Goal: Task Accomplishment & Management: Manage account settings

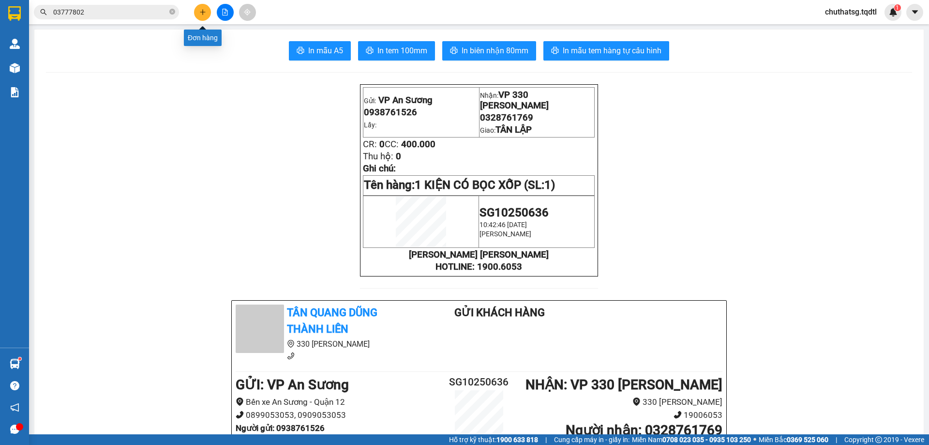
click at [204, 9] on icon "plus" at bounding box center [202, 12] width 7 height 7
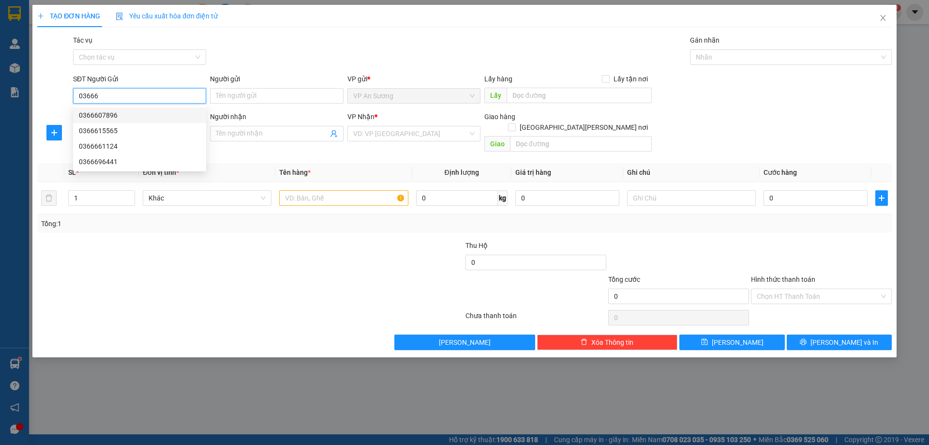
click at [130, 113] on div "0366607896" at bounding box center [139, 115] width 121 height 11
type input "0366607896"
type input "0912069326"
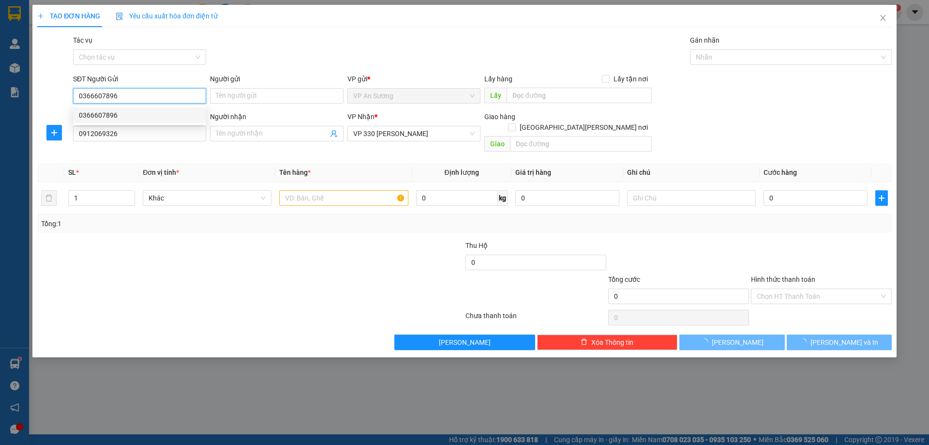
type input "300.000"
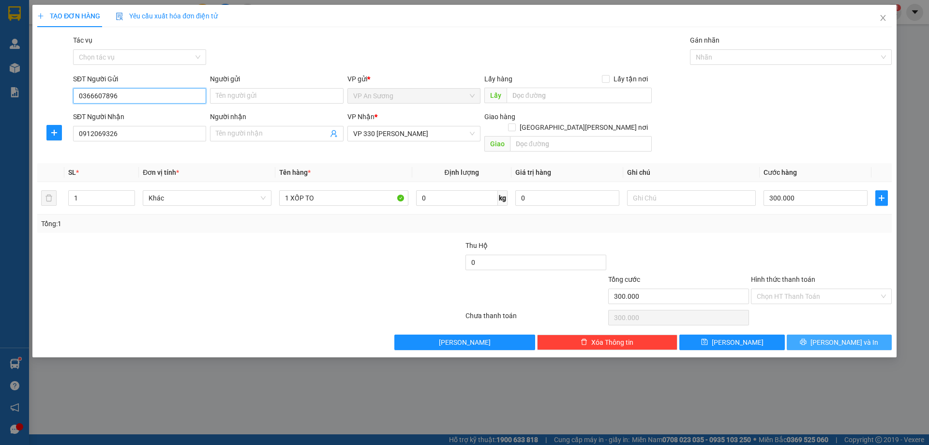
type input "0366607896"
click at [840, 337] on span "[PERSON_NAME] và In" at bounding box center [845, 342] width 68 height 11
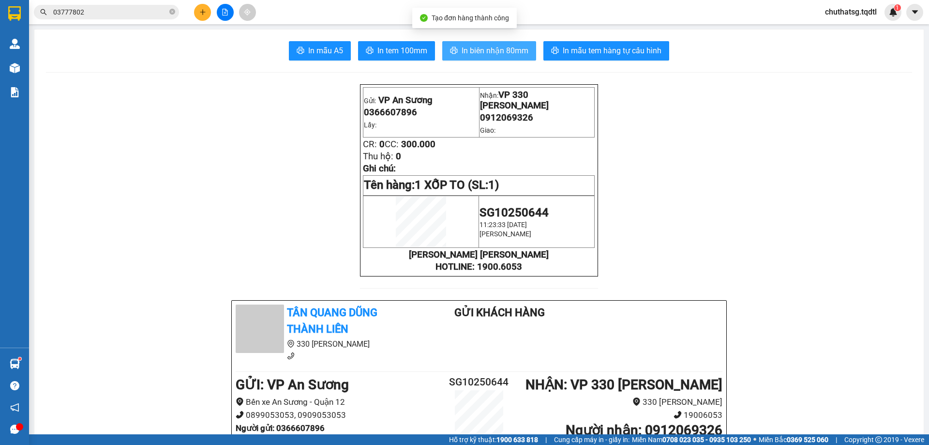
drag, startPoint x: 486, startPoint y: 48, endPoint x: 562, endPoint y: 82, distance: 83.2
click at [489, 49] on span "In biên nhận 80mm" at bounding box center [495, 51] width 67 height 12
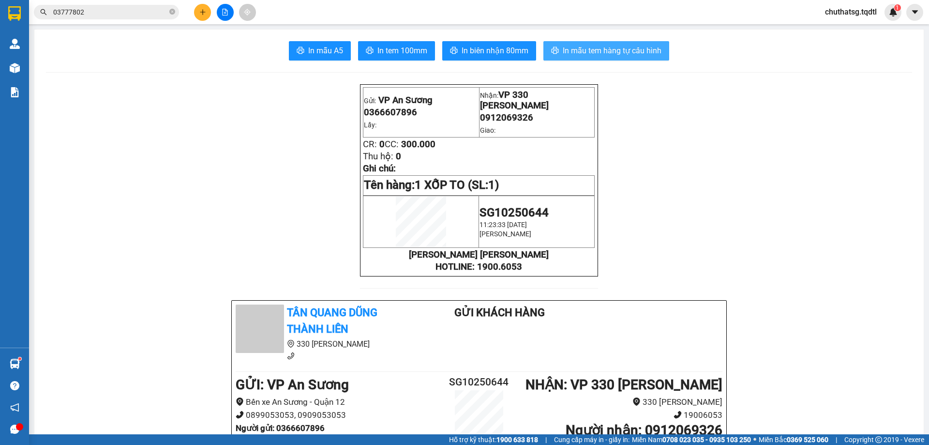
drag, startPoint x: 605, startPoint y: 47, endPoint x: 661, endPoint y: 66, distance: 58.8
click at [606, 46] on span "In mẫu tem hàng tự cấu hình" at bounding box center [612, 51] width 99 height 12
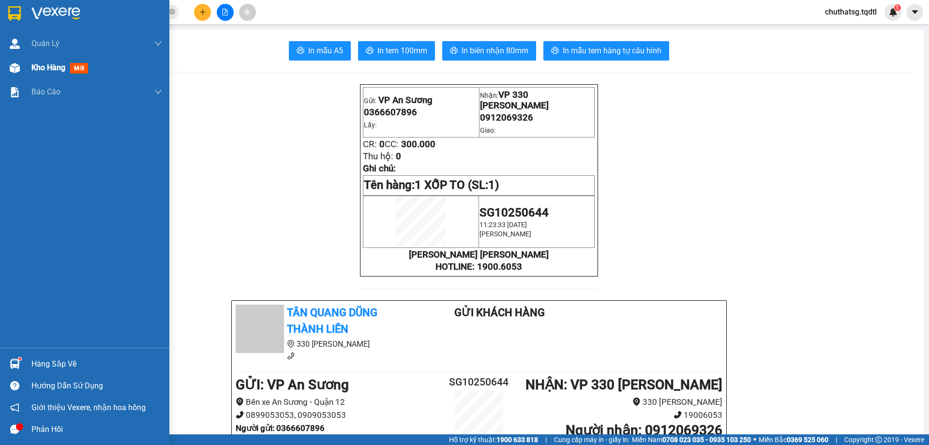
drag, startPoint x: 36, startPoint y: 66, endPoint x: 42, endPoint y: 70, distance: 7.3
click at [42, 70] on span "Kho hàng" at bounding box center [48, 67] width 34 height 9
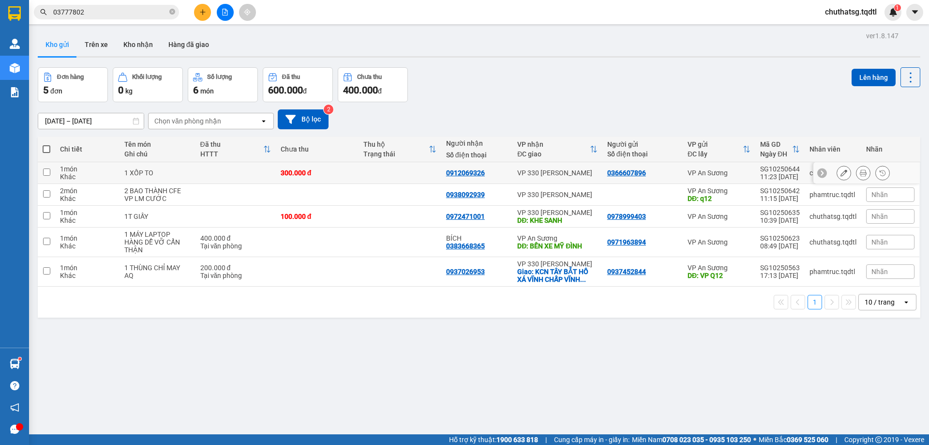
click at [45, 170] on input "checkbox" at bounding box center [46, 171] width 7 height 7
checkbox input "true"
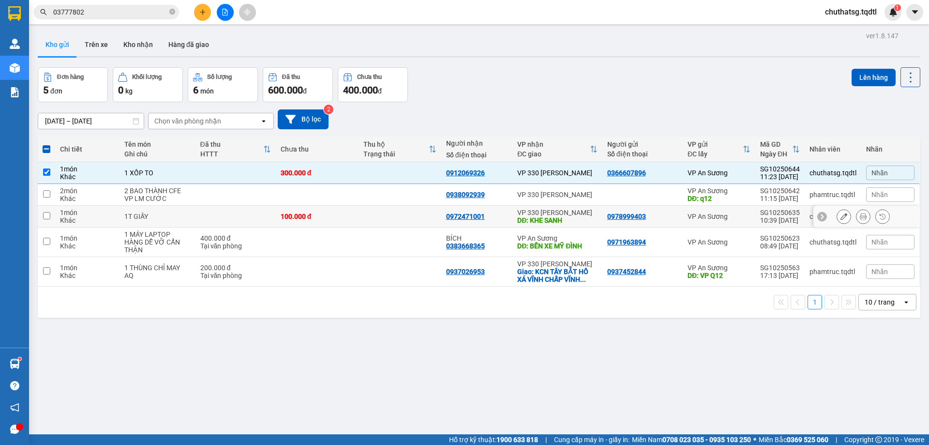
click at [45, 216] on input "checkbox" at bounding box center [46, 215] width 7 height 7
checkbox input "true"
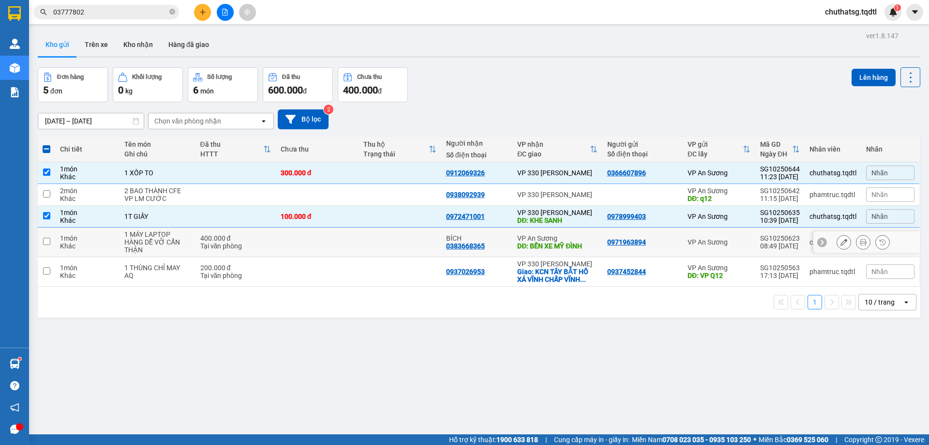
click at [45, 241] on input "checkbox" at bounding box center [46, 241] width 7 height 7
checkbox input "true"
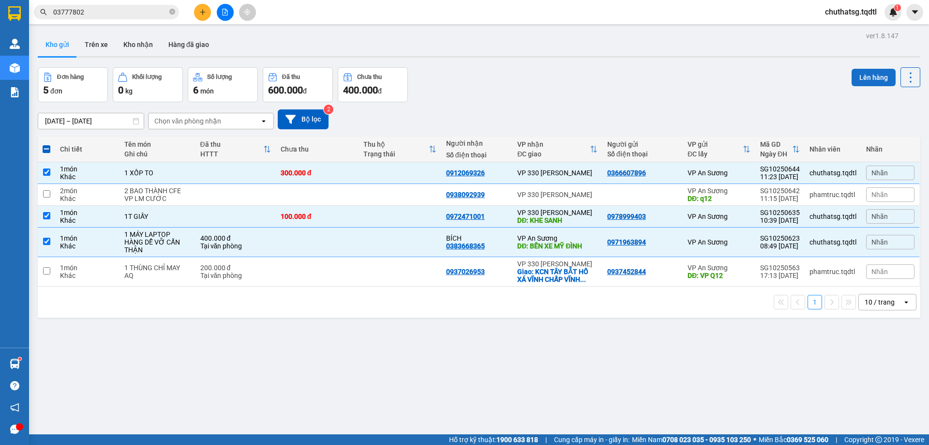
click at [860, 73] on button "Lên hàng" at bounding box center [874, 77] width 44 height 17
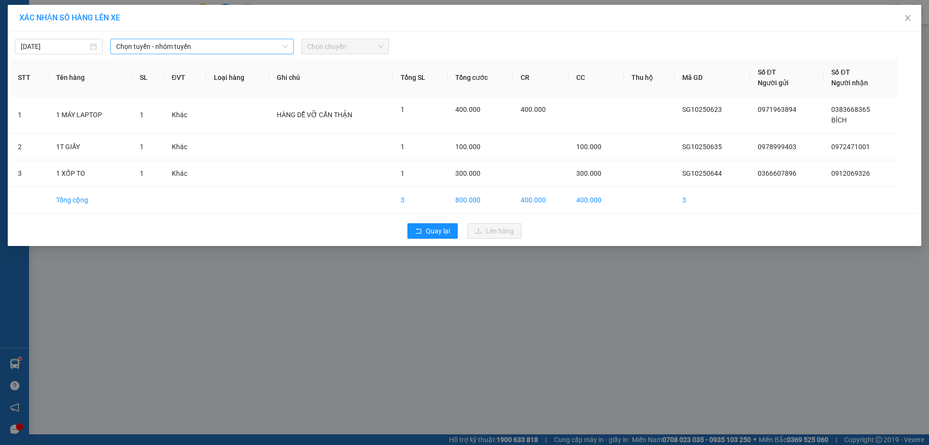
click at [230, 46] on span "Chọn tuyến - nhóm tuyến" at bounding box center [202, 46] width 172 height 15
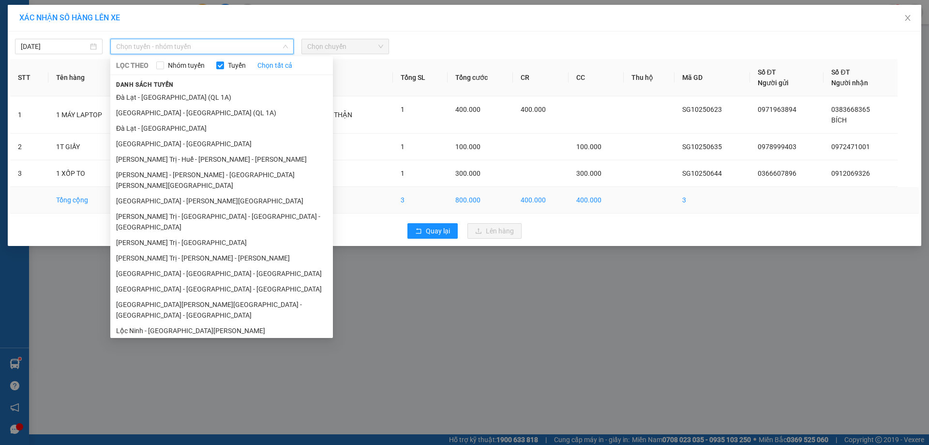
click at [159, 193] on li "[GEOGRAPHIC_DATA] - [GEOGRAPHIC_DATA]" at bounding box center [221, 200] width 223 height 15
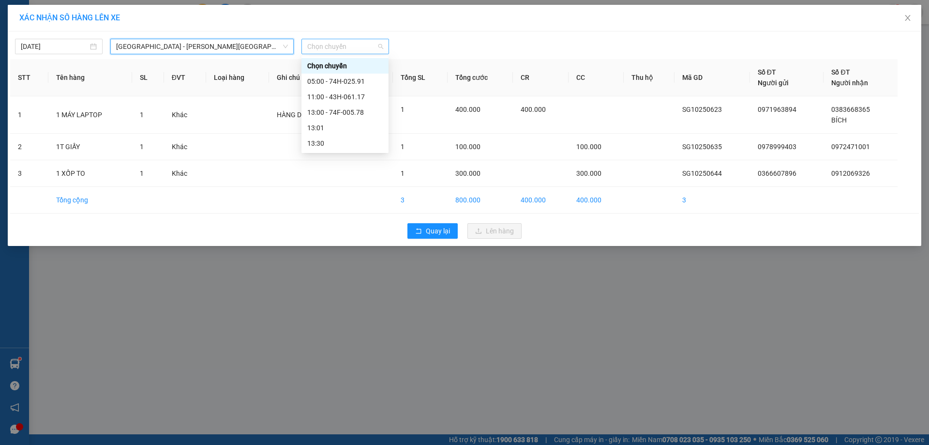
drag, startPoint x: 367, startPoint y: 40, endPoint x: 366, endPoint y: 48, distance: 7.8
click at [367, 42] on span "Chọn chuyến" at bounding box center [345, 46] width 76 height 15
click at [336, 108] on div "13:00 - 74F-005.78" at bounding box center [344, 112] width 75 height 11
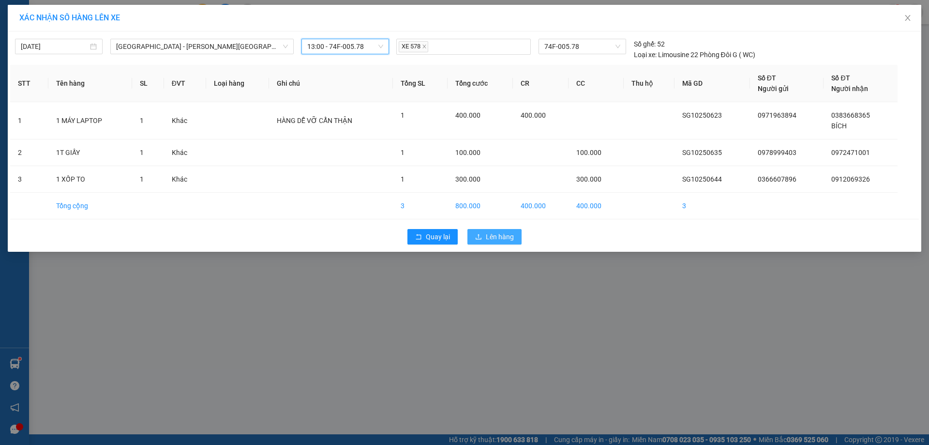
click at [507, 234] on span "Lên hàng" at bounding box center [500, 236] width 28 height 11
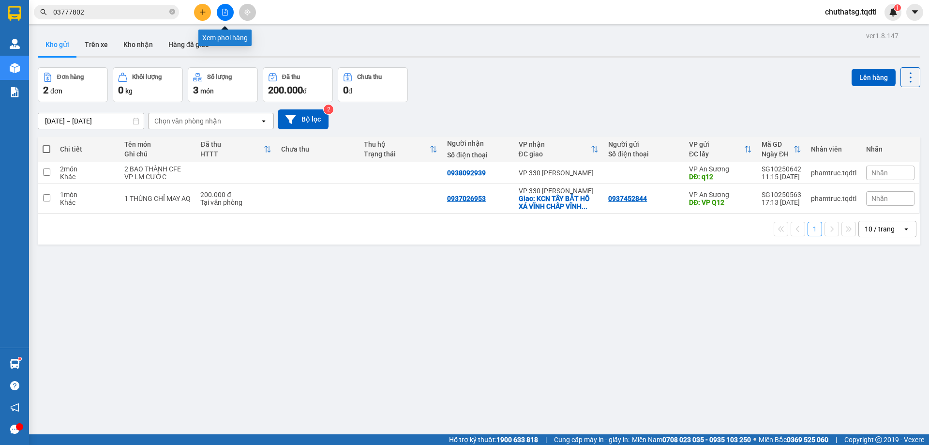
click at [224, 11] on icon "file-add" at bounding box center [225, 12] width 7 height 7
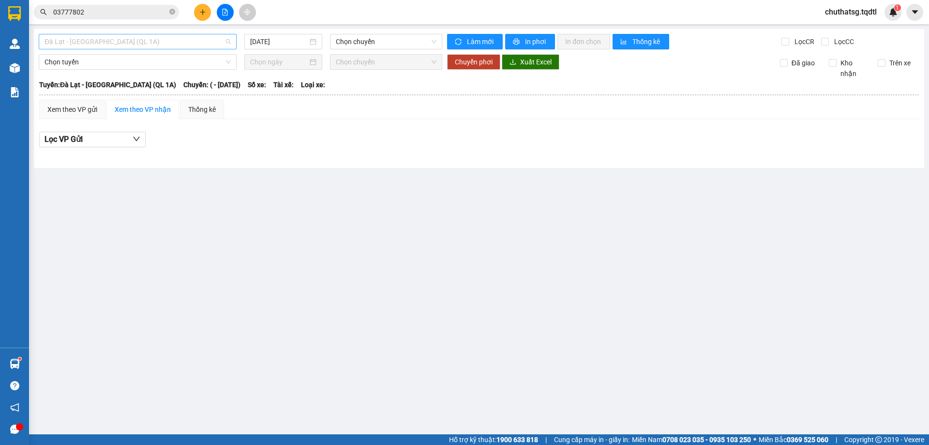
drag, startPoint x: 163, startPoint y: 37, endPoint x: 140, endPoint y: 67, distance: 37.6
click at [163, 39] on span "Đà Lạt - [GEOGRAPHIC_DATA] (QL 1A)" at bounding box center [138, 41] width 186 height 15
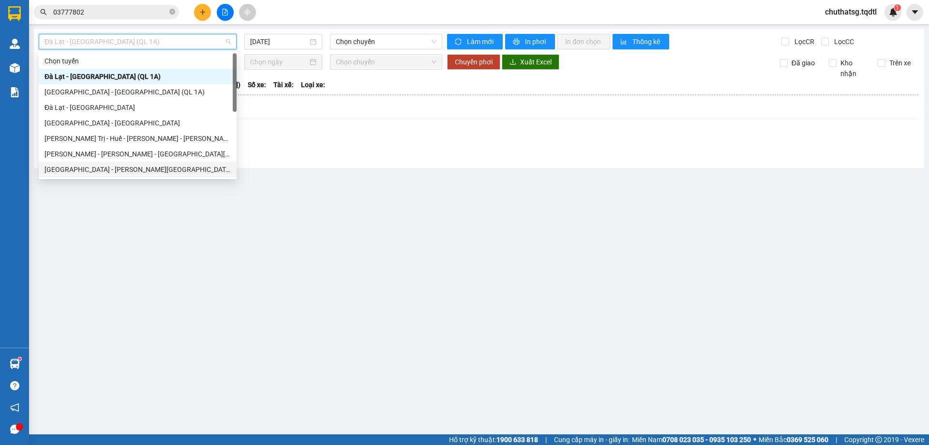
drag, startPoint x: 89, startPoint y: 166, endPoint x: 92, endPoint y: 161, distance: 6.6
click at [90, 165] on div "[GEOGRAPHIC_DATA] - [GEOGRAPHIC_DATA]" at bounding box center [138, 169] width 186 height 11
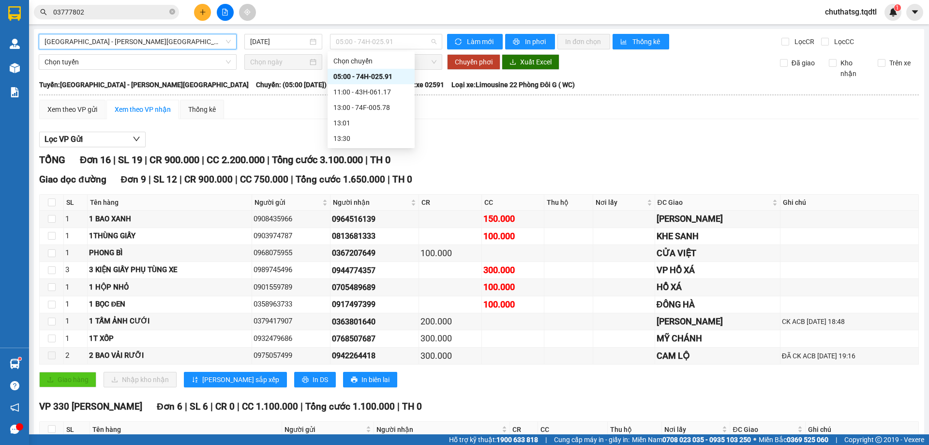
drag, startPoint x: 410, startPoint y: 35, endPoint x: 396, endPoint y: 67, distance: 35.1
click at [410, 36] on span "05:00 - 74H-025.91" at bounding box center [386, 41] width 101 height 15
click at [373, 107] on div "13:00 - 74F-005.78" at bounding box center [370, 107] width 75 height 11
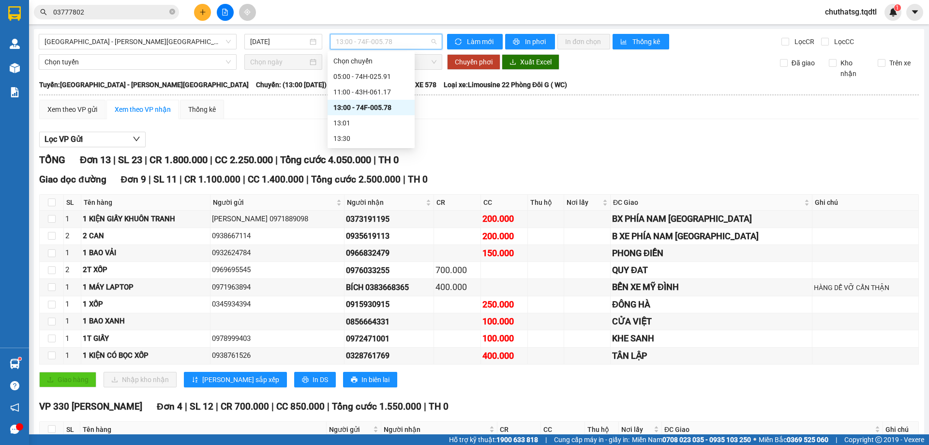
click at [406, 43] on span "13:00 - 74F-005.78" at bounding box center [386, 41] width 101 height 15
click at [376, 93] on div "11:00 - 43H-061.17" at bounding box center [370, 92] width 75 height 11
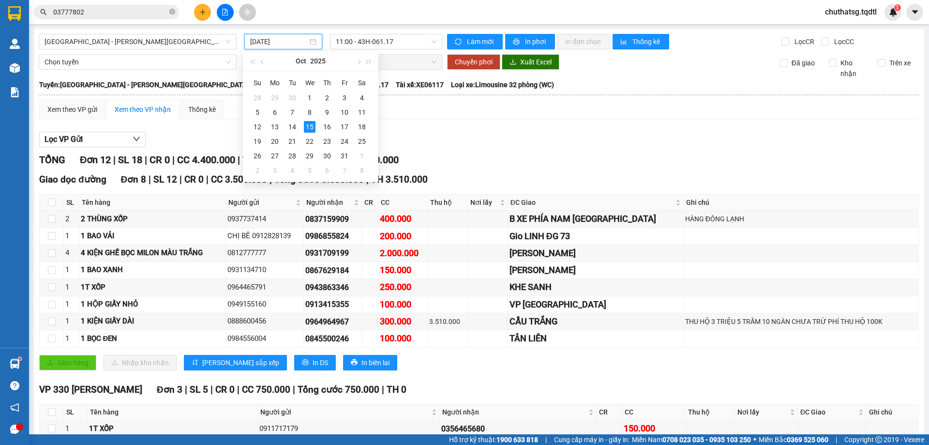
drag, startPoint x: 262, startPoint y: 40, endPoint x: 269, endPoint y: 54, distance: 15.6
click at [261, 40] on input "[DATE]" at bounding box center [279, 41] width 58 height 11
type input "[DATE]"
click at [393, 44] on span "11:00 - 43H-061.17" at bounding box center [386, 41] width 101 height 15
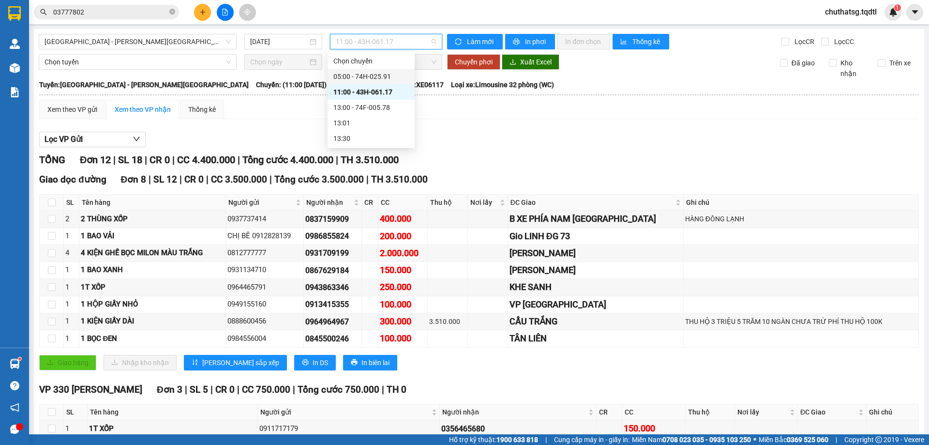
drag, startPoint x: 392, startPoint y: 74, endPoint x: 229, endPoint y: 152, distance: 180.3
click at [390, 77] on div "05:00 - 74H-025.91" at bounding box center [370, 76] width 75 height 11
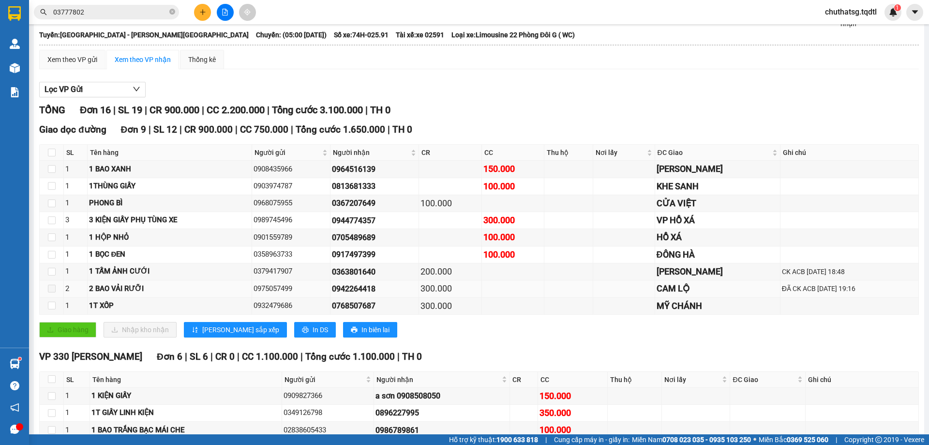
scroll to position [1, 0]
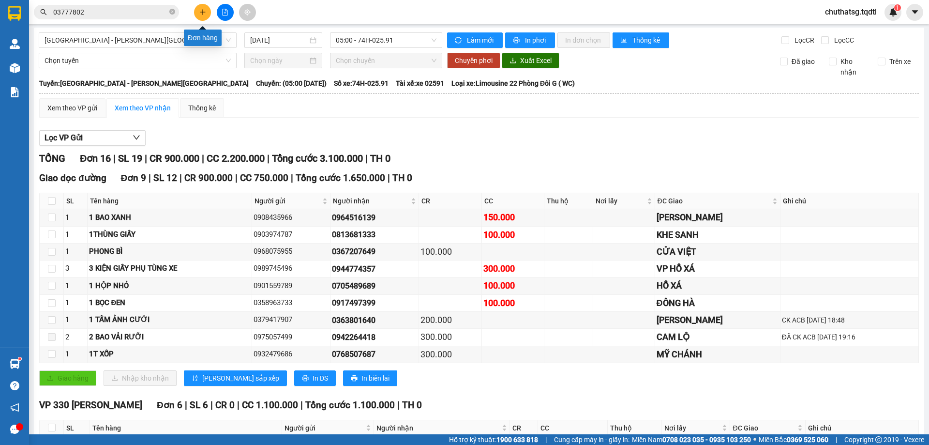
click at [200, 9] on icon "plus" at bounding box center [202, 12] width 7 height 7
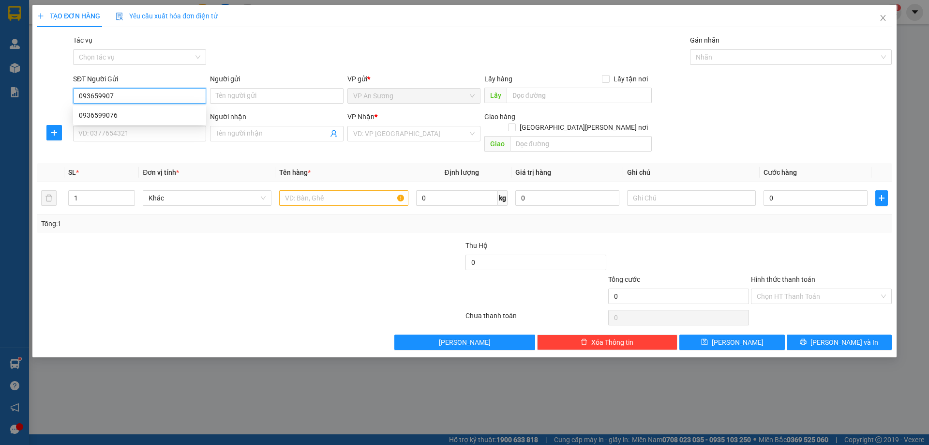
type input "0936599076"
click at [93, 116] on div "0936599076" at bounding box center [139, 115] width 121 height 11
type input "0336805543"
checkbox input "true"
type input "BỆNH VIỆN ĐA KHOA TRIỆU HẢI TX QUẢNG TRỊ"
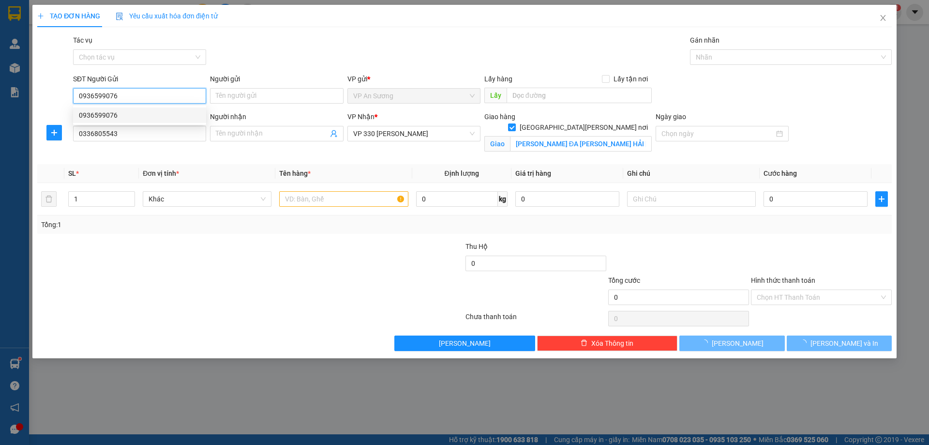
type input "400.000"
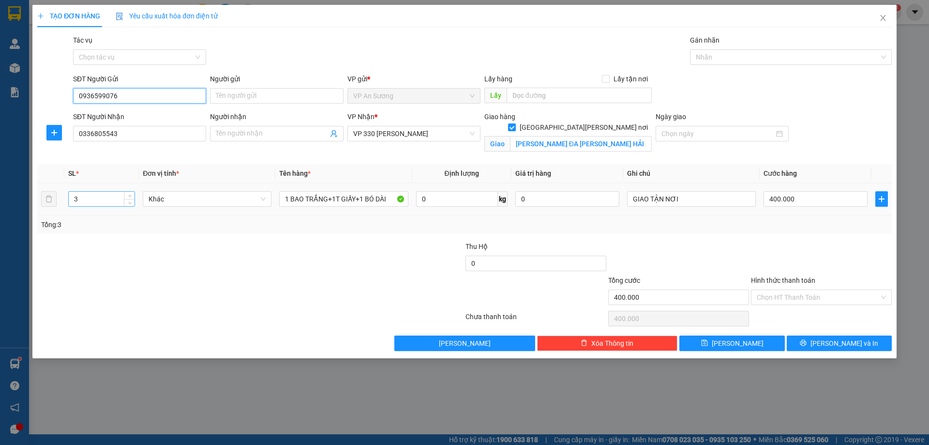
type input "0936599076"
click at [85, 201] on input "3" at bounding box center [102, 199] width 66 height 15
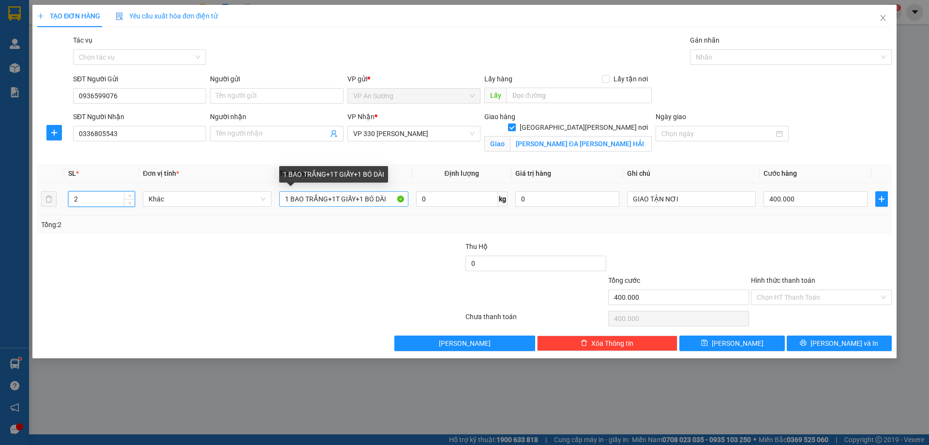
type input "2"
click at [389, 200] on input "1 BAO TRẮNG+1T GIẤY+1 BÓ DÀI" at bounding box center [343, 198] width 129 height 15
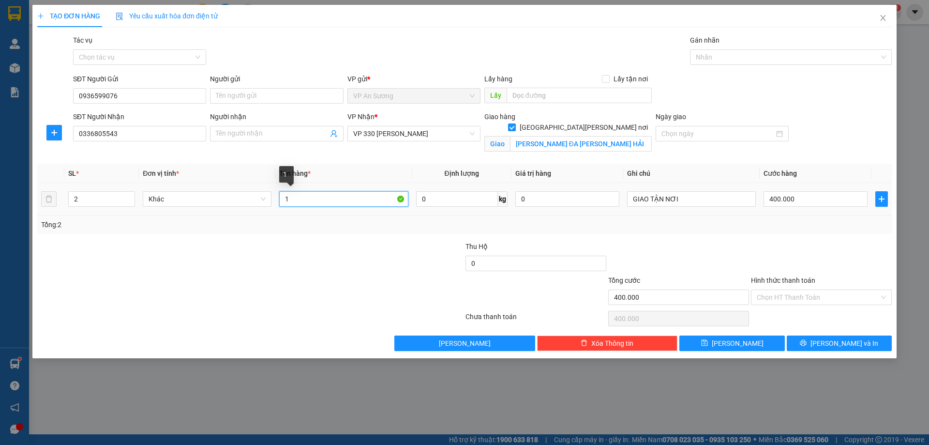
type input "1"
type input "2T GIẤY"
click at [813, 204] on input "400.000" at bounding box center [816, 198] width 104 height 15
type input "0"
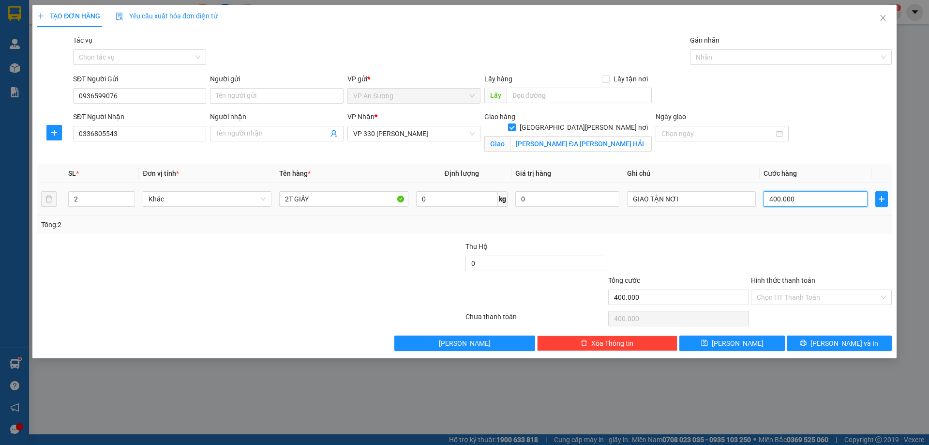
type input "0"
type input "3"
type input "03"
type input "30"
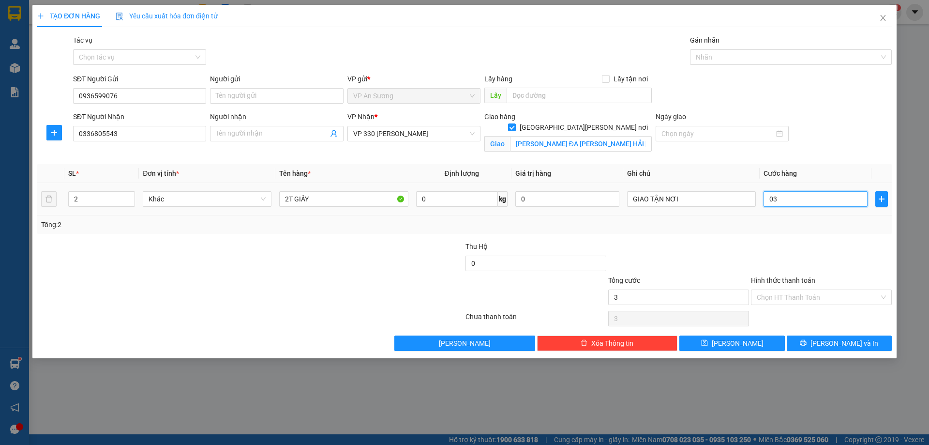
type input "30"
type input "030"
type input "300"
type input "0.300"
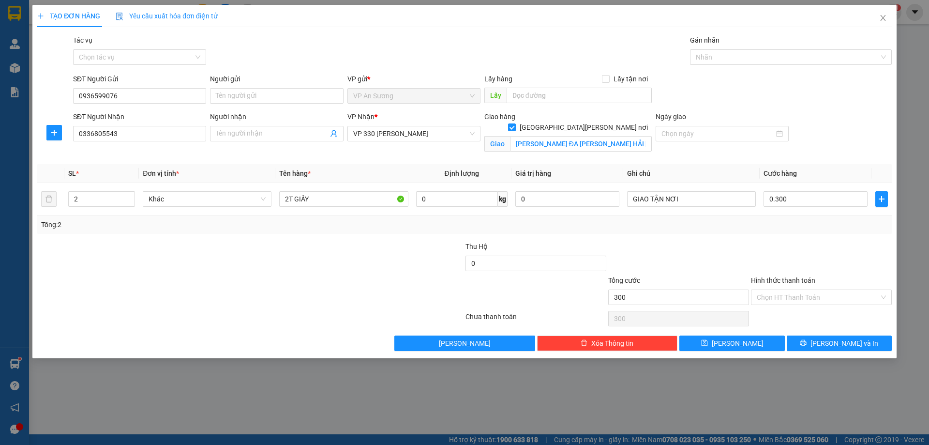
type input "300.000"
click at [798, 234] on div "Transit Pickup Surcharge Ids Transit Deliver Surcharge Ids Transit Deliver Surc…" at bounding box center [464, 193] width 855 height 316
click at [784, 280] on label "Hình thức thanh toán" at bounding box center [783, 280] width 64 height 8
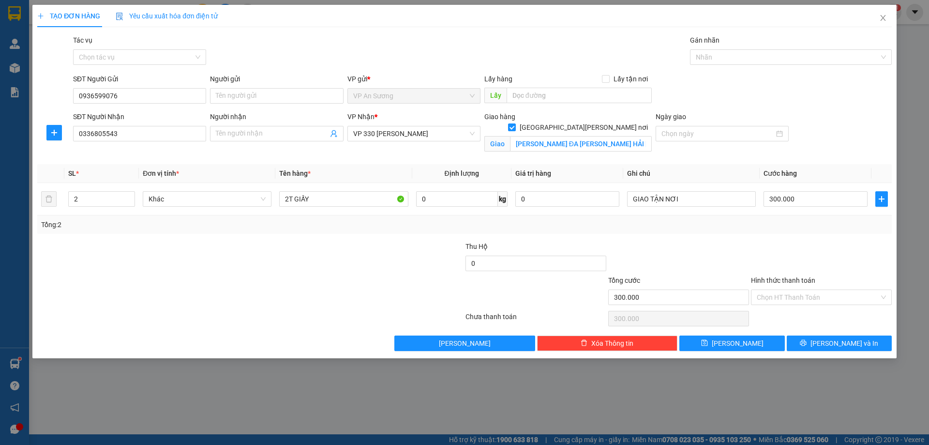
click at [784, 290] on input "Hình thức thanh toán" at bounding box center [818, 297] width 122 height 15
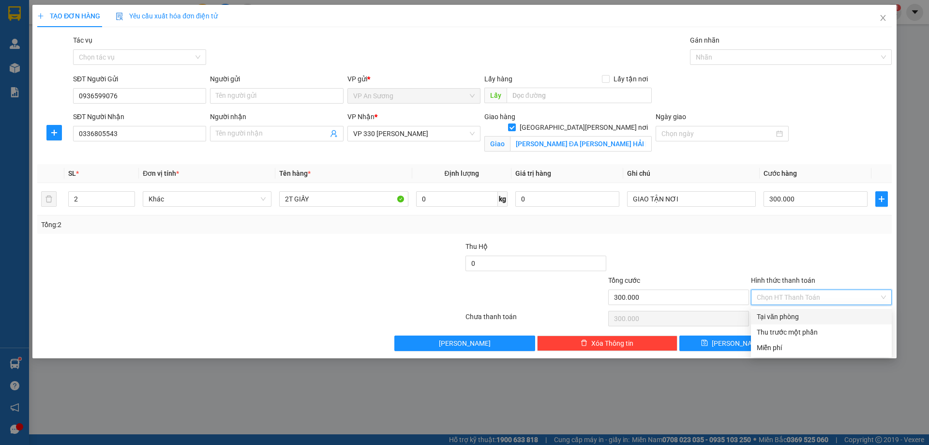
click at [777, 314] on div "Tại văn phòng" at bounding box center [821, 316] width 129 height 11
type input "0"
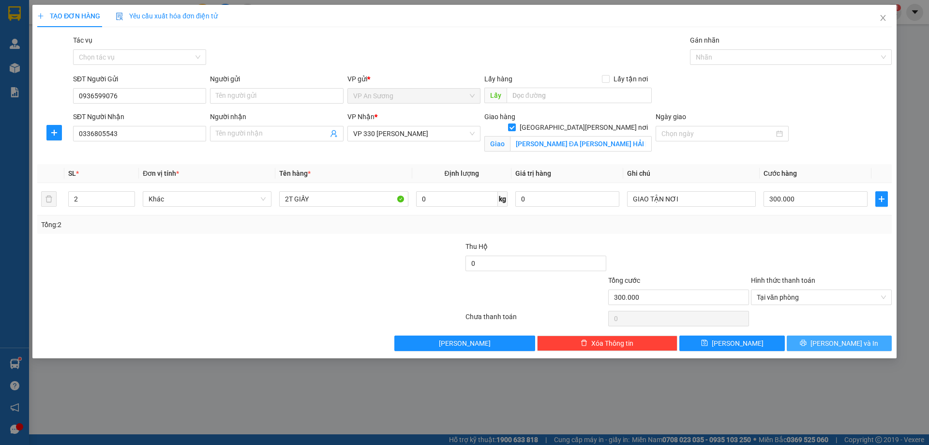
click at [818, 344] on button "[PERSON_NAME] và In" at bounding box center [839, 342] width 105 height 15
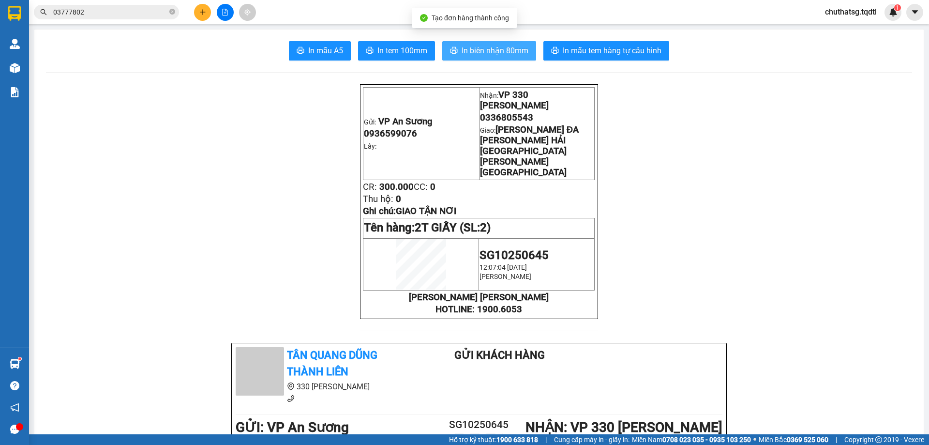
click at [487, 44] on button "In biên nhận 80mm" at bounding box center [489, 50] width 94 height 19
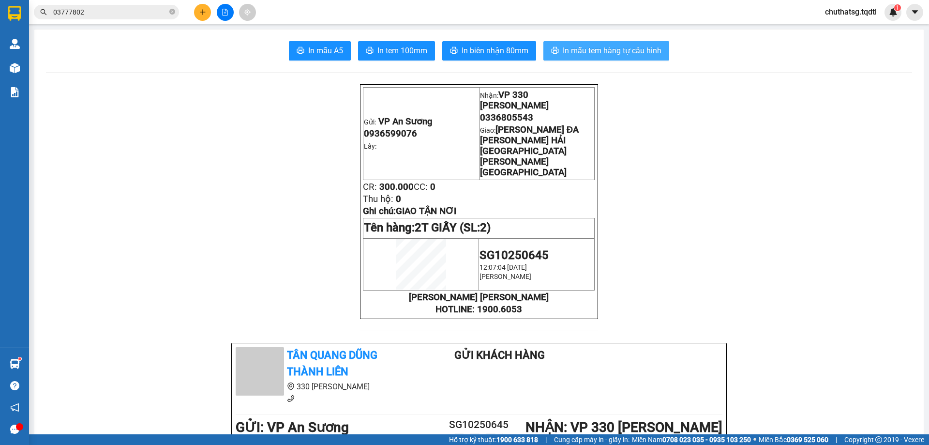
click at [607, 47] on span "In mẫu tem hàng tự cấu hình" at bounding box center [612, 51] width 99 height 12
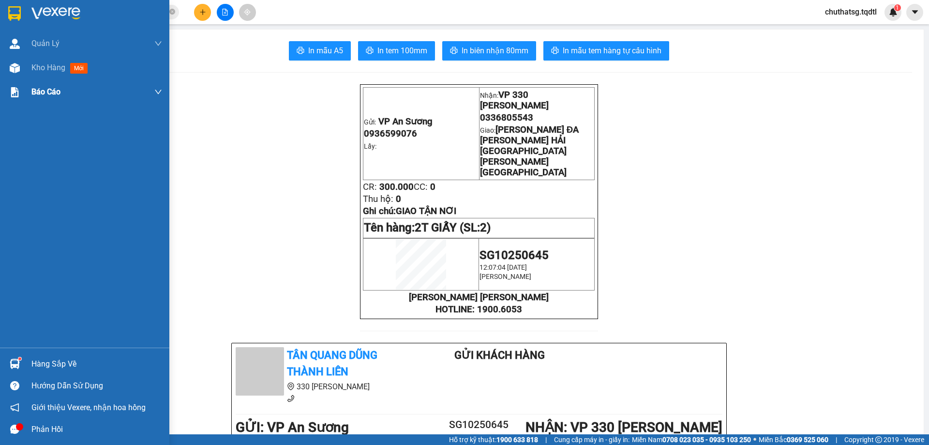
drag, startPoint x: 38, startPoint y: 64, endPoint x: 87, endPoint y: 91, distance: 55.5
click at [39, 64] on span "Kho hàng" at bounding box center [48, 67] width 34 height 9
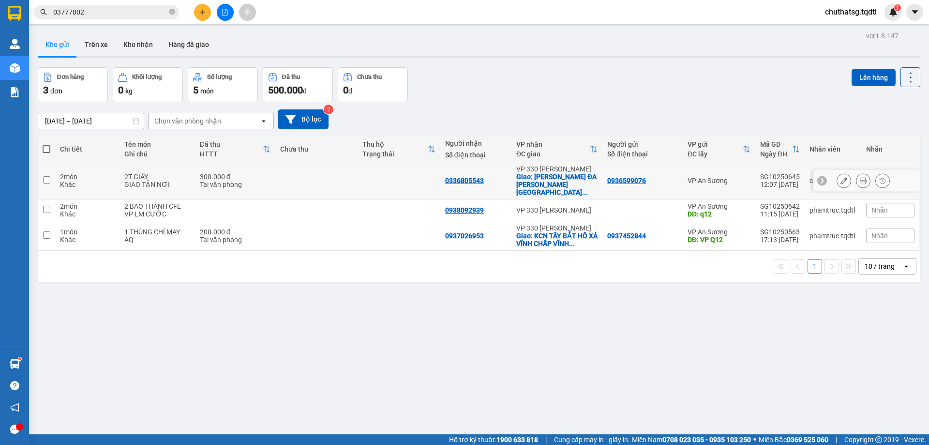
click at [48, 176] on input "checkbox" at bounding box center [46, 179] width 7 height 7
checkbox input "true"
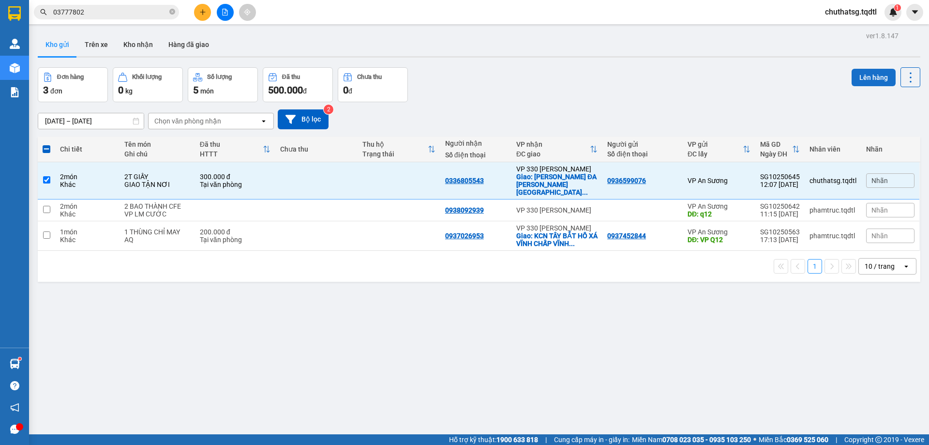
click at [865, 76] on button "Lên hàng" at bounding box center [874, 77] width 44 height 17
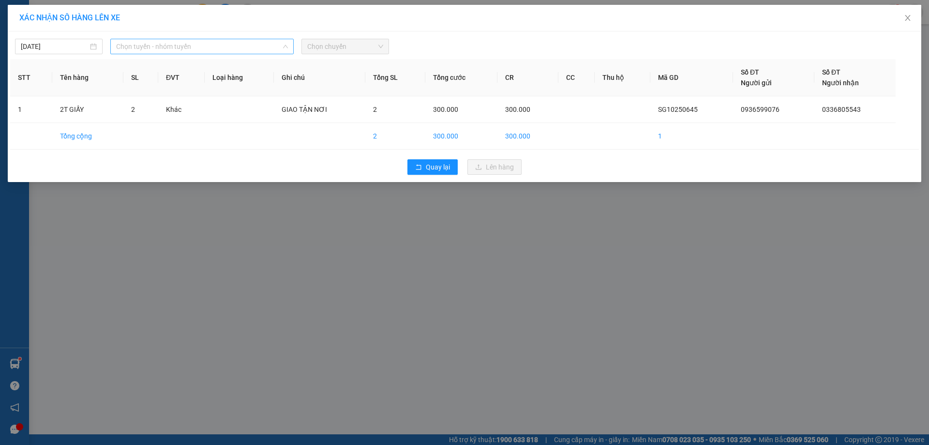
click at [218, 46] on span "Chọn tuyến - nhóm tuyến" at bounding box center [202, 46] width 172 height 15
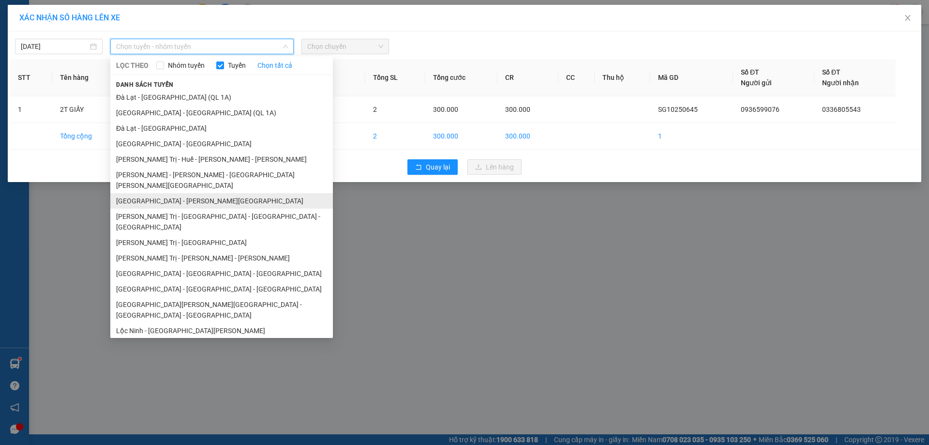
click at [147, 193] on li "[GEOGRAPHIC_DATA] - [GEOGRAPHIC_DATA]" at bounding box center [221, 200] width 223 height 15
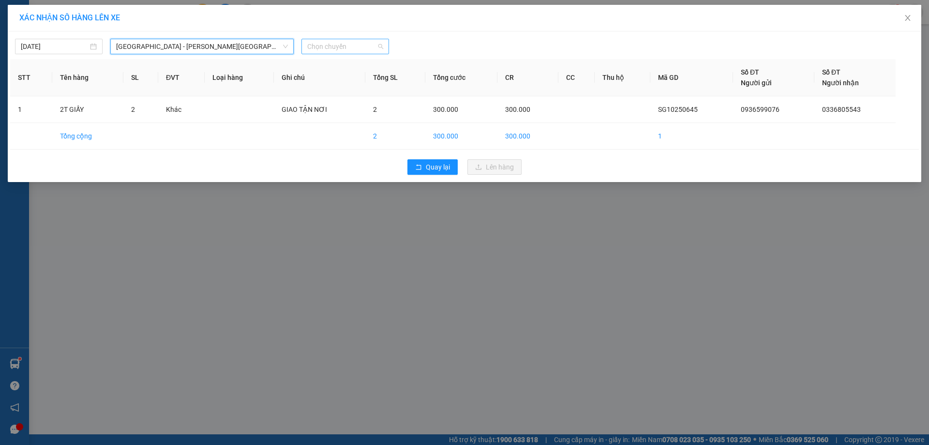
click at [354, 42] on span "Chọn chuyến" at bounding box center [345, 46] width 76 height 15
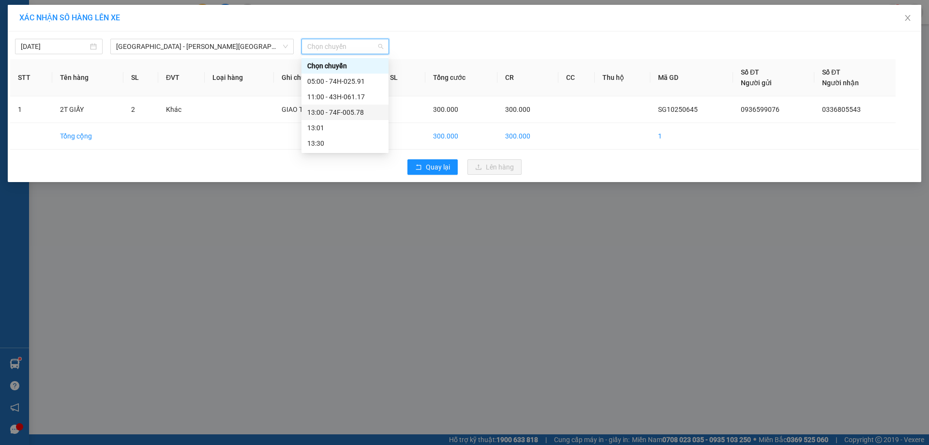
click at [339, 111] on div "13:00 - 74F-005.78" at bounding box center [344, 112] width 75 height 11
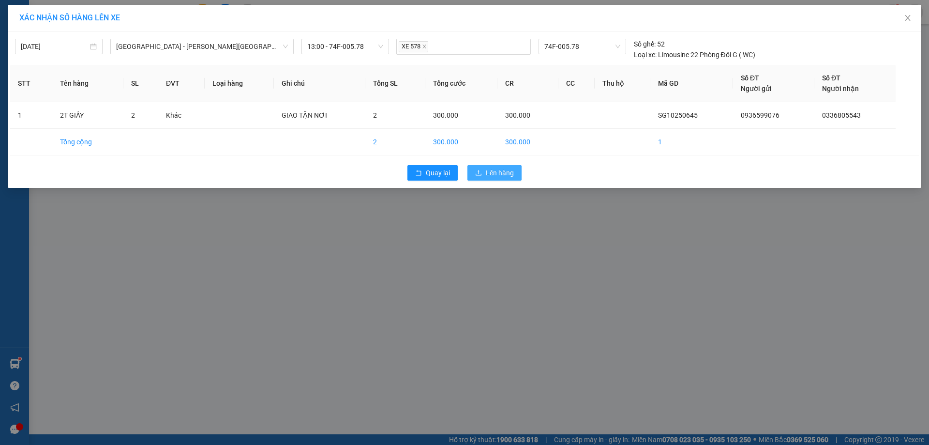
click at [510, 171] on span "Lên hàng" at bounding box center [500, 172] width 28 height 11
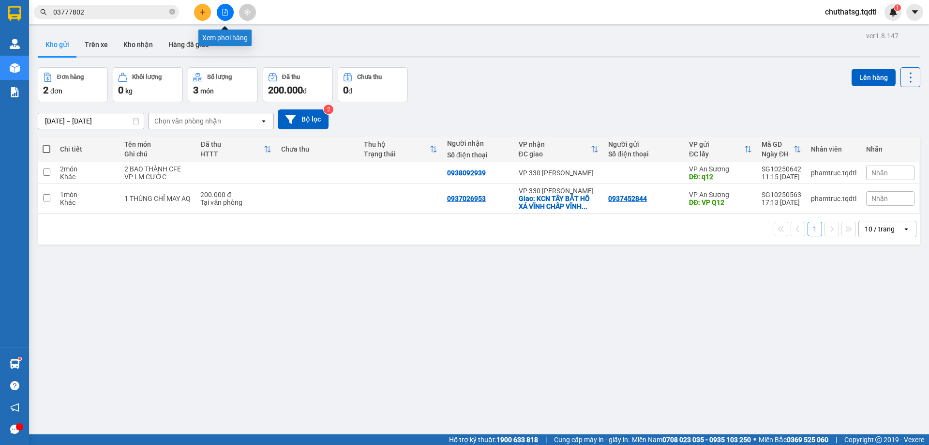
drag, startPoint x: 225, startPoint y: 14, endPoint x: 211, endPoint y: 20, distance: 14.7
click at [224, 13] on icon "file-add" at bounding box center [225, 12] width 7 height 7
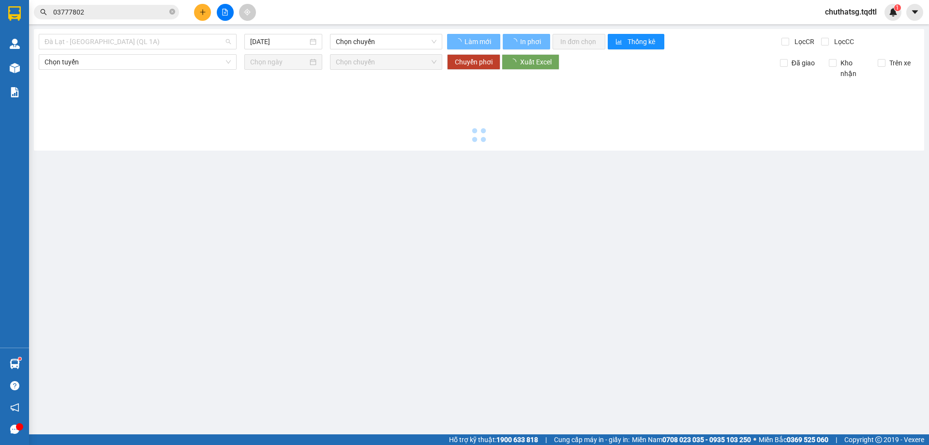
drag, startPoint x: 146, startPoint y: 39, endPoint x: 109, endPoint y: 72, distance: 48.7
click at [142, 39] on span "Đà Lạt - [GEOGRAPHIC_DATA] (QL 1A)" at bounding box center [138, 41] width 186 height 15
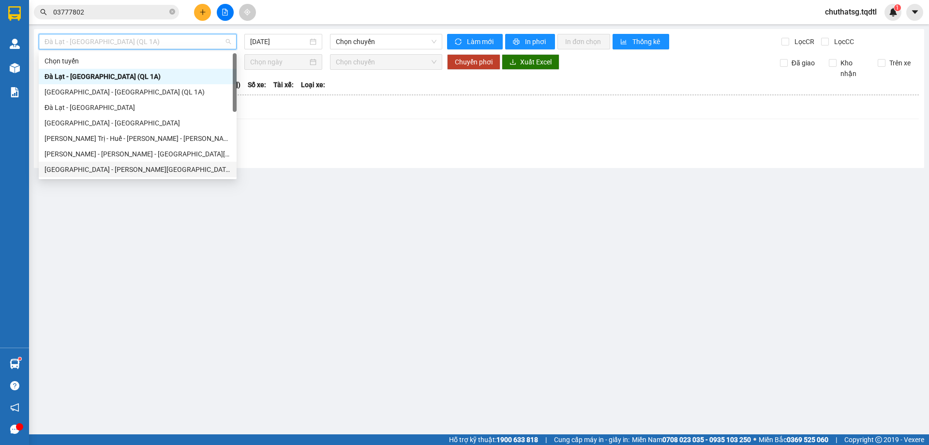
click at [71, 165] on div "[GEOGRAPHIC_DATA] - [GEOGRAPHIC_DATA]" at bounding box center [138, 169] width 186 height 11
type input "[DATE]"
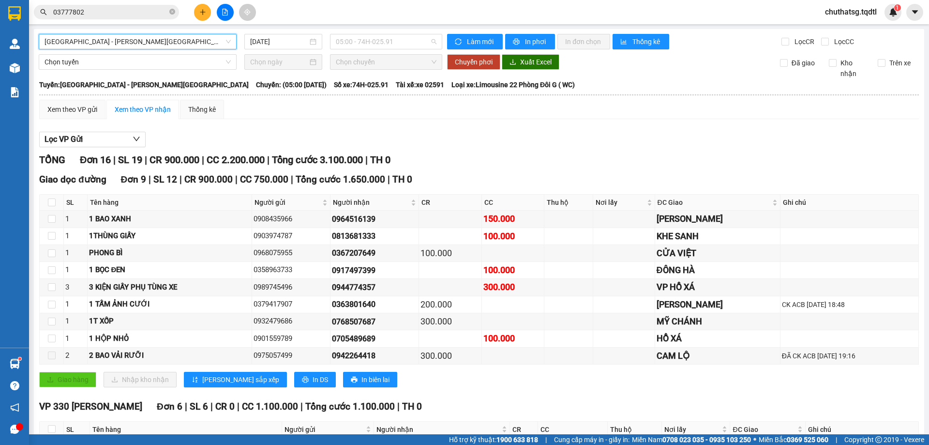
drag, startPoint x: 403, startPoint y: 39, endPoint x: 406, endPoint y: 75, distance: 36.4
click at [404, 40] on span "05:00 - 74H-025.91" at bounding box center [386, 41] width 101 height 15
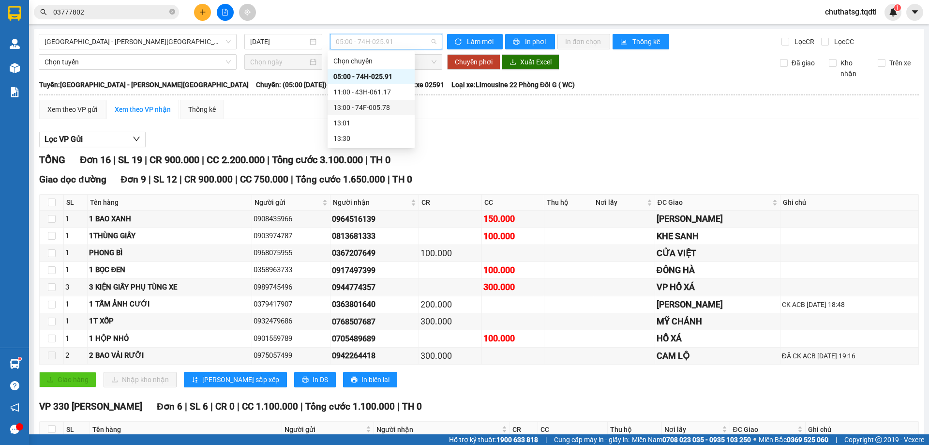
click at [364, 105] on div "13:00 - 74F-005.78" at bounding box center [370, 107] width 75 height 11
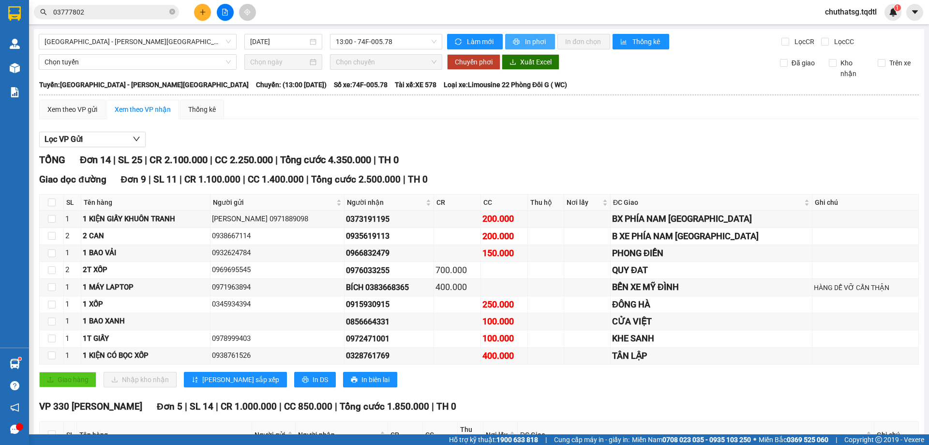
click at [513, 38] on icon "printer" at bounding box center [516, 41] width 7 height 7
click at [397, 41] on span "13:00 - 74F-005.78" at bounding box center [386, 41] width 101 height 15
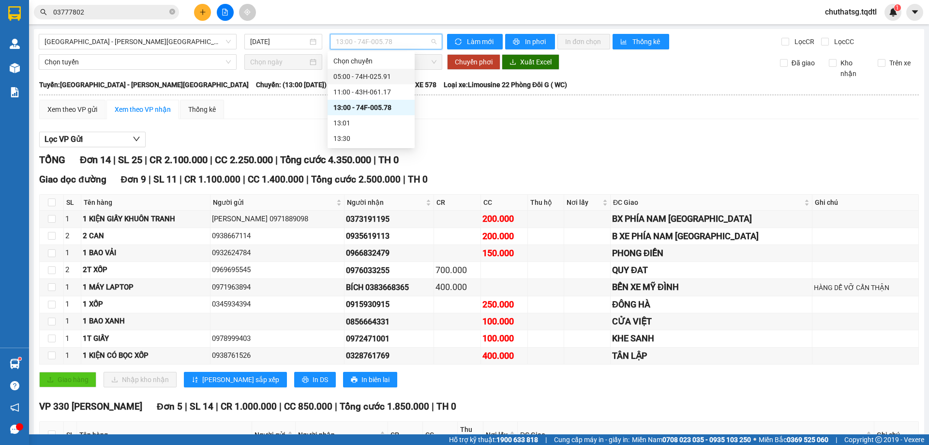
click at [374, 76] on div "05:00 - 74H-025.91" at bounding box center [370, 76] width 75 height 11
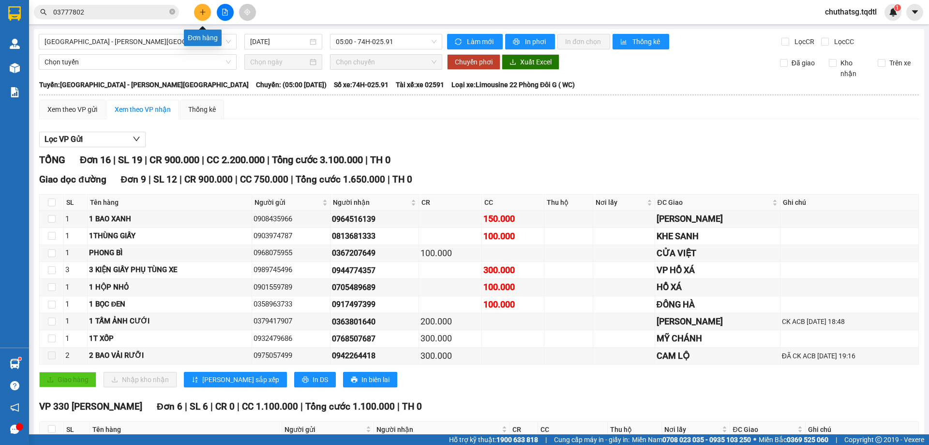
click at [202, 9] on icon "plus" at bounding box center [202, 12] width 7 height 7
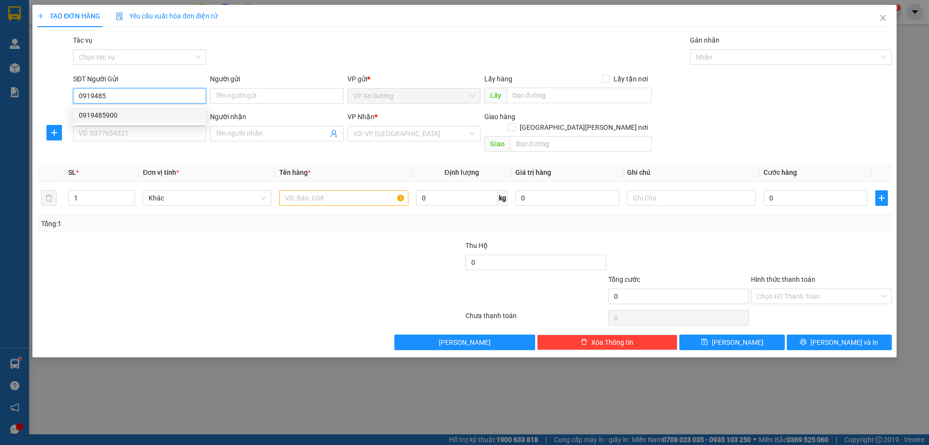
click at [101, 116] on div "0919485900" at bounding box center [139, 115] width 121 height 11
type input "0919485900"
type input "0845850498"
type input "50.000"
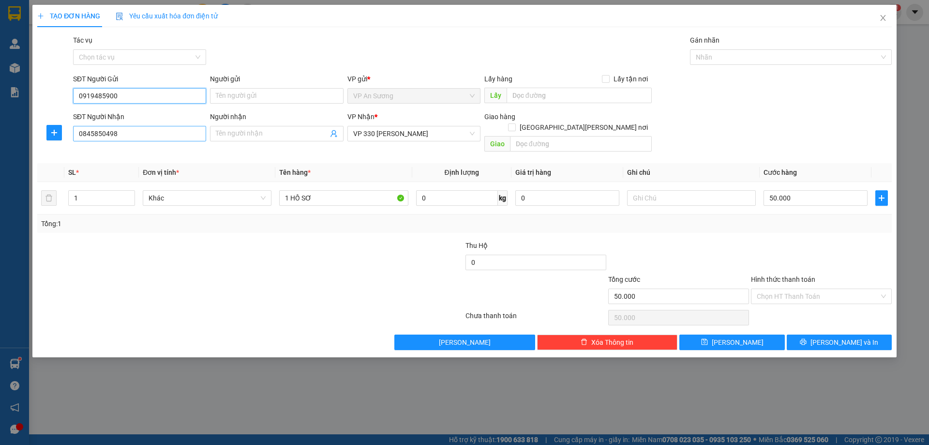
type input "0919485900"
click at [127, 135] on input "0845850498" at bounding box center [139, 133] width 133 height 15
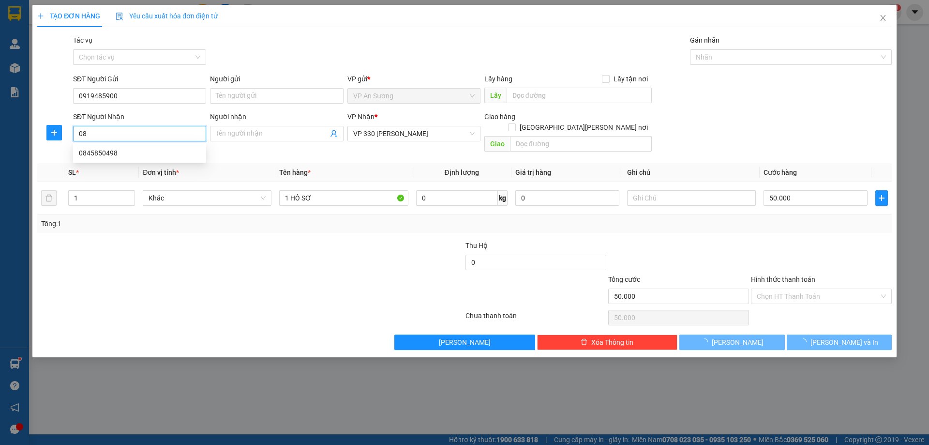
type input "0"
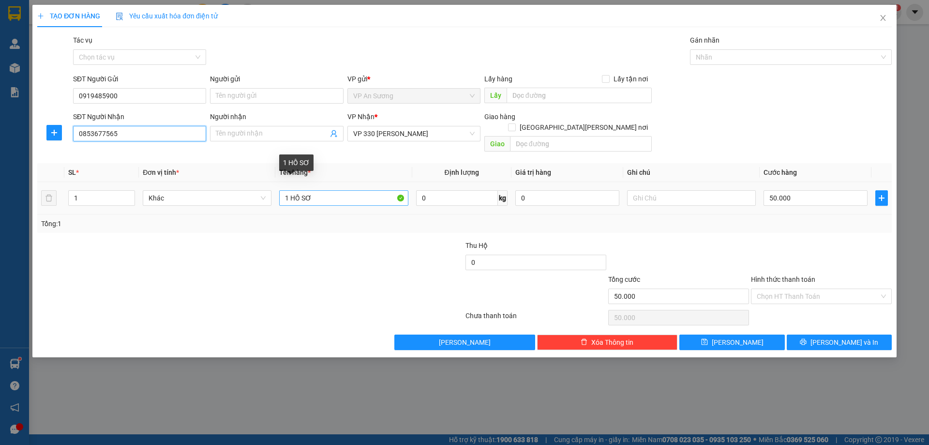
type input "0853677565"
click at [320, 190] on input "1 HỒ SƠ" at bounding box center [343, 197] width 129 height 15
drag, startPoint x: 422, startPoint y: 130, endPoint x: 411, endPoint y: 134, distance: 11.8
click at [421, 130] on span "VP 330 [PERSON_NAME]" at bounding box center [413, 133] width 121 height 15
type input "1PHONG BÌ"
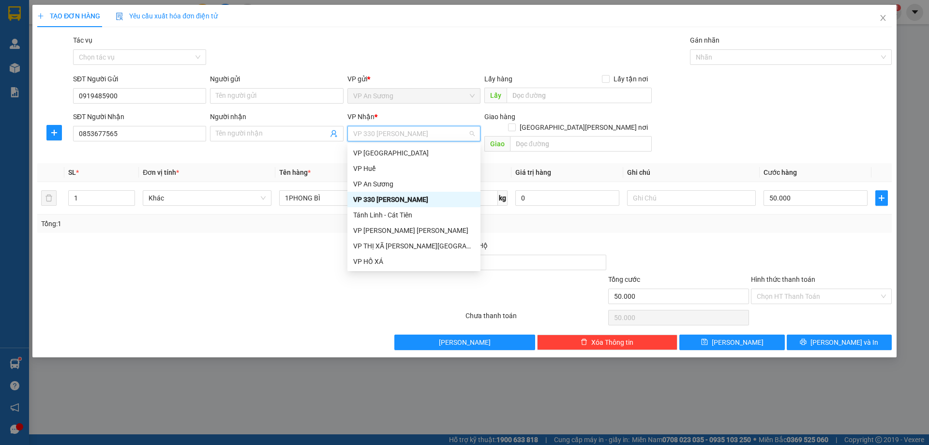
scroll to position [48, 0]
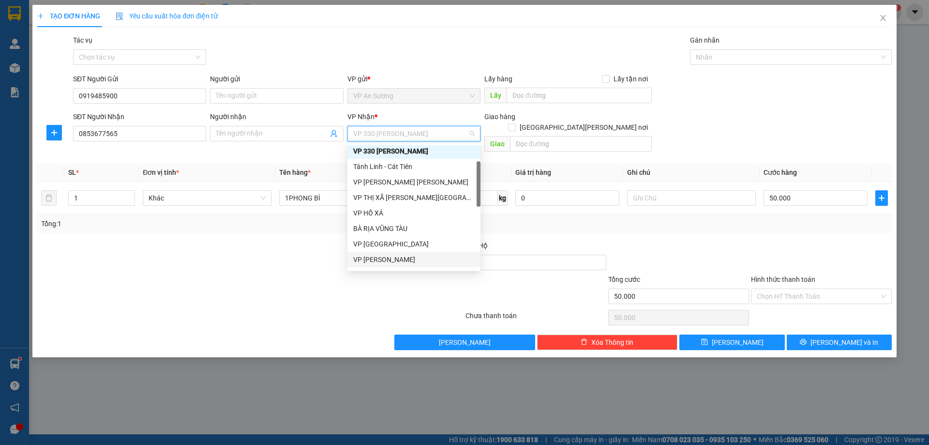
click at [382, 258] on div "VP [GEOGRAPHIC_DATA]" at bounding box center [413, 259] width 121 height 11
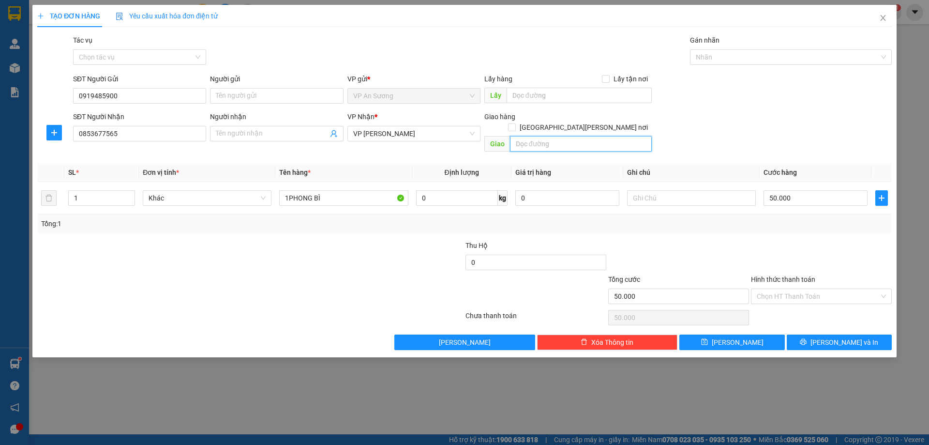
click at [571, 136] on input "text" at bounding box center [581, 143] width 142 height 15
type input "D"
type input "ĐỒNG HỚI"
drag, startPoint x: 818, startPoint y: 183, endPoint x: 810, endPoint y: 180, distance: 8.9
click at [816, 190] on input "50.000" at bounding box center [816, 197] width 104 height 15
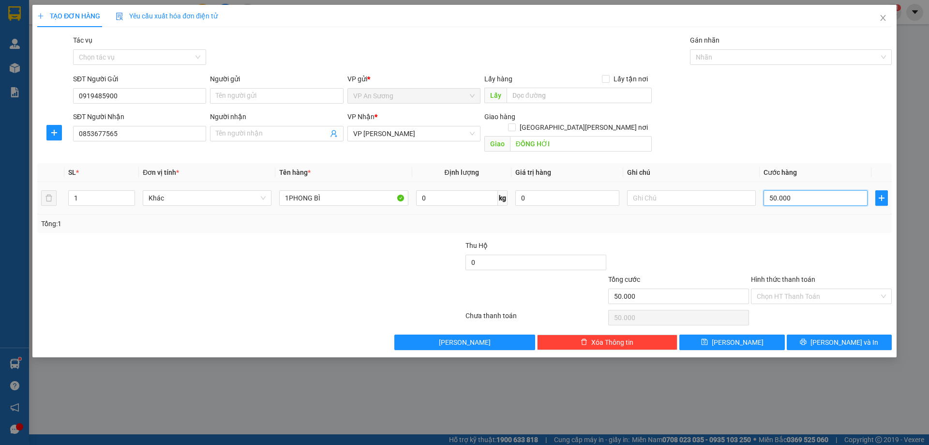
type input "0"
type input "1"
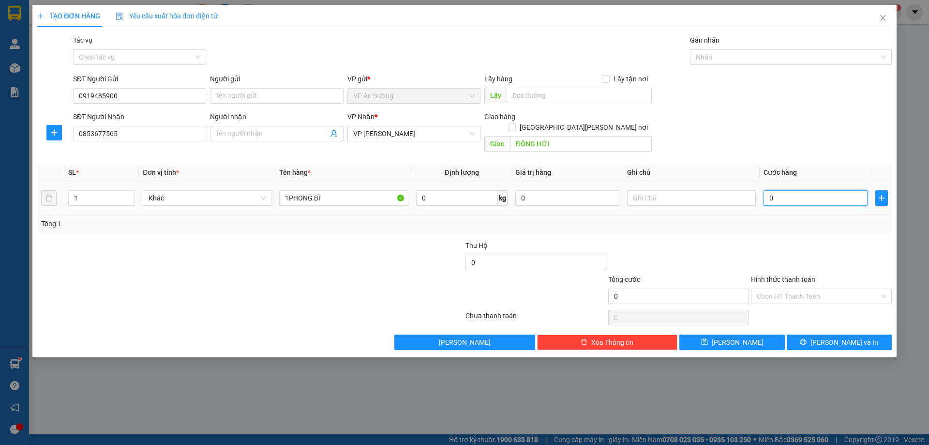
type input "01"
type input "10"
type input "010"
type input "100"
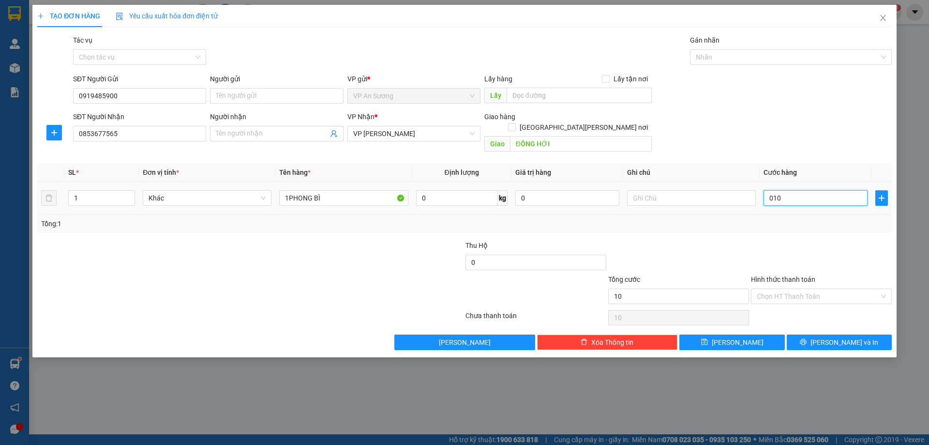
type input "100"
type input "0.100"
type input "100.000"
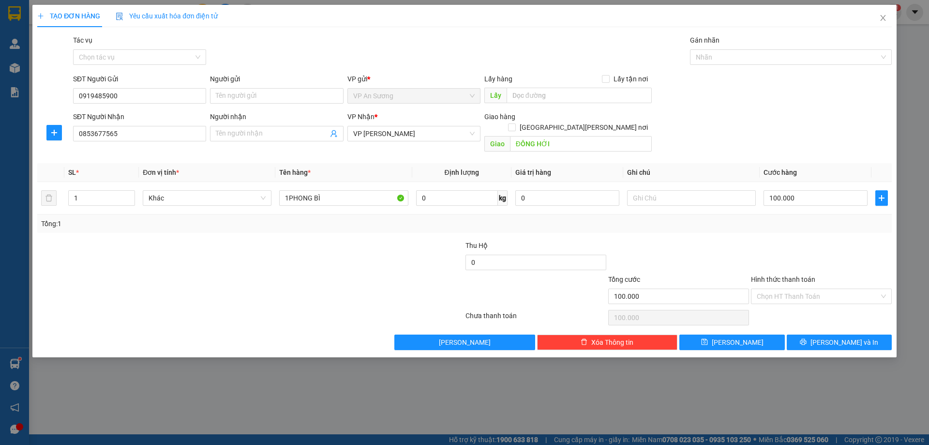
click at [774, 240] on div at bounding box center [821, 257] width 143 height 34
click at [555, 136] on input "ĐỒNG HỚI" at bounding box center [581, 143] width 142 height 15
click at [561, 136] on input "ĐỒNG HỚI" at bounding box center [581, 143] width 142 height 15
type input "ĐỒNG HỚI QUẢNG BÌNH"
click at [844, 337] on span "[PERSON_NAME] và In" at bounding box center [845, 342] width 68 height 11
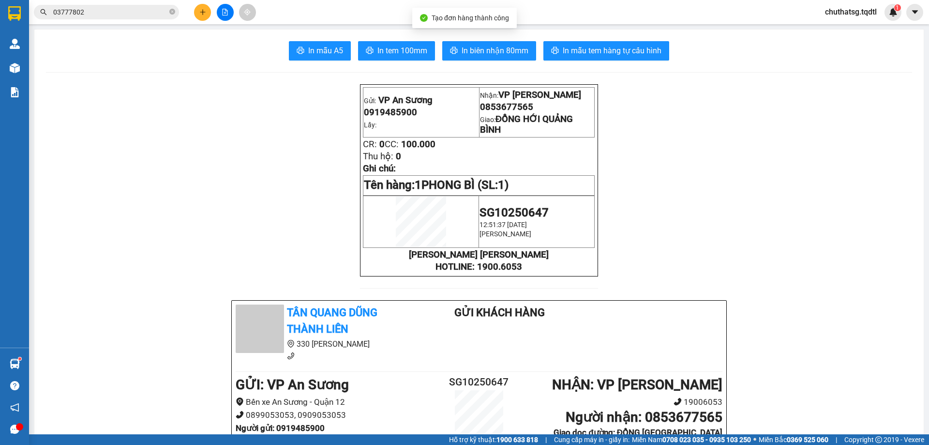
drag, startPoint x: 39, startPoint y: 67, endPoint x: 56, endPoint y: 71, distance: 16.8
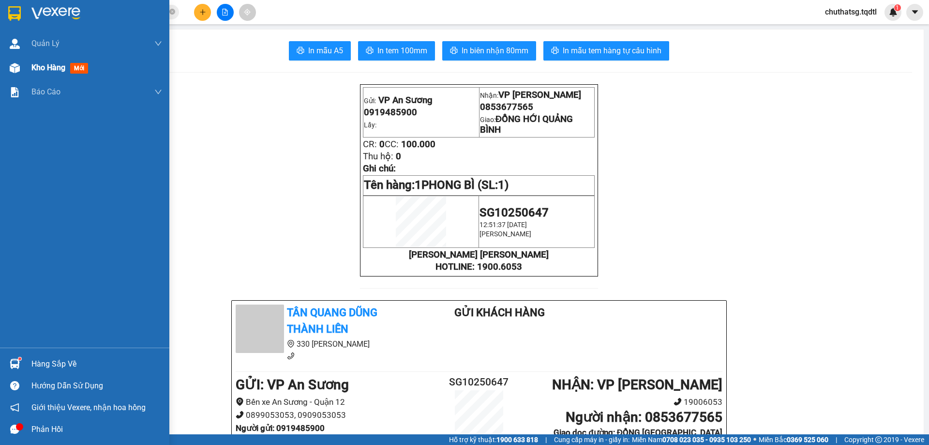
click at [45, 64] on span "Kho hàng" at bounding box center [48, 67] width 34 height 9
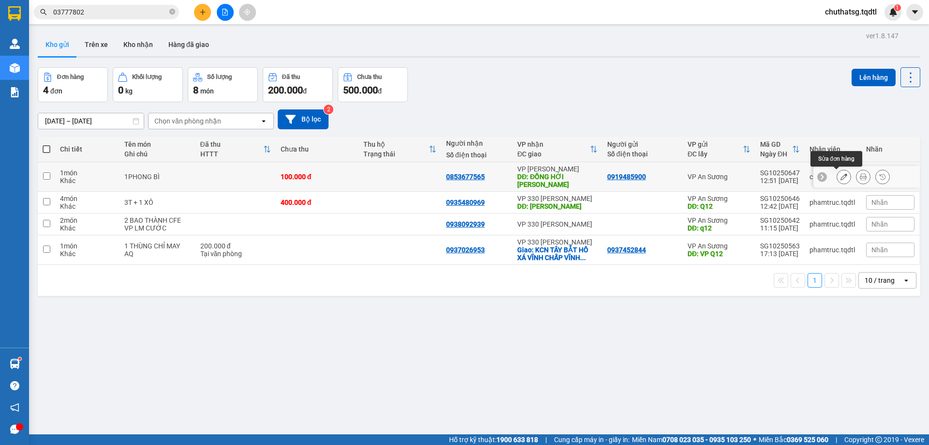
click at [841, 175] on icon at bounding box center [844, 176] width 7 height 7
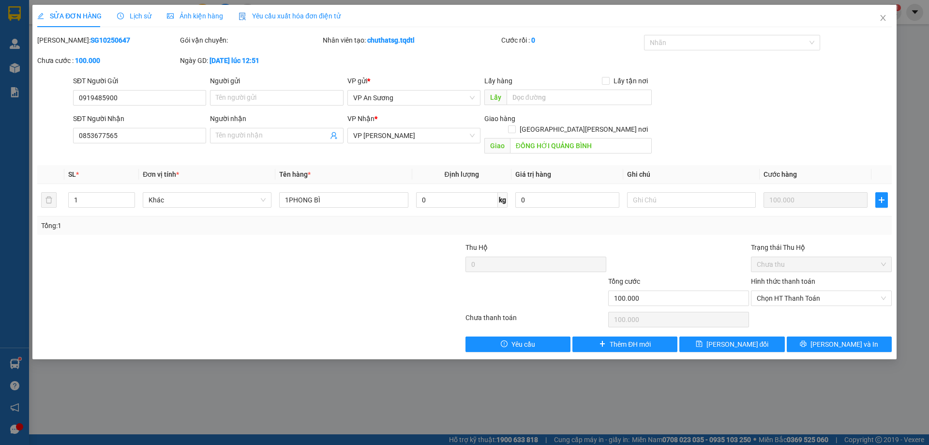
drag, startPoint x: 817, startPoint y: 268, endPoint x: 820, endPoint y: 277, distance: 9.8
click at [817, 276] on div "Hình thức thanh toán" at bounding box center [821, 283] width 141 height 15
click at [820, 276] on div "Hình thức thanh toán" at bounding box center [821, 283] width 141 height 15
drag, startPoint x: 797, startPoint y: 287, endPoint x: 802, endPoint y: 288, distance: 4.9
click at [797, 291] on span "Chọn HT Thanh Toán" at bounding box center [821, 298] width 129 height 15
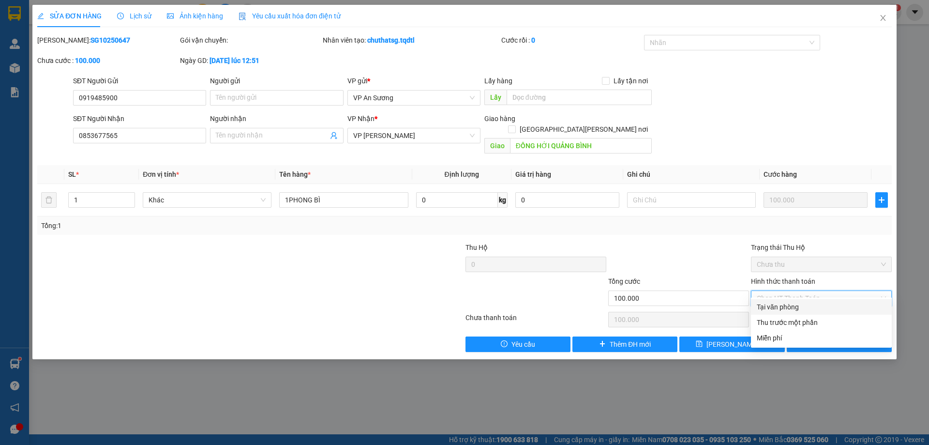
click at [817, 305] on div "Tại văn phòng" at bounding box center [821, 306] width 129 height 11
type input "0"
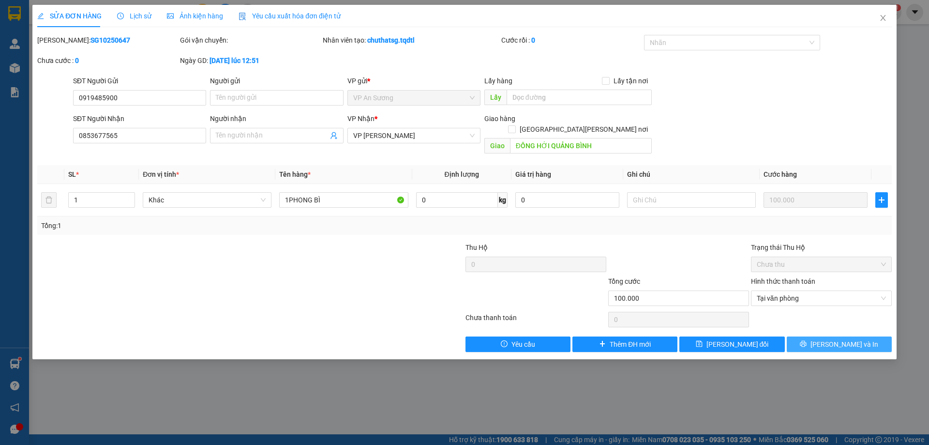
click at [848, 339] on span "[PERSON_NAME] và In" at bounding box center [845, 344] width 68 height 11
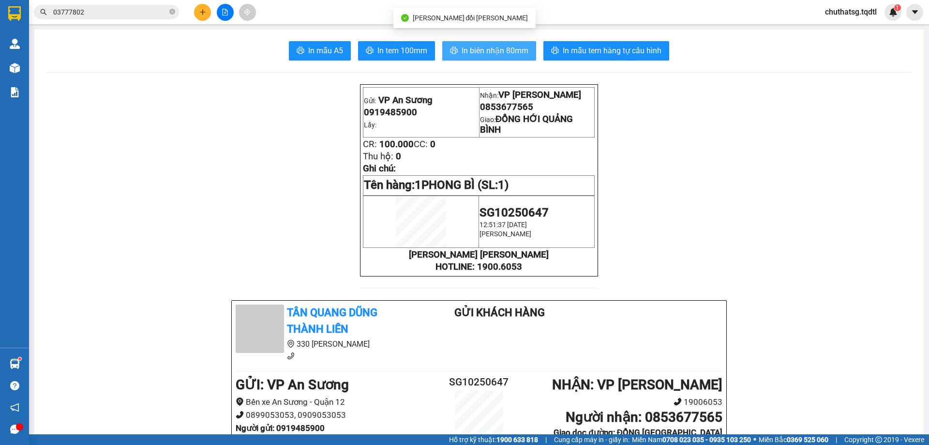
click at [488, 50] on span "In biên nhận 80mm" at bounding box center [495, 51] width 67 height 12
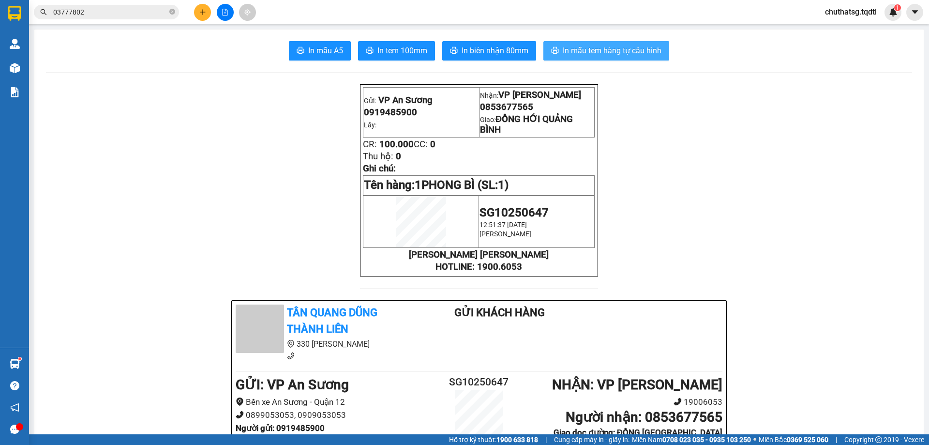
drag, startPoint x: 620, startPoint y: 48, endPoint x: 650, endPoint y: 53, distance: 30.9
click at [620, 48] on span "In mẫu tem hàng tự cấu hình" at bounding box center [612, 51] width 99 height 12
click at [198, 8] on button at bounding box center [202, 12] width 17 height 17
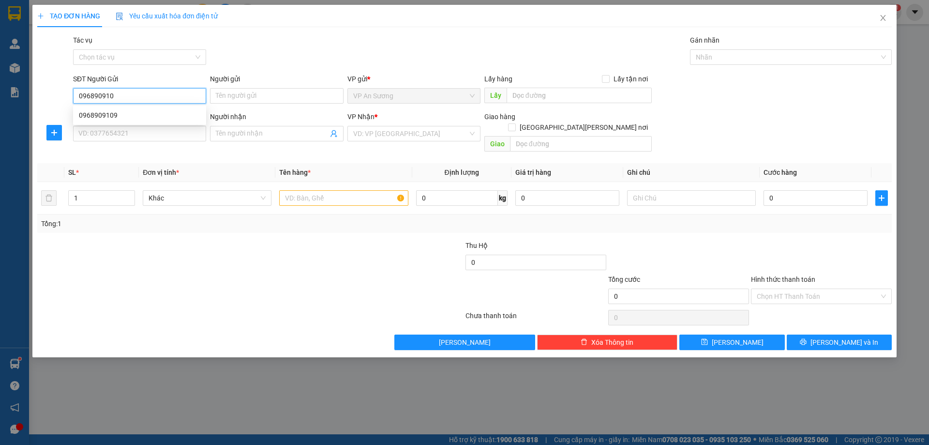
type input "0968909109"
drag, startPoint x: 93, startPoint y: 116, endPoint x: 84, endPoint y: 121, distance: 10.6
click at [92, 117] on div "0968909109" at bounding box center [139, 115] width 121 height 11
type input "0898169888"
type input "100.000"
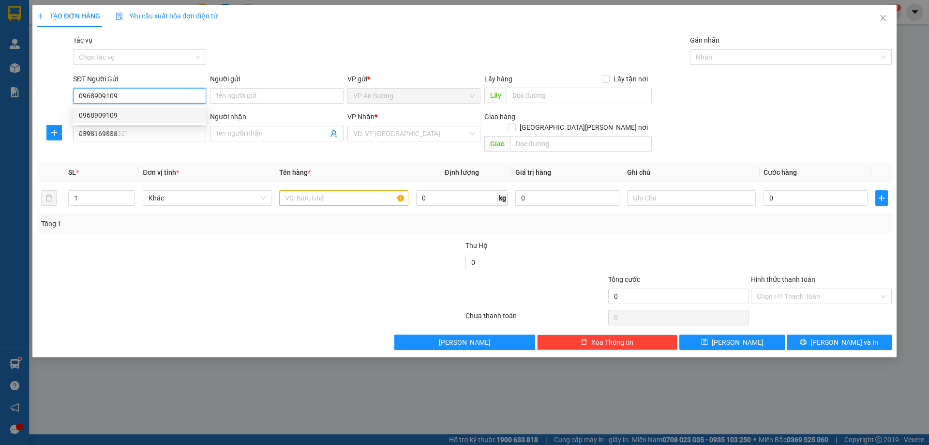
type input "100.000"
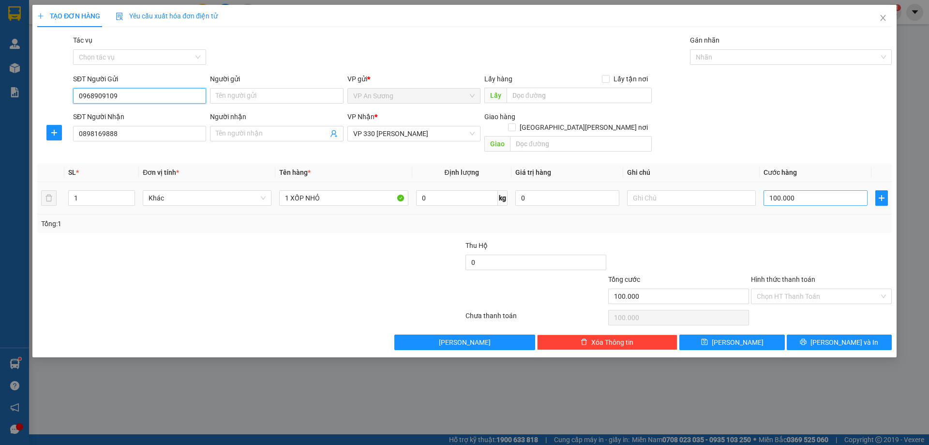
type input "0968909109"
click at [819, 190] on input "100.000" at bounding box center [816, 197] width 104 height 15
type input "1"
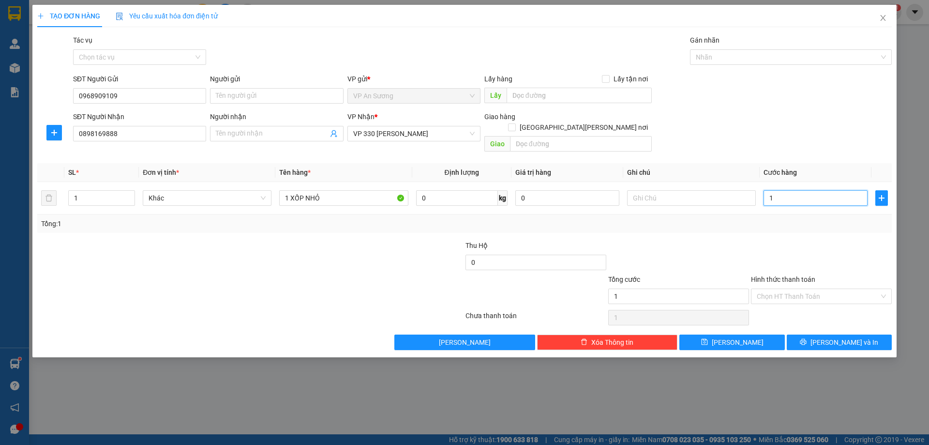
type input "15"
type input "150"
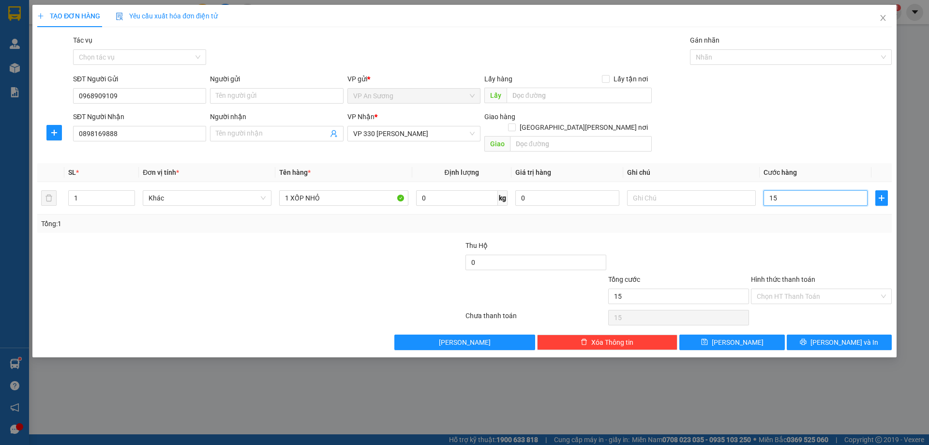
type input "150"
type input "1.500"
type input "15.000"
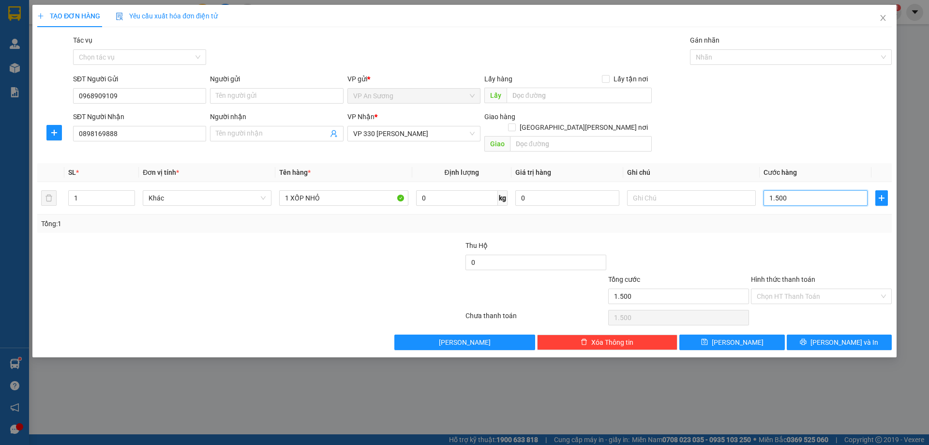
type input "15.000"
type input "150.000"
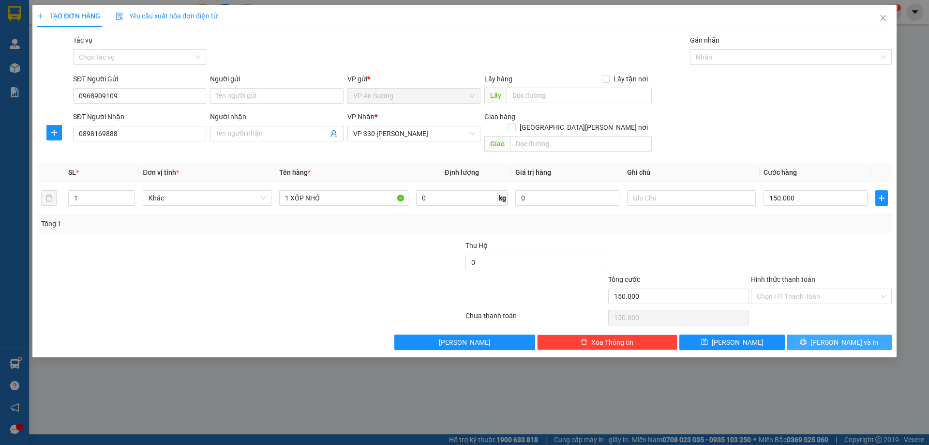
click at [814, 334] on button "[PERSON_NAME] và In" at bounding box center [839, 341] width 105 height 15
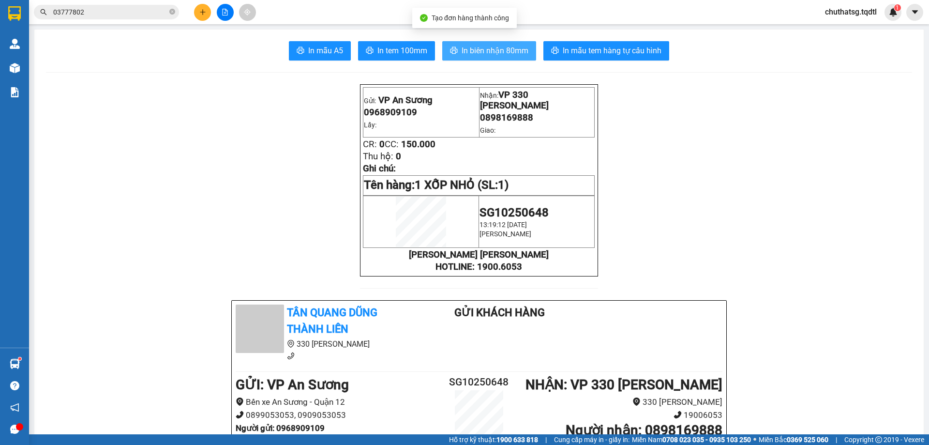
click at [462, 51] on span "In biên nhận 80mm" at bounding box center [495, 51] width 67 height 12
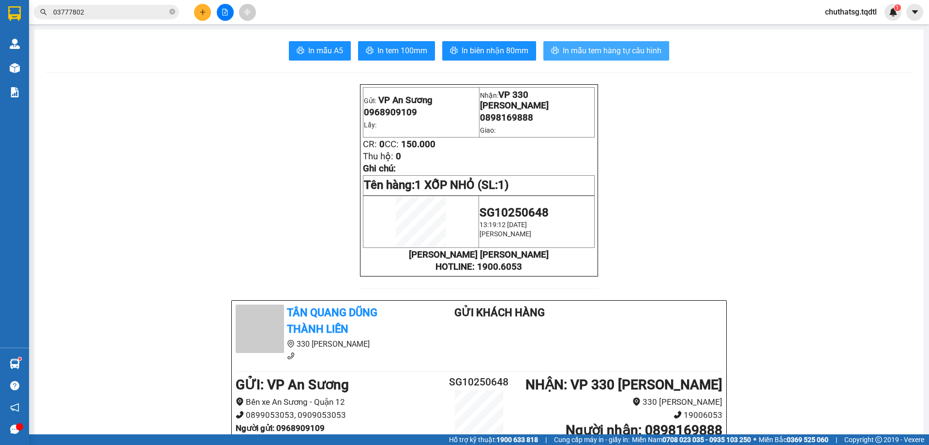
click at [598, 50] on span "In mẫu tem hàng tự cấu hình" at bounding box center [612, 51] width 99 height 12
drag, startPoint x: 218, startPoint y: 178, endPoint x: 218, endPoint y: 152, distance: 25.2
click at [173, 8] on span at bounding box center [172, 12] width 6 height 9
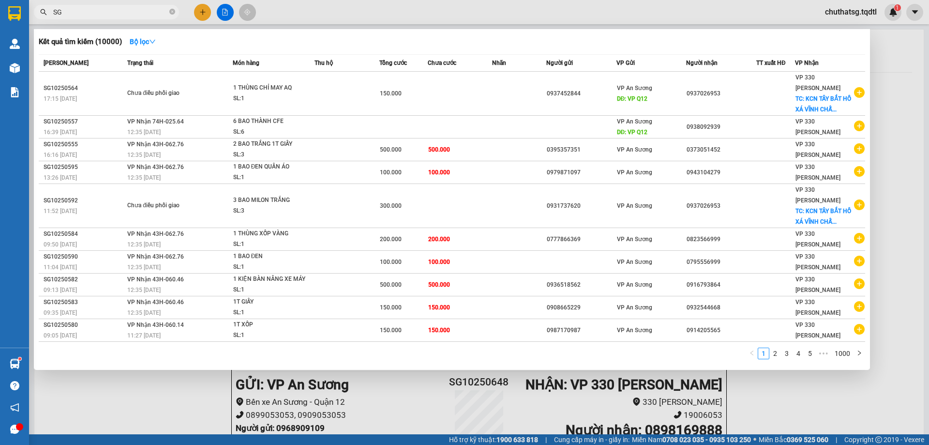
click at [93, 13] on input "SG" at bounding box center [110, 12] width 114 height 11
type input "S"
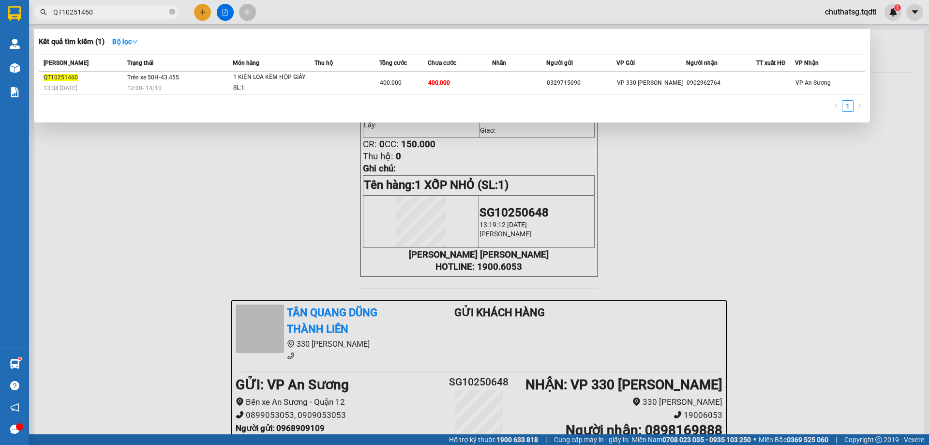
type input "QT10251460"
click at [164, 166] on div at bounding box center [464, 222] width 929 height 445
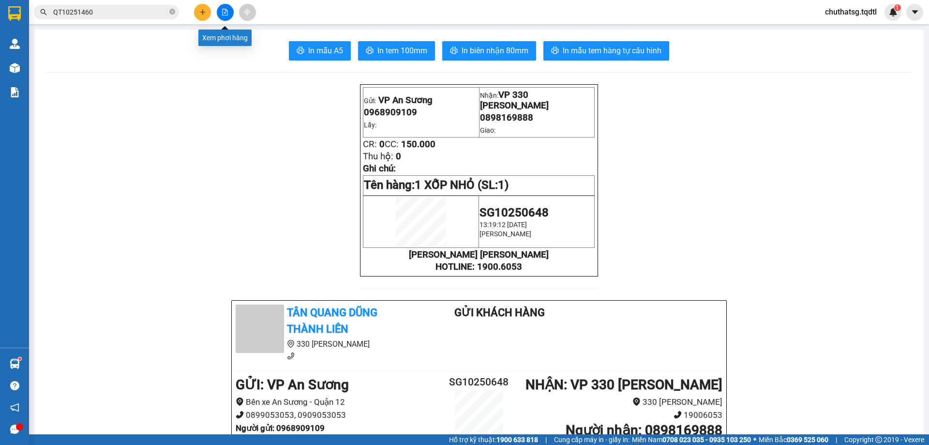
click at [223, 7] on button at bounding box center [225, 12] width 17 height 17
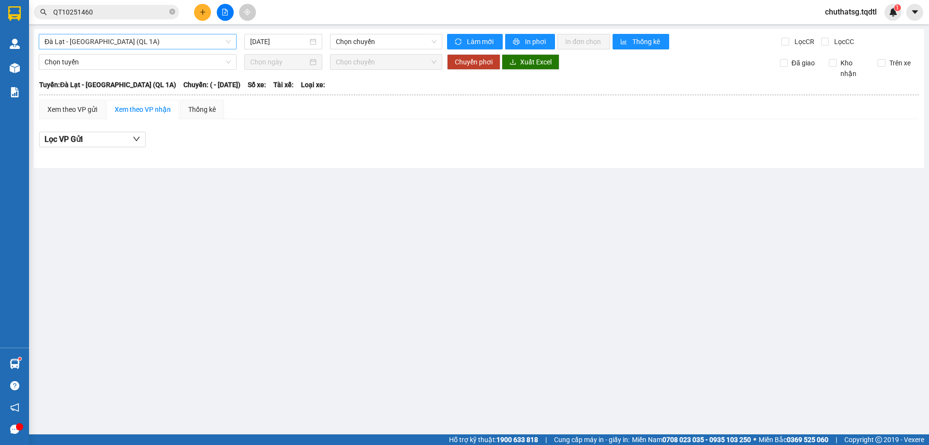
click at [183, 43] on span "Đà Lạt - [GEOGRAPHIC_DATA] (QL 1A)" at bounding box center [138, 41] width 186 height 15
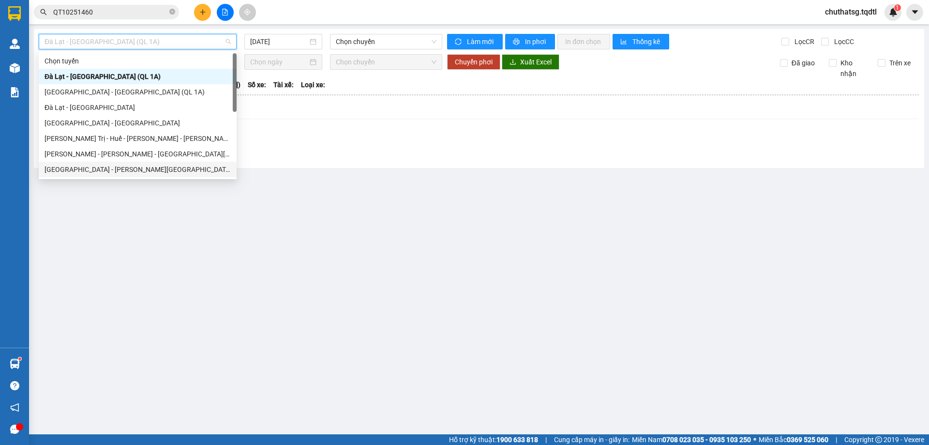
drag, startPoint x: 93, startPoint y: 167, endPoint x: 102, endPoint y: 163, distance: 9.7
click at [97, 167] on div "[GEOGRAPHIC_DATA] - [GEOGRAPHIC_DATA]" at bounding box center [138, 169] width 186 height 11
type input "[DATE]"
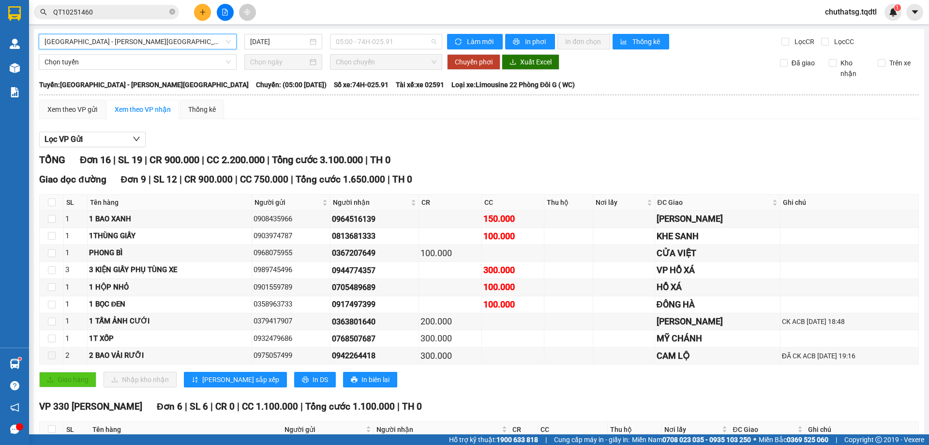
drag, startPoint x: 408, startPoint y: 39, endPoint x: 407, endPoint y: 60, distance: 20.8
click at [408, 42] on span "05:00 - 74H-025.91" at bounding box center [386, 41] width 101 height 15
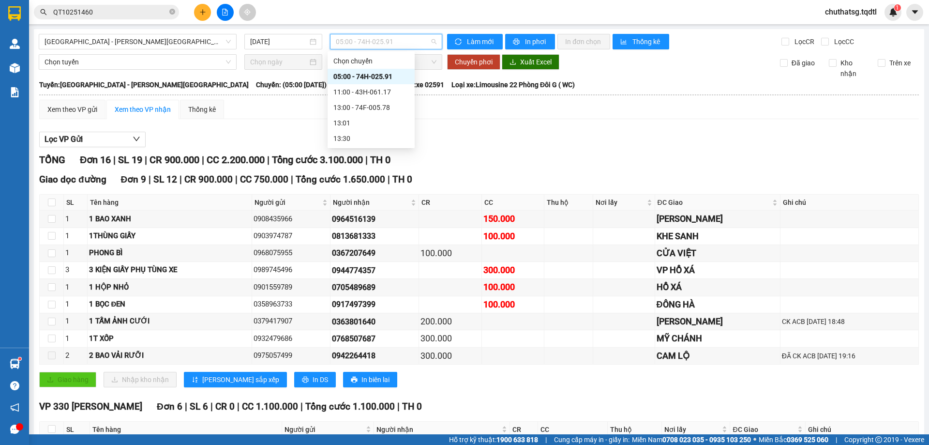
click at [374, 74] on div "05:00 - 74H-025.91" at bounding box center [370, 76] width 75 height 11
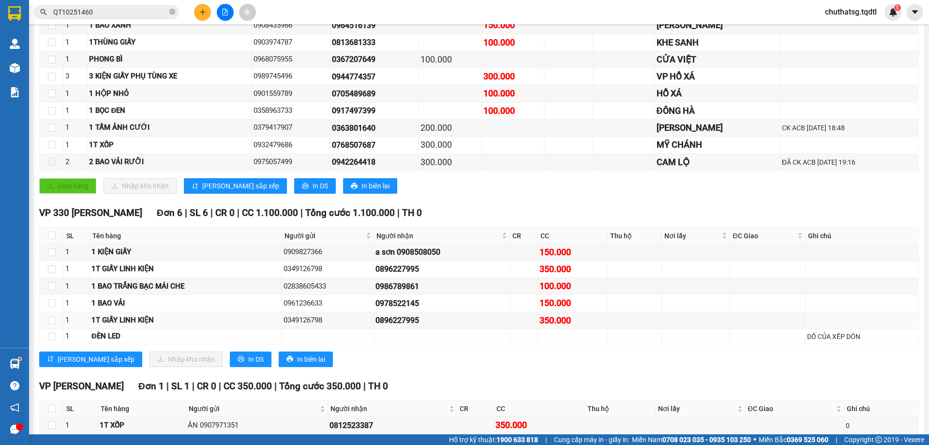
scroll to position [145, 0]
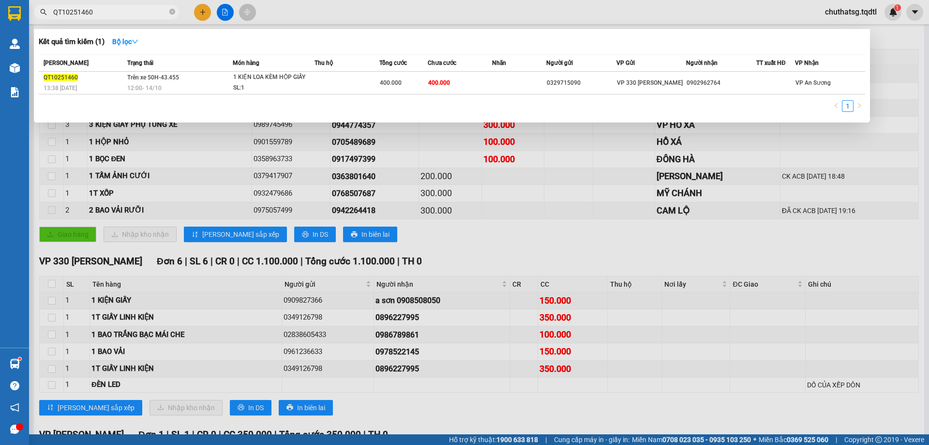
click at [131, 11] on input "QT10251460" at bounding box center [110, 12] width 114 height 11
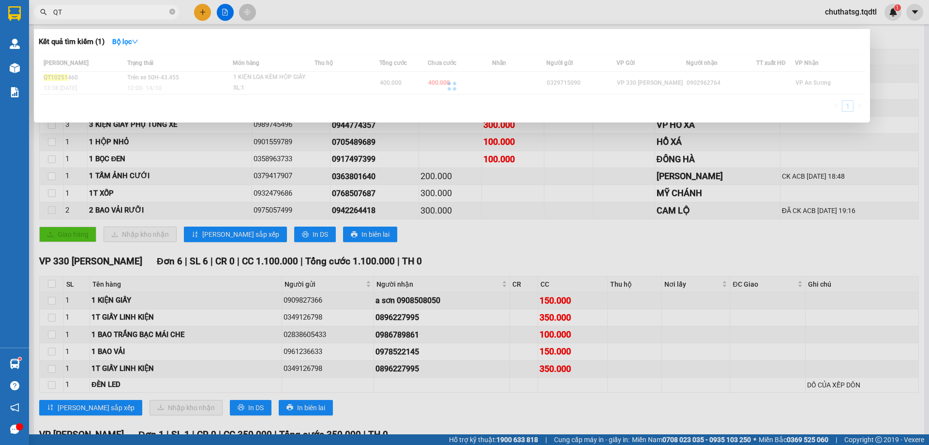
type input "Q"
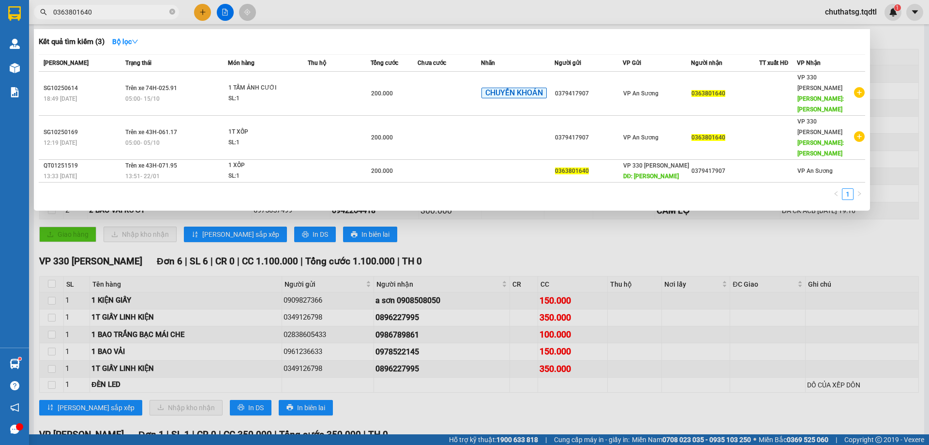
click at [865, 245] on div at bounding box center [464, 222] width 929 height 445
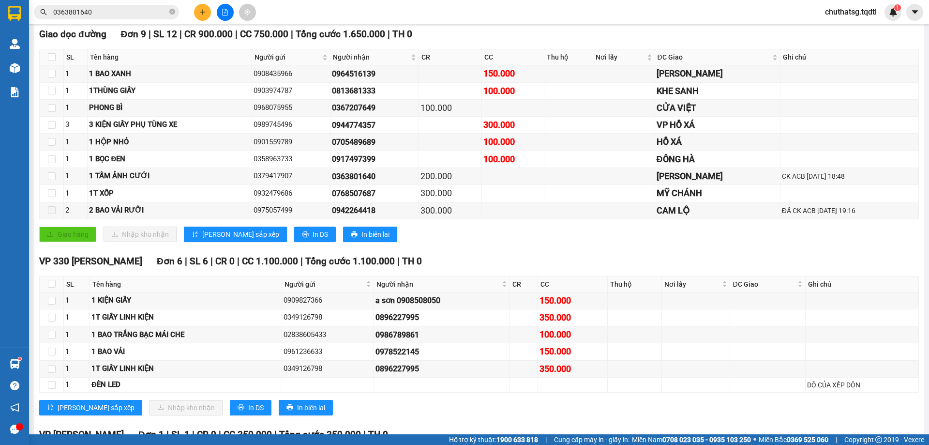
click at [116, 11] on input "0363801640" at bounding box center [110, 12] width 114 height 11
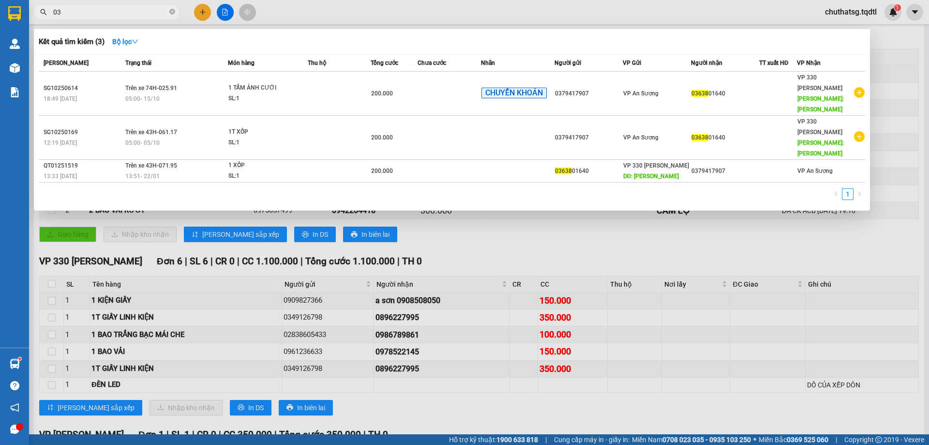
type input "0"
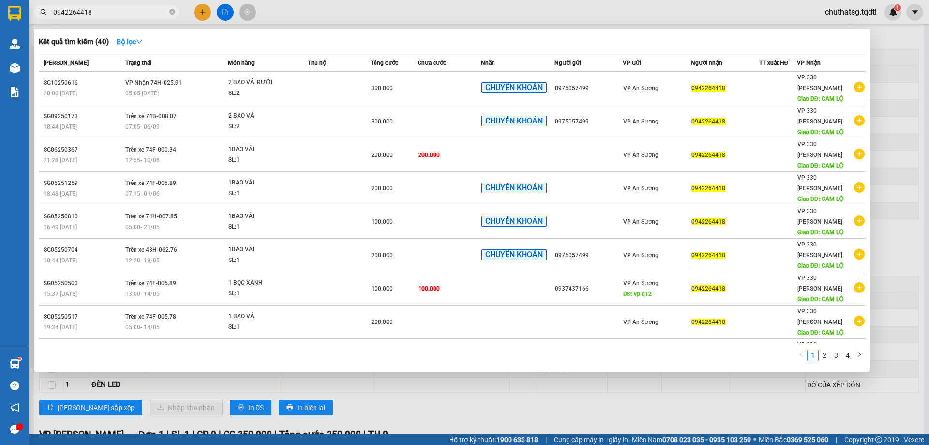
type input "0942264418"
click at [598, 35] on div "Kết quả tìm kiếm ( 40 ) Bộ lọc" at bounding box center [452, 41] width 826 height 15
click at [890, 43] on div at bounding box center [464, 222] width 929 height 445
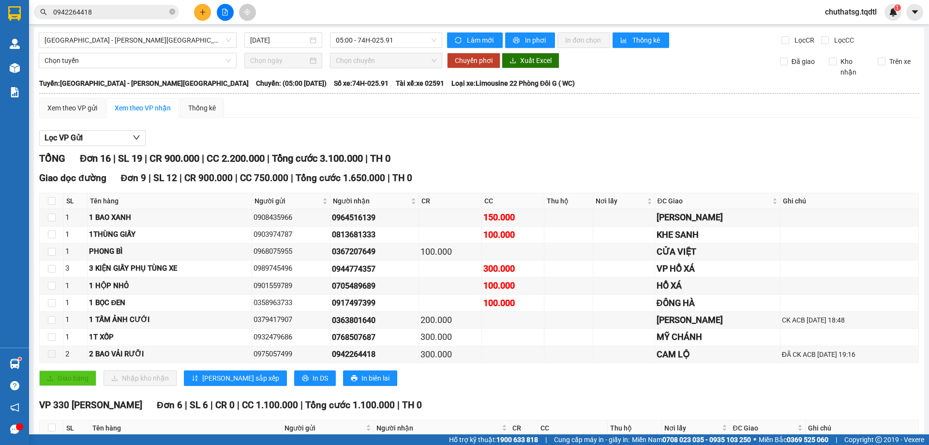
scroll to position [0, 0]
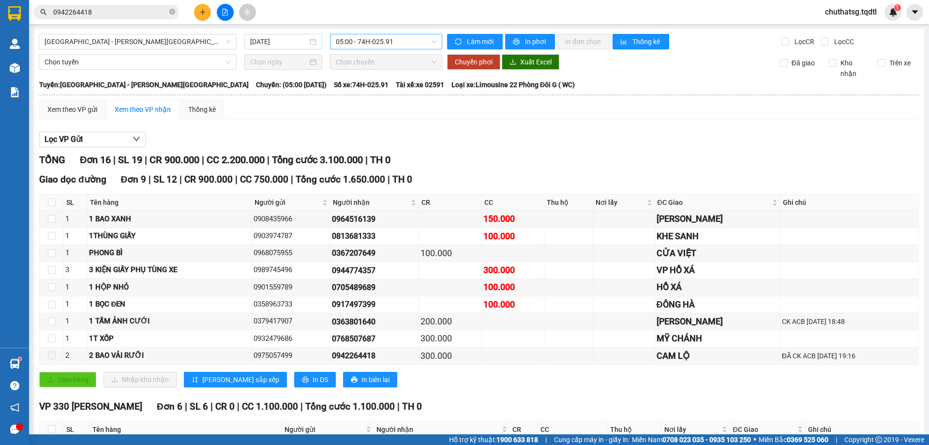
click at [402, 39] on span "05:00 - 74H-025.91" at bounding box center [386, 41] width 101 height 15
click at [369, 105] on div "13:00 - 74F-005.78" at bounding box center [370, 107] width 75 height 11
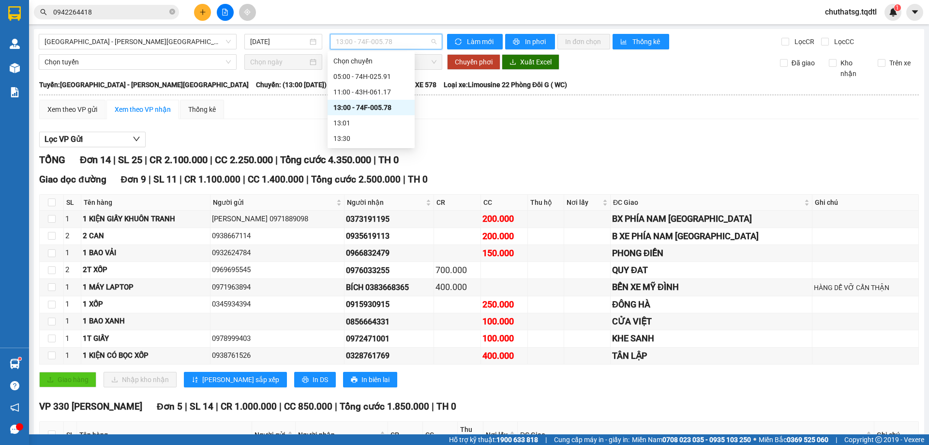
click at [413, 42] on span "13:00 - 74F-005.78" at bounding box center [386, 41] width 101 height 15
click at [377, 90] on div "11:00 - 43H-061.17" at bounding box center [370, 92] width 75 height 11
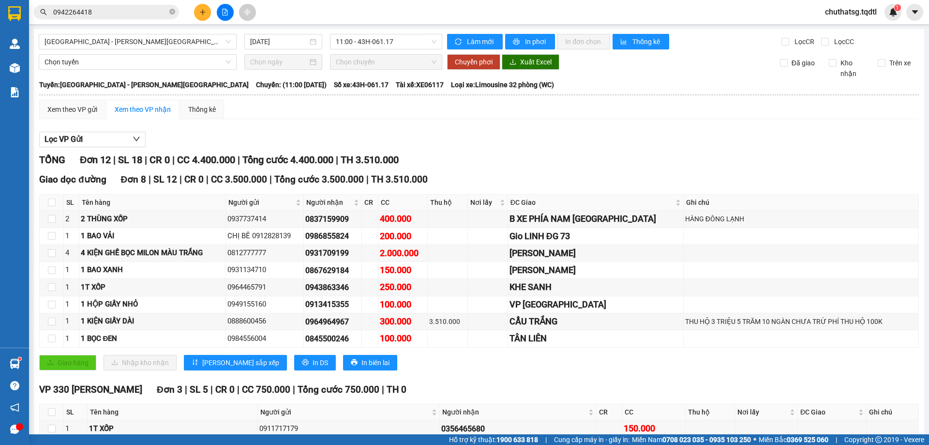
click at [719, 150] on div "Lọc VP Gửi TỔNG Đơn 12 | SL 18 | CR 0 | CC 4.400.000 | Tổng cước 4.400.000 | T…" at bounding box center [479, 361] width 880 height 469
click at [506, 142] on div "Lọc VP Gửi" at bounding box center [479, 140] width 880 height 16
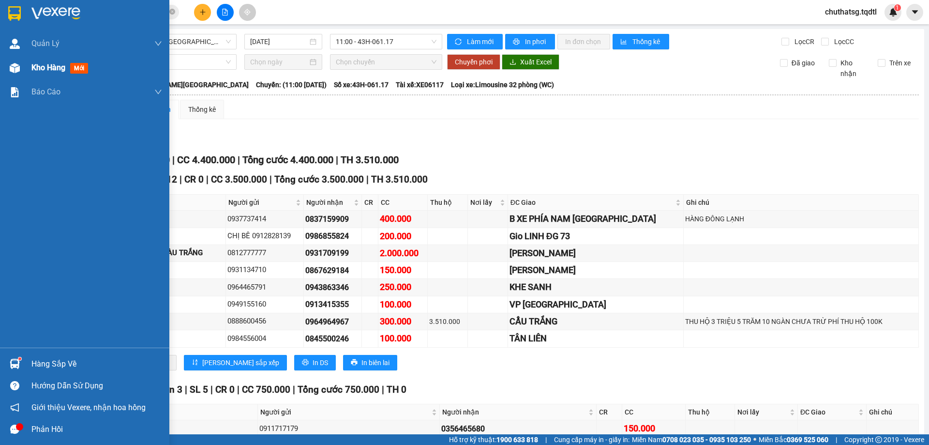
click at [44, 68] on span "Kho hàng" at bounding box center [48, 67] width 34 height 9
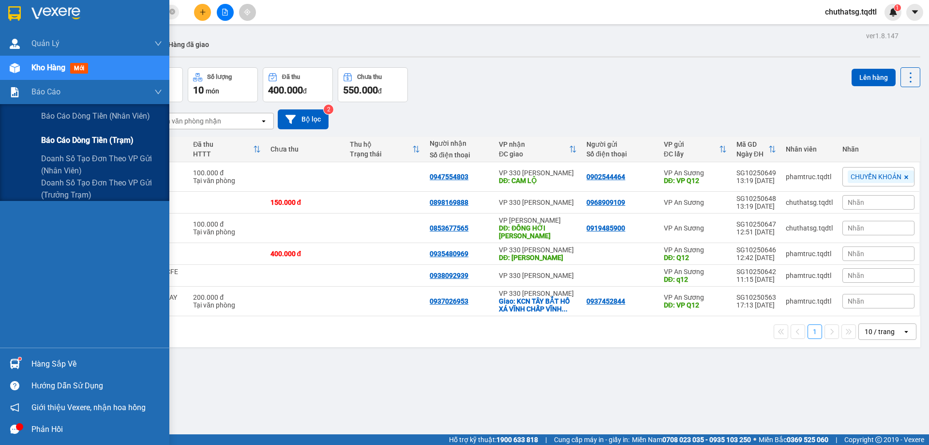
click at [50, 137] on span "Báo cáo dòng tiền (trạm)" at bounding box center [87, 140] width 92 height 12
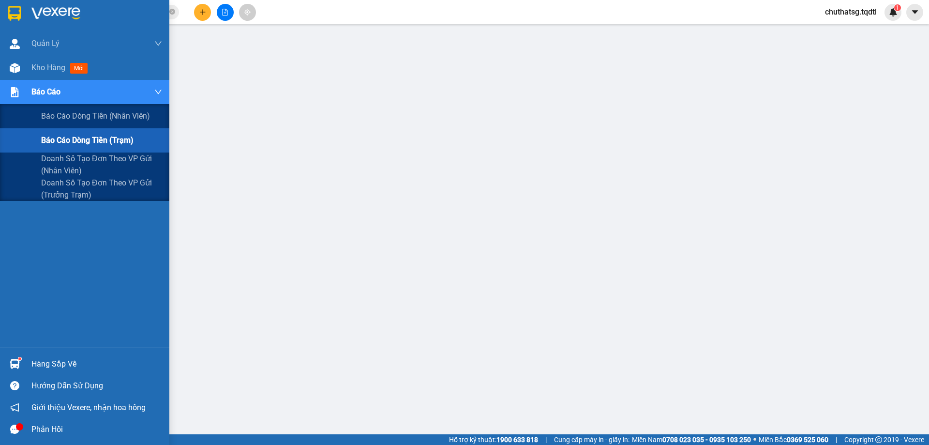
click at [59, 136] on span "Báo cáo dòng tiền (trạm)" at bounding box center [87, 140] width 92 height 12
click at [55, 186] on span "Doanh số tạo đơn theo VP gửi (trưởng trạm)" at bounding box center [101, 189] width 121 height 24
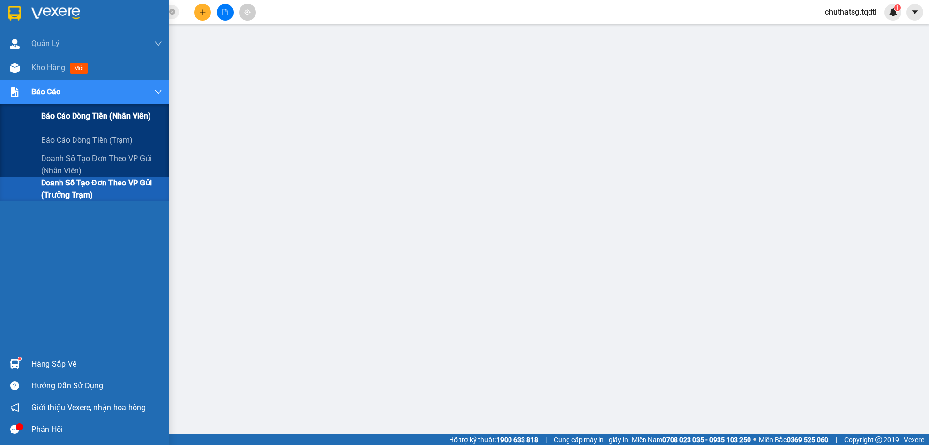
click at [49, 107] on div "Báo cáo dòng tiền (nhân viên)" at bounding box center [101, 116] width 121 height 24
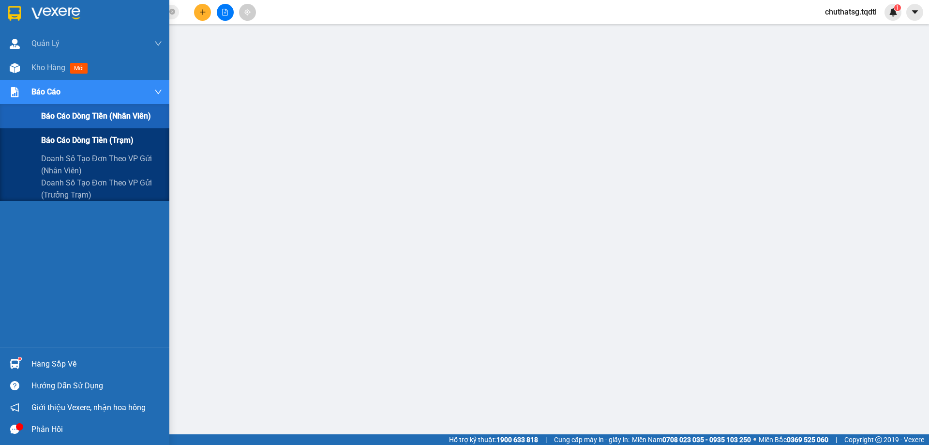
click at [53, 135] on span "Báo cáo dòng tiền (trạm)" at bounding box center [87, 140] width 92 height 12
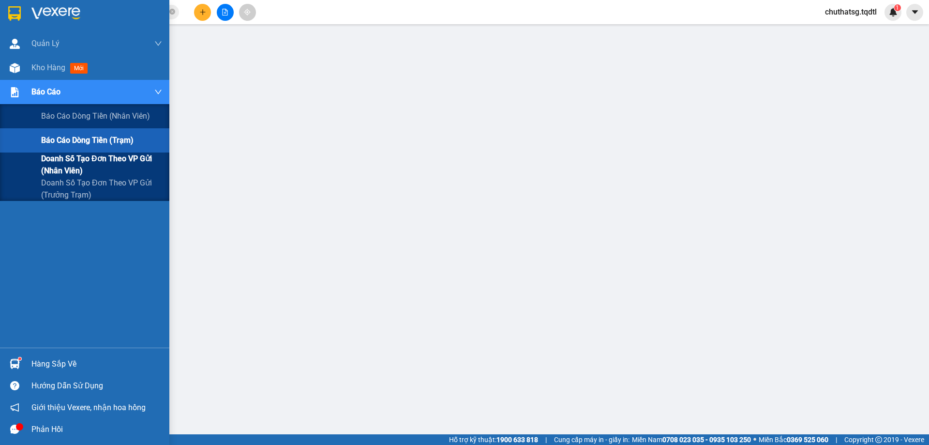
click at [53, 161] on span "Doanh số tạo đơn theo VP gửi (nhân viên)" at bounding box center [101, 164] width 121 height 24
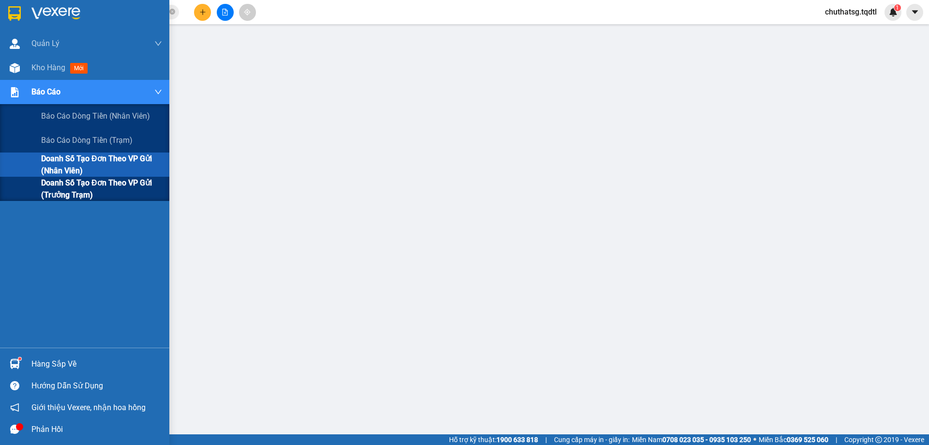
click at [48, 180] on span "Doanh số tạo đơn theo VP gửi (trưởng trạm)" at bounding box center [101, 189] width 121 height 24
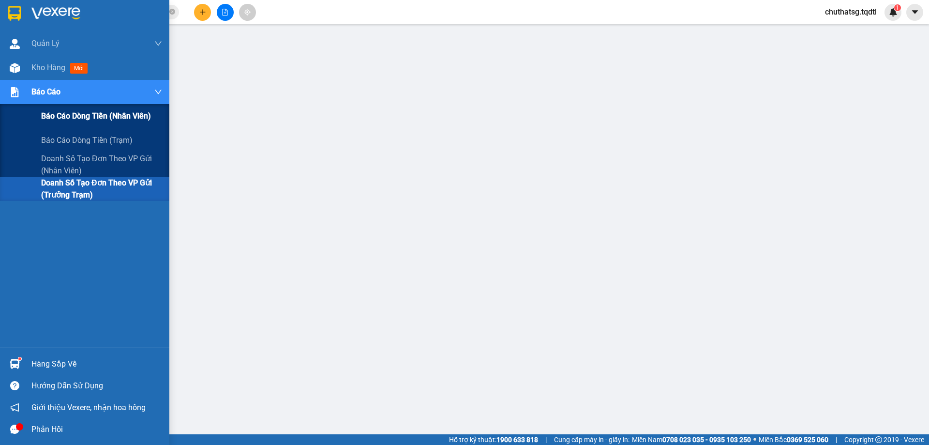
click at [52, 111] on span "Báo cáo dòng tiền (nhân viên)" at bounding box center [96, 116] width 110 height 12
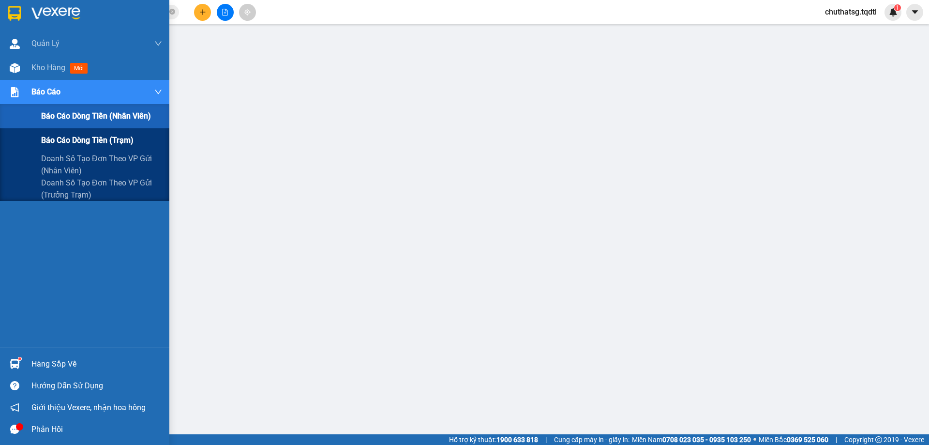
click at [50, 136] on span "Báo cáo dòng tiền (trạm)" at bounding box center [87, 140] width 92 height 12
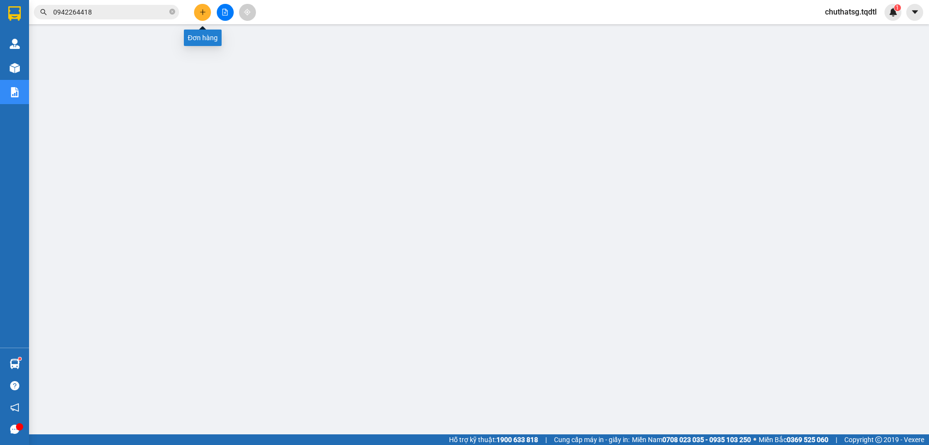
click at [210, 9] on button at bounding box center [202, 12] width 17 height 17
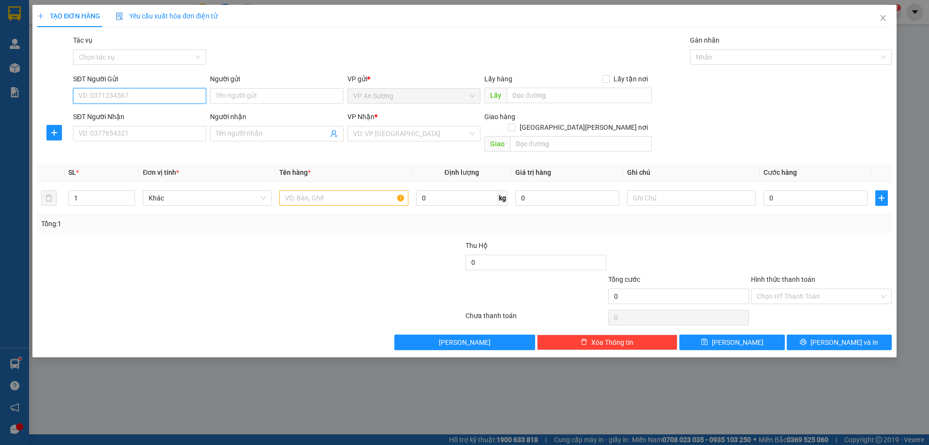
drag, startPoint x: 184, startPoint y: 95, endPoint x: 251, endPoint y: 49, distance: 80.4
click at [236, 54] on div "Transit Pickup Surcharge Ids Transit Deliver Surcharge Ids Transit Deliver Surc…" at bounding box center [464, 192] width 855 height 315
type input "0906450658"
click at [145, 135] on input "SĐT Người Nhận" at bounding box center [139, 133] width 133 height 15
type input "0822153556"
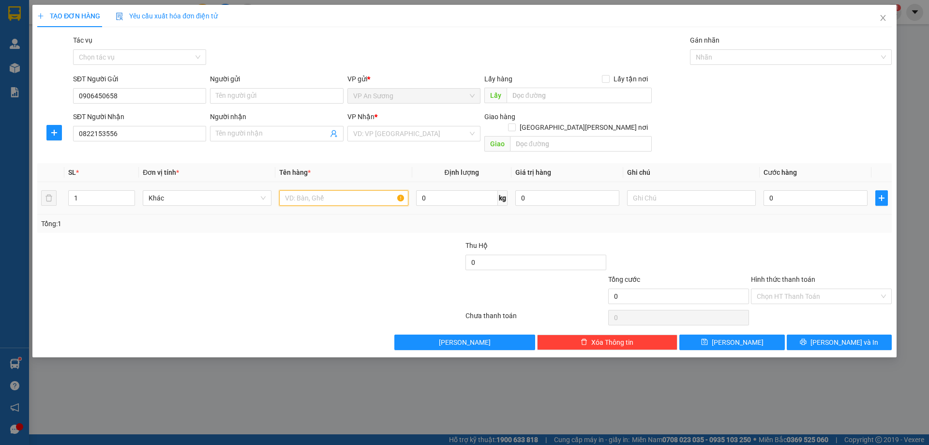
click at [291, 191] on input "text" at bounding box center [343, 197] width 129 height 15
type input "1 CÂY DÀI 3M8"
click at [381, 138] on input "search" at bounding box center [410, 133] width 115 height 15
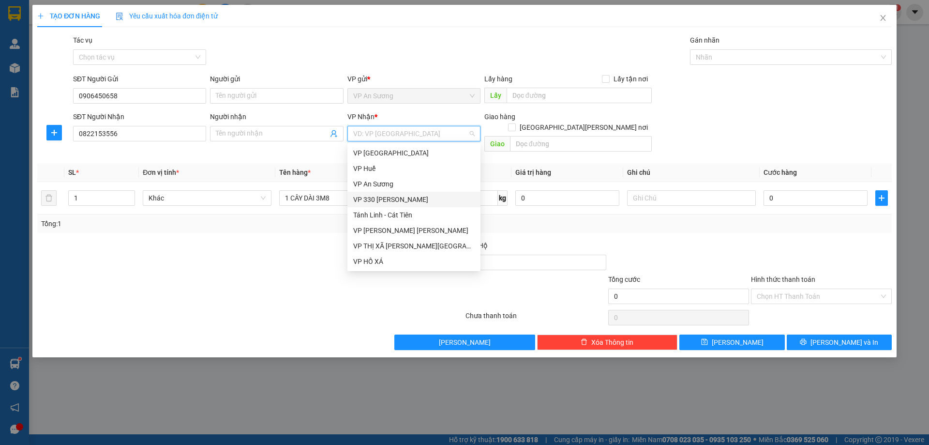
type input "V"
type input "VP"
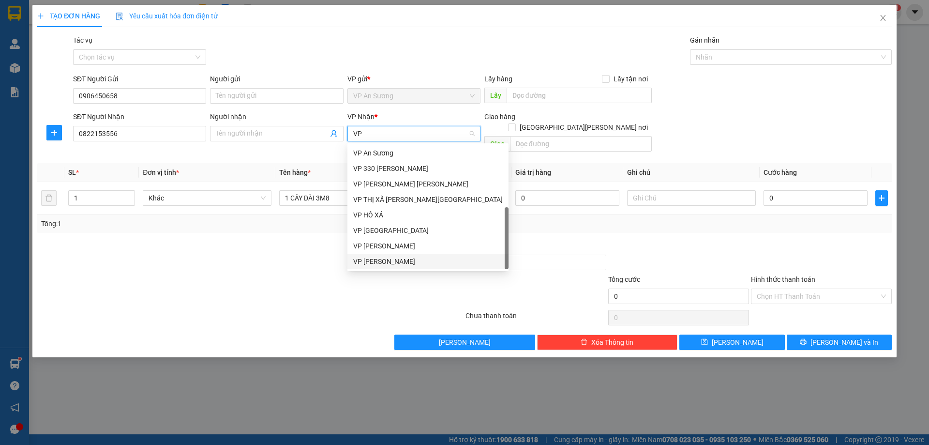
drag, startPoint x: 359, startPoint y: 264, endPoint x: 370, endPoint y: 260, distance: 11.8
click at [362, 263] on div "VP [PERSON_NAME]" at bounding box center [428, 261] width 150 height 11
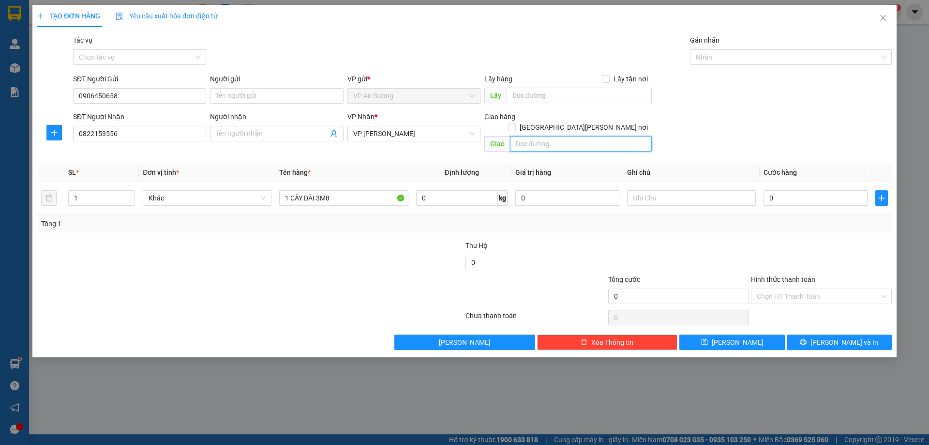
click at [530, 137] on input "text" at bounding box center [581, 143] width 142 height 15
type input "HƯỚNG HÓA"
click at [120, 102] on input "0906450658" at bounding box center [139, 95] width 133 height 15
click at [630, 320] on div "Transit Pickup Surcharge Ids Transit Deliver Surcharge Ids Transit Deliver Surc…" at bounding box center [464, 192] width 855 height 315
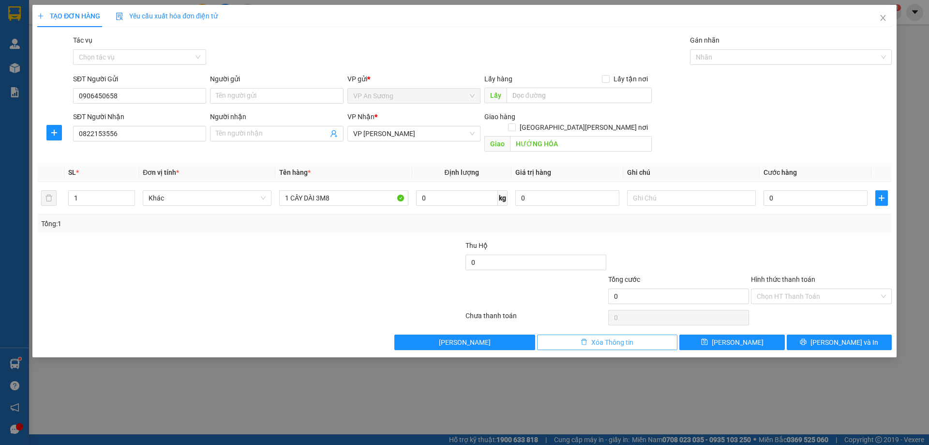
click at [555, 334] on button "Xóa Thông tin" at bounding box center [607, 341] width 141 height 15
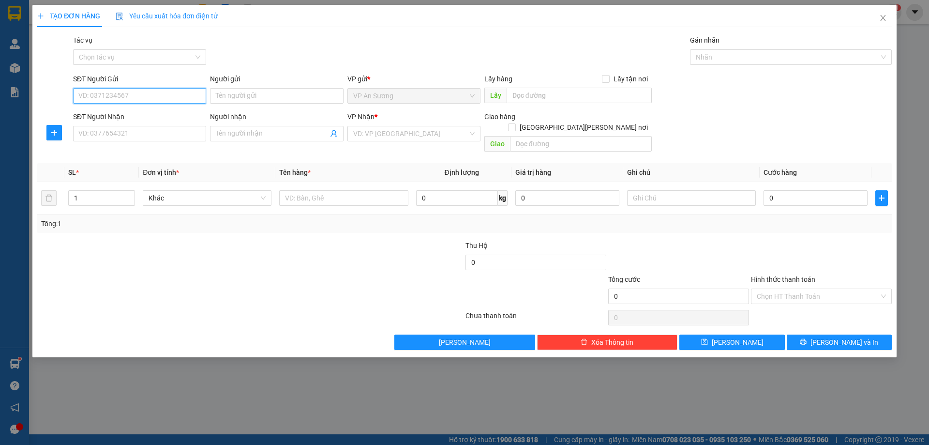
drag, startPoint x: 118, startPoint y: 100, endPoint x: 135, endPoint y: 82, distance: 24.6
click at [134, 83] on div "SĐT Người Gửi VD: 0371234567" at bounding box center [139, 91] width 133 height 34
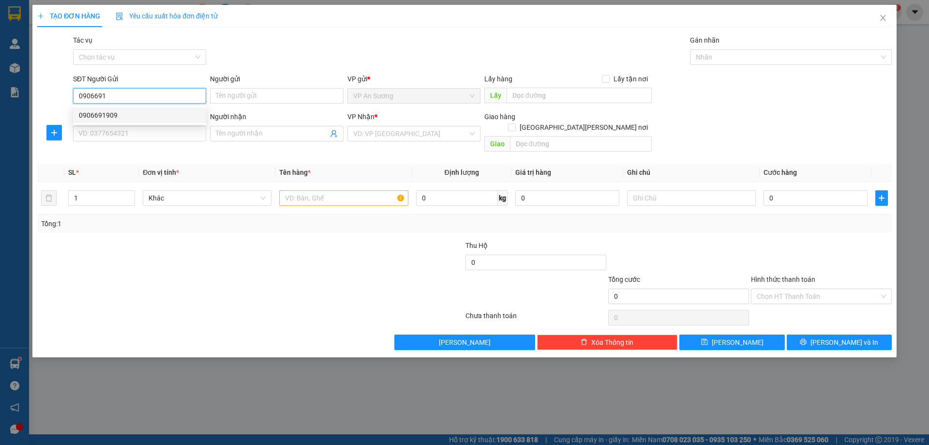
click at [121, 115] on div "0906691909" at bounding box center [139, 115] width 121 height 11
type input "0906691909"
type input "0844984859"
type input "CỬA TÙNG"
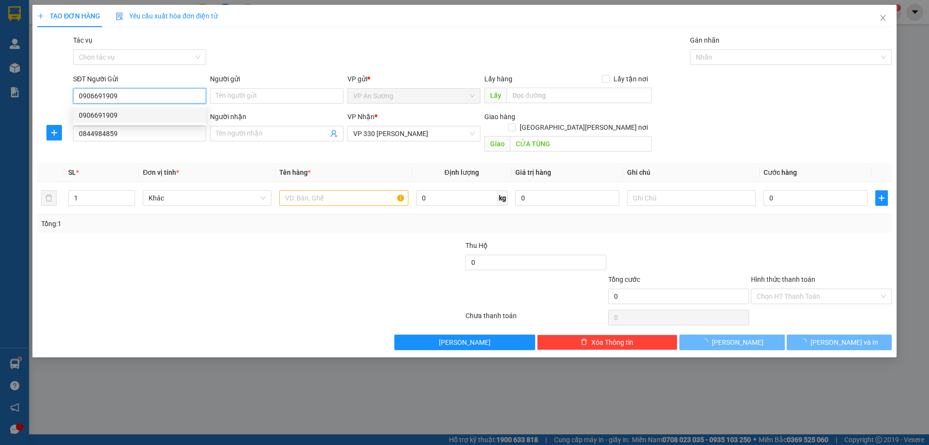
type input "150.000"
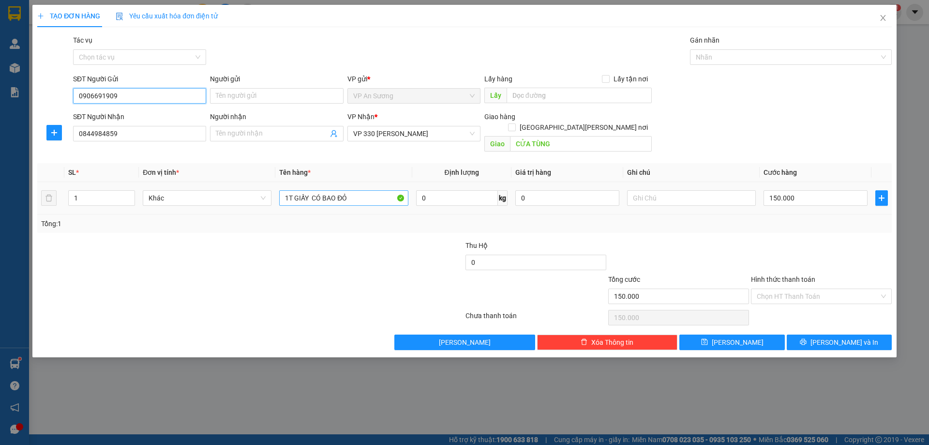
type input "0906691909"
click at [351, 190] on input "1T GIẤY CÓ BAO ĐỎ" at bounding box center [343, 197] width 129 height 15
type input "1T PHỤ TÙNG XE"
click at [811, 192] on input "150.000" at bounding box center [816, 197] width 104 height 15
type input "2"
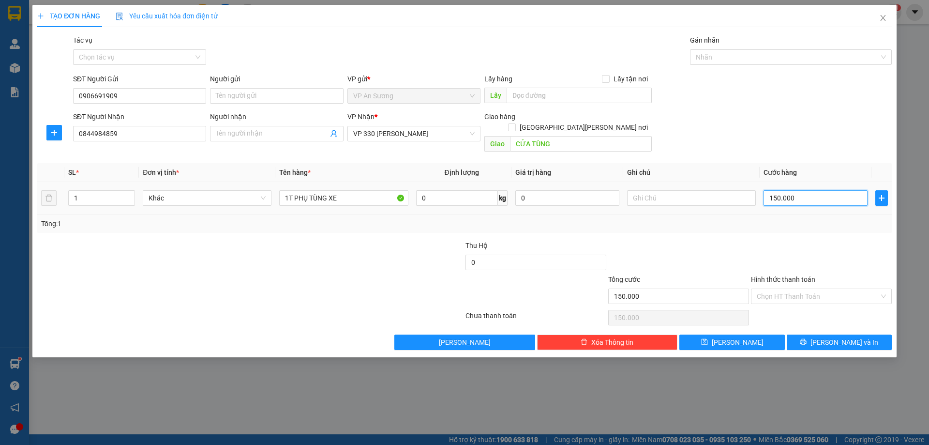
type input "2"
type input "20"
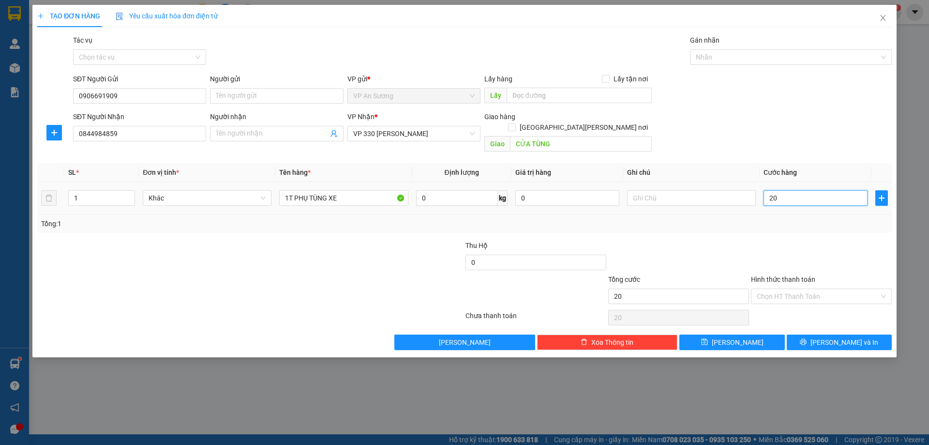
type input "200"
type input "2.000"
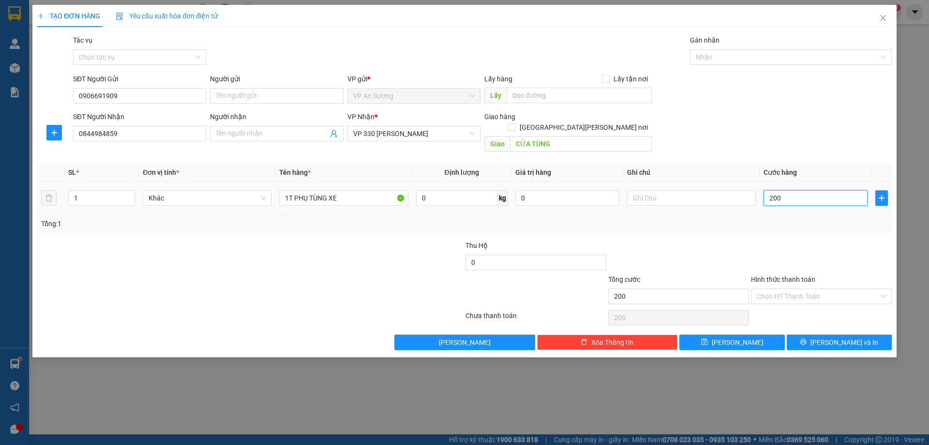
type input "2.000"
type input "20.000"
type input "200.000"
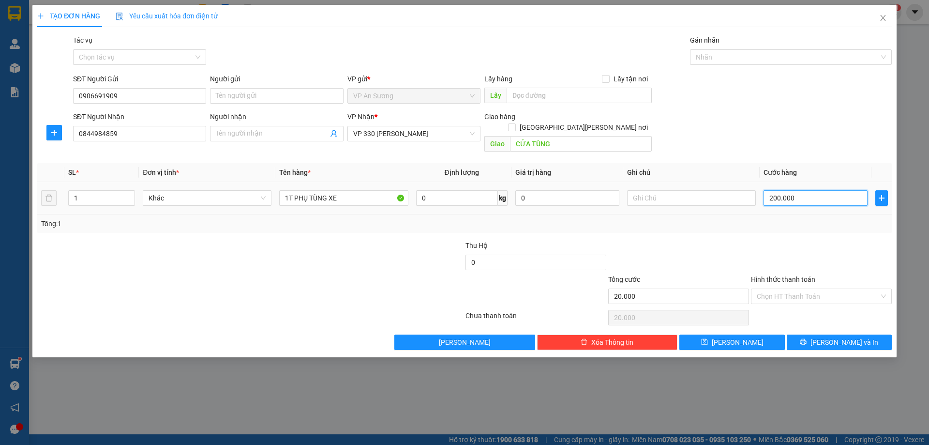
type input "200.000"
type input "2.000.000"
type input "200.000"
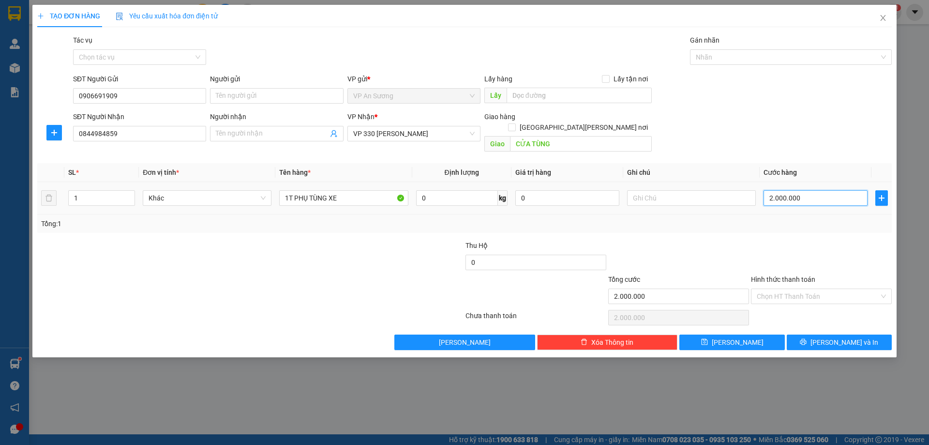
type input "200.000"
drag, startPoint x: 832, startPoint y: 281, endPoint x: 831, endPoint y: 290, distance: 9.2
click at [831, 289] on input "Hình thức thanh toán" at bounding box center [818, 296] width 122 height 15
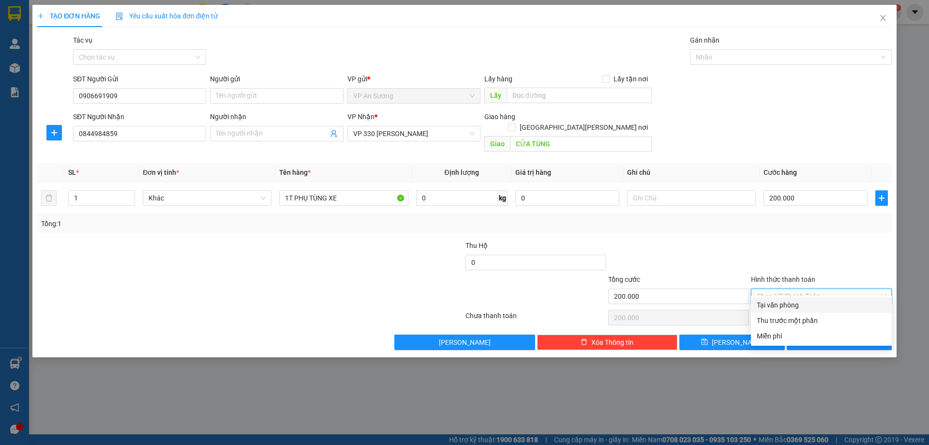
drag, startPoint x: 837, startPoint y: 234, endPoint x: 838, endPoint y: 243, distance: 9.2
click at [838, 240] on div at bounding box center [821, 257] width 143 height 34
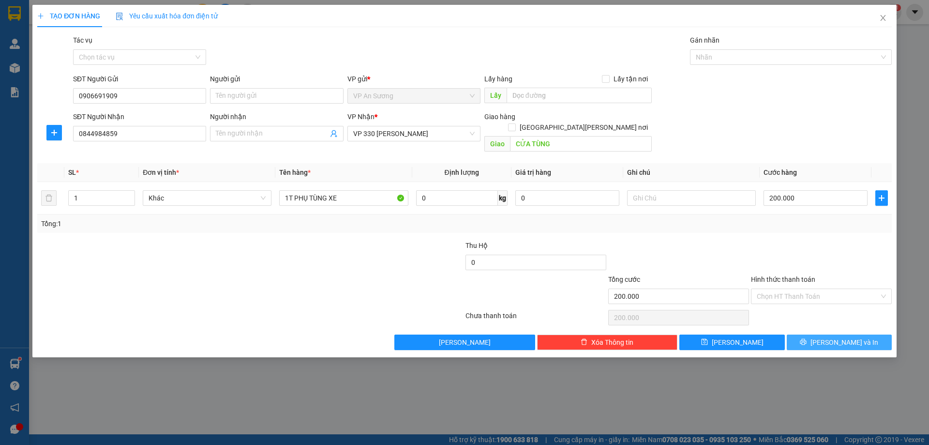
drag, startPoint x: 868, startPoint y: 328, endPoint x: 860, endPoint y: 321, distance: 10.0
click at [868, 334] on button "[PERSON_NAME] và In" at bounding box center [839, 341] width 105 height 15
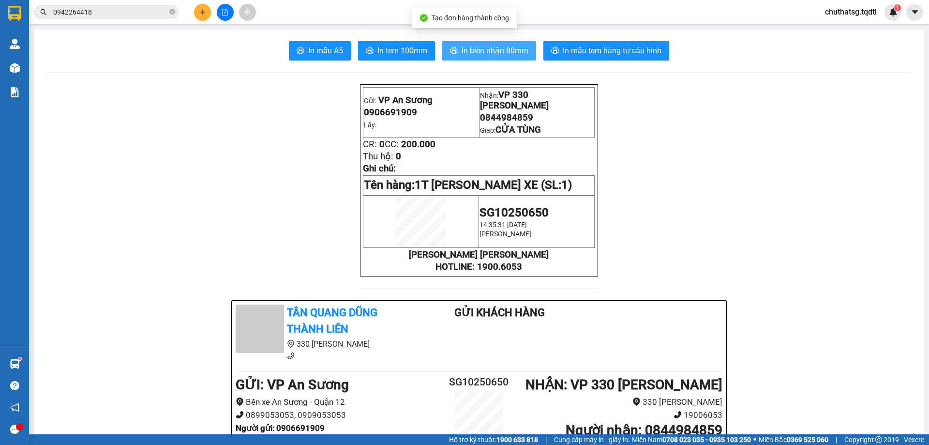
click at [505, 49] on span "In biên nhận 80mm" at bounding box center [495, 51] width 67 height 12
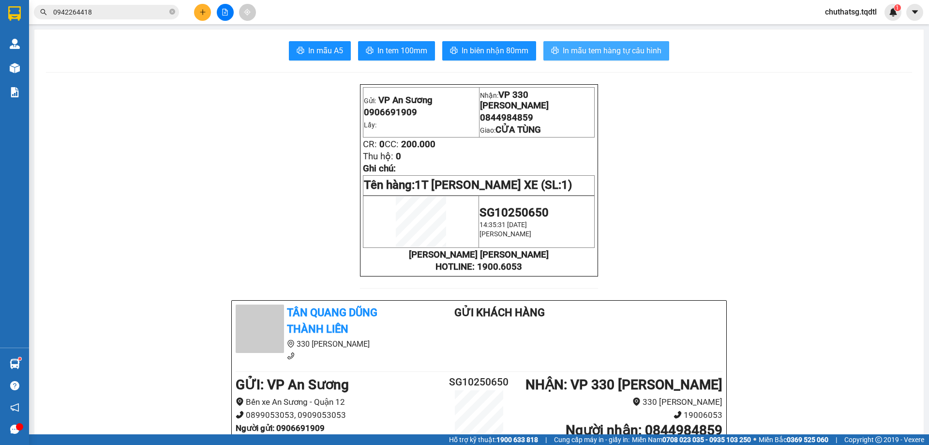
click at [637, 48] on span "In mẫu tem hàng tự cấu hình" at bounding box center [612, 51] width 99 height 12
click at [204, 13] on icon "plus" at bounding box center [202, 12] width 7 height 7
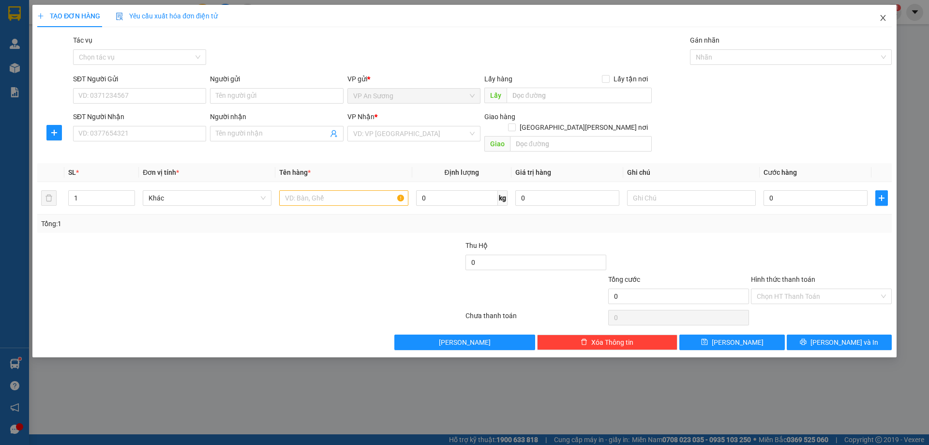
click at [885, 16] on icon "close" at bounding box center [882, 18] width 5 height 6
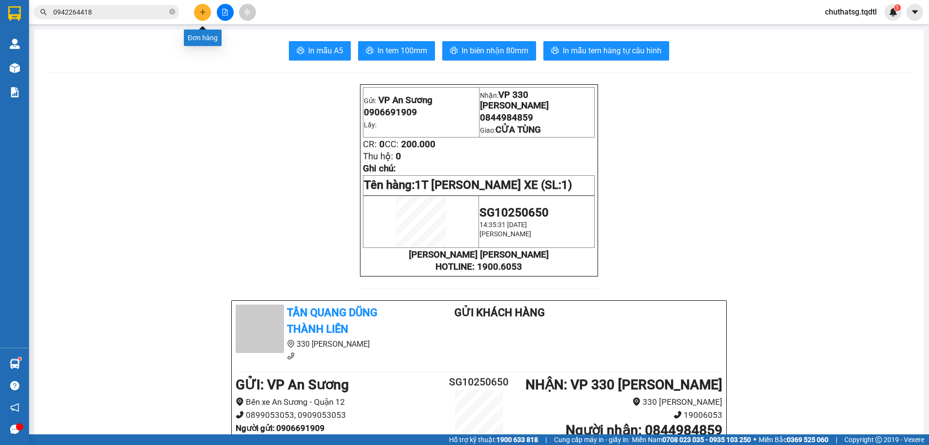
click at [205, 18] on button at bounding box center [202, 12] width 17 height 17
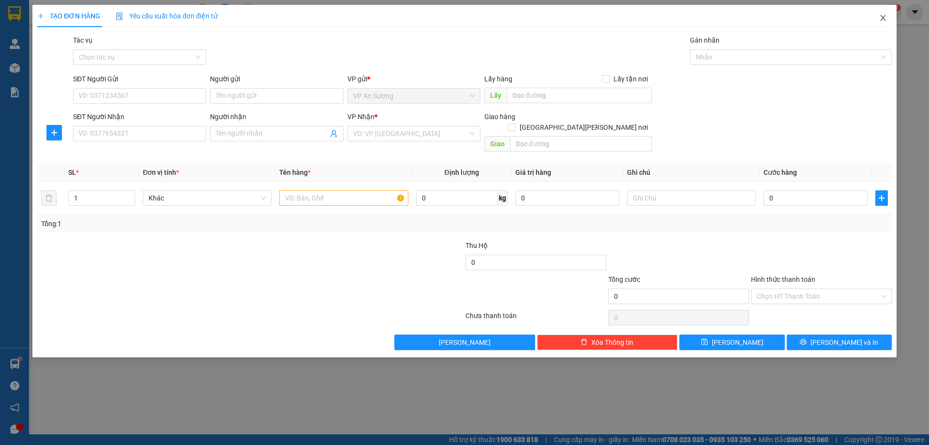
click at [882, 16] on icon "close" at bounding box center [883, 18] width 8 height 8
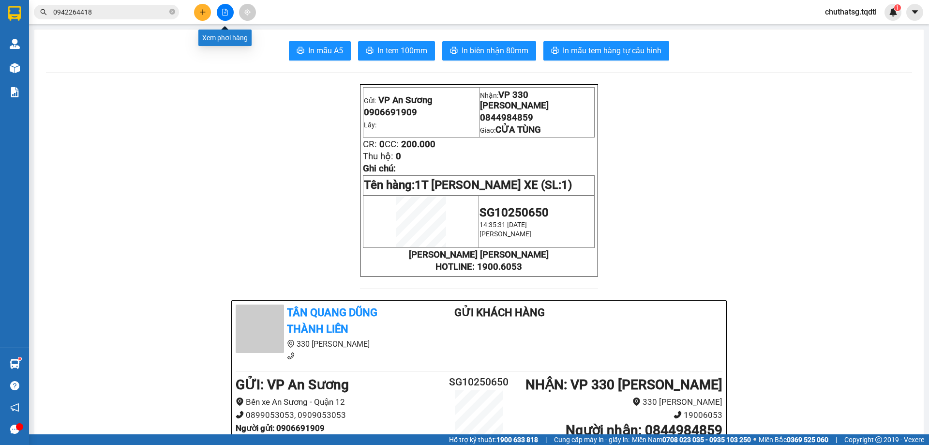
click at [226, 14] on icon "file-add" at bounding box center [225, 12] width 7 height 7
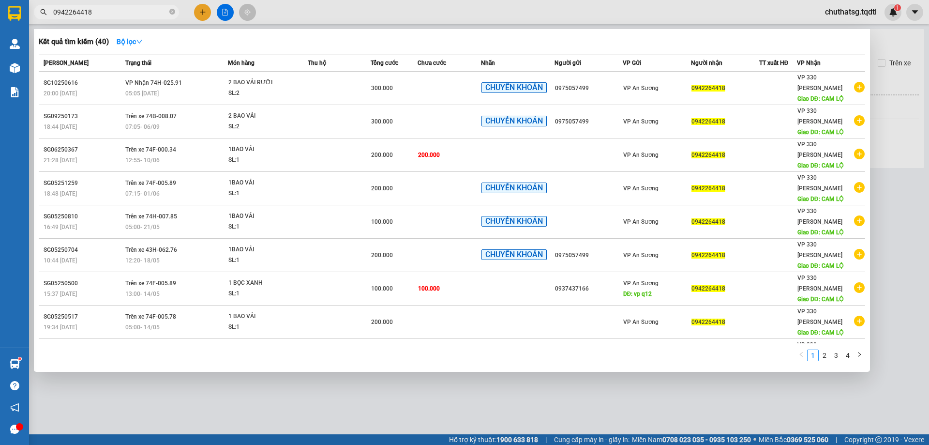
click at [147, 11] on input "0942264418" at bounding box center [110, 12] width 114 height 11
type input "0"
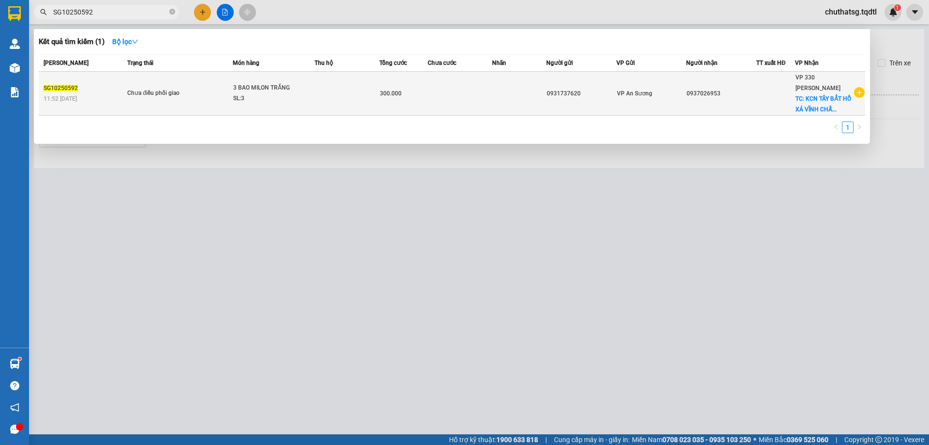
type input "SG10250592"
click at [734, 89] on div "0937026953" at bounding box center [721, 94] width 69 height 10
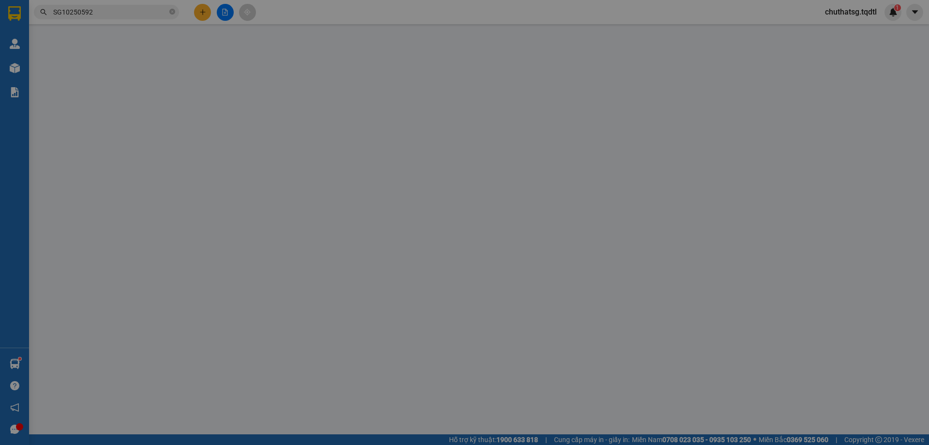
type input "0931737620"
type input "0937026953"
checkbox input "true"
type input "KCN TÂY BẮT HỒ XÁ VĨNH CHẤP VĨNH LINH"
type input "300.000"
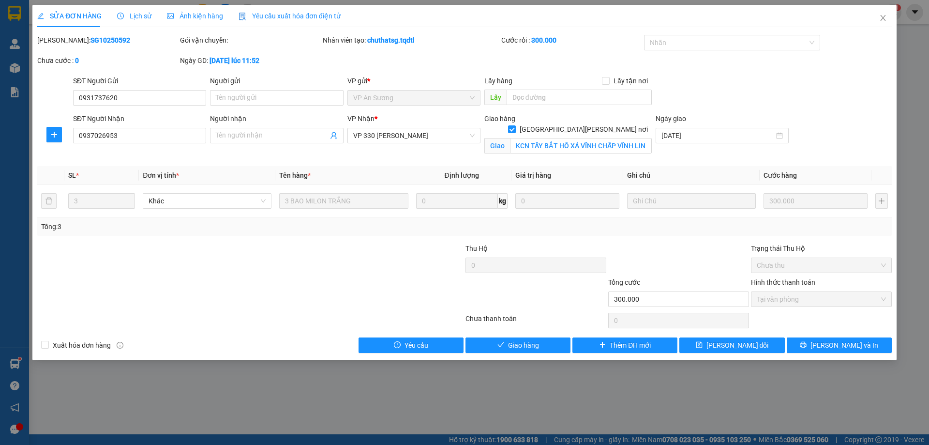
click at [307, 389] on div "SỬA ĐƠN HÀNG Lịch sử Ảnh kiện hàng Yêu cầu xuất hóa đơn điện tử Total Paid Fee …" at bounding box center [464, 222] width 929 height 445
click at [706, 390] on div "SỬA ĐƠN HÀNG Lịch sử Ảnh kiện hàng Yêu cầu xuất hóa đơn điện tử Total Paid Fee …" at bounding box center [464, 222] width 929 height 445
drag, startPoint x: 698, startPoint y: 251, endPoint x: 703, endPoint y: 249, distance: 5.2
click at [702, 249] on div at bounding box center [678, 260] width 143 height 34
click at [135, 15] on span "Lịch sử" at bounding box center [134, 16] width 34 height 8
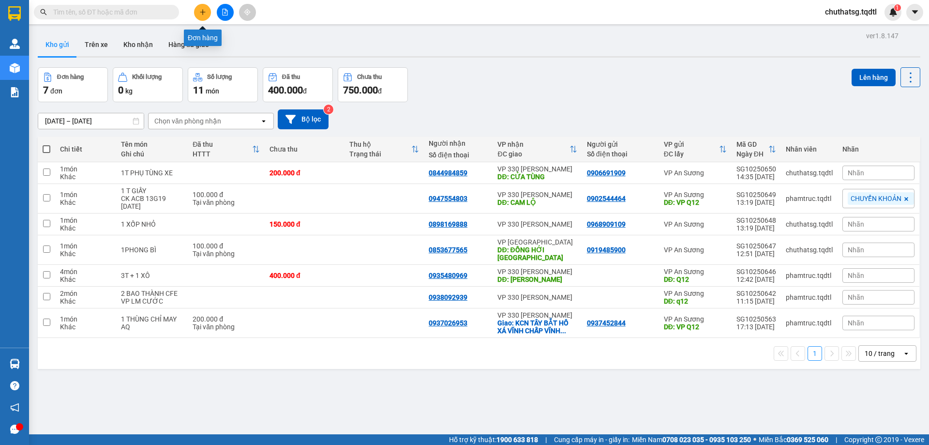
click at [201, 9] on icon "plus" at bounding box center [202, 12] width 7 height 7
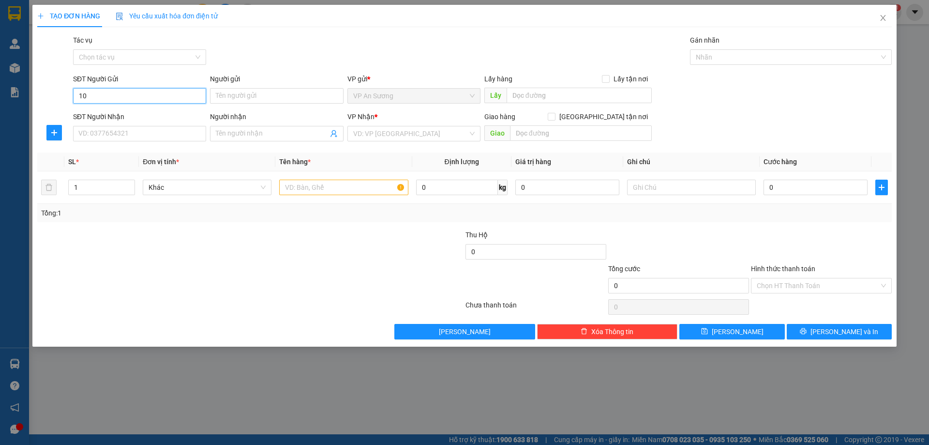
type input "1"
drag, startPoint x: 883, startPoint y: 15, endPoint x: 878, endPoint y: 15, distance: 5.3
click at [878, 15] on span "Close" at bounding box center [883, 18] width 27 height 27
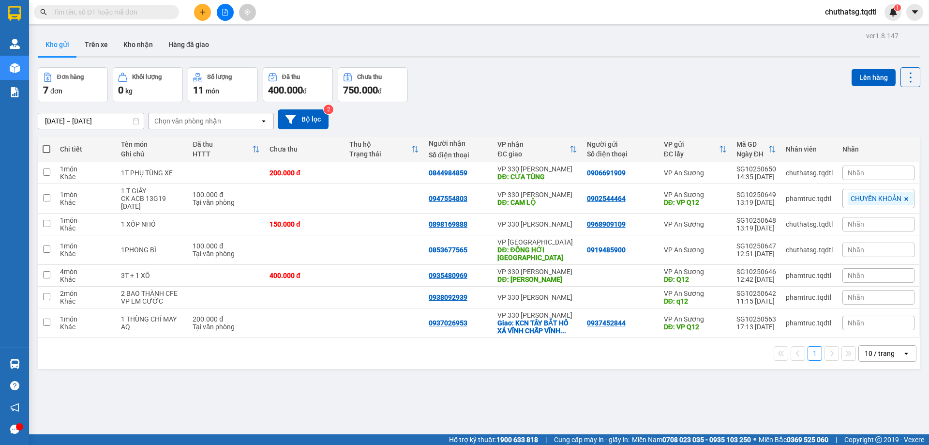
click at [136, 13] on input "text" at bounding box center [110, 12] width 114 height 11
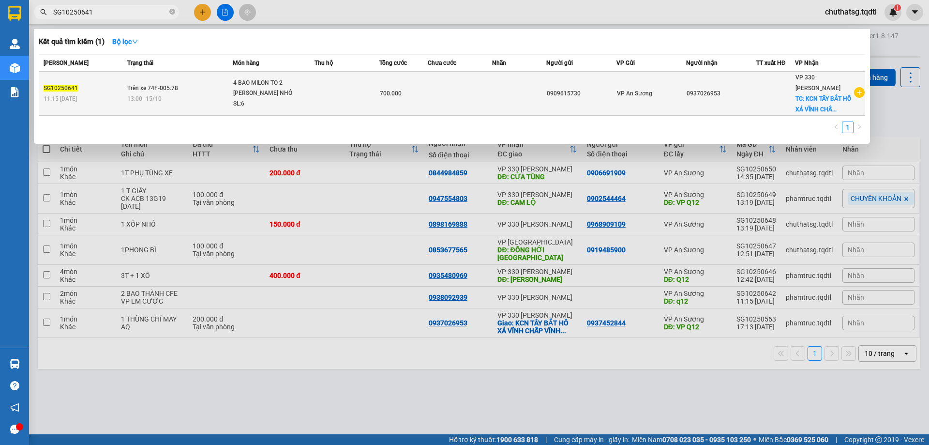
type input "SG10250641"
click at [471, 83] on td at bounding box center [460, 94] width 65 height 44
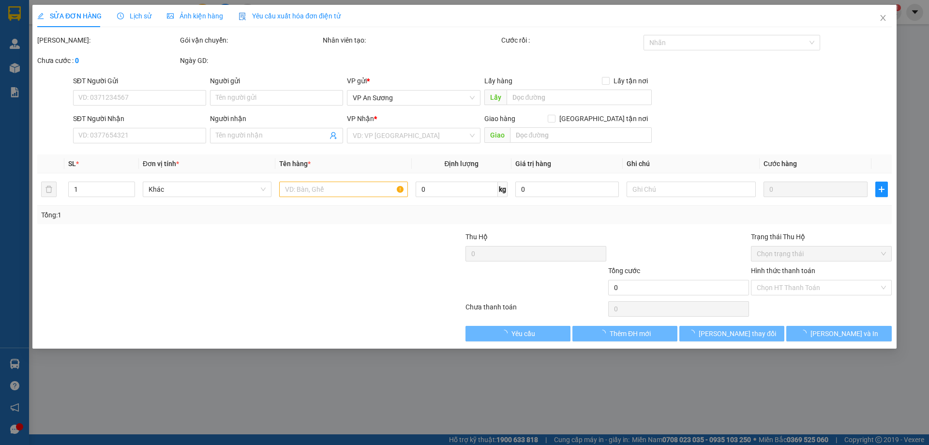
type input "0909615730"
type input "0937026953"
checkbox input "true"
type input "KCN TÂY BẮT HỒ XÁ VĨNH CHẤP VĨNH LINH"
type input "700.000"
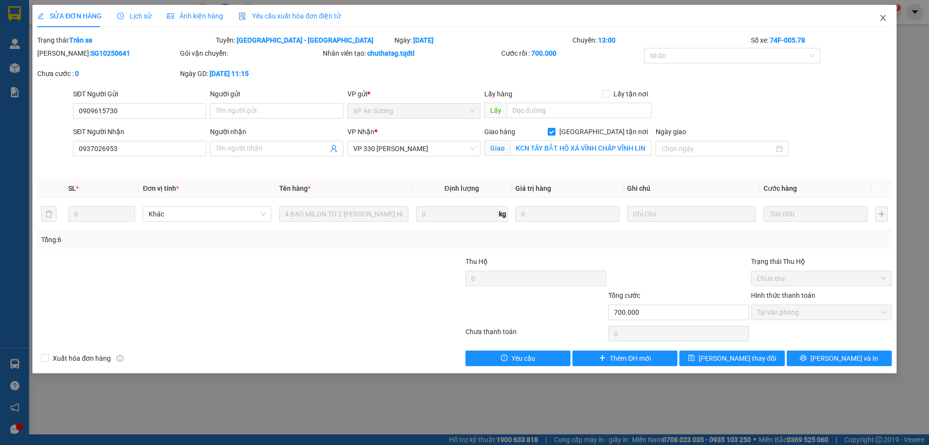
click at [881, 17] on icon "close" at bounding box center [883, 18] width 8 height 8
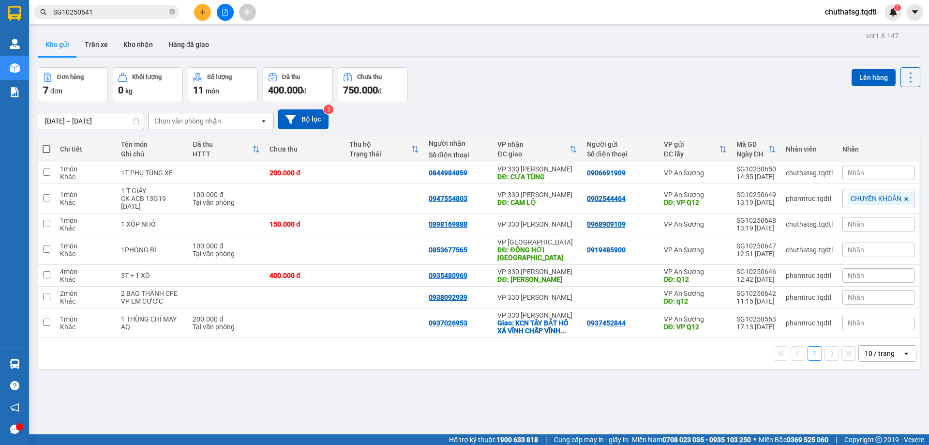
click at [126, 13] on input "SG10250641" at bounding box center [110, 12] width 114 height 11
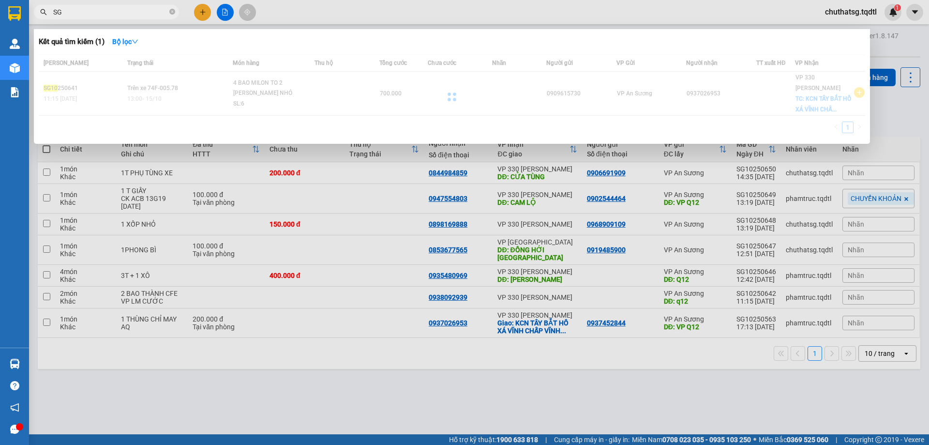
type input "S"
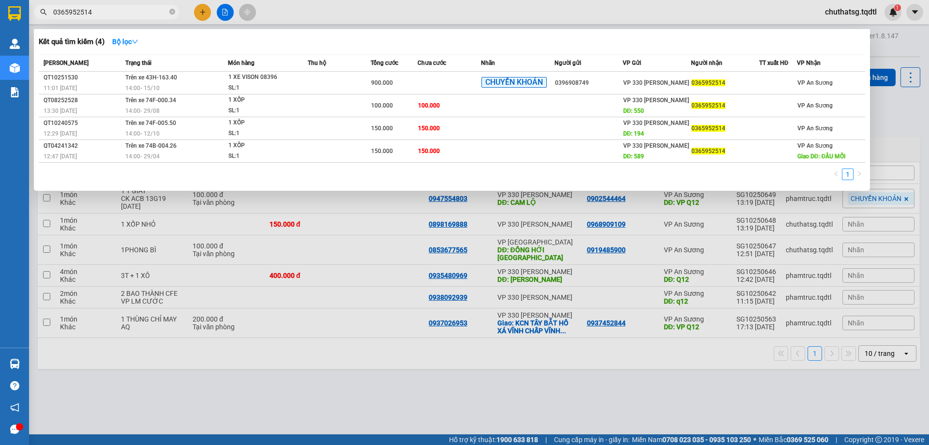
drag, startPoint x: 492, startPoint y: 170, endPoint x: 496, endPoint y: 165, distance: 7.2
click at [493, 168] on div "1" at bounding box center [452, 176] width 826 height 17
click at [138, 13] on input "0365952514" at bounding box center [110, 12] width 114 height 11
type input "0"
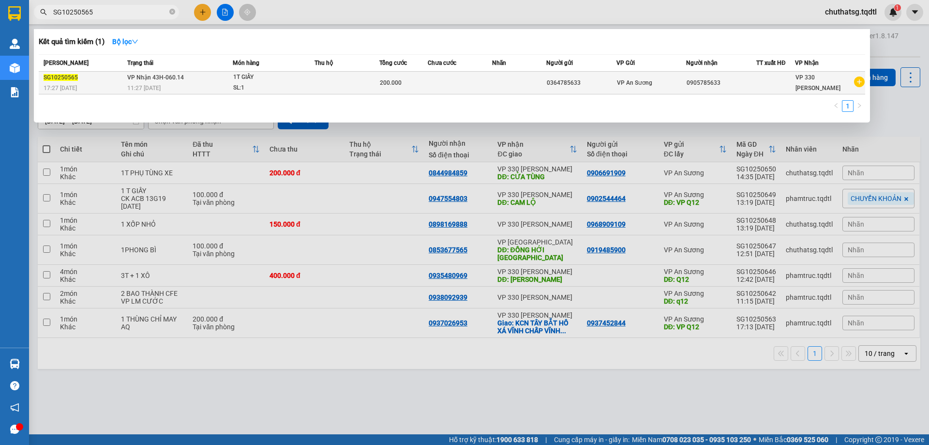
type input "SG10250565"
click at [475, 81] on td at bounding box center [460, 83] width 65 height 23
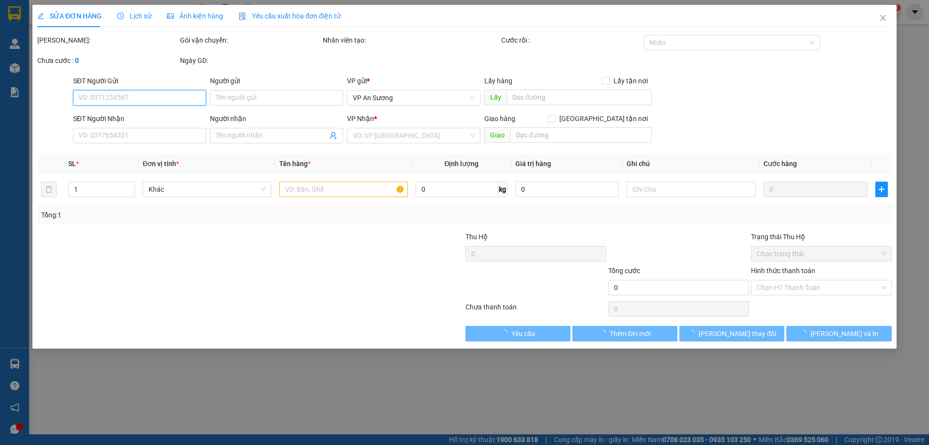
type input "0364785633"
type input "0905785633"
type input "200.000"
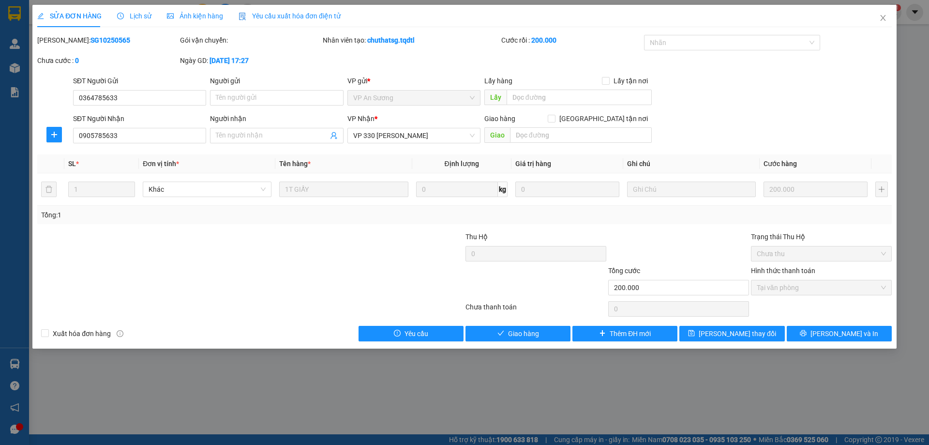
click at [799, 115] on div "SĐT Người Nhận 0905785633 Người nhận Tên người nhận VP Nhận * VP 330 [PERSON_NA…" at bounding box center [482, 130] width 823 height 34
click at [883, 12] on span "Close" at bounding box center [883, 18] width 27 height 27
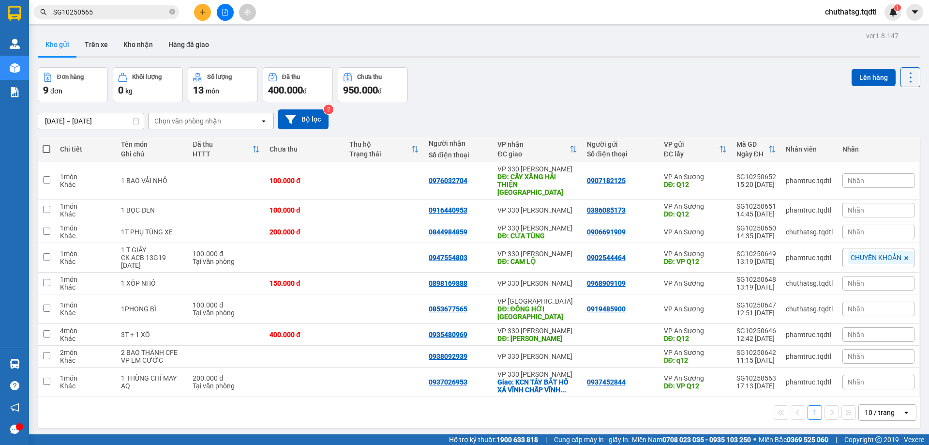
click at [136, 9] on input "SG10250565" at bounding box center [110, 12] width 114 height 11
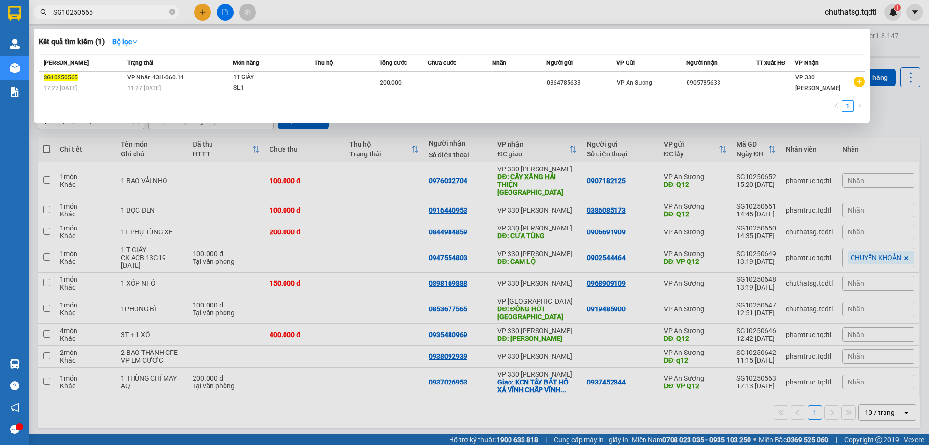
click at [464, 108] on div "1" at bounding box center [452, 108] width 826 height 17
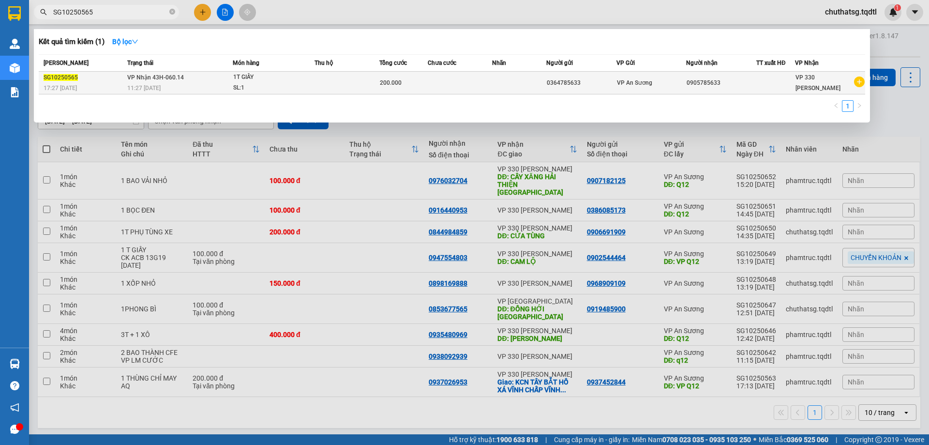
click at [323, 77] on td at bounding box center [347, 83] width 65 height 23
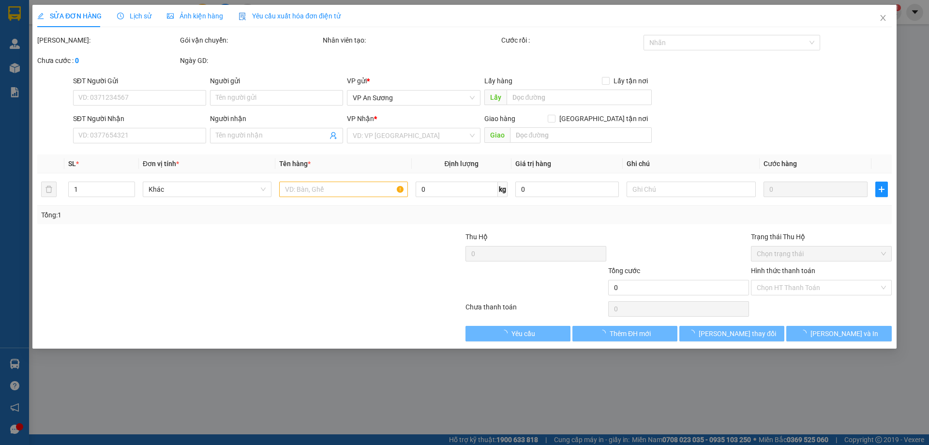
type input "0364785633"
type input "0905785633"
type input "200.000"
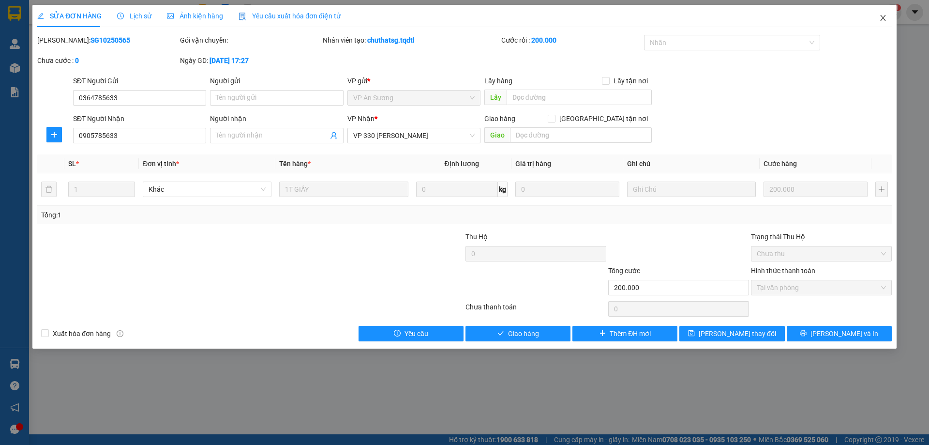
click at [882, 15] on icon "close" at bounding box center [883, 18] width 8 height 8
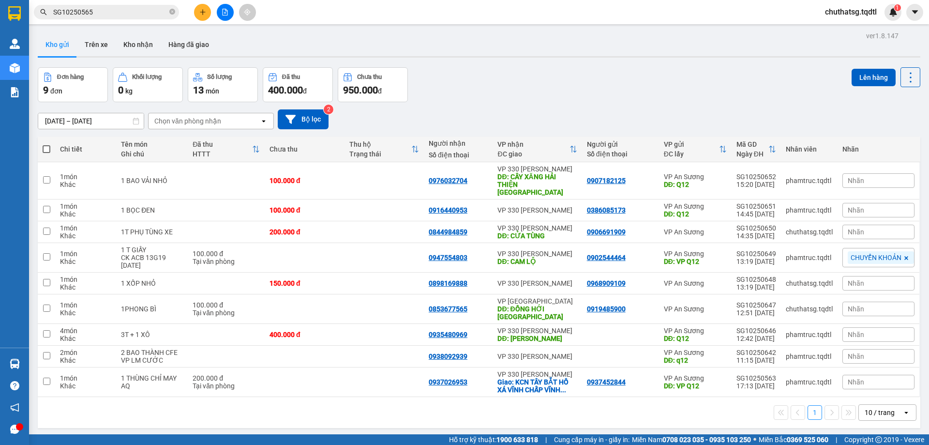
click at [106, 14] on input "SG10250565" at bounding box center [110, 12] width 114 height 11
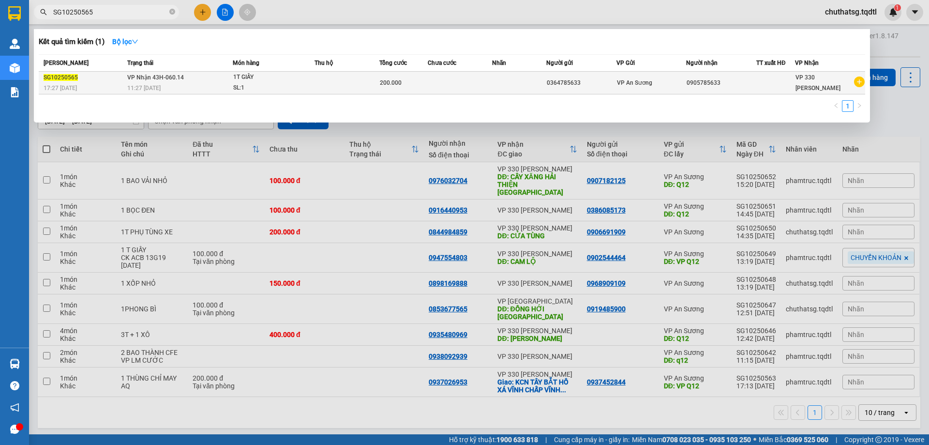
click at [81, 73] on div "SG10250565" at bounding box center [84, 78] width 81 height 10
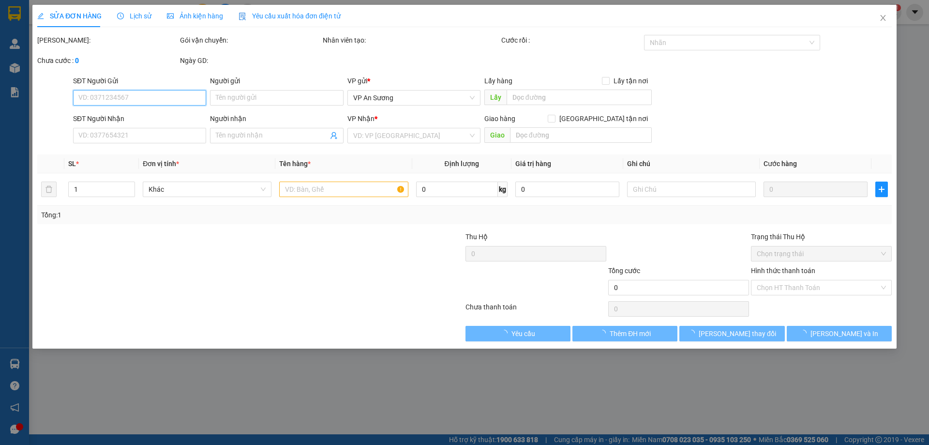
type input "0364785633"
type input "0905785633"
type input "200.000"
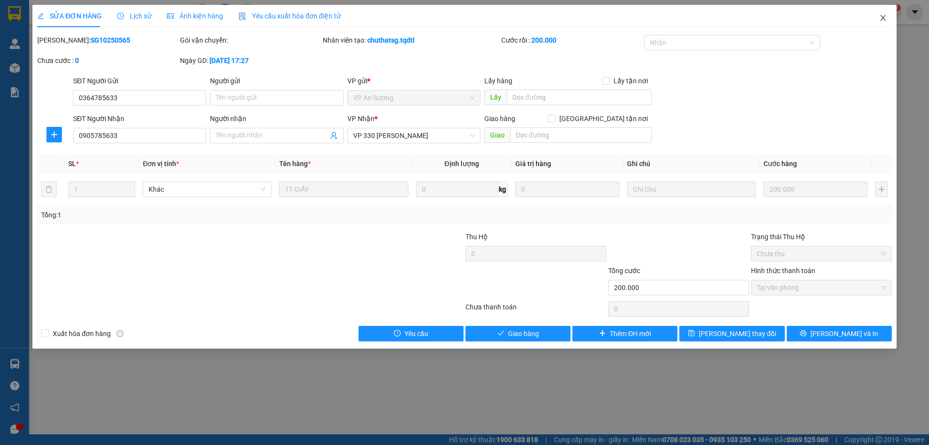
click at [884, 18] on icon "close" at bounding box center [882, 18] width 5 height 6
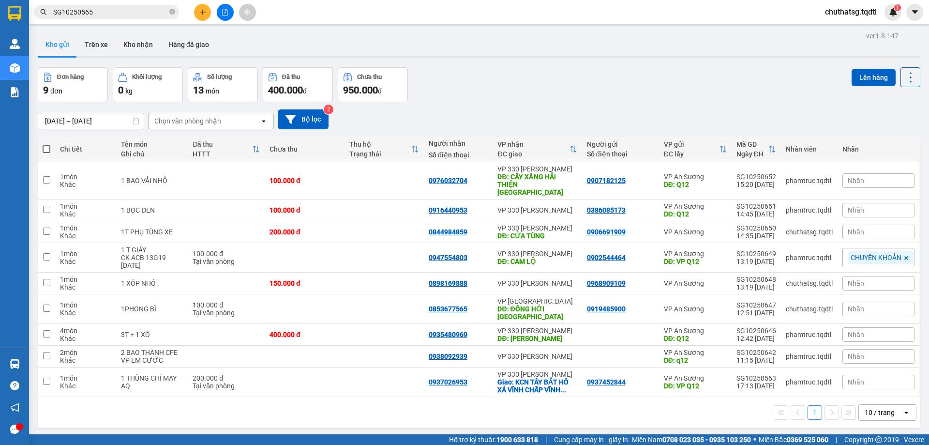
click at [105, 8] on input "SG10250565" at bounding box center [110, 12] width 114 height 11
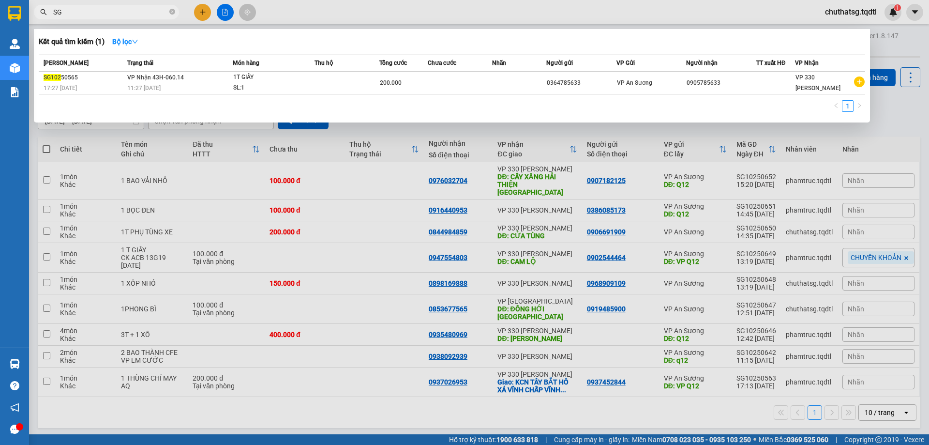
type input "S"
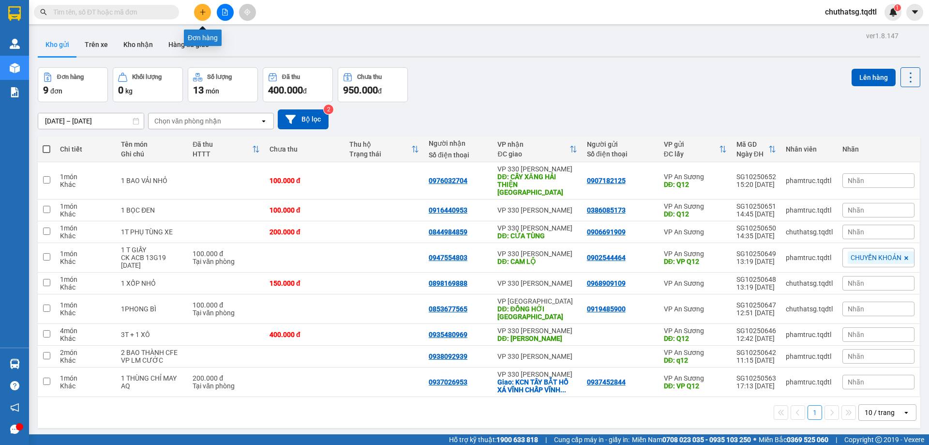
click at [207, 9] on button at bounding box center [202, 12] width 17 height 17
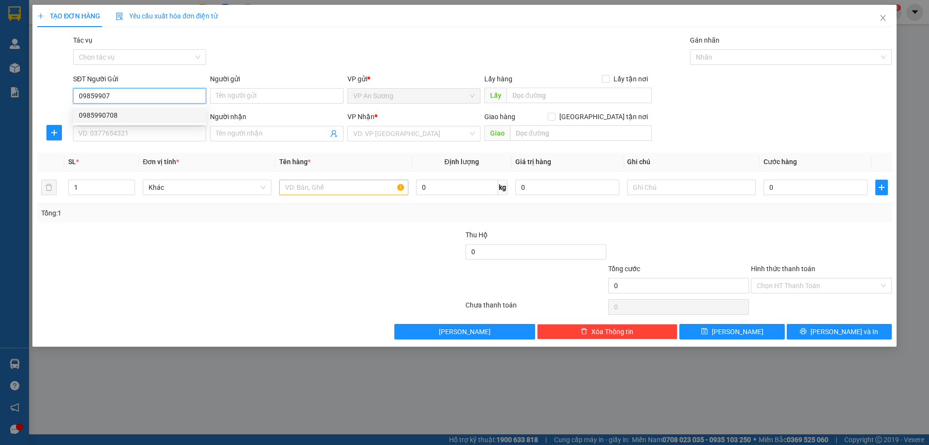
click at [101, 118] on div "0985990708" at bounding box center [139, 115] width 121 height 11
type input "0985990708"
type input "0388765081"
type input "[PERSON_NAME]"
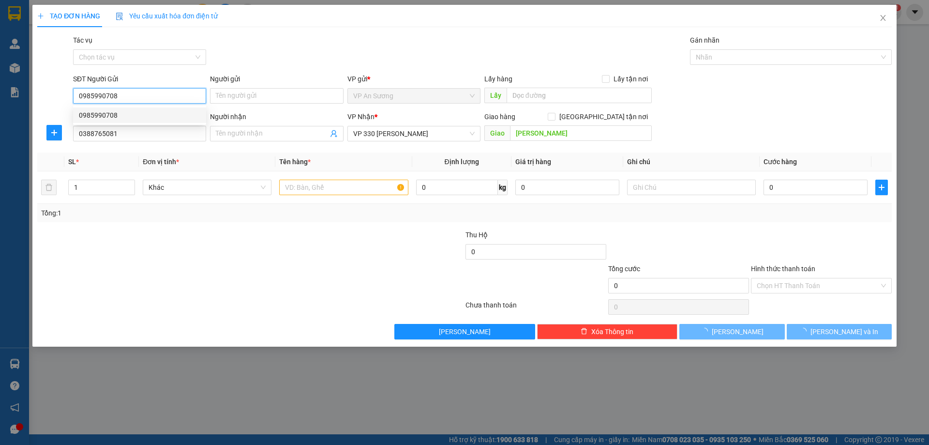
type input "150.000"
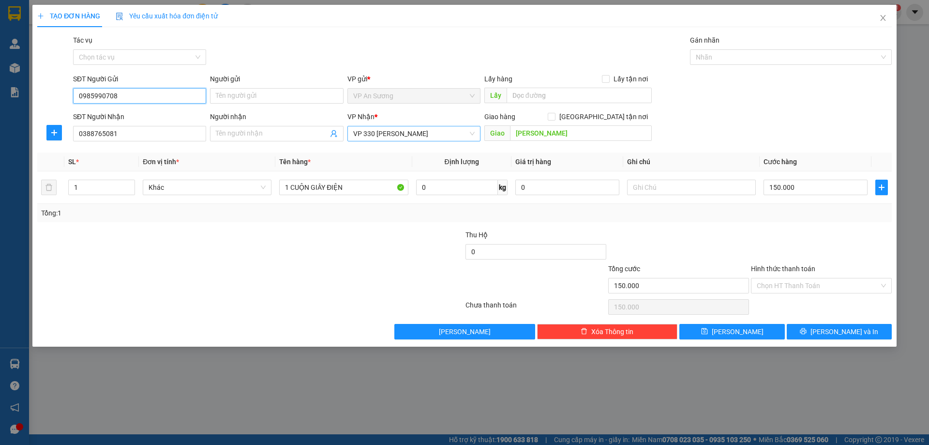
click at [421, 135] on span "VP 330 [PERSON_NAME]" at bounding box center [413, 133] width 121 height 15
type input "0985990708"
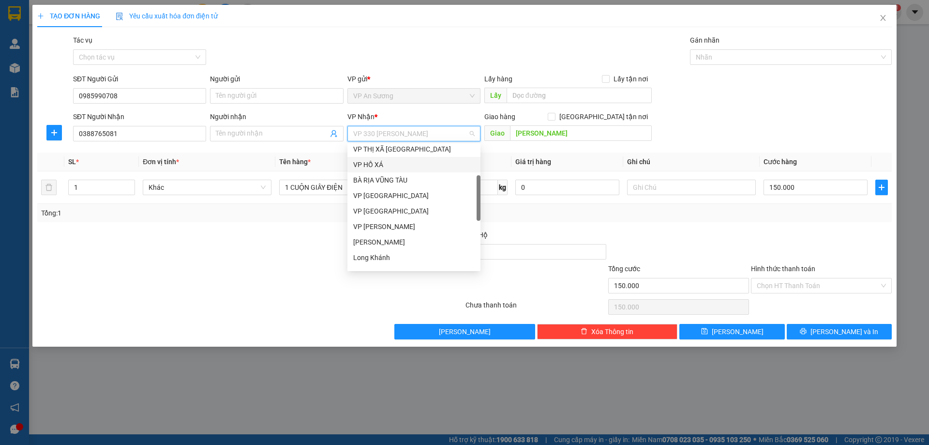
scroll to position [145, 0]
click at [392, 180] on div "VP [PERSON_NAME]" at bounding box center [413, 178] width 121 height 11
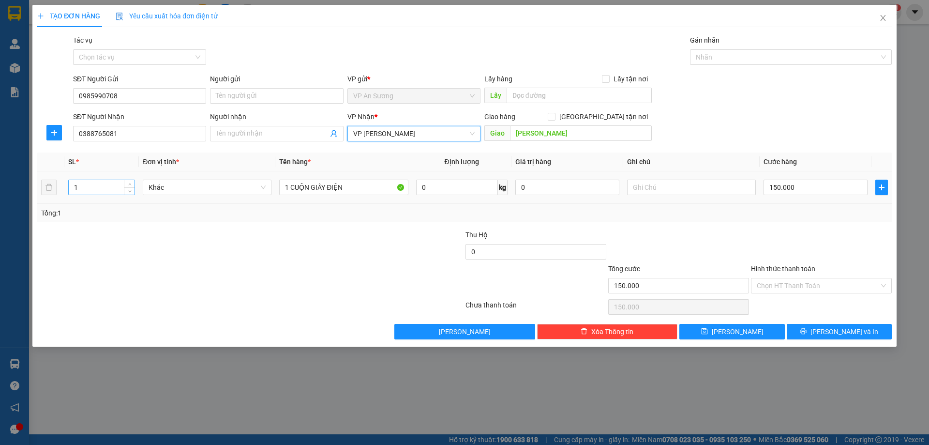
click at [85, 193] on input "1" at bounding box center [102, 187] width 66 height 15
type input "2"
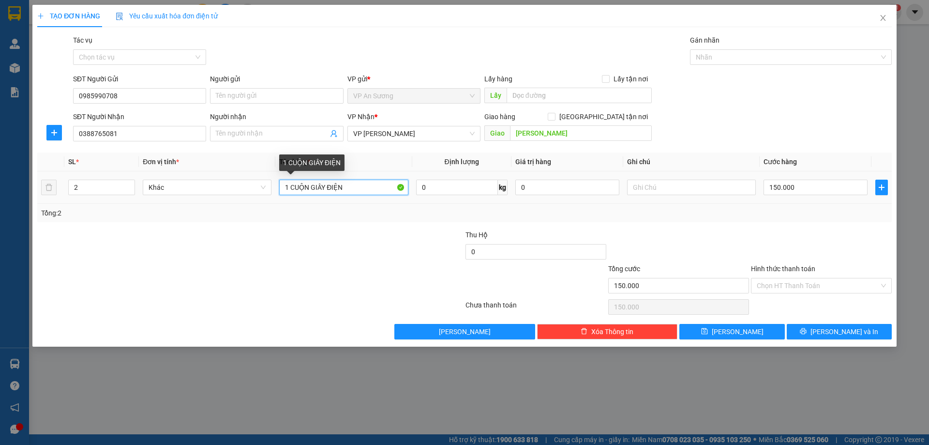
drag, startPoint x: 357, startPoint y: 189, endPoint x: 350, endPoint y: 192, distance: 7.1
click at [356, 189] on input "1 CUỘN GIÂY ĐIỆN" at bounding box center [343, 187] width 129 height 15
type input "1"
type input "2T GIẤY"
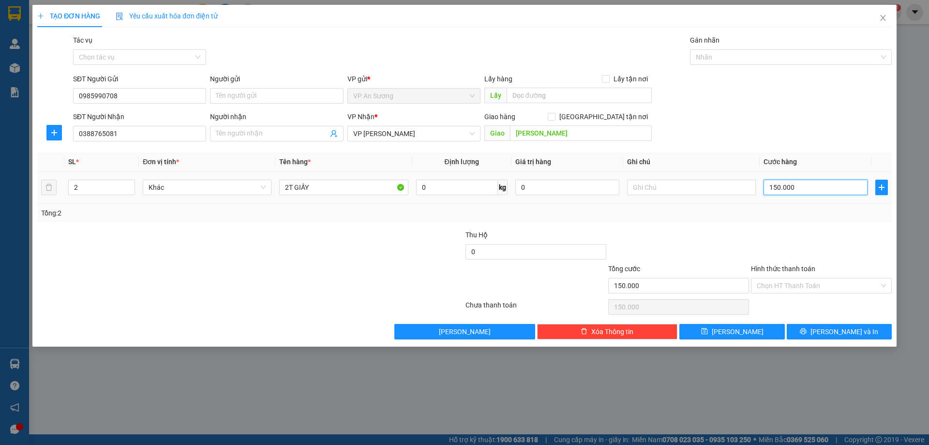
click at [809, 187] on input "150.000" at bounding box center [816, 187] width 104 height 15
type input "0"
type input "2"
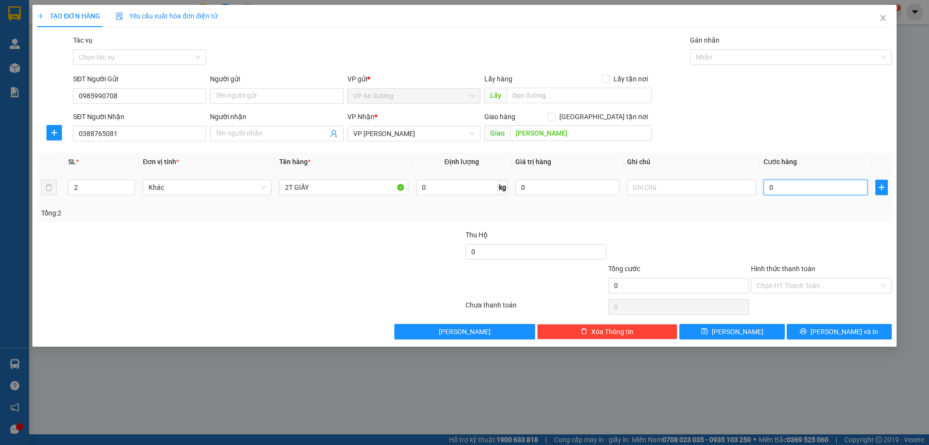
type input "2"
type input "02"
type input "20"
type input "020"
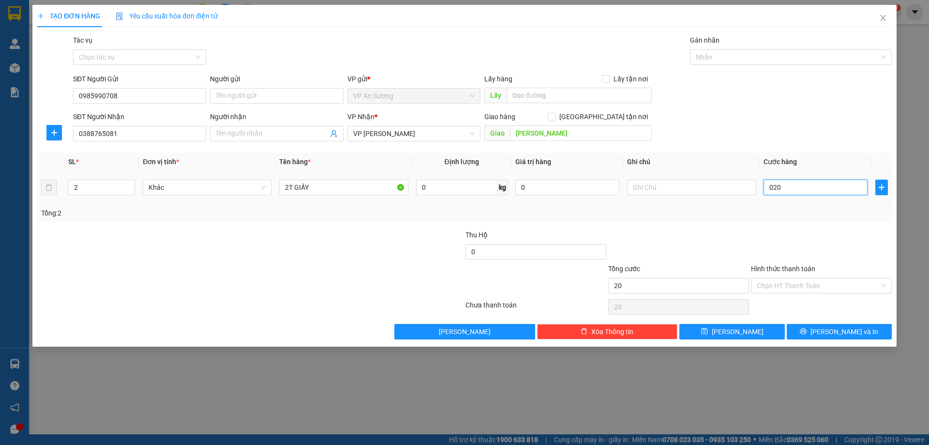
type input "200"
type input "0.200"
type input "200.000"
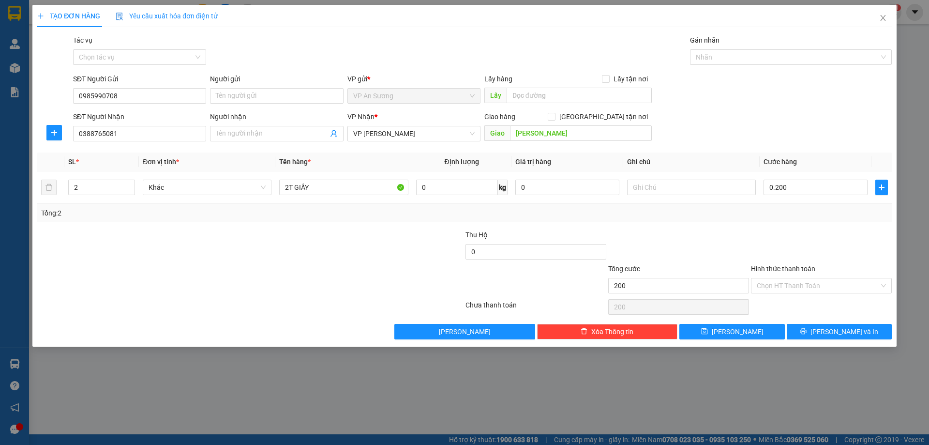
type input "200.000"
click at [796, 217] on div "Tổng: 2" at bounding box center [464, 213] width 847 height 11
click at [852, 329] on span "[PERSON_NAME] và In" at bounding box center [845, 331] width 68 height 11
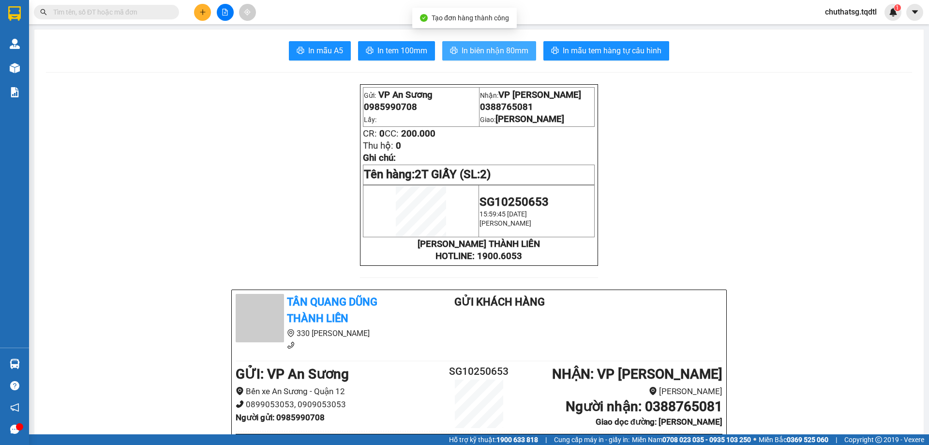
click at [490, 48] on span "In biên nhận 80mm" at bounding box center [495, 51] width 67 height 12
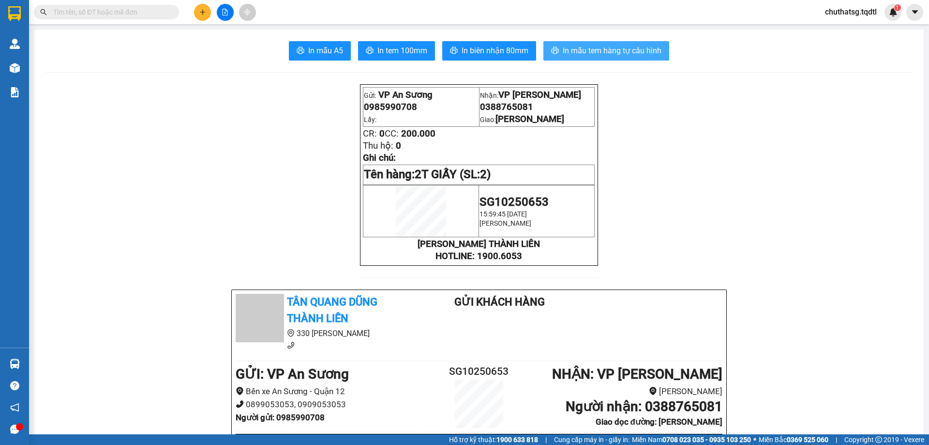
click at [619, 49] on span "In mẫu tem hàng tự cấu hình" at bounding box center [612, 51] width 99 height 12
click at [204, 7] on button at bounding box center [202, 12] width 17 height 17
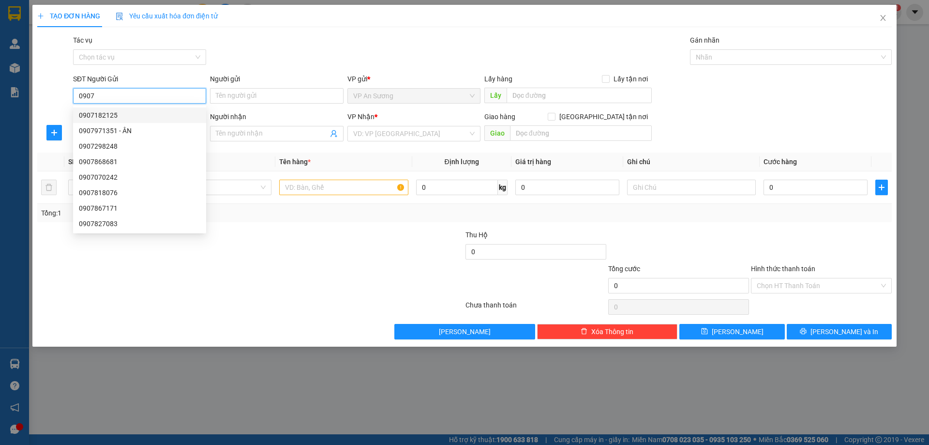
click at [191, 98] on input "0907" at bounding box center [139, 95] width 133 height 15
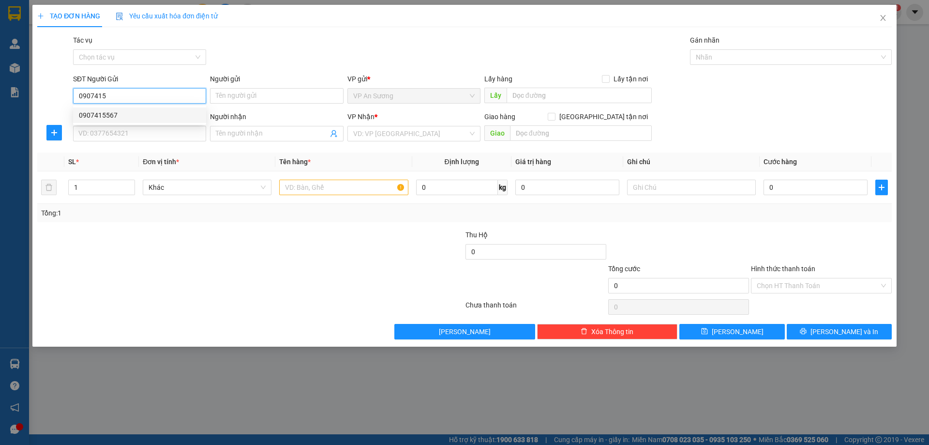
click at [193, 117] on div "0907415567" at bounding box center [139, 115] width 121 height 11
type input "0907415567"
type input "0943909135"
type input "ĐÔNG HÀ"
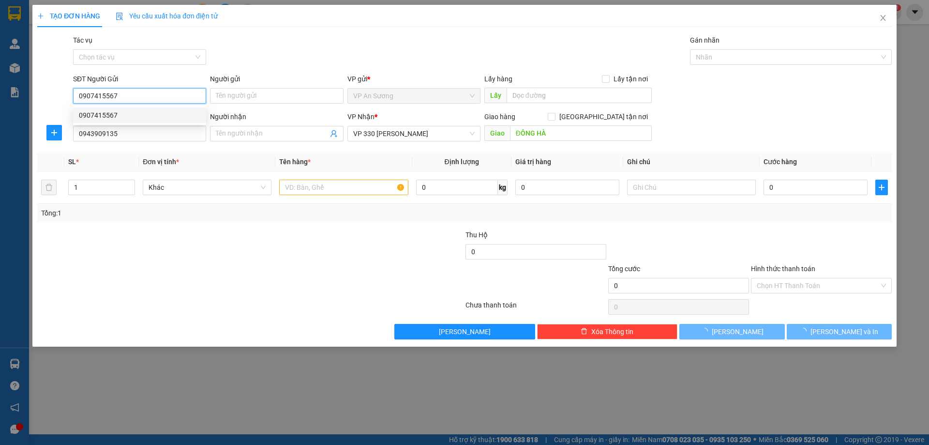
type input "50.000"
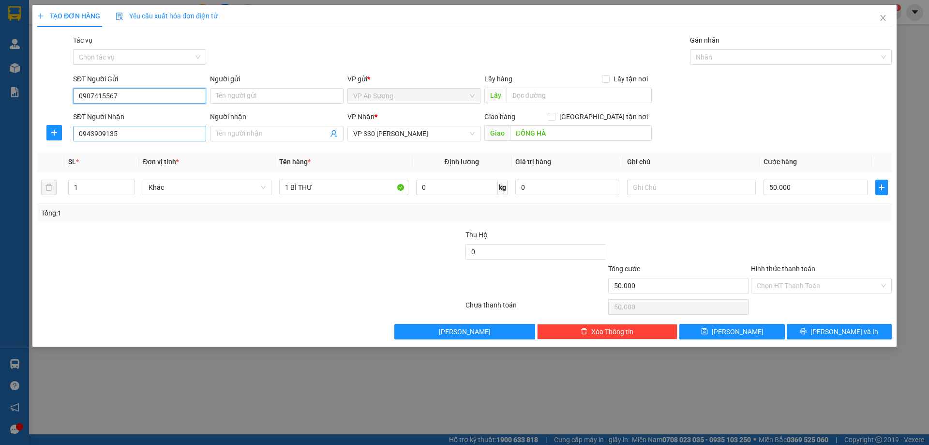
type input "0907415567"
click at [131, 138] on input "0943909135" at bounding box center [139, 133] width 133 height 15
type input "0905036023"
click at [120, 150] on div "0905036023" at bounding box center [139, 153] width 121 height 11
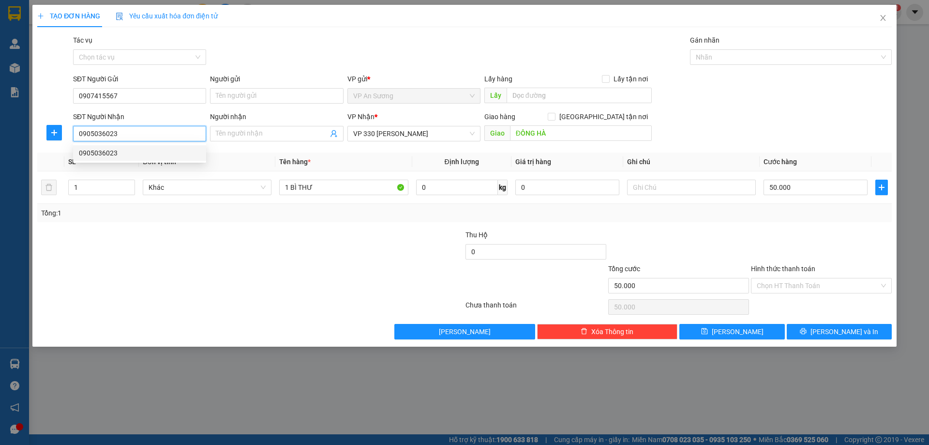
type input "200.000"
type input "0905036023"
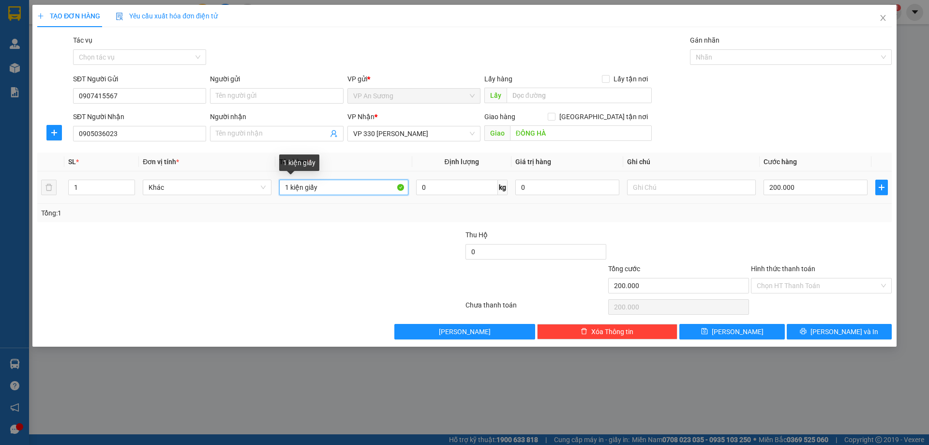
click at [327, 190] on input "1 kiện giấy" at bounding box center [343, 187] width 129 height 15
type input "1 KIỆN GIẤY ÁO QUẦN"
click at [801, 185] on input "200.000" at bounding box center [816, 187] width 104 height 15
type input "1"
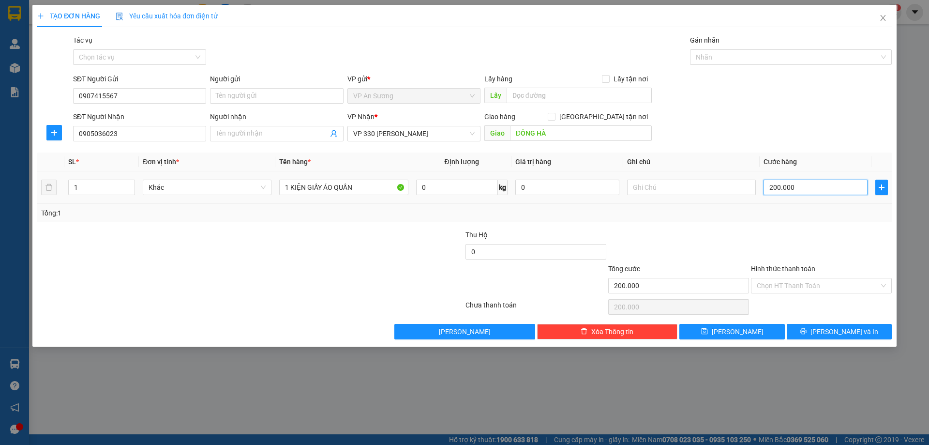
type input "1"
type input "15"
type input "150"
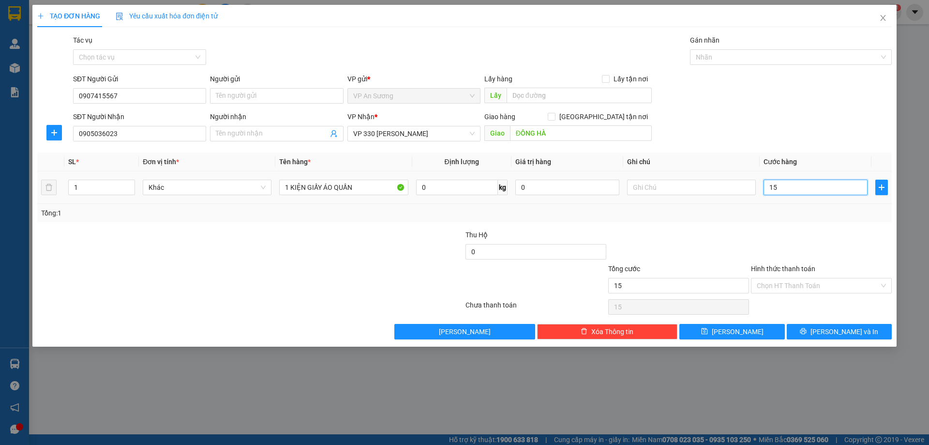
type input "150"
type input "1.500"
type input "15.000"
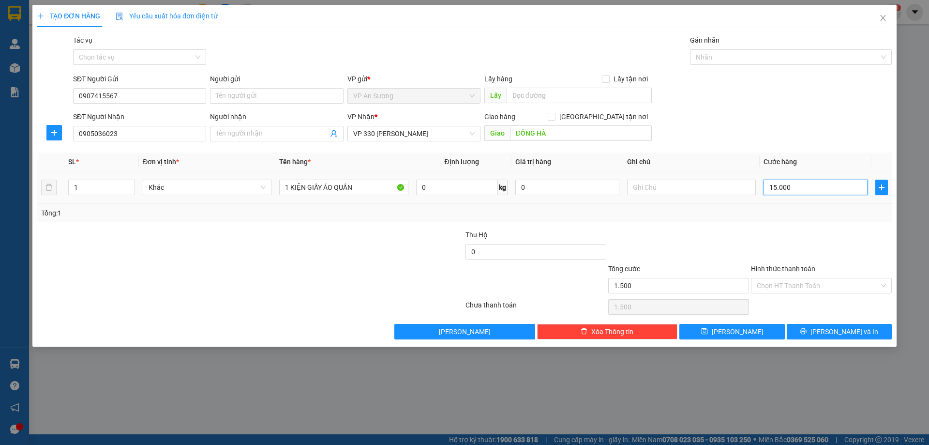
type input "15.000"
type input "150.000"
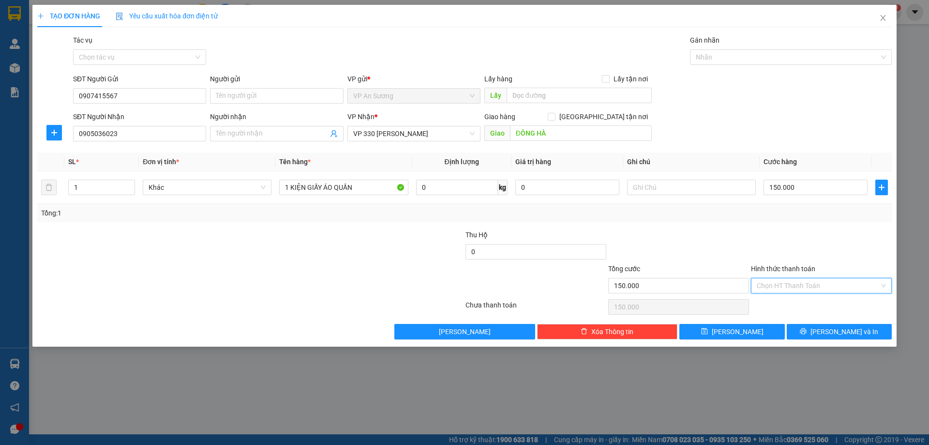
click at [814, 286] on input "Hình thức thanh toán" at bounding box center [818, 285] width 122 height 15
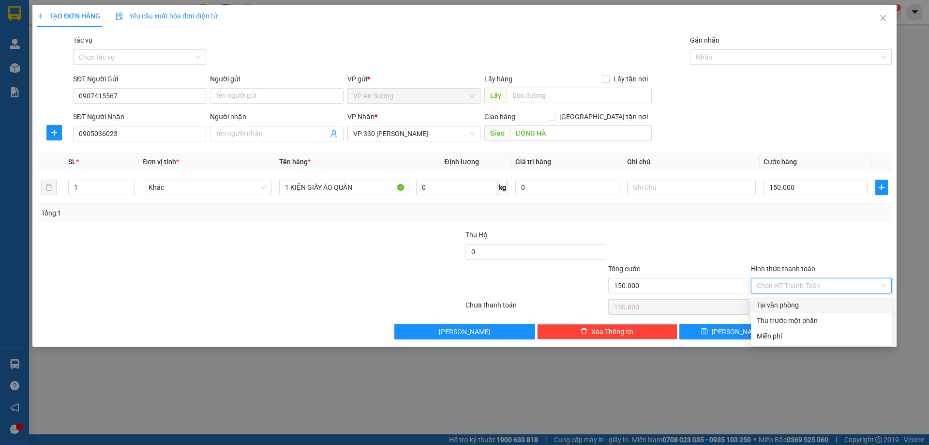
click at [805, 299] on div "Tại văn phòng" at bounding box center [821, 304] width 141 height 15
type input "0"
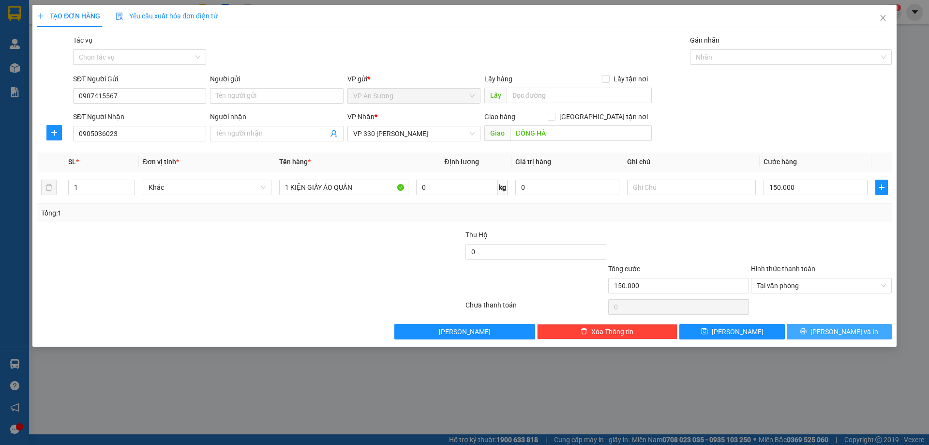
drag, startPoint x: 860, startPoint y: 329, endPoint x: 834, endPoint y: 321, distance: 27.1
click at [858, 328] on button "[PERSON_NAME] và In" at bounding box center [839, 331] width 105 height 15
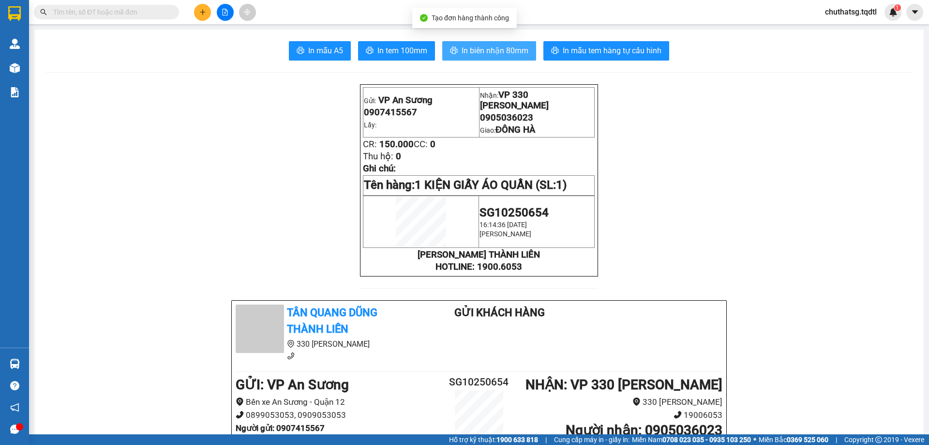
click at [494, 51] on span "In biên nhận 80mm" at bounding box center [495, 51] width 67 height 12
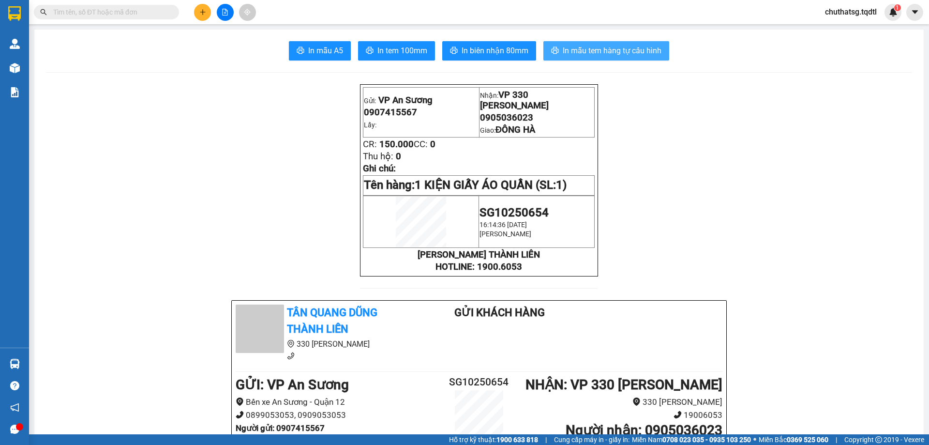
click at [586, 57] on span "In mẫu tem hàng tự cấu hình" at bounding box center [612, 51] width 99 height 12
click at [199, 12] on icon "plus" at bounding box center [202, 12] width 7 height 7
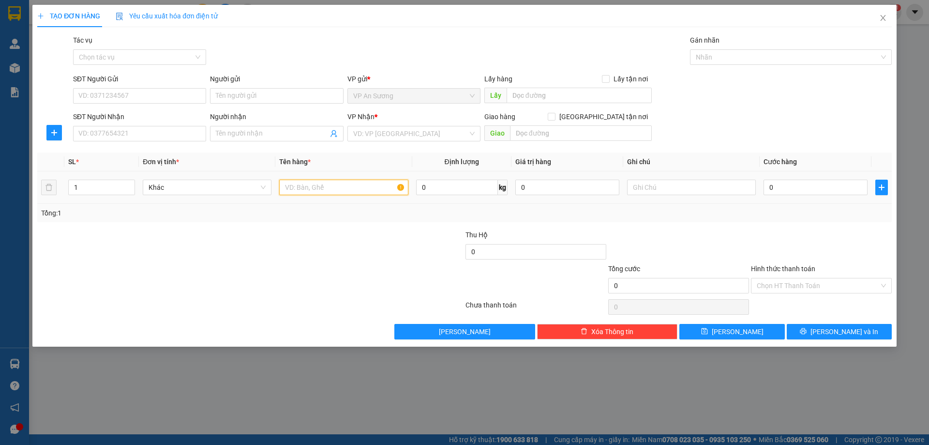
drag, startPoint x: 329, startPoint y: 189, endPoint x: 321, endPoint y: 195, distance: 9.8
click at [328, 189] on input "text" at bounding box center [343, 187] width 129 height 15
type input "1T GIẤY CỦA A DÔN"
click at [649, 195] on div at bounding box center [691, 187] width 129 height 19
drag, startPoint x: 652, startPoint y: 189, endPoint x: 668, endPoint y: 178, distance: 19.7
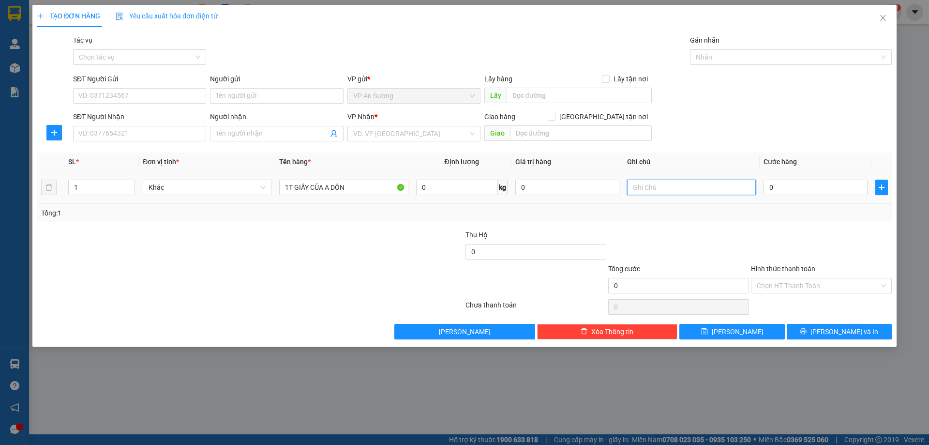
click at [653, 188] on input "text" at bounding box center [691, 187] width 129 height 15
type input "X"
type input "GIAO TẬN TAY CHO ANH DÔN"
click at [370, 139] on input "search" at bounding box center [410, 133] width 115 height 15
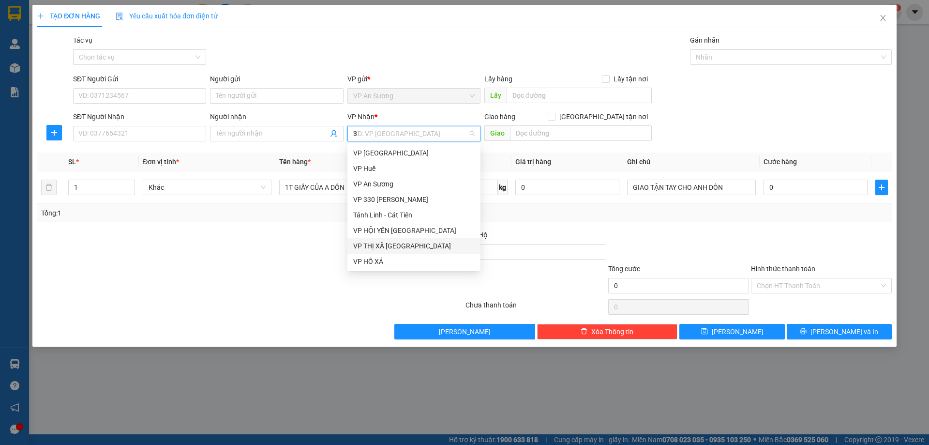
type input "33"
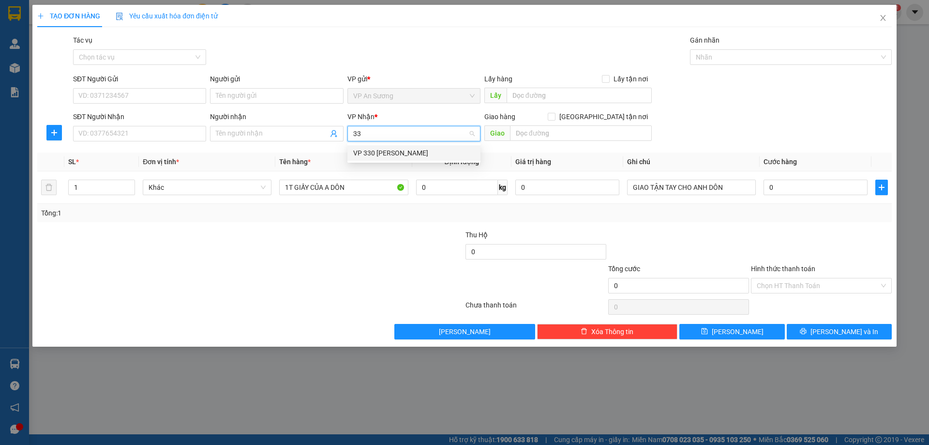
click at [400, 148] on div "VP 330 [PERSON_NAME]" at bounding box center [413, 153] width 121 height 11
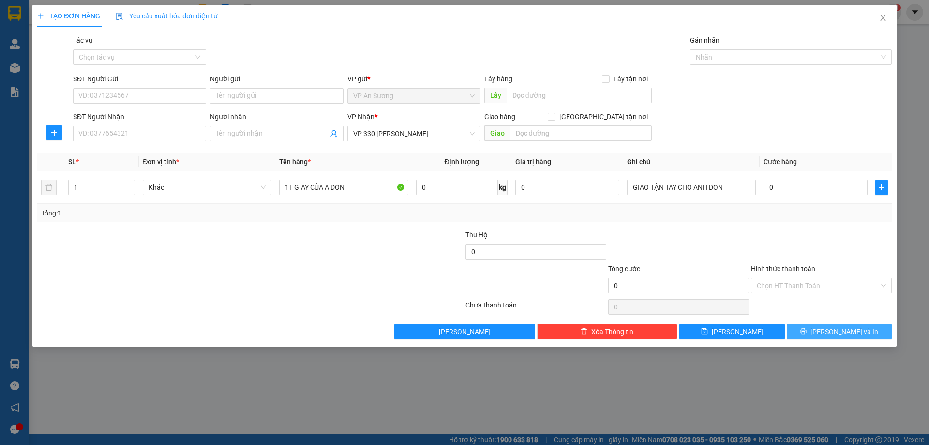
click at [859, 332] on button "[PERSON_NAME] và In" at bounding box center [839, 331] width 105 height 15
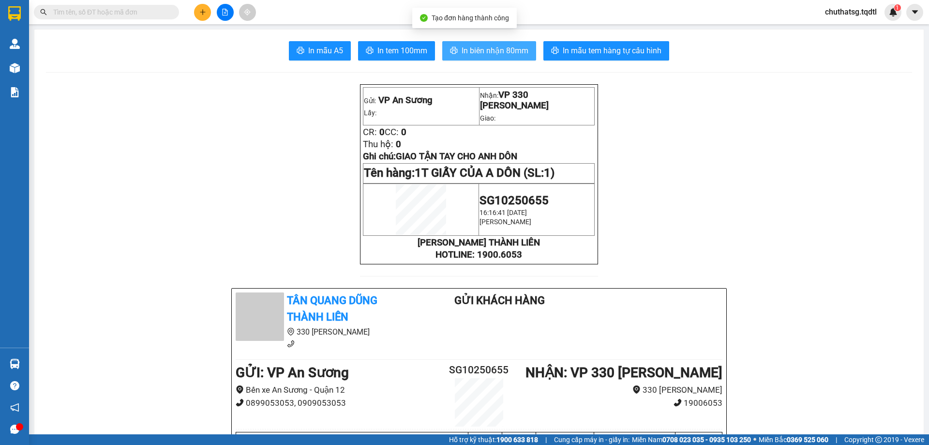
click at [516, 42] on button "In biên nhận 80mm" at bounding box center [489, 50] width 94 height 19
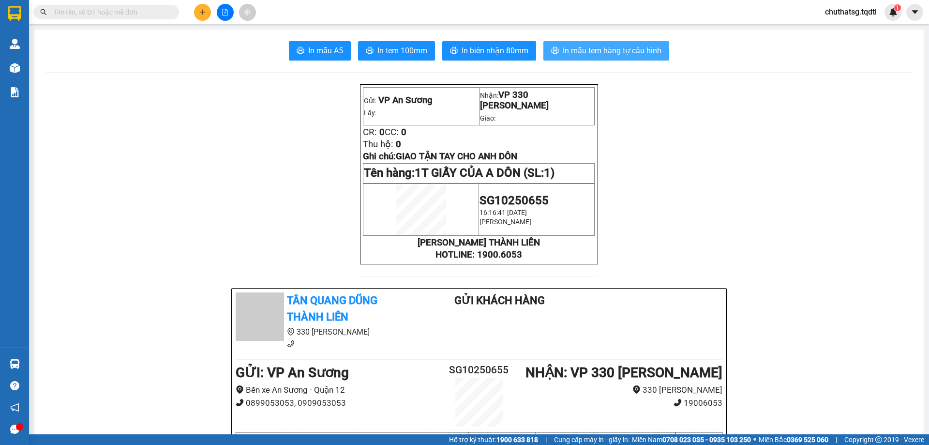
drag, startPoint x: 616, startPoint y: 47, endPoint x: 621, endPoint y: 57, distance: 10.8
click at [617, 49] on span "In mẫu tem hàng tự cấu hình" at bounding box center [612, 51] width 99 height 12
click at [203, 13] on icon "plus" at bounding box center [202, 11] width 0 height 5
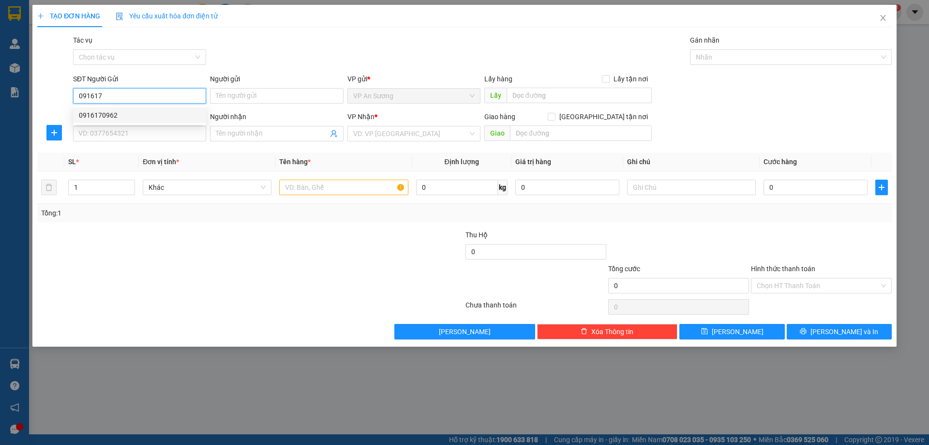
click at [106, 109] on div "0916170962" at bounding box center [139, 114] width 133 height 15
type input "0916170962"
type input "0941584139"
type input "CAM LỘ"
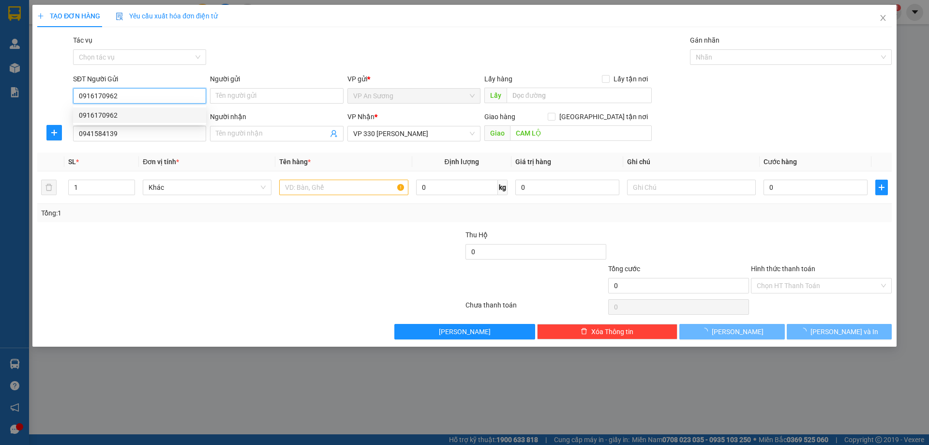
type input "200.000"
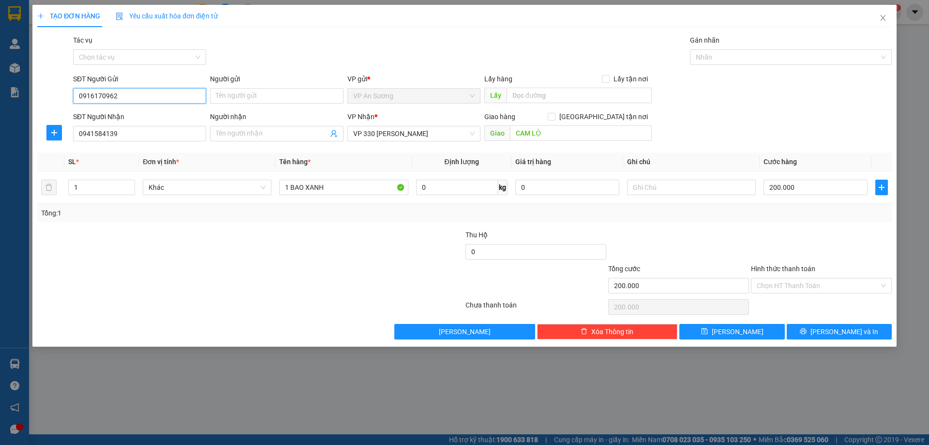
type input "0916170962"
click at [772, 268] on label "Hình thức thanh toán" at bounding box center [783, 269] width 64 height 8
click at [772, 278] on input "Hình thức thanh toán" at bounding box center [818, 285] width 122 height 15
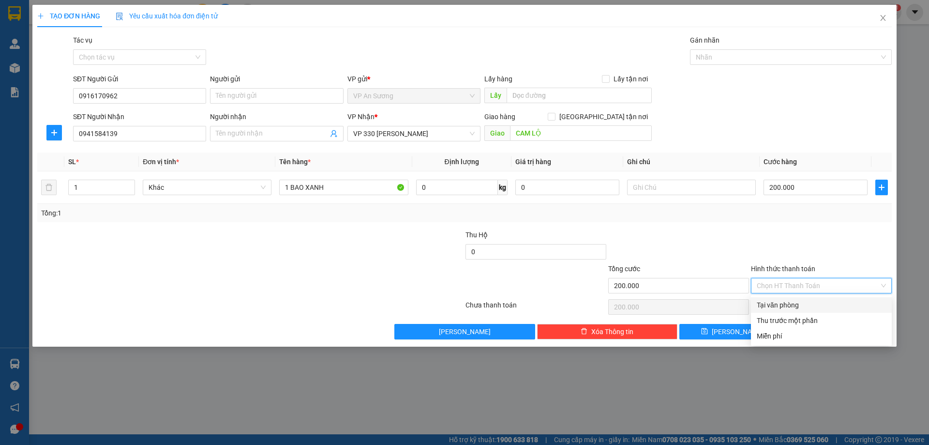
click at [782, 302] on div "Tại văn phòng" at bounding box center [821, 305] width 129 height 11
type input "0"
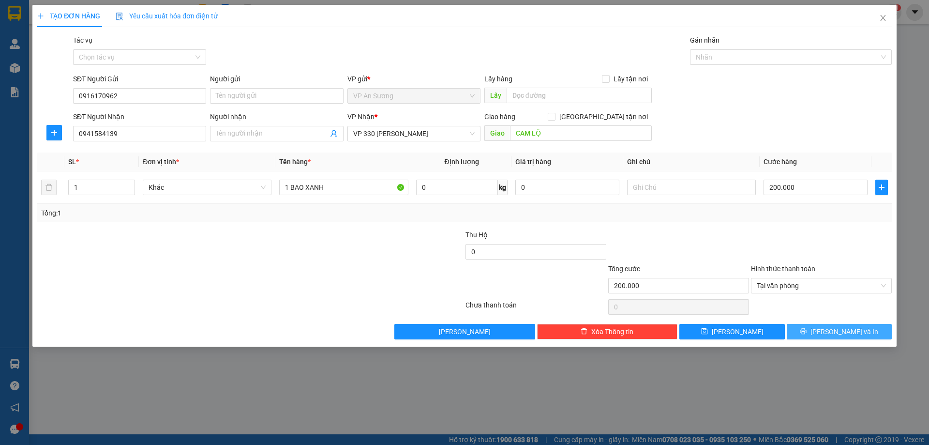
click at [819, 328] on button "[PERSON_NAME] và In" at bounding box center [839, 331] width 105 height 15
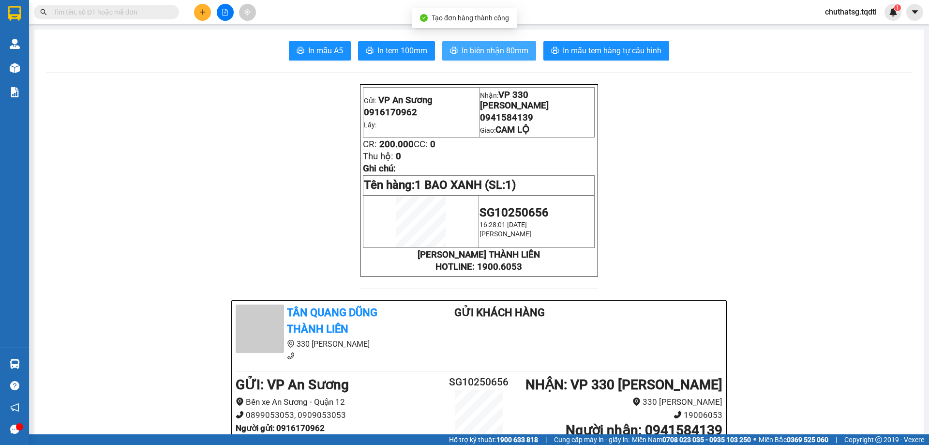
drag, startPoint x: 484, startPoint y: 43, endPoint x: 488, endPoint y: 47, distance: 5.8
click at [486, 45] on button "In biên nhận 80mm" at bounding box center [489, 50] width 94 height 19
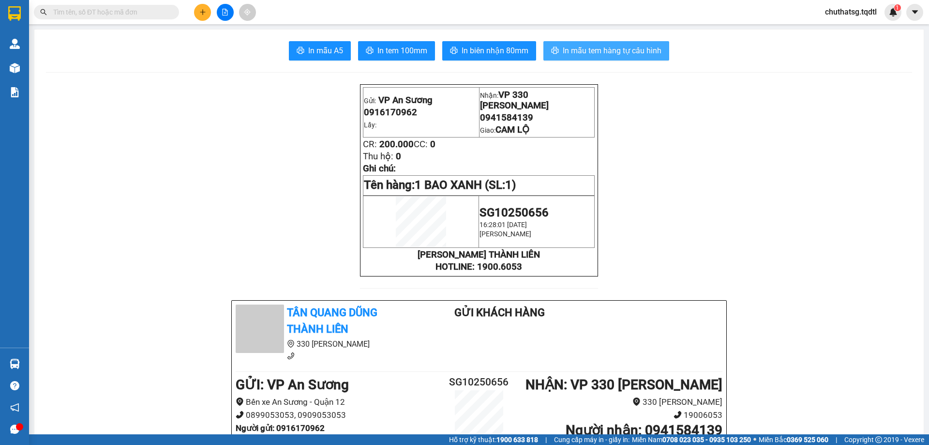
click at [603, 48] on span "In mẫu tem hàng tự cấu hình" at bounding box center [612, 51] width 99 height 12
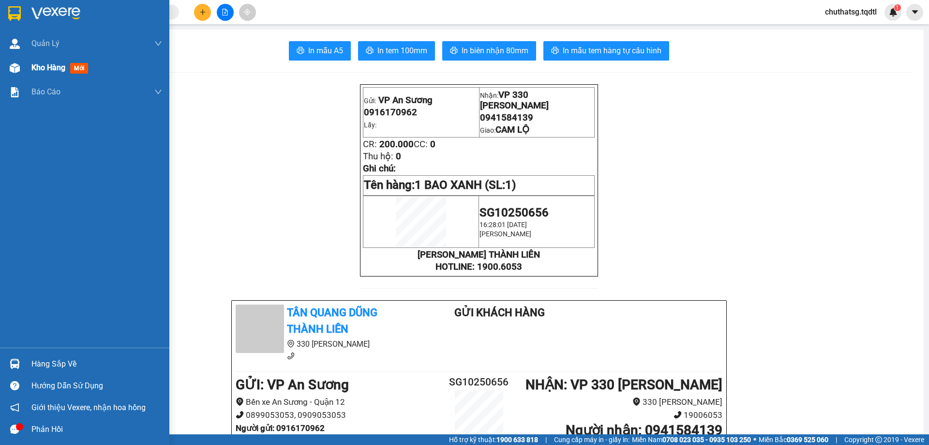
click at [37, 62] on div "Kho hàng mới" at bounding box center [61, 67] width 60 height 12
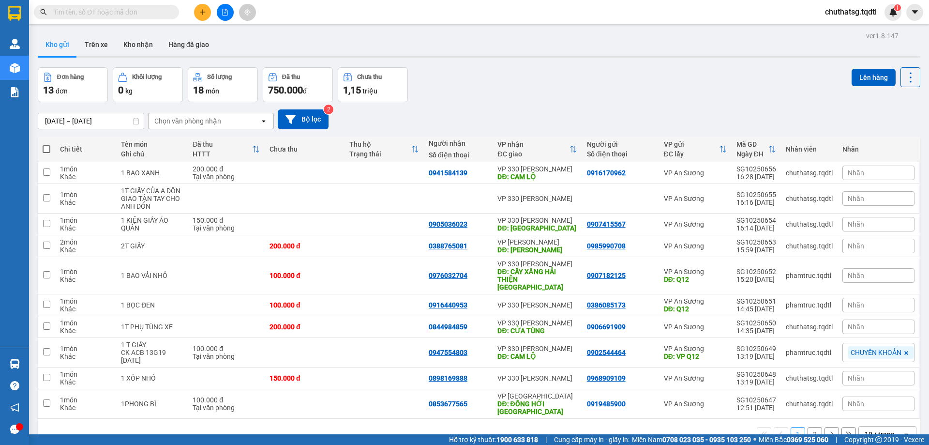
click at [107, 5] on span at bounding box center [106, 12] width 145 height 15
click at [118, 12] on input "text" at bounding box center [110, 12] width 114 height 11
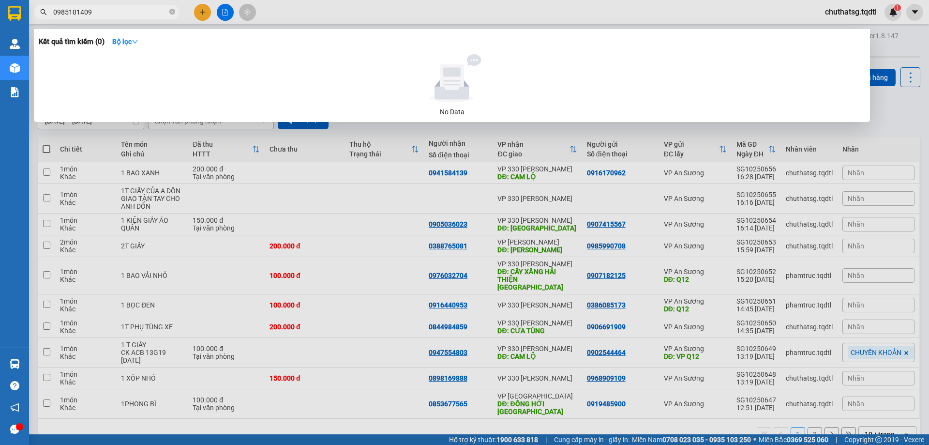
click at [162, 66] on div at bounding box center [452, 78] width 819 height 48
click at [129, 13] on input "0985101409" at bounding box center [110, 12] width 114 height 11
type input "0"
click at [121, 5] on span "0376274187" at bounding box center [106, 12] width 145 height 15
click at [181, 72] on div at bounding box center [452, 78] width 819 height 48
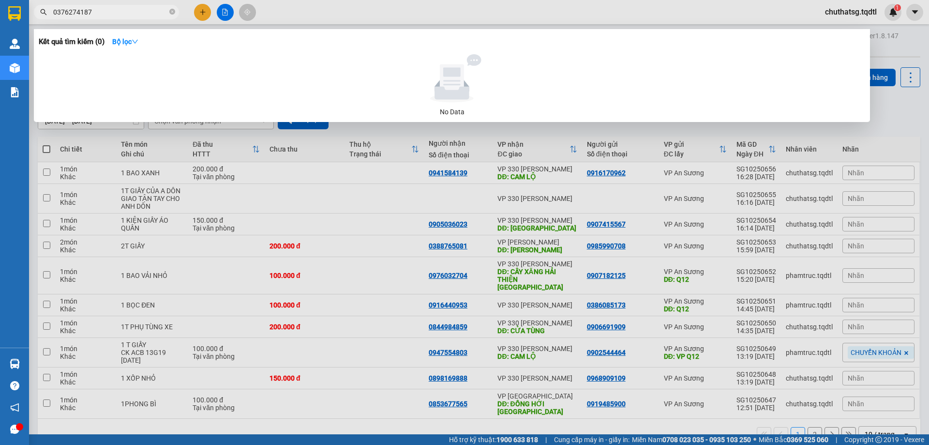
click at [118, 8] on input "0376274187" at bounding box center [110, 12] width 114 height 11
click at [123, 14] on input "0376274187" at bounding box center [110, 12] width 114 height 11
type input "0"
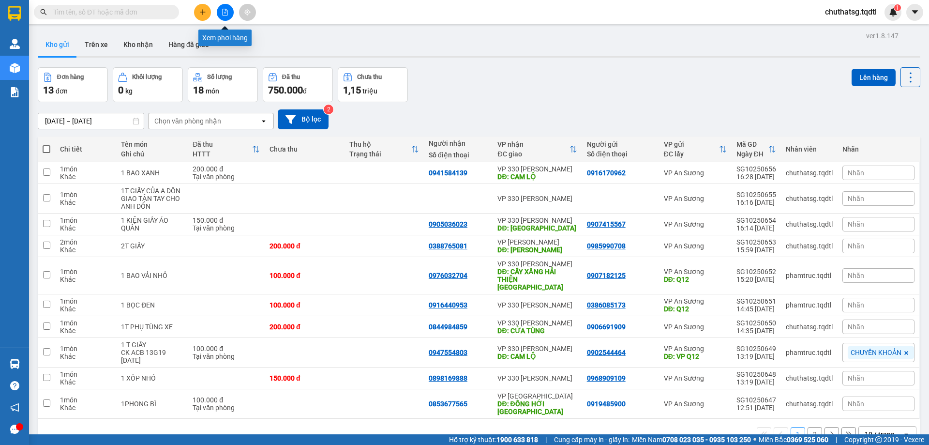
click at [225, 11] on icon "file-add" at bounding box center [225, 12] width 7 height 7
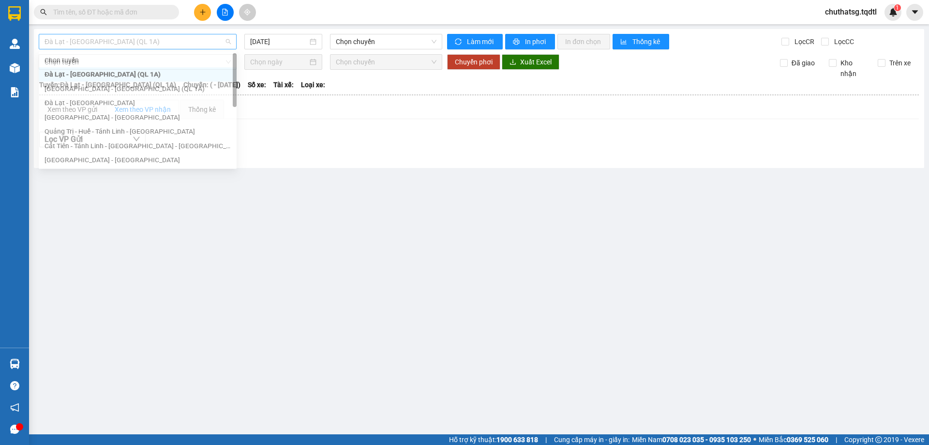
click at [170, 46] on span "Đà Lạt - [GEOGRAPHIC_DATA] (QL 1A)" at bounding box center [138, 41] width 186 height 15
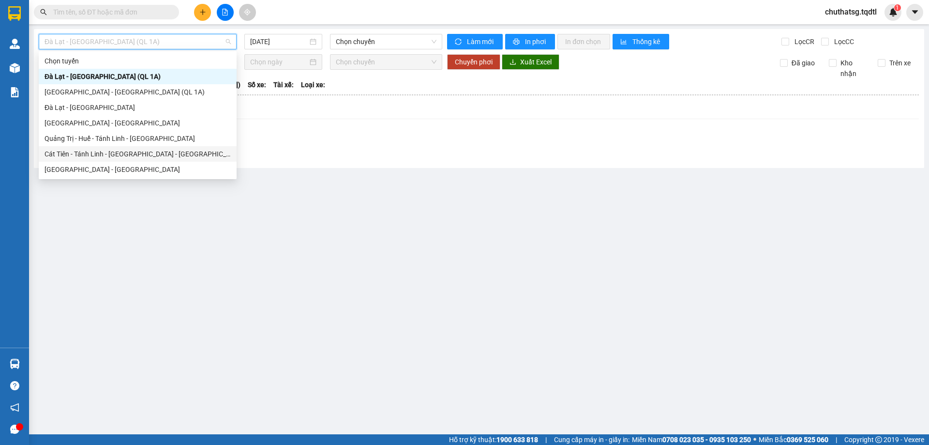
type input "Q"
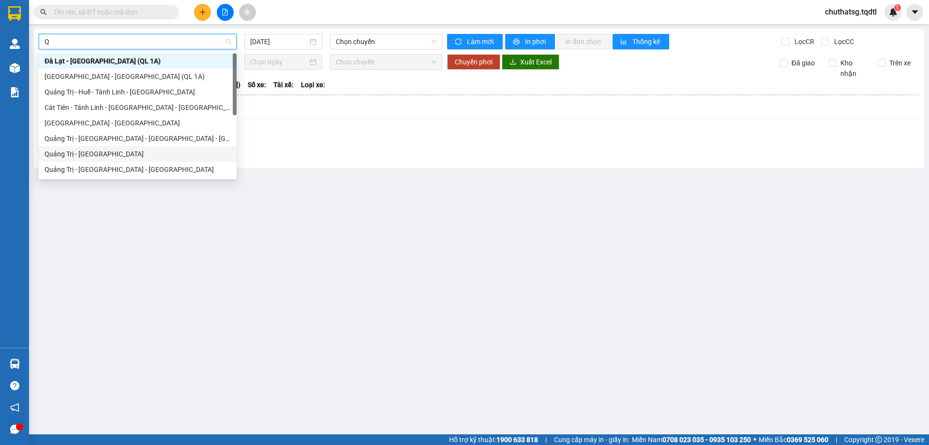
click at [75, 152] on div "Quảng Trị - [GEOGRAPHIC_DATA]" at bounding box center [138, 154] width 186 height 11
type input "[DATE]"
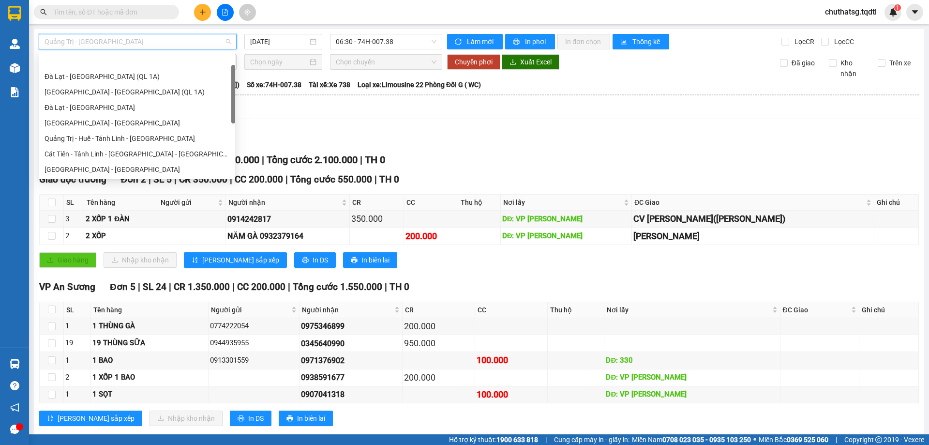
click at [143, 43] on span "Quảng Trị - [GEOGRAPHIC_DATA]" at bounding box center [138, 41] width 186 height 15
type input "Q"
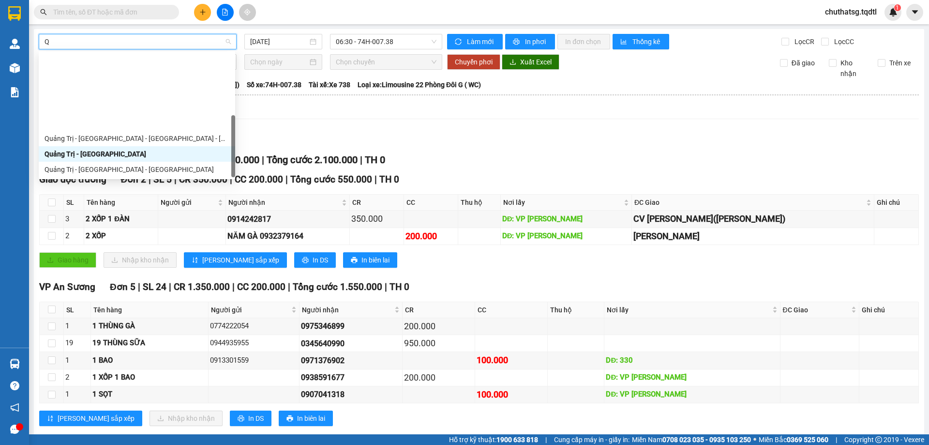
click at [82, 226] on div "Quảng Trị - [GEOGRAPHIC_DATA]" at bounding box center [137, 231] width 185 height 11
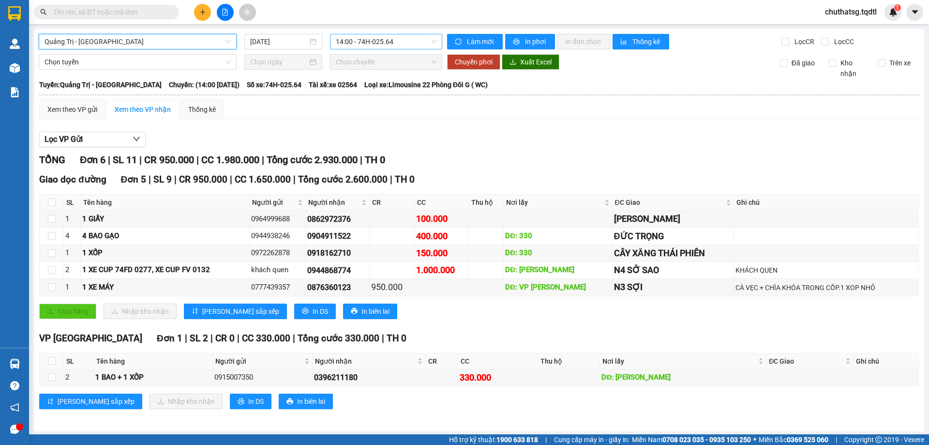
click at [408, 43] on span "14:00 - 74H-025.64" at bounding box center [386, 41] width 101 height 15
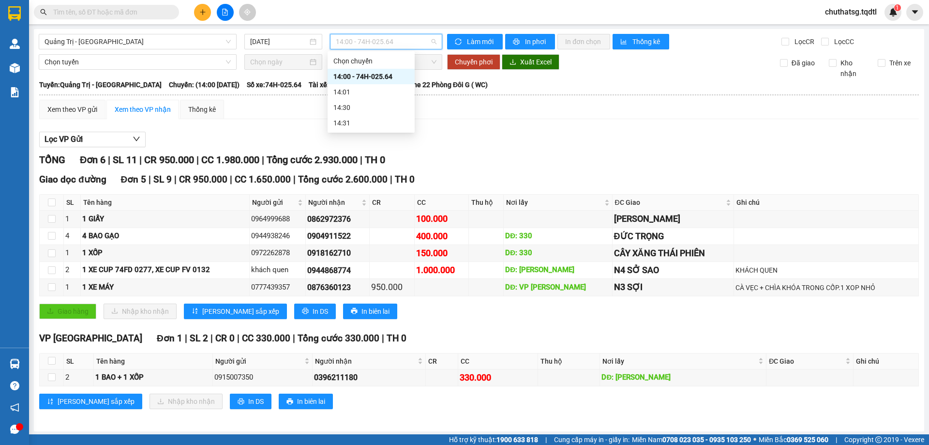
click at [399, 46] on span "14:00 - 74H-025.64" at bounding box center [386, 41] width 101 height 15
click at [290, 42] on input "[DATE]" at bounding box center [279, 41] width 58 height 11
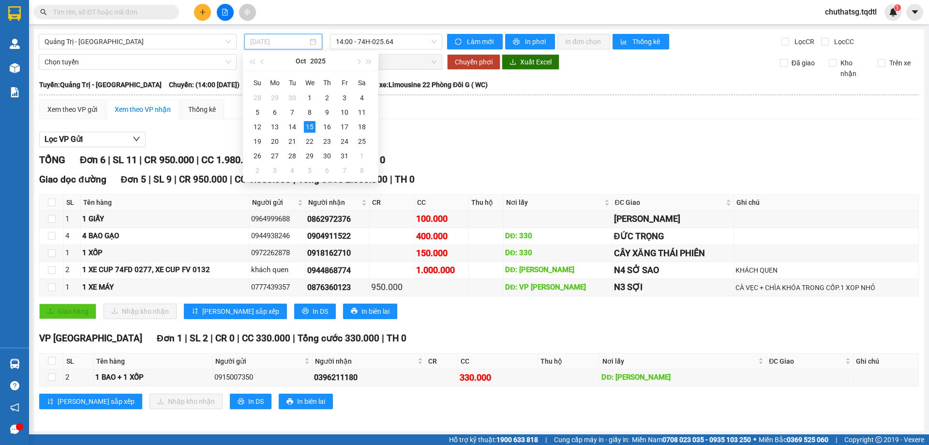
click at [310, 130] on div "15" at bounding box center [310, 127] width 12 height 12
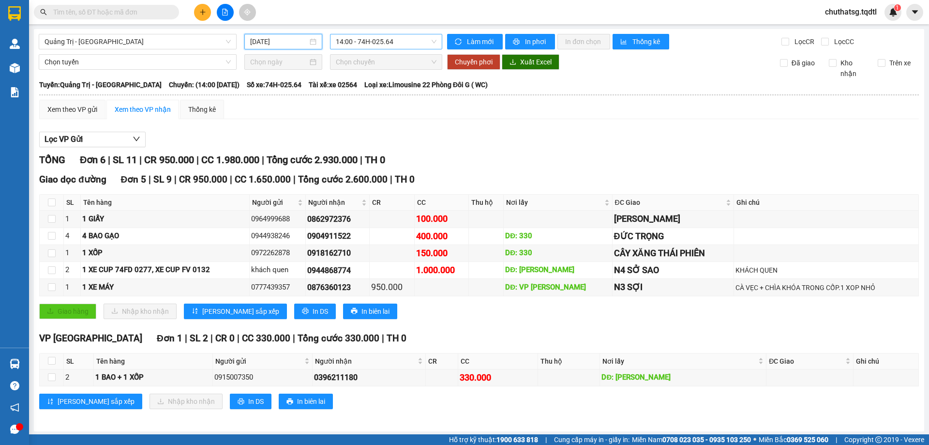
click at [400, 37] on span "14:00 - 74H-025.64" at bounding box center [386, 41] width 101 height 15
click at [396, 72] on div "14:00 - 74H-025.64" at bounding box center [370, 76] width 75 height 11
drag, startPoint x: 294, startPoint y: 36, endPoint x: 302, endPoint y: 61, distance: 26.0
click at [293, 36] on input "[DATE]" at bounding box center [279, 41] width 58 height 11
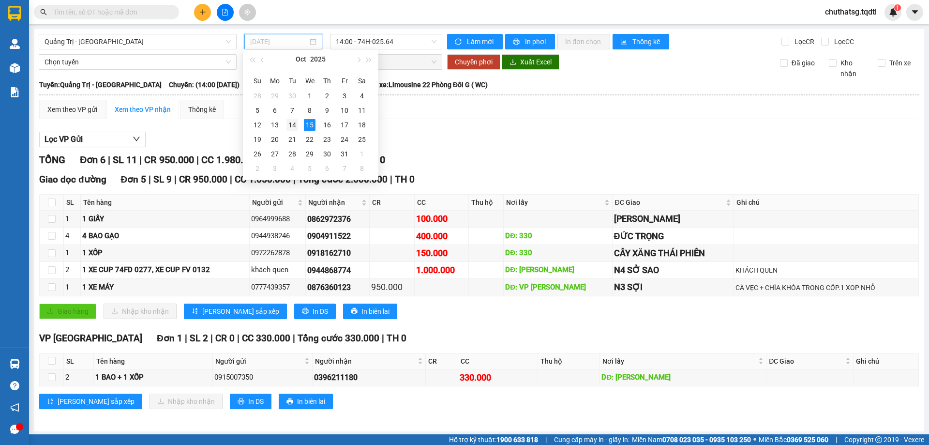
click at [293, 126] on div "14" at bounding box center [292, 125] width 12 height 12
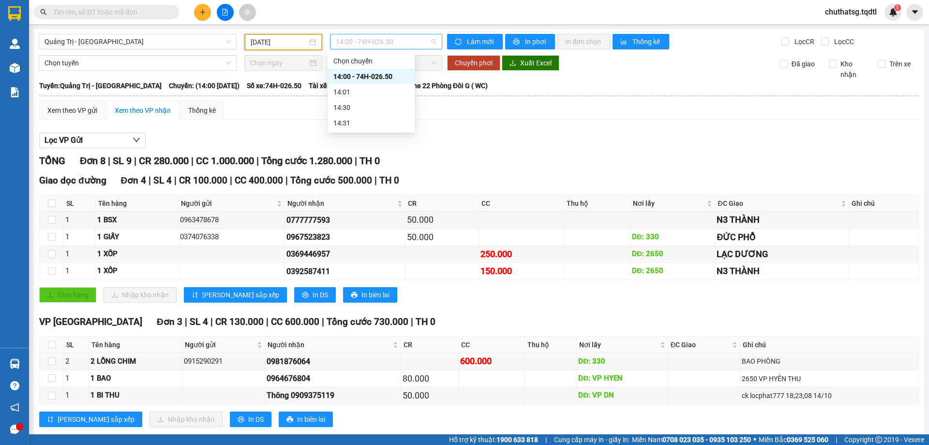
click at [416, 41] on span "14:00 - 74H-026.50" at bounding box center [386, 41] width 101 height 15
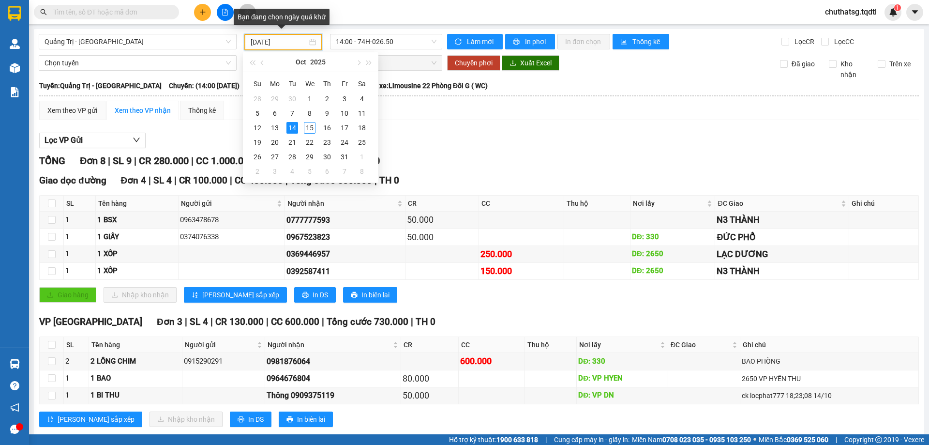
click at [302, 40] on input "[DATE]" at bounding box center [279, 42] width 57 height 11
click at [309, 126] on div "15" at bounding box center [310, 128] width 12 height 12
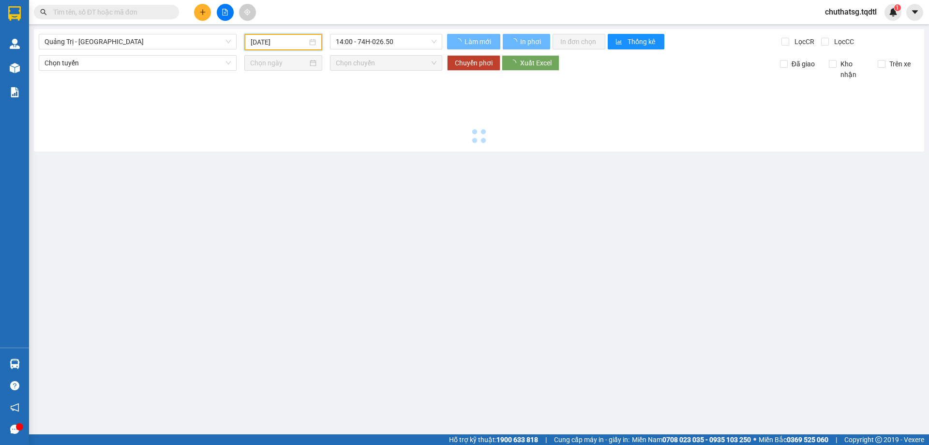
type input "[DATE]"
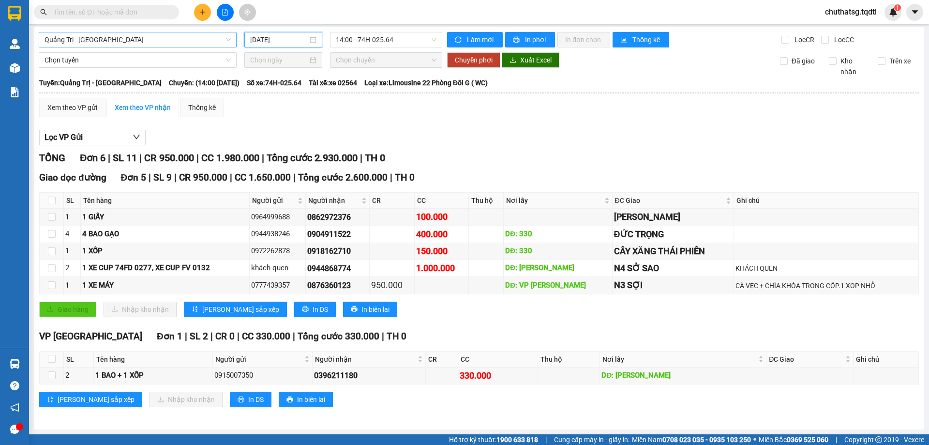
scroll to position [170, 0]
click at [153, 40] on span "Quảng Trị - [GEOGRAPHIC_DATA]" at bounding box center [138, 39] width 186 height 15
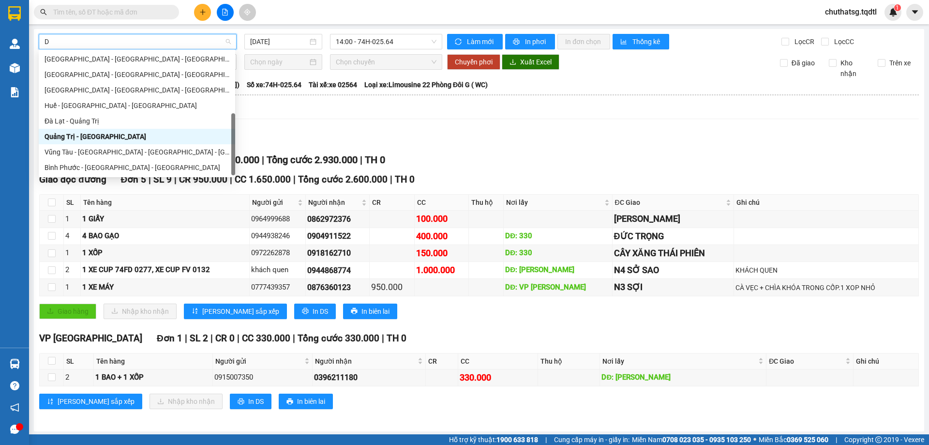
scroll to position [93, 0]
type input "D"
type input "Đ"
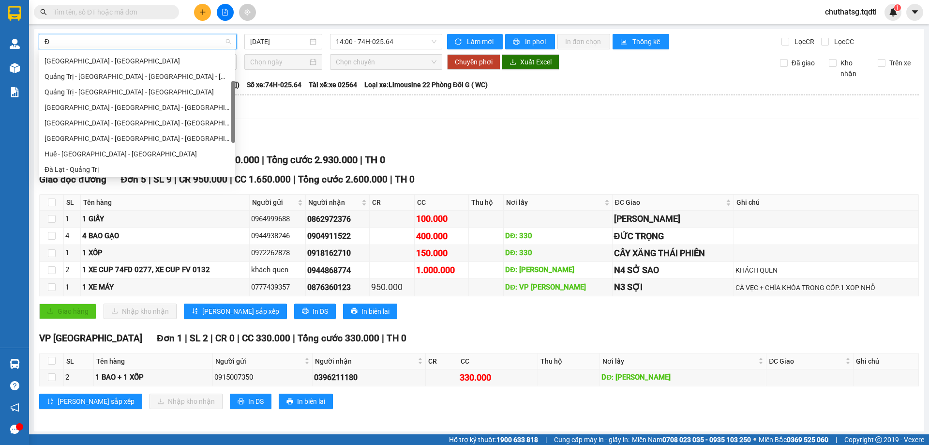
scroll to position [0, 0]
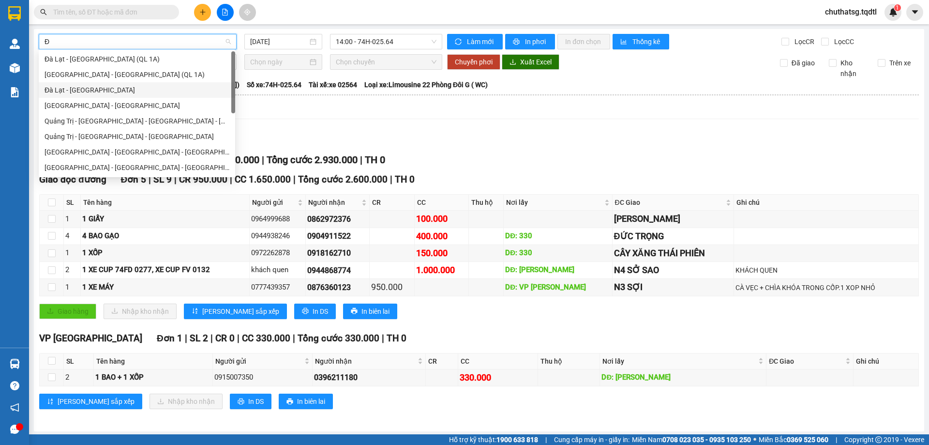
click at [60, 87] on div "Đà Lạt - [GEOGRAPHIC_DATA]" at bounding box center [137, 90] width 185 height 11
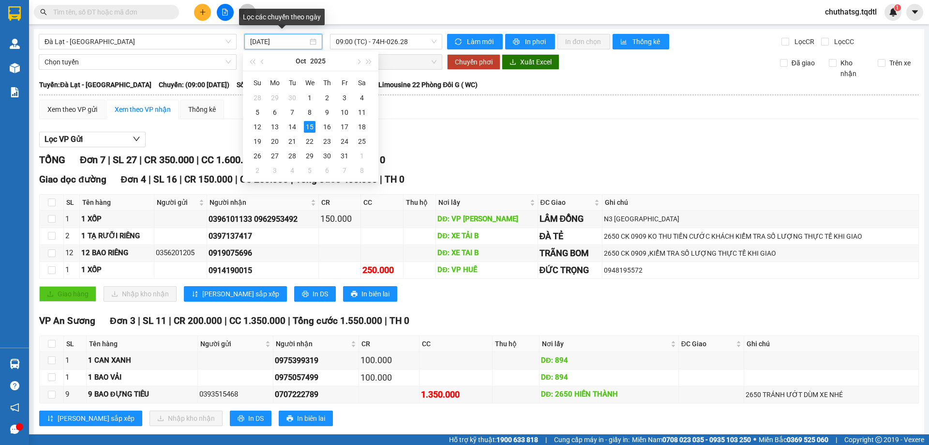
click at [289, 41] on input "[DATE]" at bounding box center [279, 41] width 58 height 11
click at [293, 124] on div "14" at bounding box center [292, 127] width 12 height 12
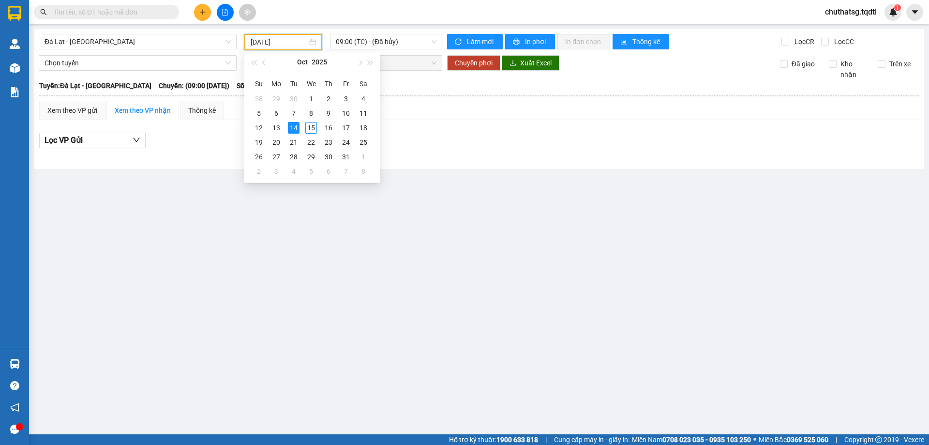
drag, startPoint x: 295, startPoint y: 37, endPoint x: 298, endPoint y: 77, distance: 39.8
click at [295, 39] on input "[DATE]" at bounding box center [279, 42] width 57 height 11
drag, startPoint x: 310, startPoint y: 125, endPoint x: 355, endPoint y: 70, distance: 70.5
click at [311, 124] on div "15" at bounding box center [311, 128] width 12 height 12
type input "[DATE]"
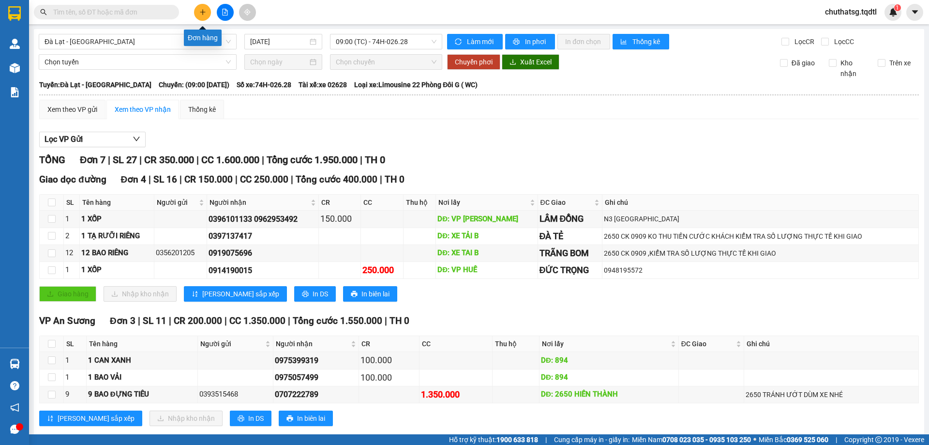
click at [203, 13] on icon "plus" at bounding box center [202, 11] width 0 height 5
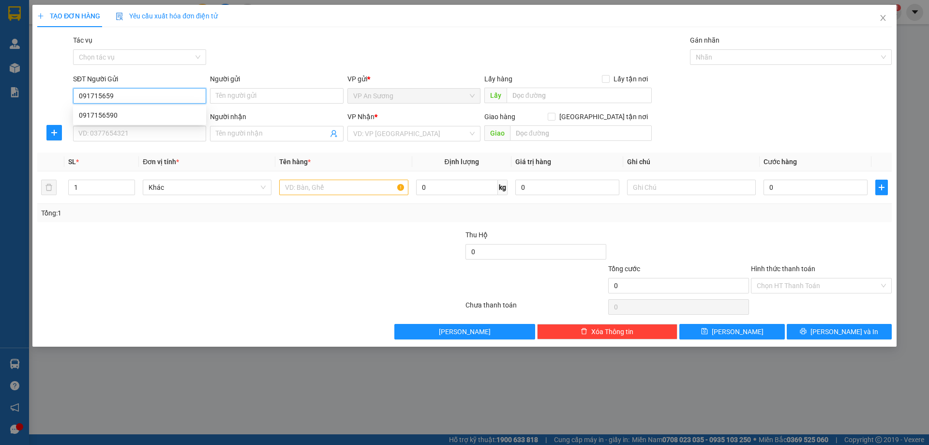
type input "0917156590"
click at [99, 115] on div "0917156590" at bounding box center [139, 115] width 121 height 11
type input "0913386345"
type input "Đồng hới"
type input "100.000"
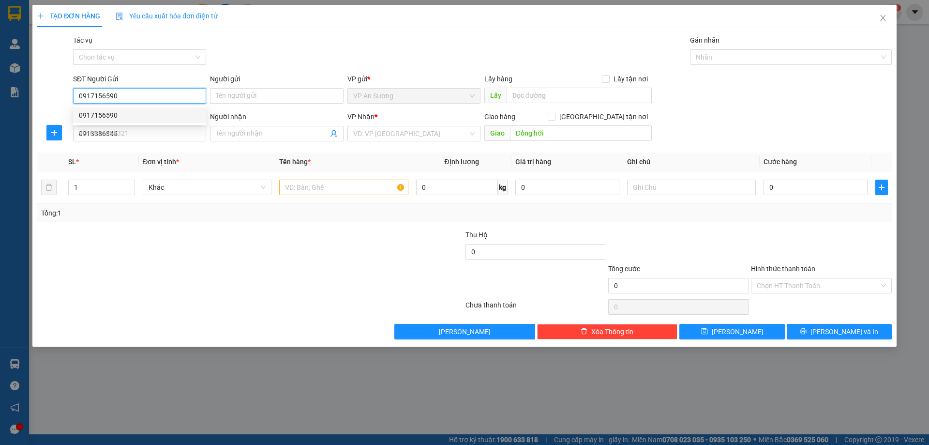
type input "100.000"
type input "0917156590"
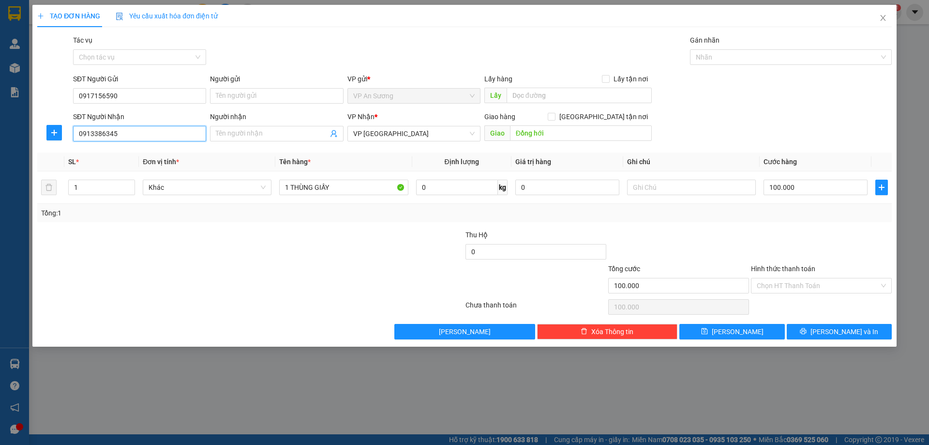
click at [124, 132] on input "0913386345" at bounding box center [139, 133] width 133 height 15
type input "0"
click at [91, 148] on div "0912385544" at bounding box center [139, 153] width 121 height 11
type input "0912385544"
type input "0"
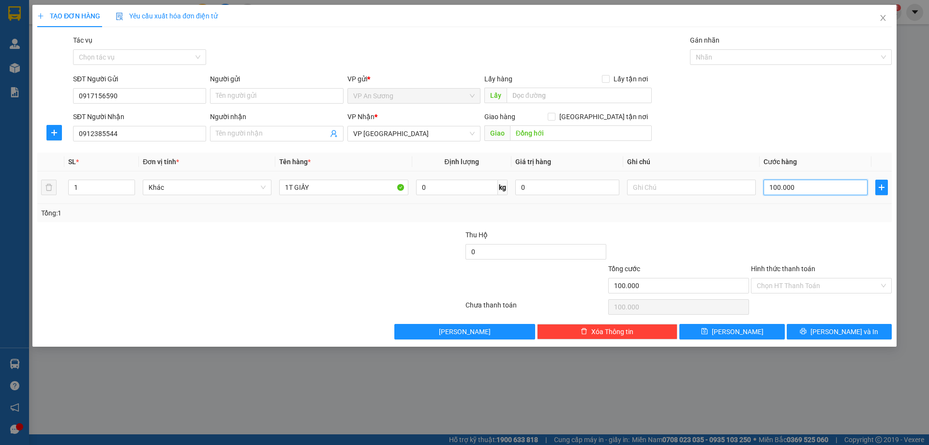
type input "0"
type input "1"
type input "01"
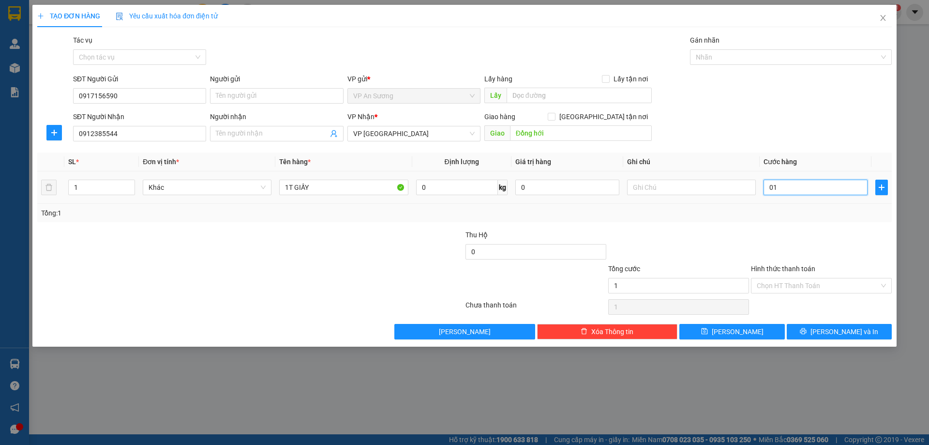
type input "15"
type input "015"
type input "150"
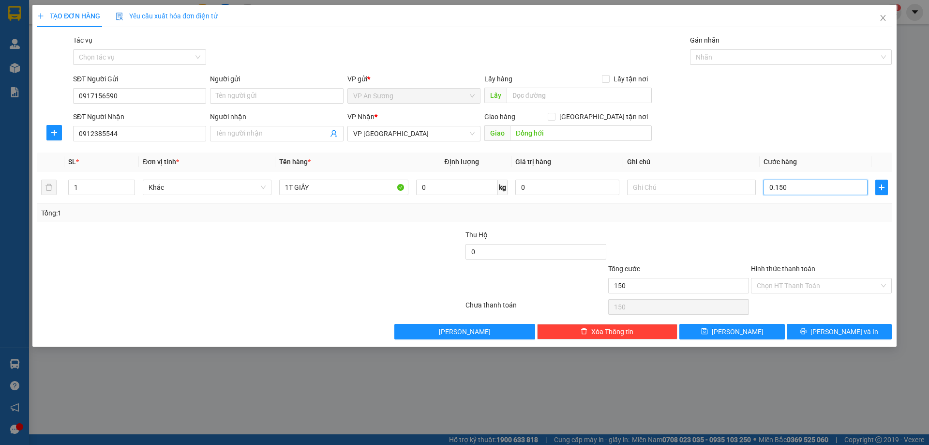
type input "0.150"
type input "150.000"
click at [719, 232] on div at bounding box center [678, 246] width 143 height 34
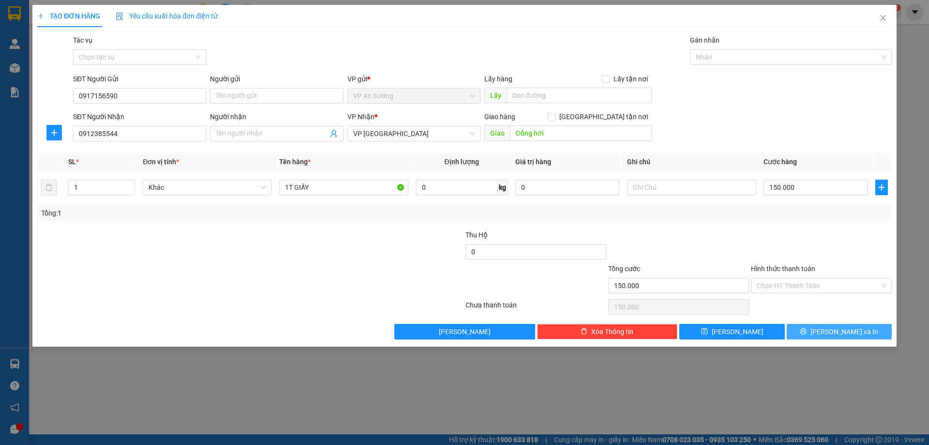
click at [839, 330] on span "[PERSON_NAME] và In" at bounding box center [845, 331] width 68 height 11
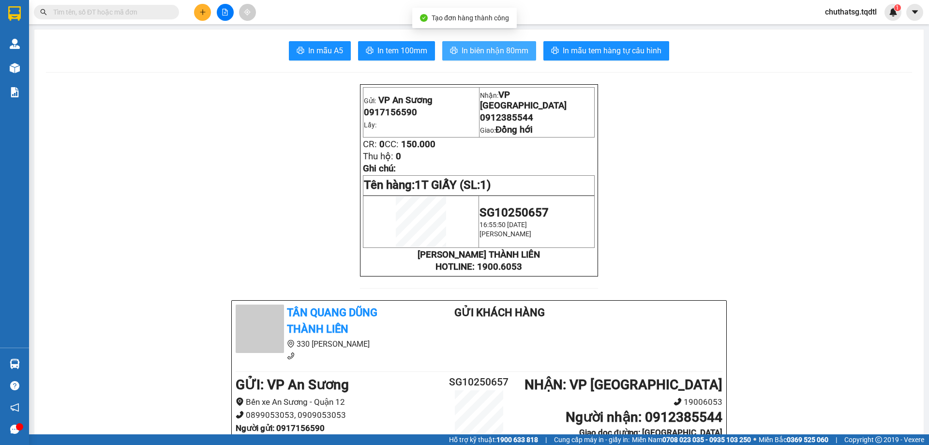
click at [485, 47] on span "In biên nhận 80mm" at bounding box center [495, 51] width 67 height 12
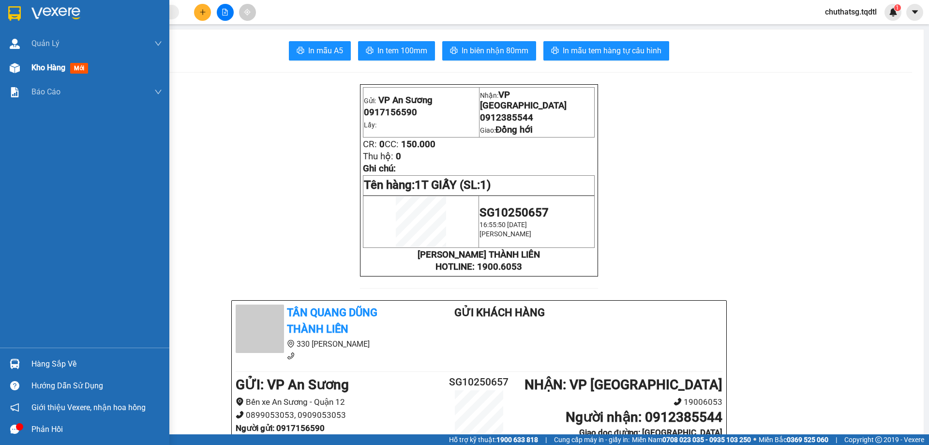
click at [42, 64] on span "Kho hàng" at bounding box center [48, 67] width 34 height 9
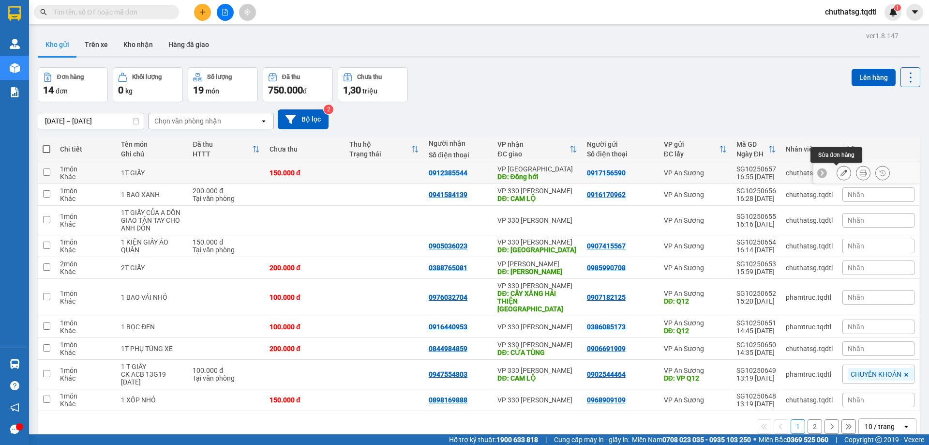
click at [841, 172] on icon at bounding box center [844, 172] width 7 height 7
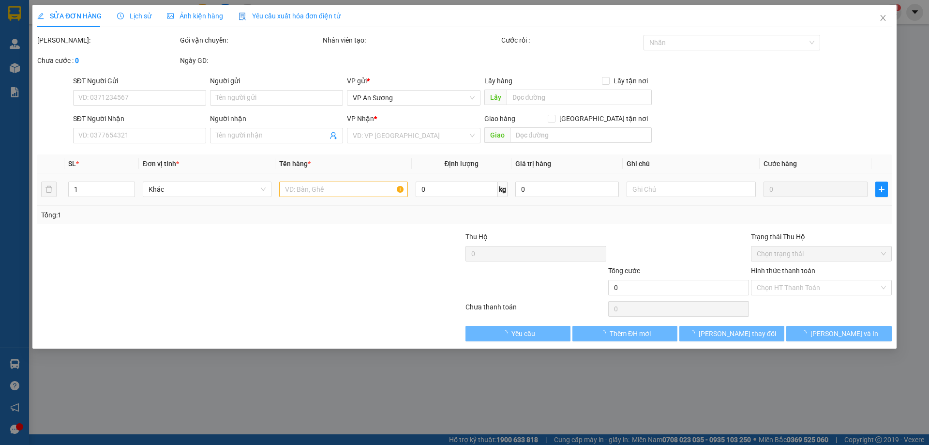
type input "0917156590"
type input "0912385544"
type input "Đồng hới"
type input "150.000"
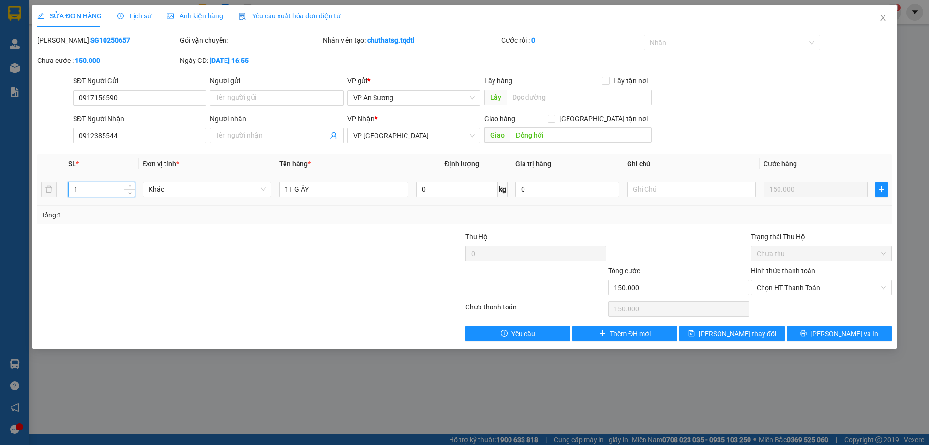
click at [84, 192] on input "1" at bounding box center [102, 189] width 66 height 15
type input "2"
click at [314, 187] on input "1T GIẤY" at bounding box center [343, 188] width 129 height 15
type input "1T GIẤY+1 CUỘN TRÒN"
click at [880, 10] on span "Close" at bounding box center [883, 18] width 27 height 27
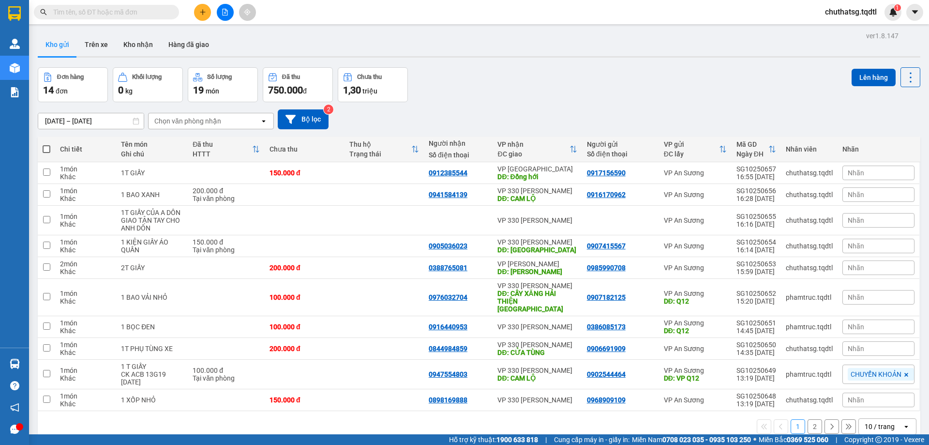
click at [876, 421] on div "10 / trang" at bounding box center [880, 426] width 30 height 10
click at [876, 318] on div "5 / trang" at bounding box center [880, 309] width 58 height 17
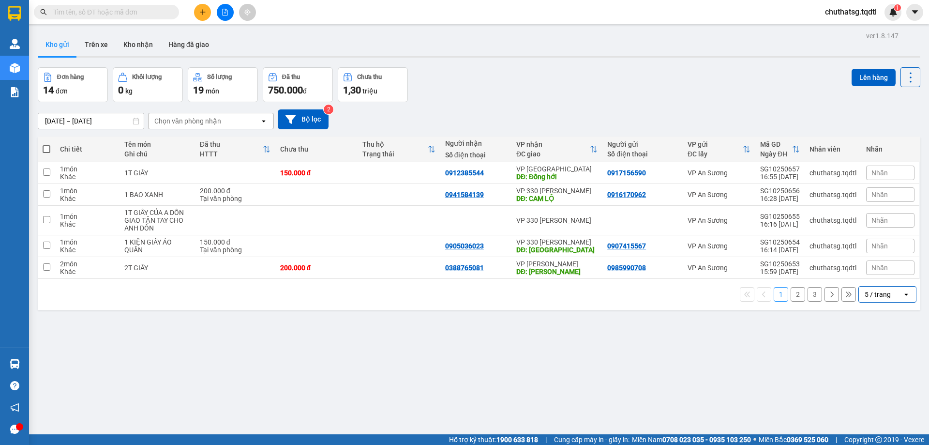
click at [874, 292] on div "5 / trang" at bounding box center [878, 294] width 26 height 10
click at [881, 399] on span "100 / trang" at bounding box center [876, 402] width 35 height 10
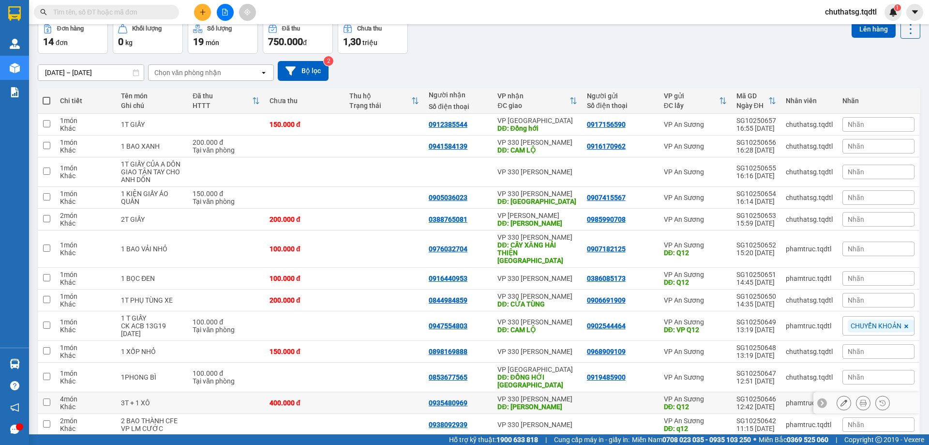
scroll to position [111, 0]
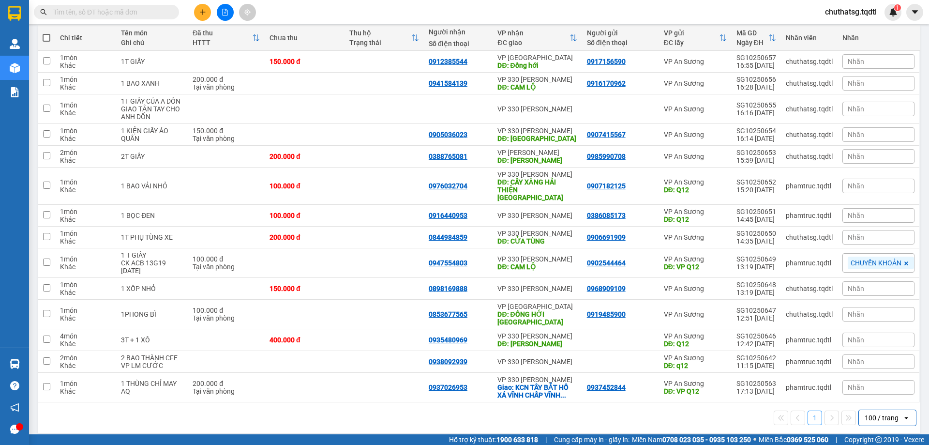
click at [882, 413] on div "100 / trang" at bounding box center [882, 418] width 34 height 10
click at [871, 315] on span "10 / trang" at bounding box center [874, 319] width 31 height 10
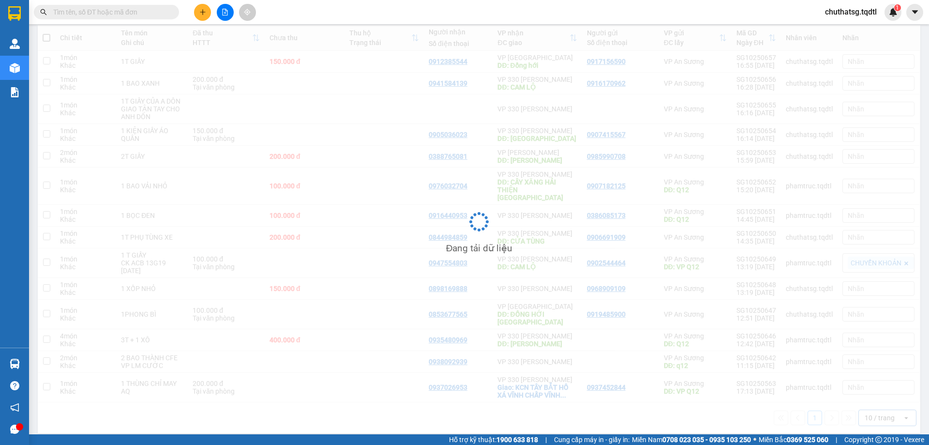
scroll to position [45, 0]
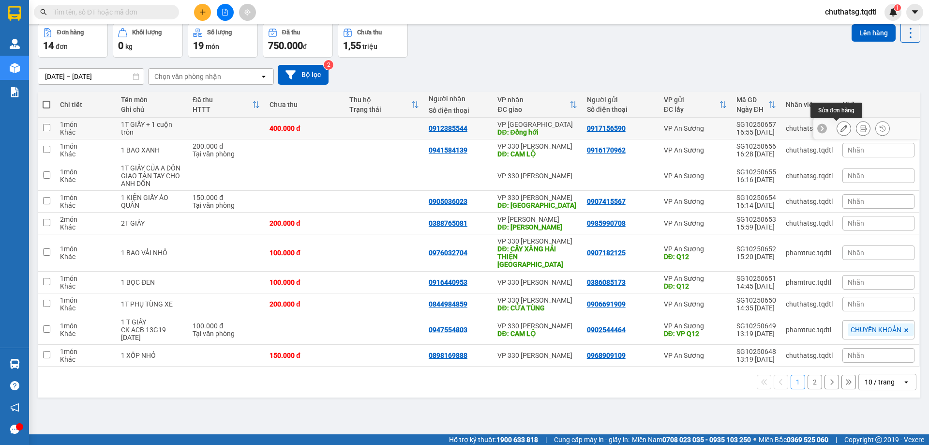
click at [841, 126] on icon at bounding box center [844, 128] width 7 height 7
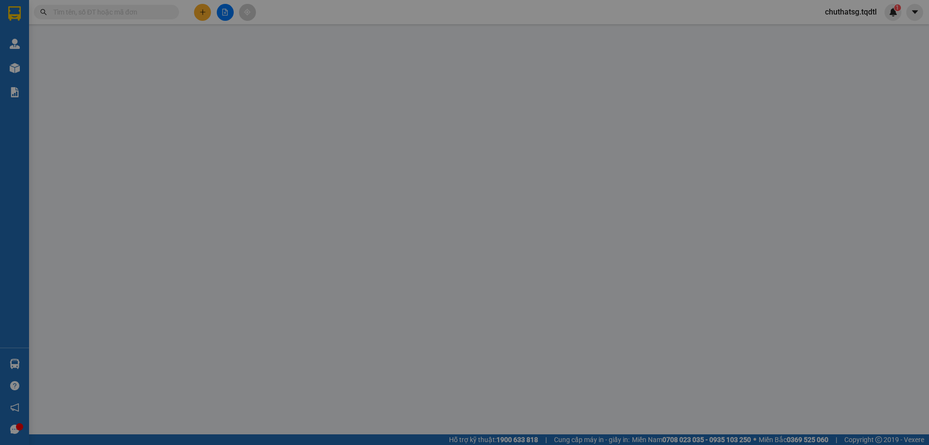
type input "0917156590"
type input "0912385544"
type input "Đồng hới"
type input "400.000"
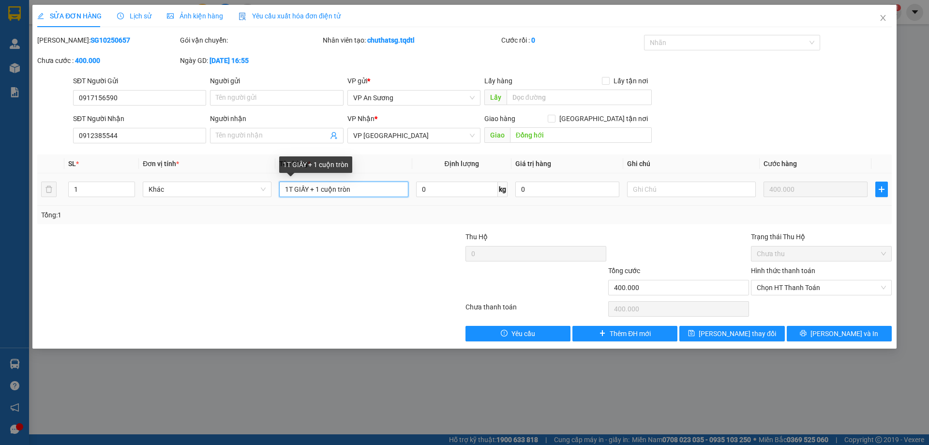
click at [365, 189] on input "1T GIẤY + 1 cuộn tròn" at bounding box center [343, 188] width 129 height 15
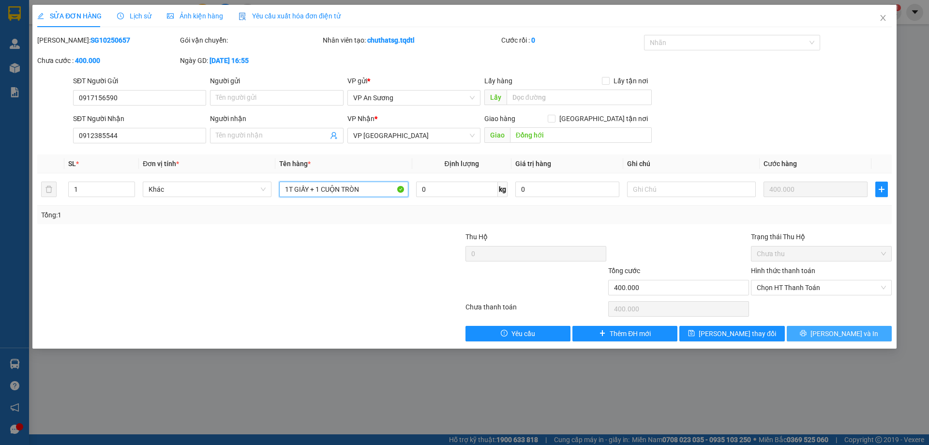
type input "1T GIẤY + 1 CUỘN TRÒN"
click at [854, 333] on span "[PERSON_NAME] và In" at bounding box center [845, 333] width 68 height 11
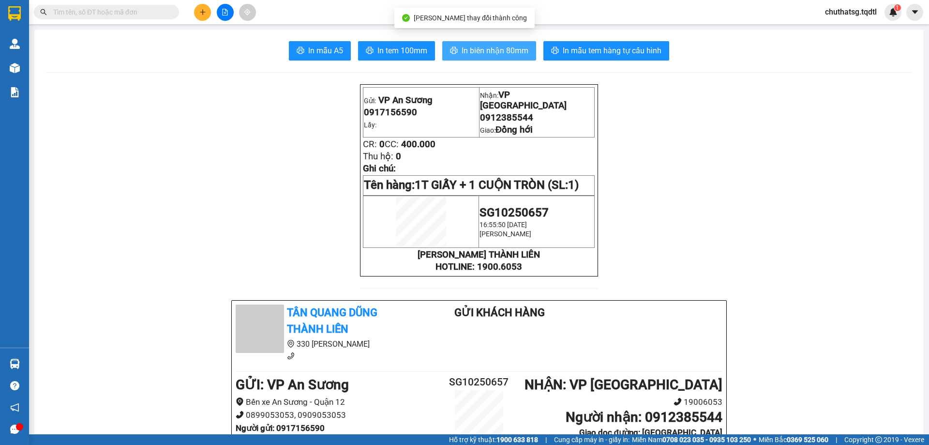
click at [490, 47] on span "In biên nhận 80mm" at bounding box center [495, 51] width 67 height 12
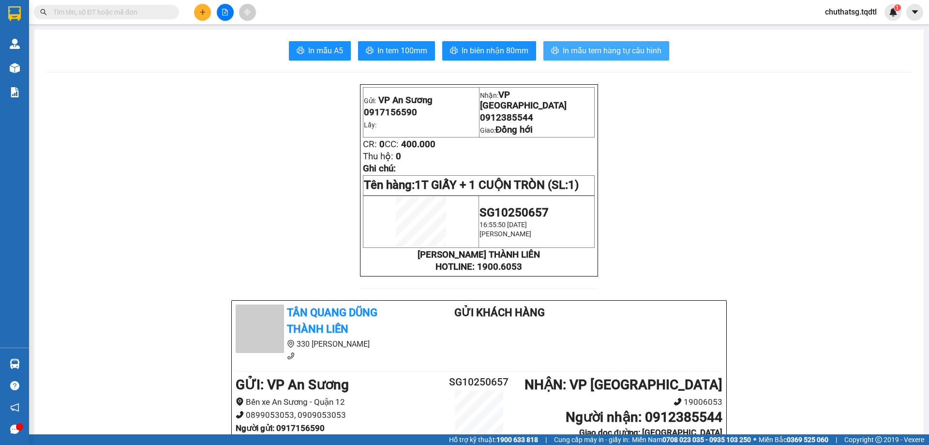
click at [608, 45] on span "In mẫu tem hàng tự cấu hình" at bounding box center [612, 51] width 99 height 12
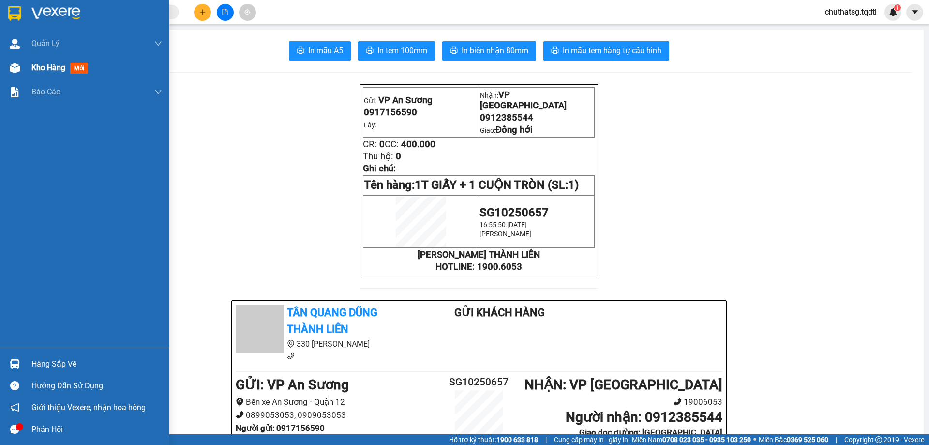
click at [53, 66] on span "Kho hàng" at bounding box center [48, 67] width 34 height 9
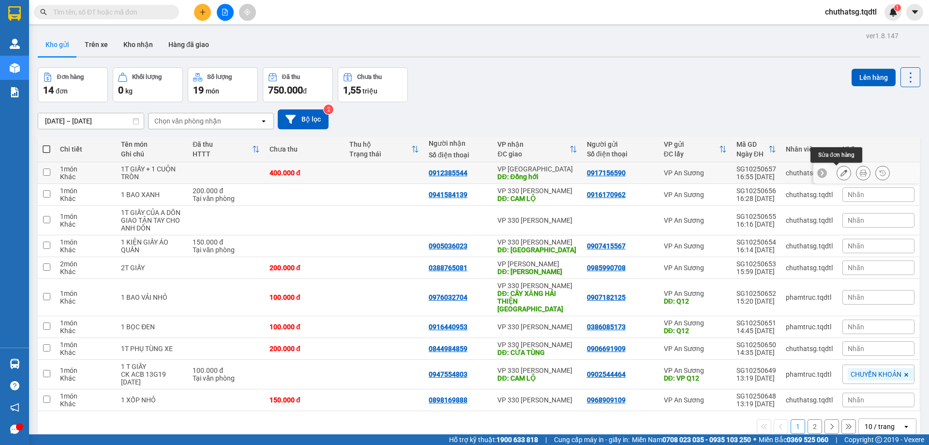
click at [841, 171] on icon at bounding box center [844, 172] width 7 height 7
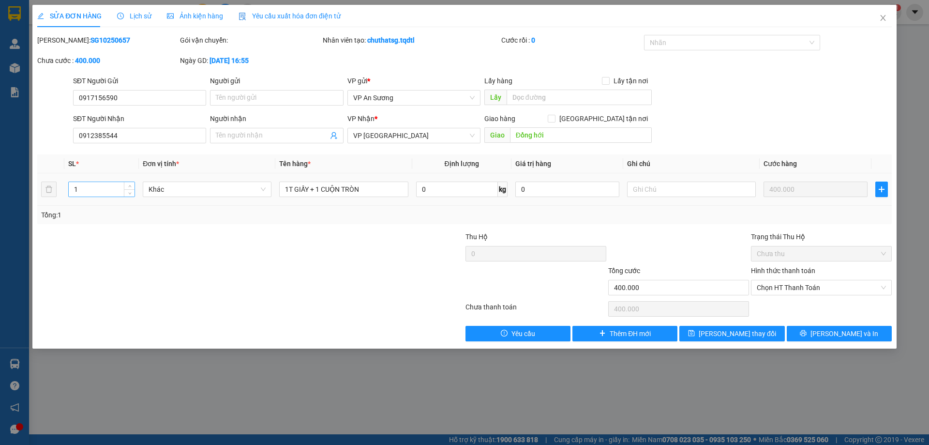
click at [90, 187] on input "1" at bounding box center [102, 189] width 66 height 15
type input "2"
click at [856, 327] on button "[PERSON_NAME] và In" at bounding box center [839, 333] width 105 height 15
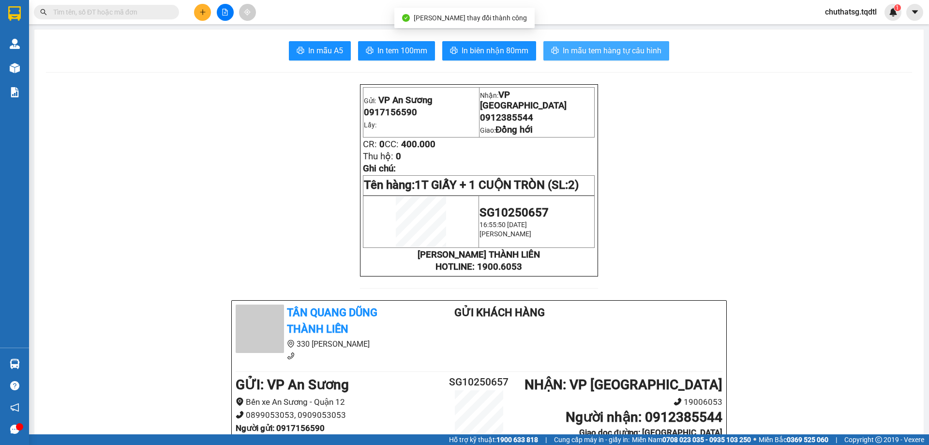
click at [591, 42] on button "In mẫu tem hàng tự cấu hình" at bounding box center [606, 50] width 126 height 19
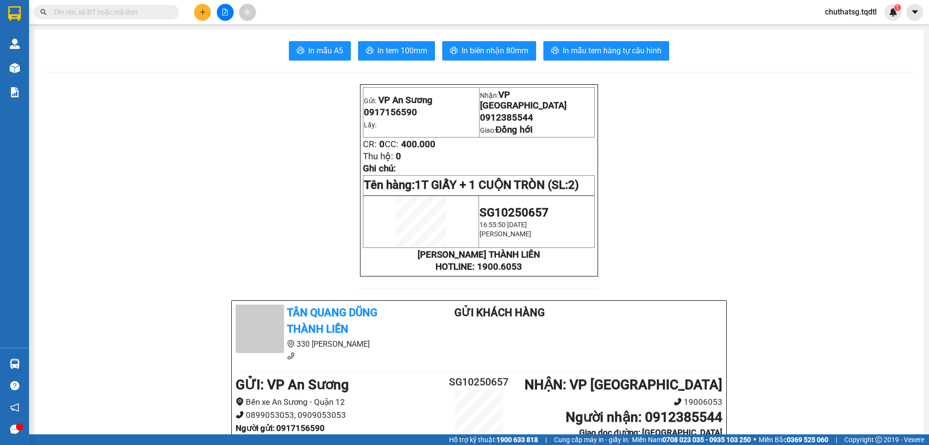
click at [156, 14] on input "text" at bounding box center [110, 12] width 114 height 11
click at [148, 10] on input "text" at bounding box center [110, 12] width 114 height 11
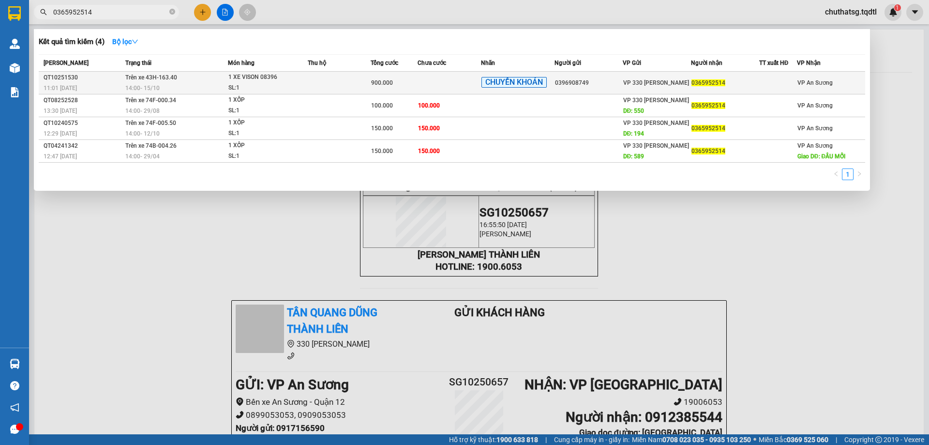
type input "0365952514"
click at [321, 76] on td at bounding box center [339, 83] width 63 height 23
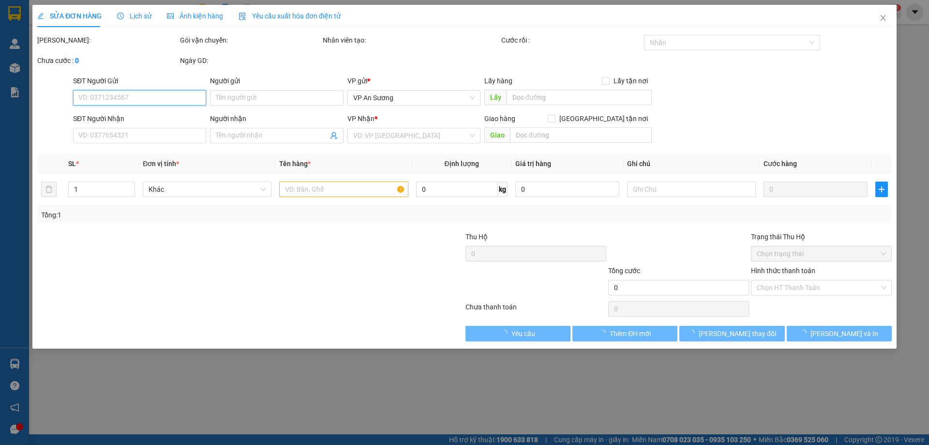
type input "0396908749"
type input "0365952514"
type input "900.000"
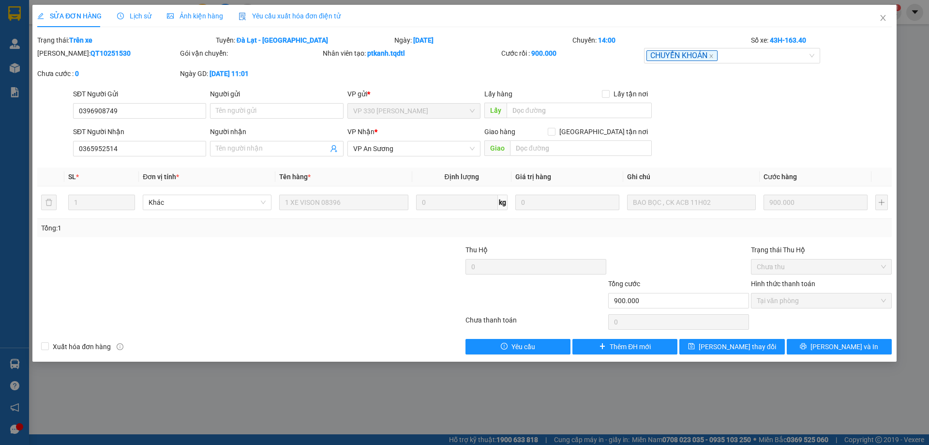
click at [772, 114] on div "SĐT Người Gửi 0396908749 0396908749 Người gửi Tên người gửi VP gửi * VP 330 [PE…" at bounding box center [482, 106] width 823 height 34
click at [880, 13] on span "Close" at bounding box center [883, 18] width 27 height 27
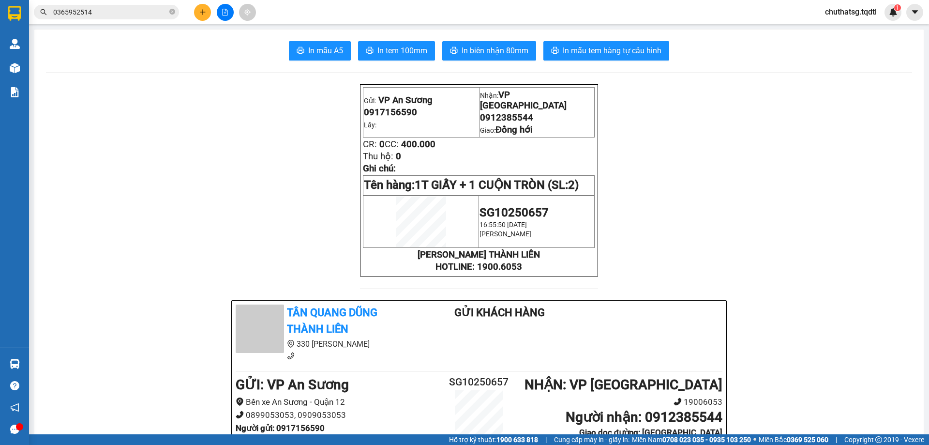
click at [120, 6] on span "0365952514" at bounding box center [106, 12] width 145 height 15
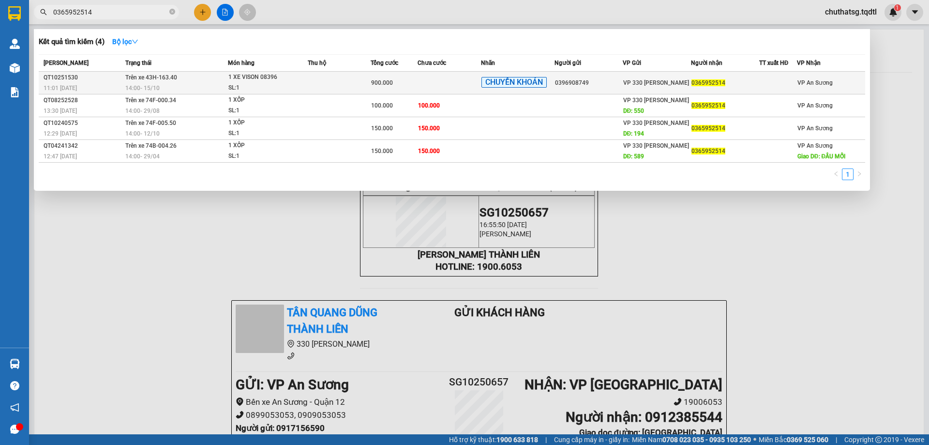
click at [305, 79] on span "1 XE VISON 08396 SL: 1" at bounding box center [267, 82] width 79 height 21
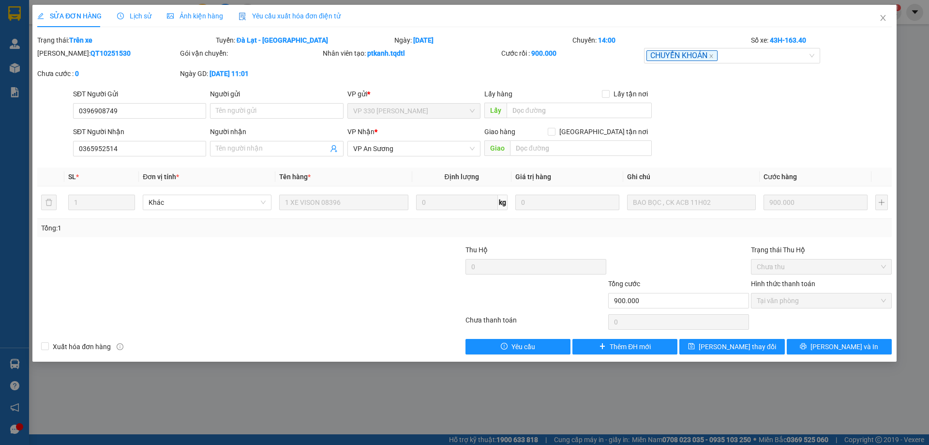
click at [745, 132] on div "SĐT Người Nhận 0365952514 Người nhận Tên người nhận VP Nhận * VP [PERSON_NAME] …" at bounding box center [482, 143] width 823 height 34
click at [881, 17] on icon "close" at bounding box center [883, 18] width 8 height 8
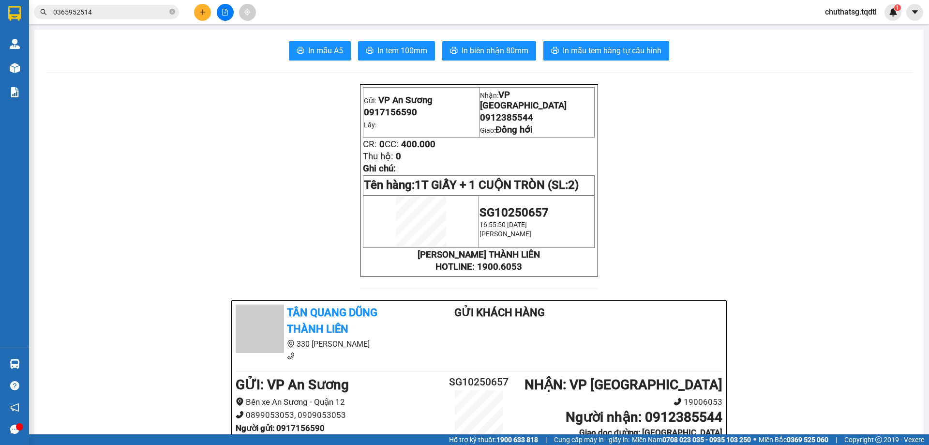
click at [104, 8] on input "0365952514" at bounding box center [110, 12] width 114 height 11
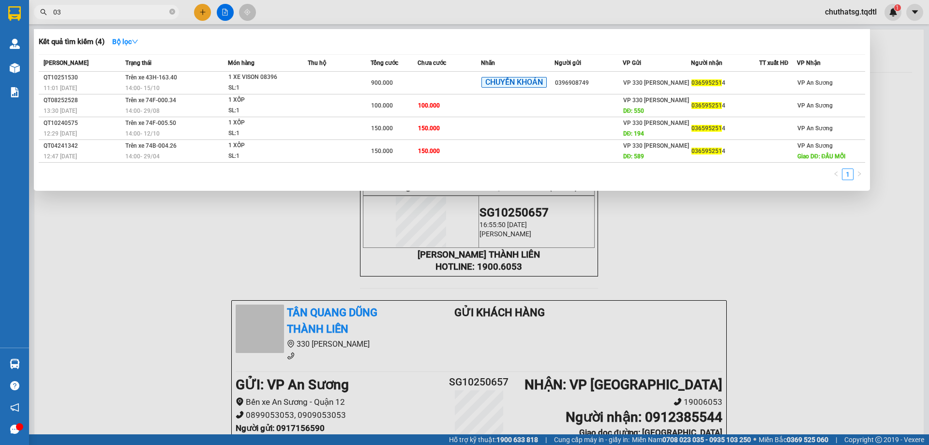
type input "0"
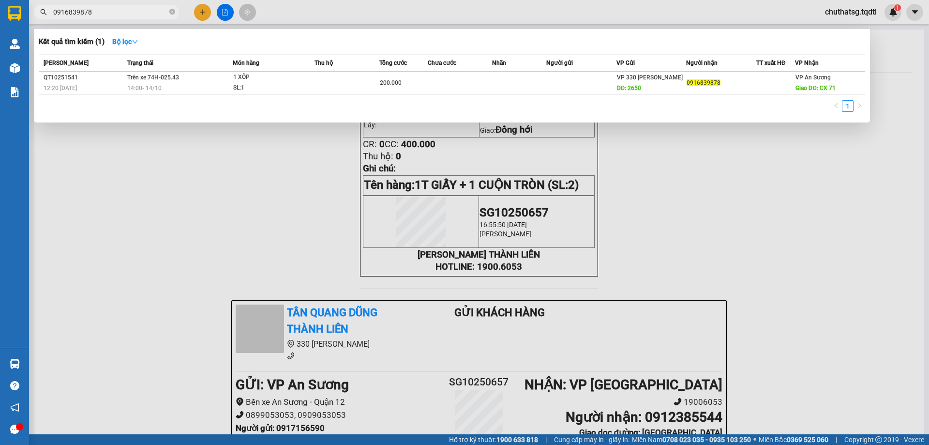
type input "0916839878"
click at [711, 203] on div at bounding box center [464, 222] width 929 height 445
click at [101, 12] on input "0916839878" at bounding box center [110, 12] width 114 height 11
click at [108, 15] on input "0916839878" at bounding box center [110, 12] width 114 height 11
click at [99, 8] on input "0916839878" at bounding box center [110, 12] width 114 height 11
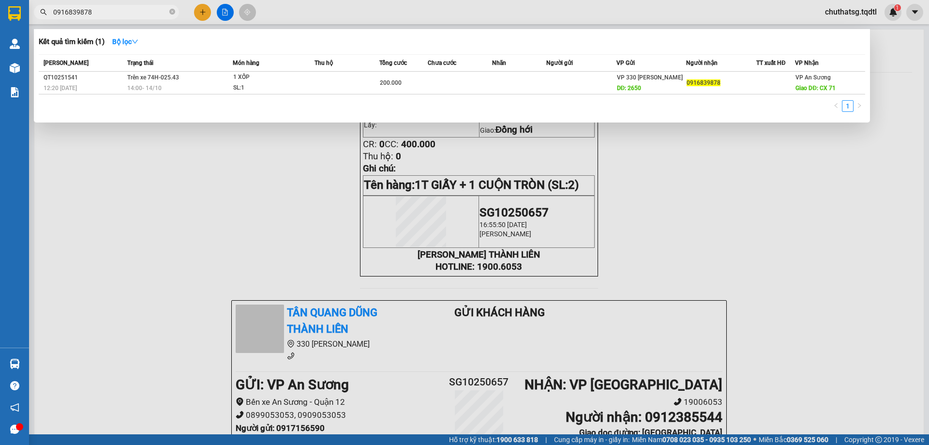
drag, startPoint x: 201, startPoint y: 9, endPoint x: 186, endPoint y: 26, distance: 22.6
click at [200, 10] on div at bounding box center [464, 222] width 929 height 445
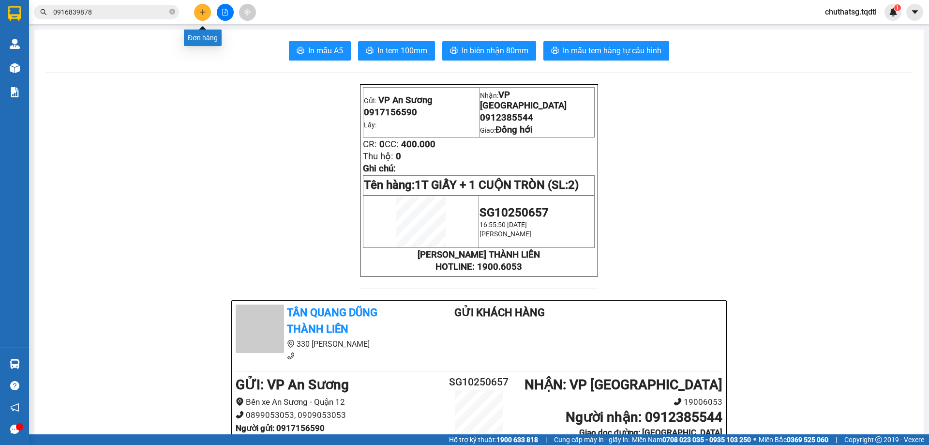
click at [201, 12] on icon "plus" at bounding box center [202, 12] width 5 height 0
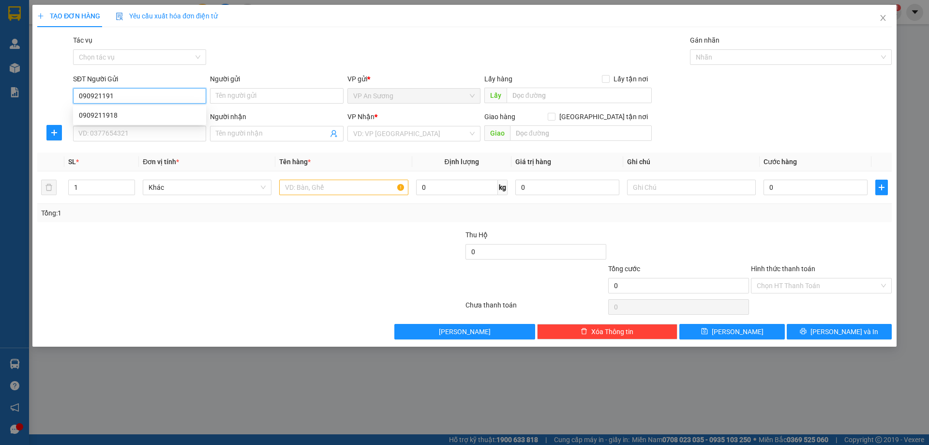
type input "0909211918"
click at [88, 114] on div "0909211918" at bounding box center [139, 115] width 121 height 11
type input "0388765081"
type input "lao bảo hướng hóa"
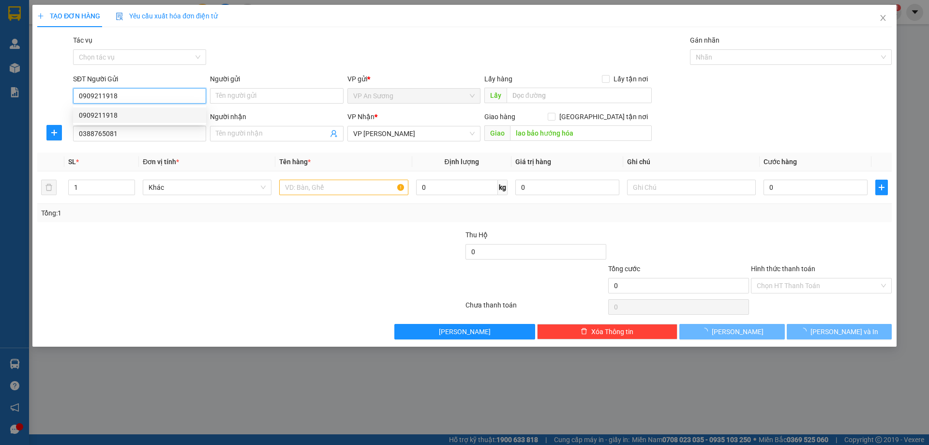
type input "150.000"
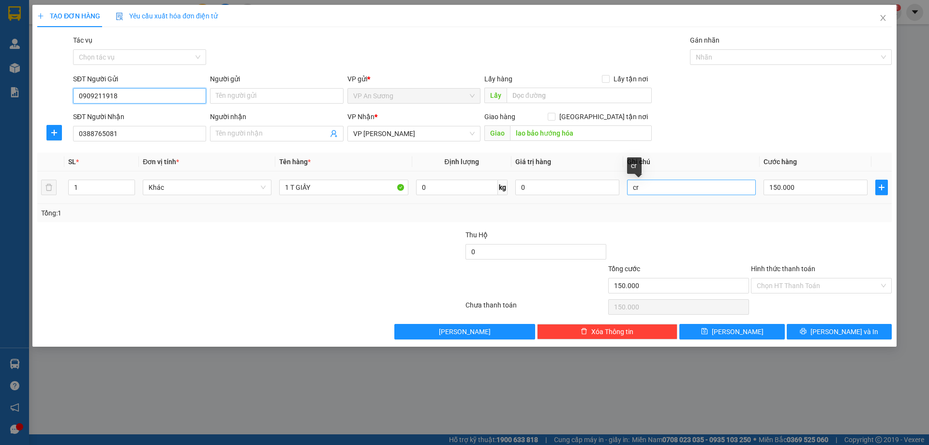
type input "0909211918"
click at [649, 188] on input "cr" at bounding box center [691, 187] width 129 height 15
type input "c"
click at [811, 181] on input "150.000" at bounding box center [816, 187] width 104 height 15
type input "0"
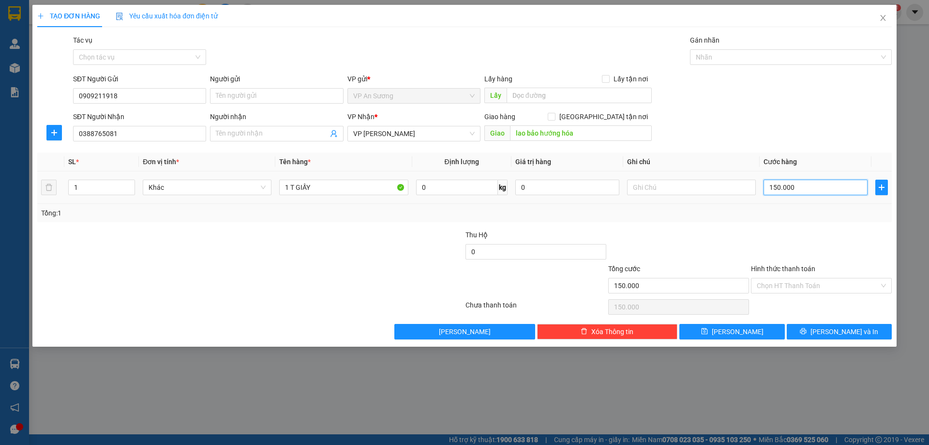
type input "0"
type input "1"
type input "01"
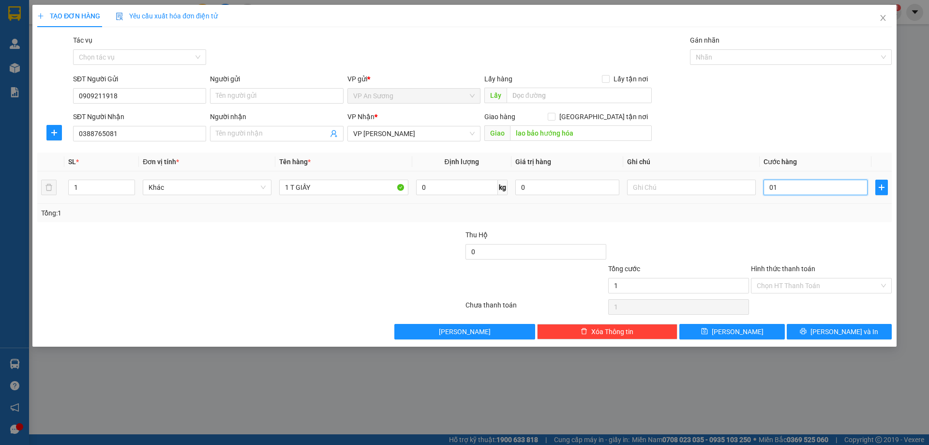
type input "10"
type input "010"
type input "100"
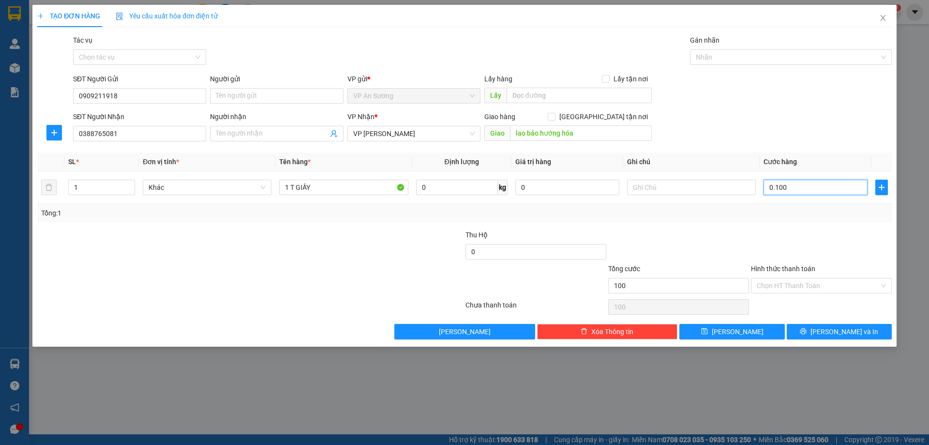
type input "0.100"
type input "100.000"
click at [797, 212] on div "Tổng: 1" at bounding box center [464, 213] width 847 height 11
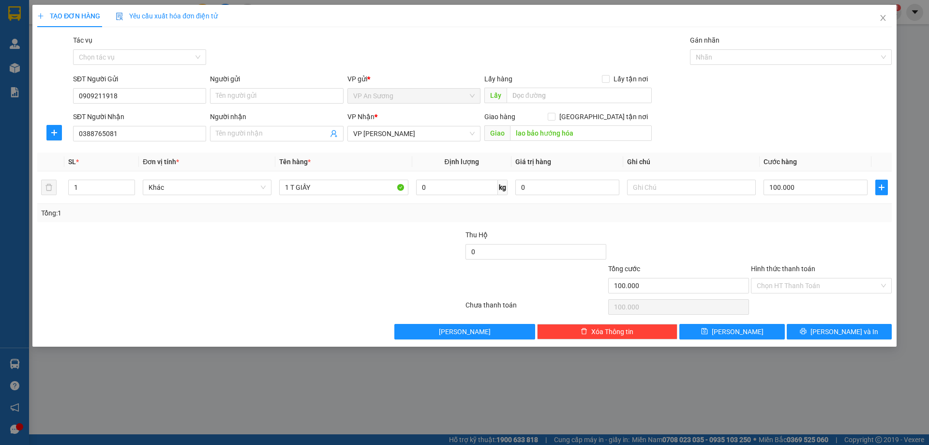
click at [786, 267] on label "Hình thức thanh toán" at bounding box center [783, 269] width 64 height 8
click at [786, 278] on input "Hình thức thanh toán" at bounding box center [818, 285] width 122 height 15
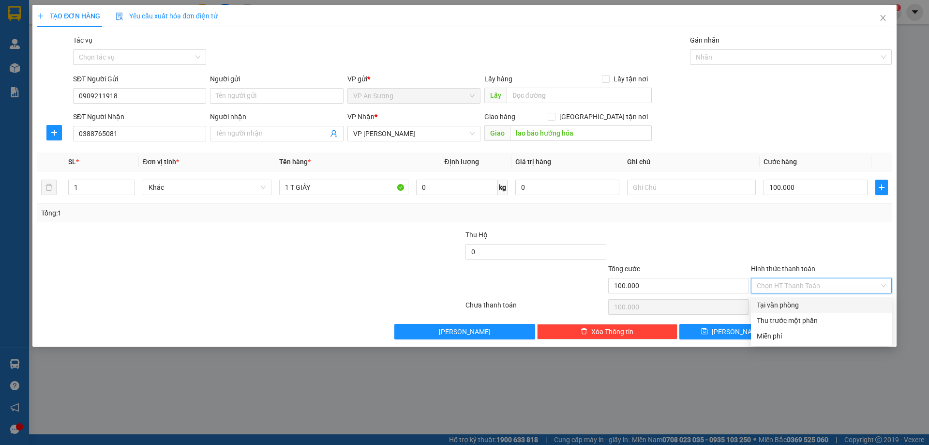
click at [781, 303] on div "Tại văn phòng" at bounding box center [821, 305] width 129 height 11
type input "0"
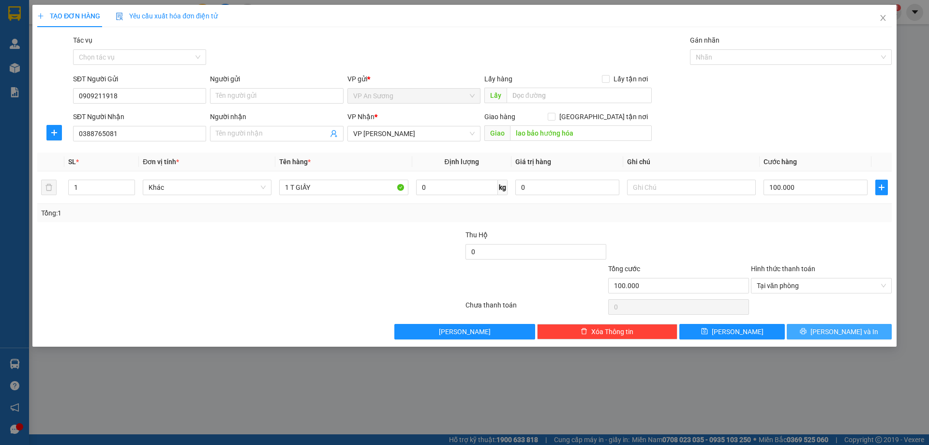
click at [842, 326] on span "[PERSON_NAME] và In" at bounding box center [845, 331] width 68 height 11
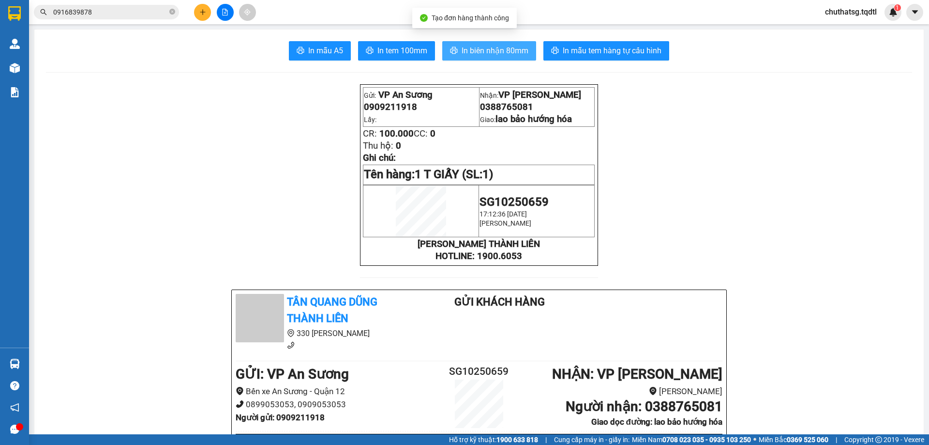
click at [484, 44] on button "In biên nhận 80mm" at bounding box center [489, 50] width 94 height 19
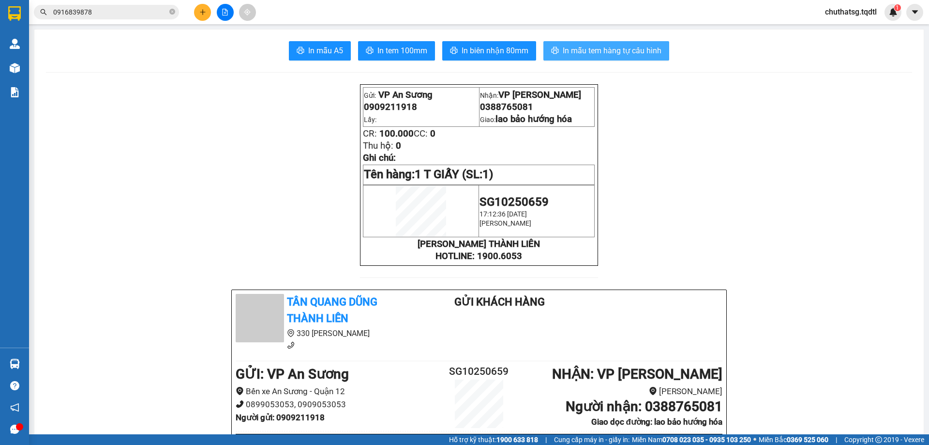
click at [613, 48] on span "In mẫu tem hàng tự cấu hình" at bounding box center [612, 51] width 99 height 12
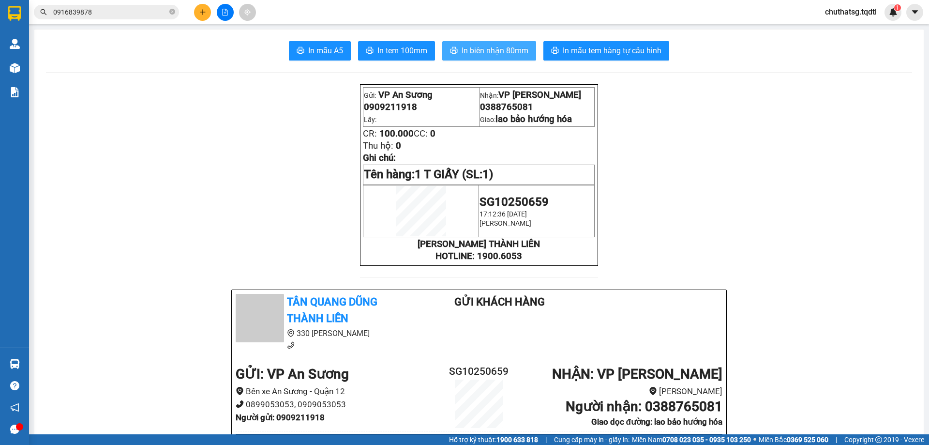
click at [481, 50] on span "In biên nhận 80mm" at bounding box center [495, 51] width 67 height 12
click at [223, 12] on icon "file-add" at bounding box center [225, 12] width 7 height 7
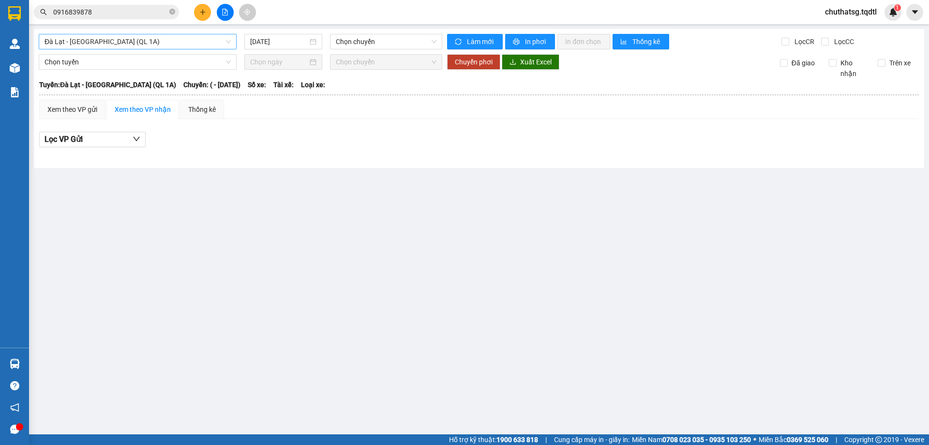
click at [177, 45] on span "Đà Lạt - [GEOGRAPHIC_DATA] (QL 1A)" at bounding box center [138, 41] width 186 height 15
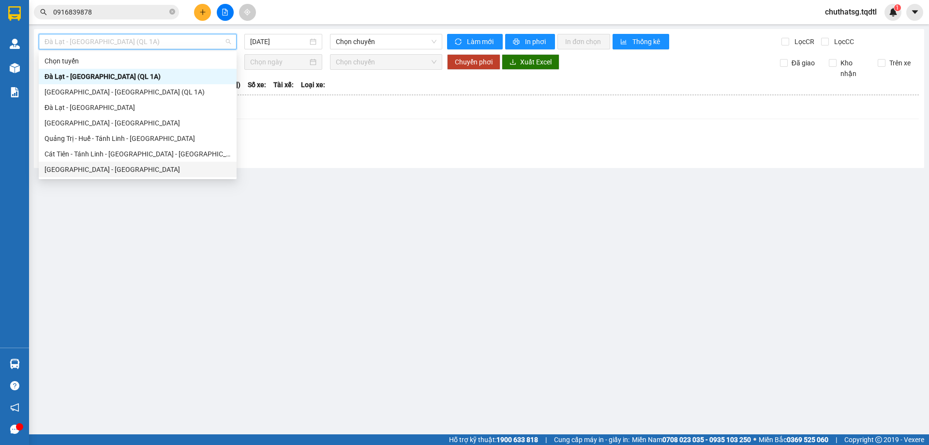
click at [117, 165] on div "[GEOGRAPHIC_DATA] - [GEOGRAPHIC_DATA]" at bounding box center [138, 169] width 186 height 11
type input "[DATE]"
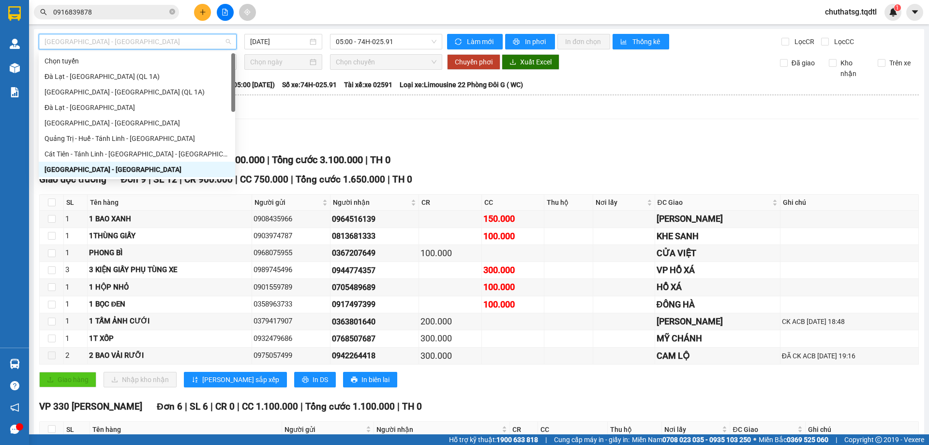
click at [187, 38] on span "[GEOGRAPHIC_DATA] - [GEOGRAPHIC_DATA]" at bounding box center [138, 41] width 186 height 15
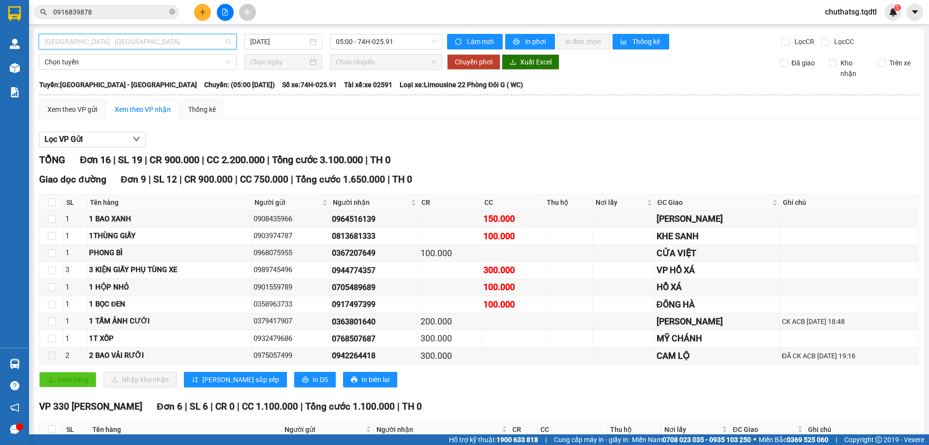
click at [175, 41] on span "[GEOGRAPHIC_DATA] - [GEOGRAPHIC_DATA]" at bounding box center [138, 41] width 186 height 15
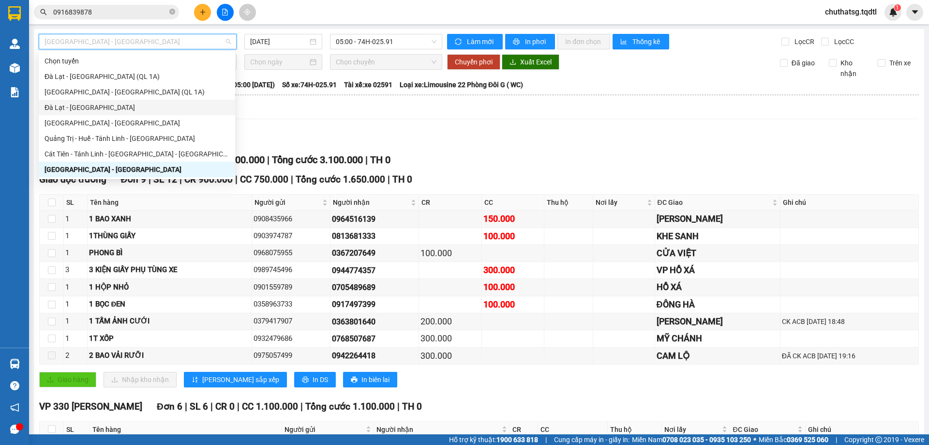
click at [60, 107] on div "Đà Lạt - [GEOGRAPHIC_DATA]" at bounding box center [137, 107] width 185 height 11
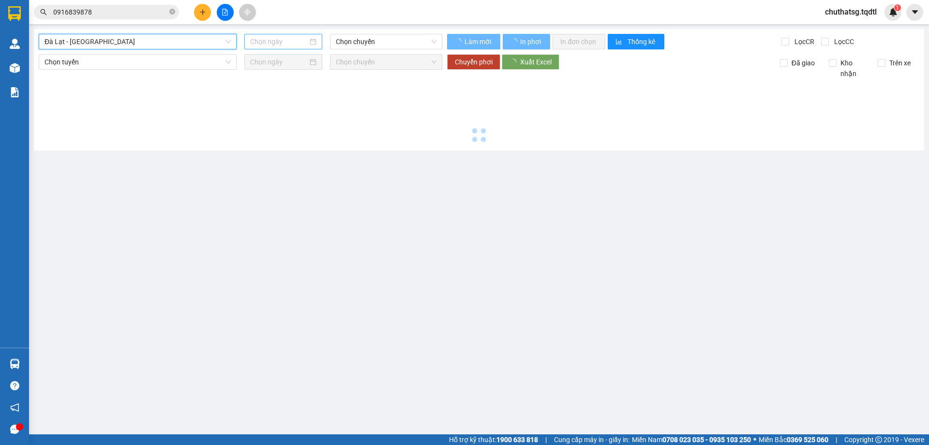
type input "[DATE]"
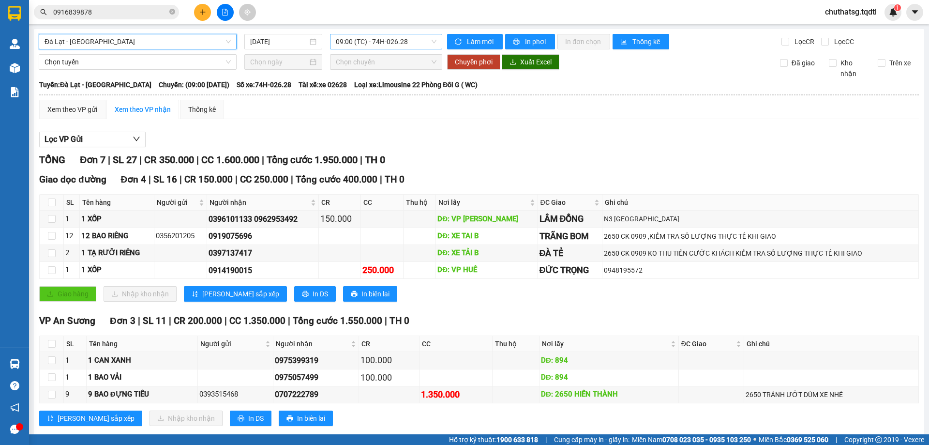
click at [405, 40] on span "09:00 (TC) - 74H-026.28" at bounding box center [386, 41] width 101 height 15
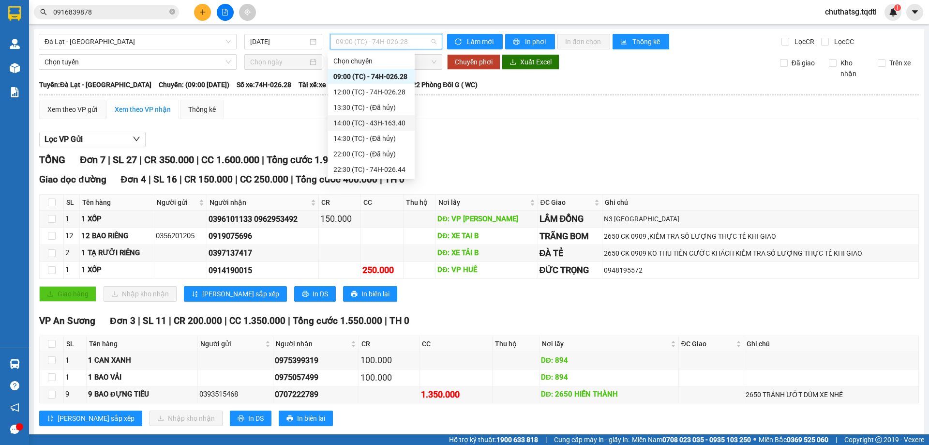
click at [374, 122] on div "14:00 (TC) - 43H-163.40" at bounding box center [370, 123] width 75 height 11
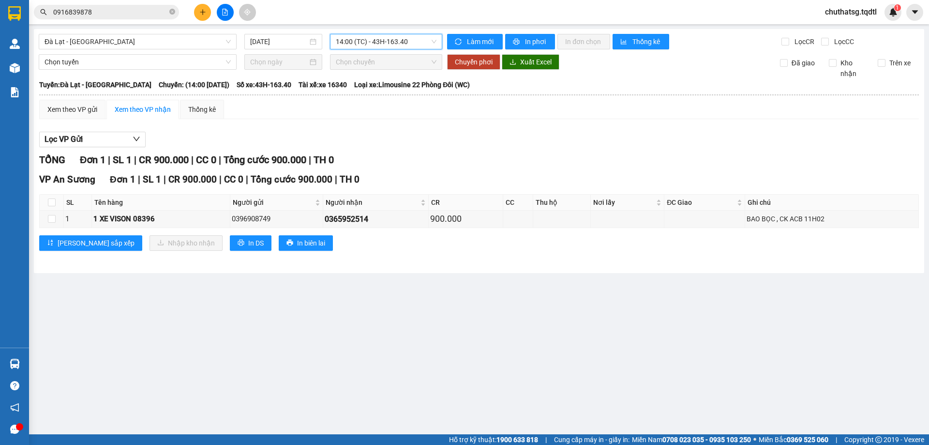
click at [420, 42] on span "14:00 (TC) - 43H-163.40" at bounding box center [386, 41] width 101 height 15
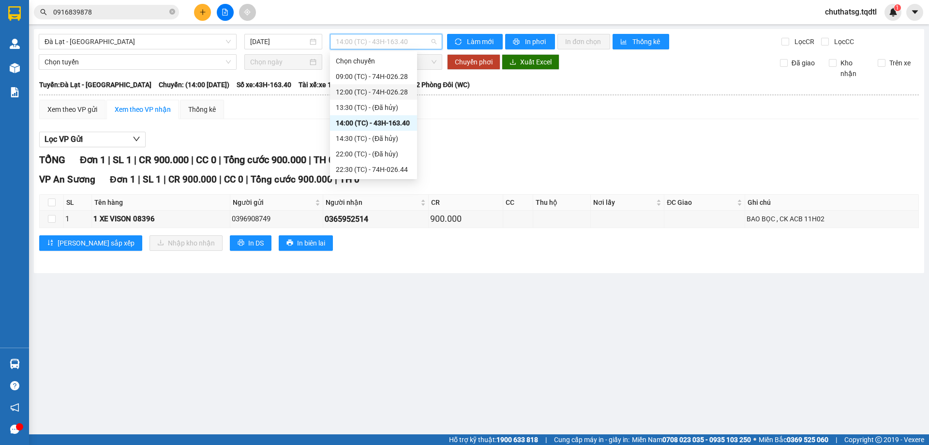
click at [374, 86] on div "12:00 (TC) - 74H-026.28" at bounding box center [373, 91] width 87 height 15
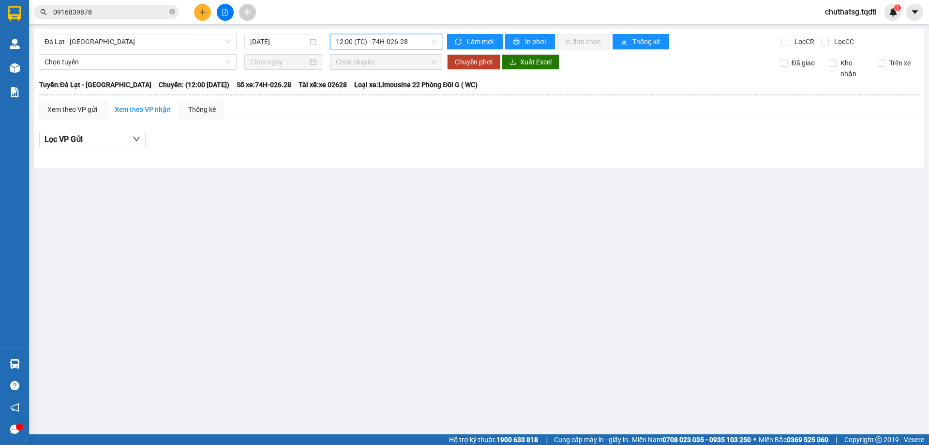
click at [411, 40] on span "12:00 (TC) - 74H-026.28" at bounding box center [386, 41] width 101 height 15
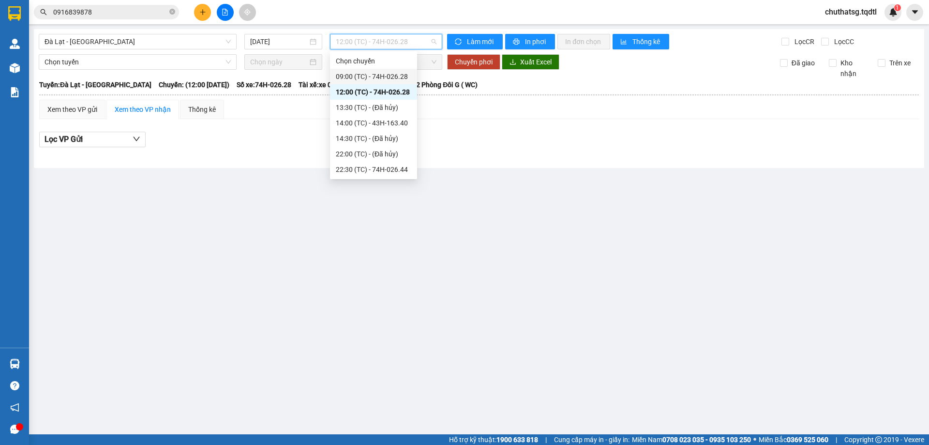
click at [384, 70] on div "09:00 (TC) - 74H-026.28" at bounding box center [373, 76] width 87 height 15
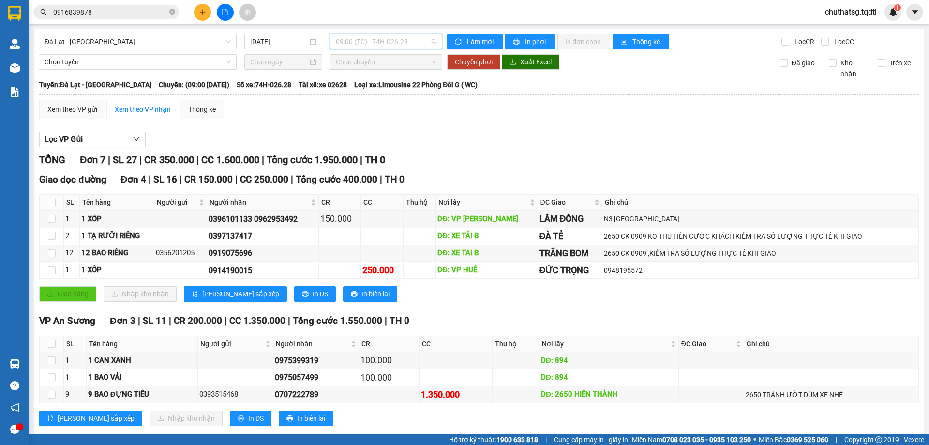
click at [420, 40] on span "09:00 (TC) - 74H-026.28" at bounding box center [386, 41] width 101 height 15
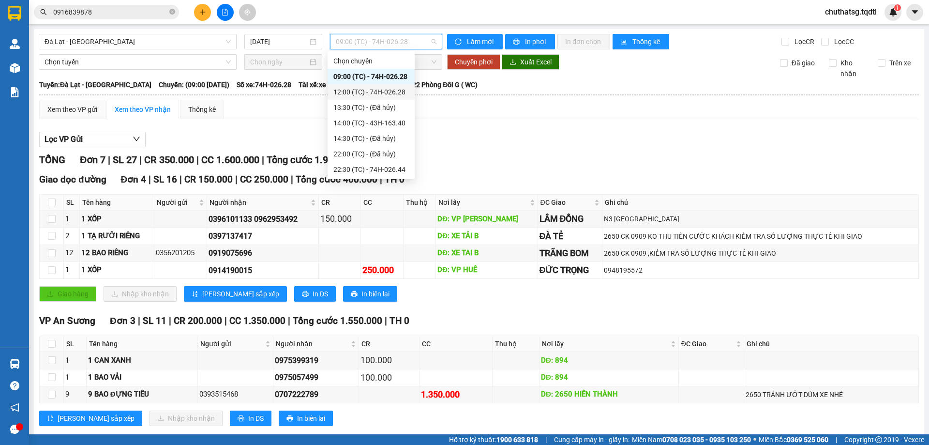
click at [382, 90] on div "12:00 (TC) - 74H-026.28" at bounding box center [370, 92] width 75 height 11
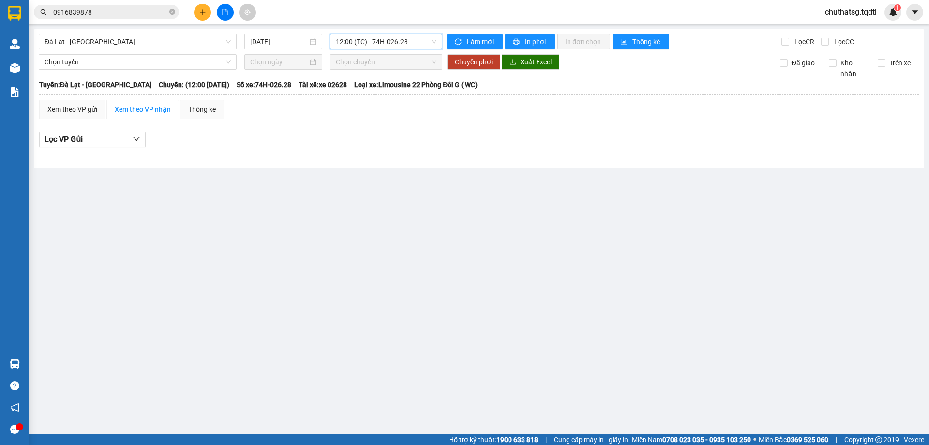
drag, startPoint x: 415, startPoint y: 38, endPoint x: 411, endPoint y: 63, distance: 24.9
click at [415, 41] on span "12:00 (TC) - 74H-026.28" at bounding box center [386, 41] width 101 height 15
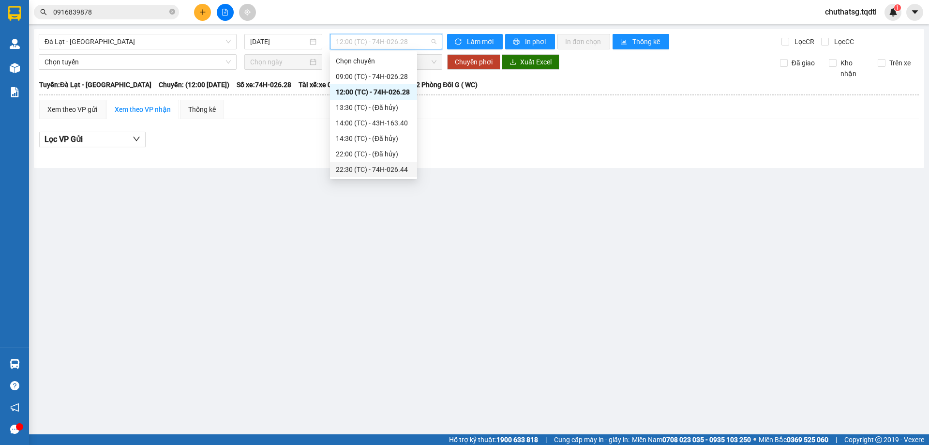
click at [389, 170] on div "22:30 (TC) - 74H-026.44" at bounding box center [373, 169] width 75 height 11
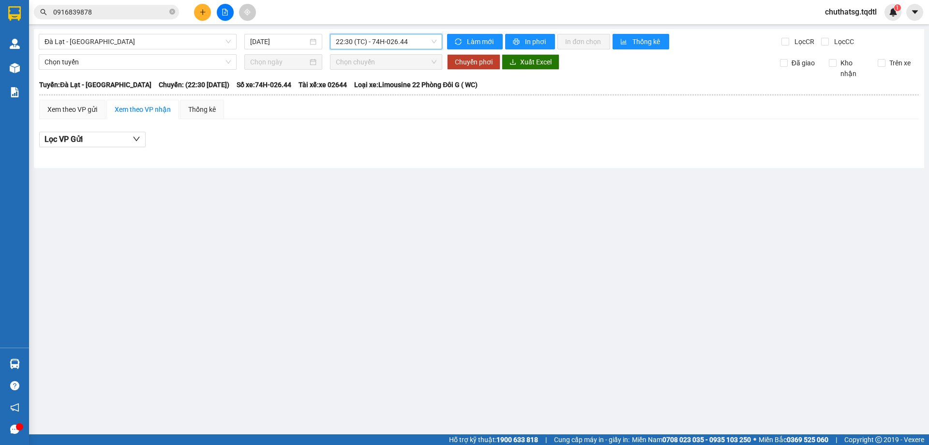
click at [411, 40] on span "22:30 (TC) - 74H-026.44" at bounding box center [386, 41] width 101 height 15
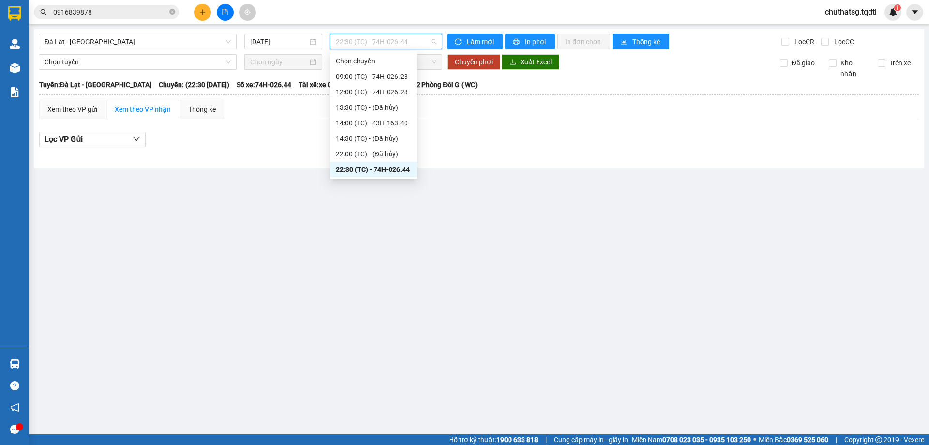
click at [476, 145] on div "Lọc VP Gửi" at bounding box center [479, 140] width 880 height 16
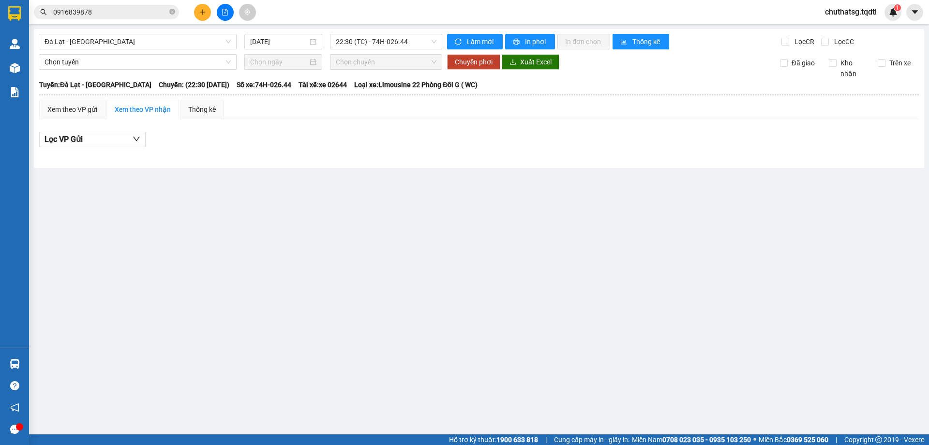
click at [107, 14] on input "0916839878" at bounding box center [110, 12] width 114 height 11
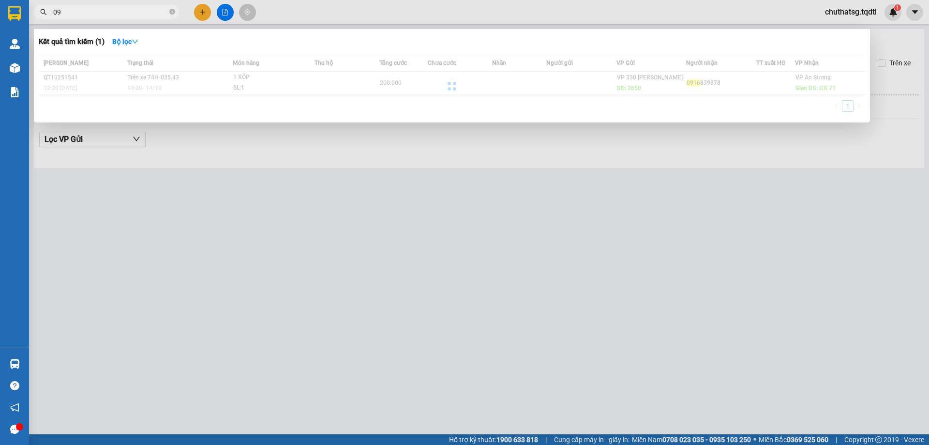
type input "0"
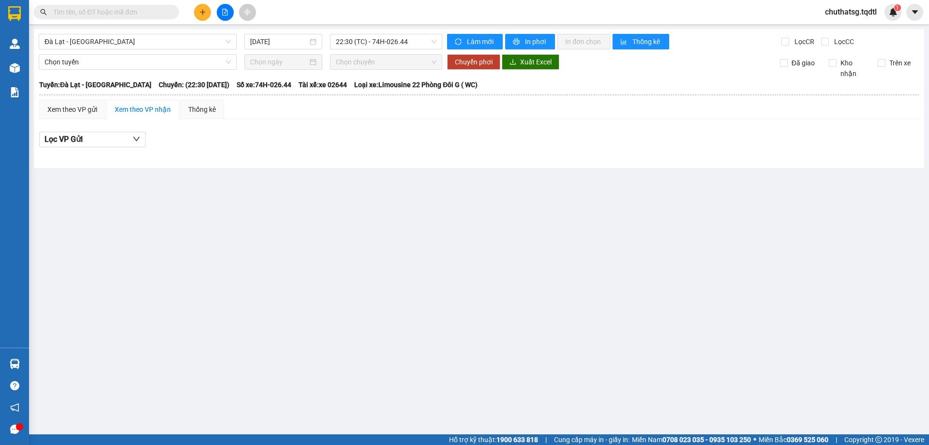
click at [120, 9] on input "text" at bounding box center [110, 12] width 114 height 11
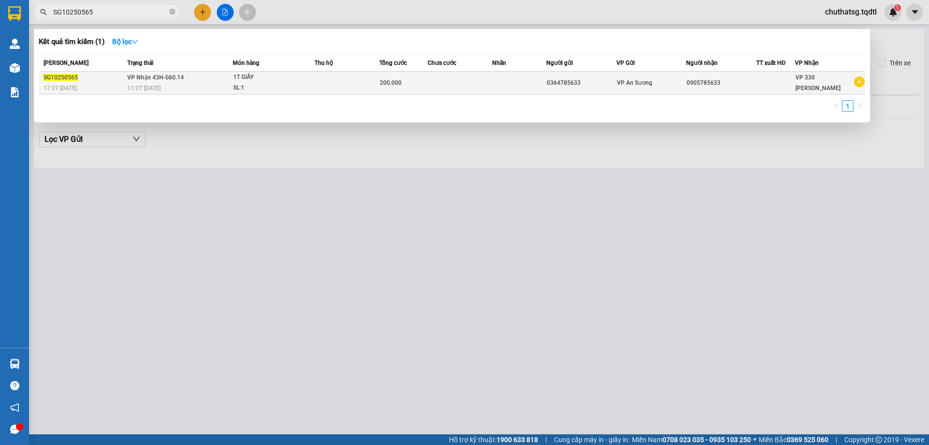
type input "SG10250565"
click at [287, 79] on div "1T GIẤY" at bounding box center [269, 77] width 73 height 11
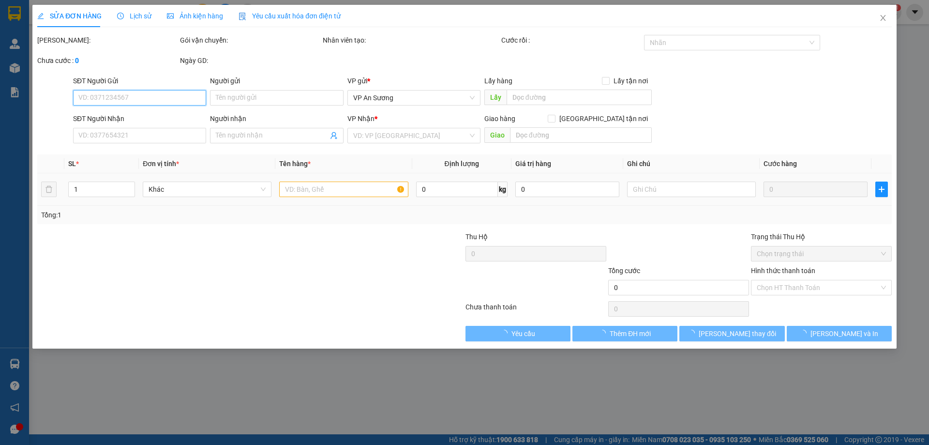
type input "0364785633"
type input "0905785633"
type input "200.000"
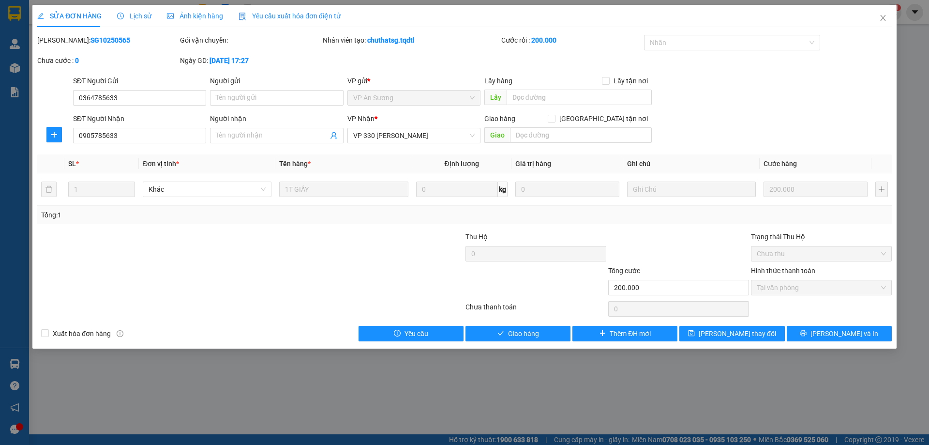
click at [811, 91] on div "SĐT Người Gửi 0364785633 Người gửi Tên người gửi VP gửi * VP [PERSON_NAME] Lấy …" at bounding box center [482, 92] width 823 height 34
click at [884, 16] on icon "close" at bounding box center [883, 18] width 8 height 8
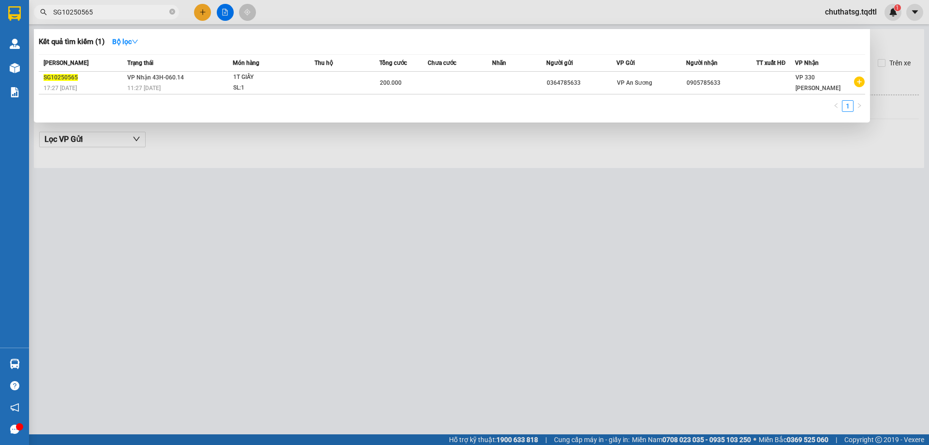
click at [120, 14] on input "SG10250565" at bounding box center [110, 12] width 114 height 11
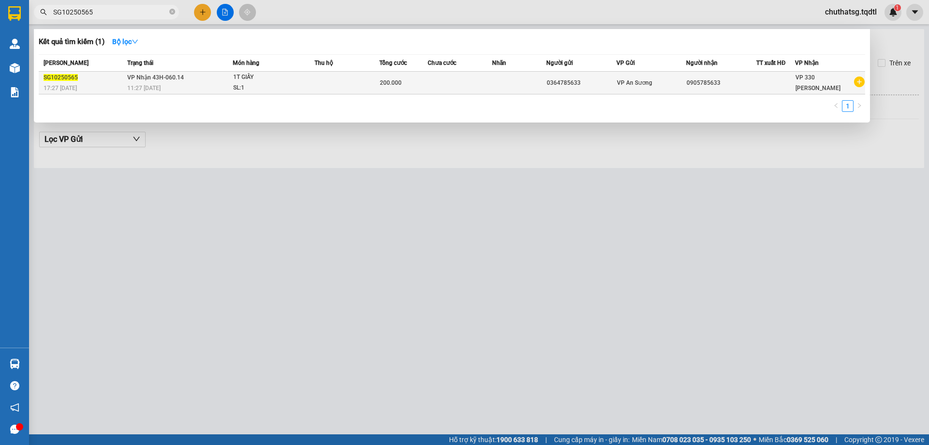
click at [304, 75] on div "1T GIẤY" at bounding box center [269, 77] width 73 height 11
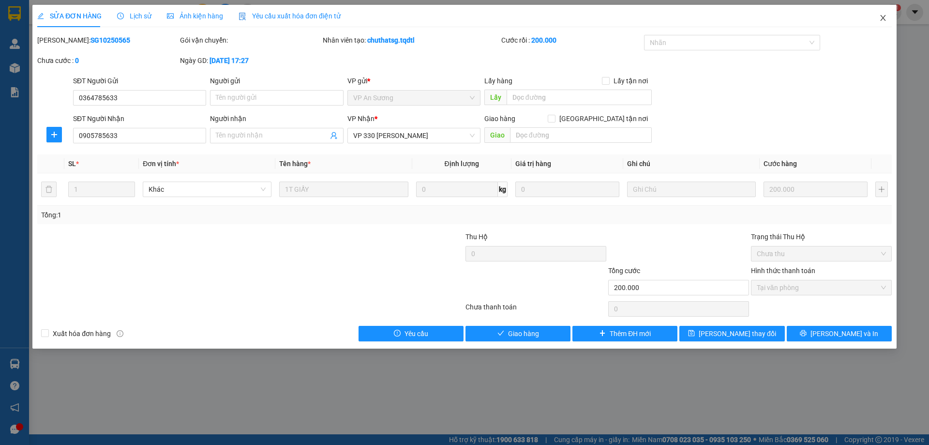
drag, startPoint x: 886, startPoint y: 16, endPoint x: 804, endPoint y: 29, distance: 83.1
click at [874, 17] on span "Close" at bounding box center [883, 18] width 27 height 27
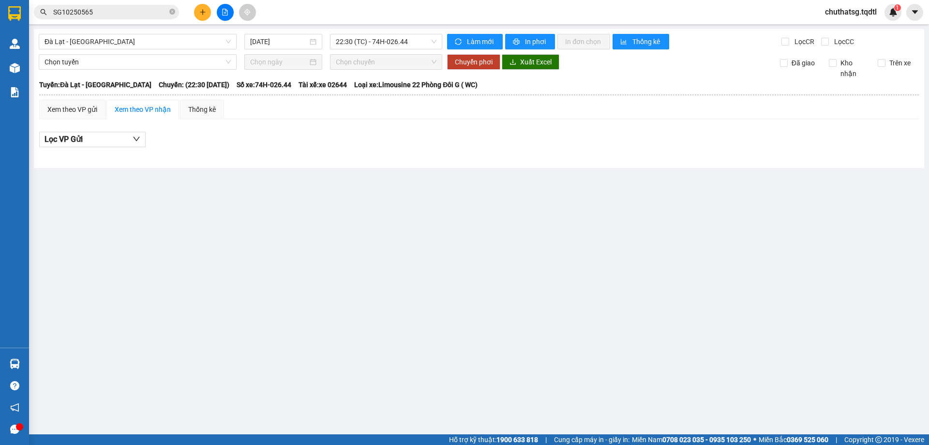
click at [128, 14] on input "SG10250565" at bounding box center [110, 12] width 114 height 11
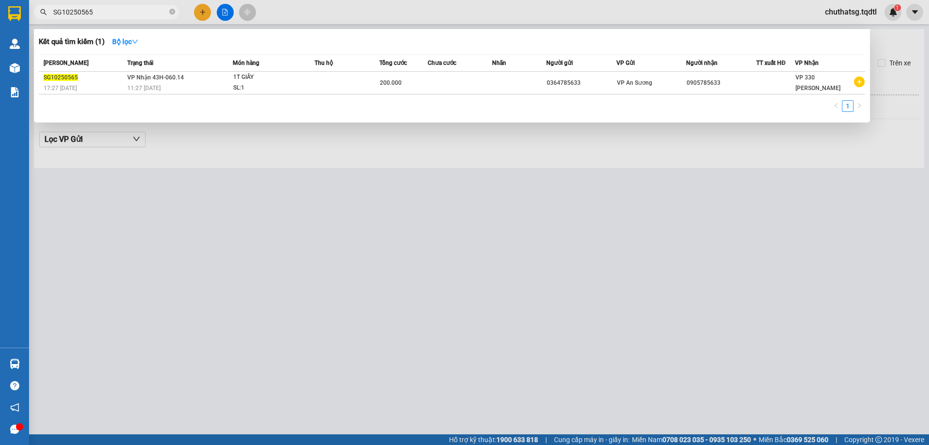
click at [226, 10] on div at bounding box center [464, 222] width 929 height 445
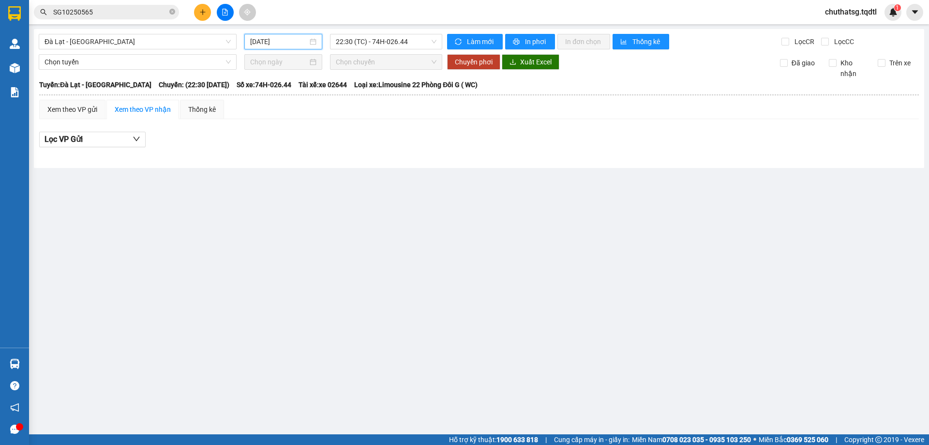
click at [287, 39] on input "[DATE]" at bounding box center [279, 41] width 58 height 11
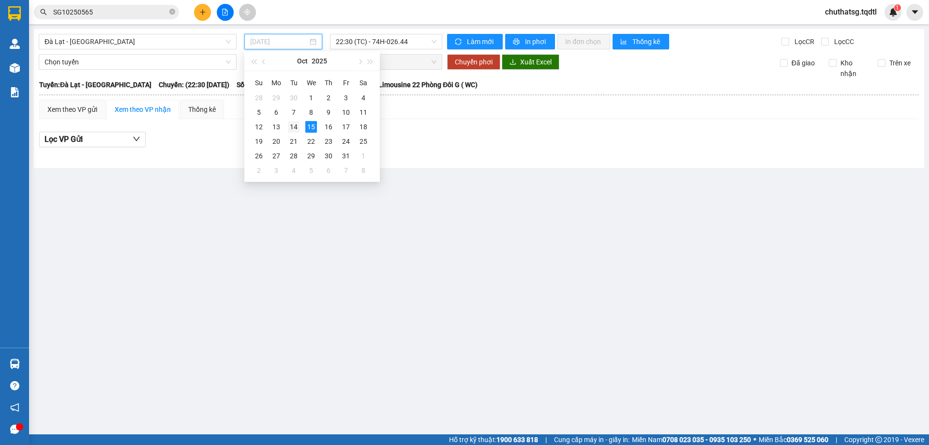
click at [292, 123] on div "14" at bounding box center [294, 127] width 12 height 12
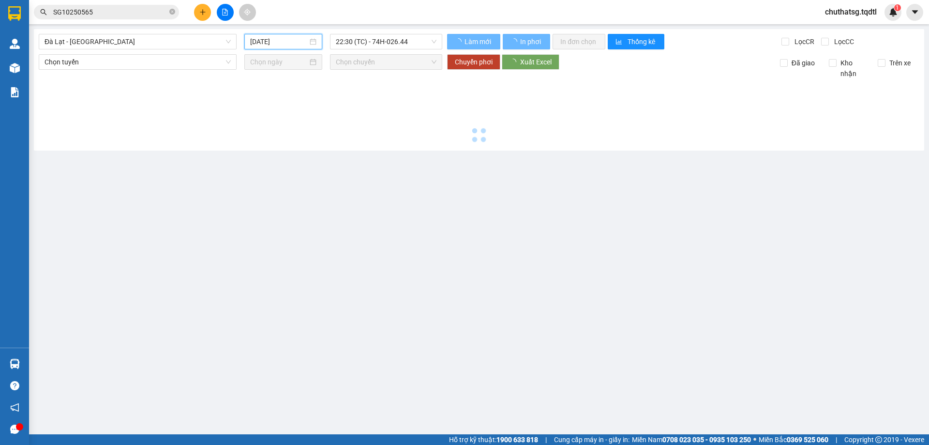
type input "[DATE]"
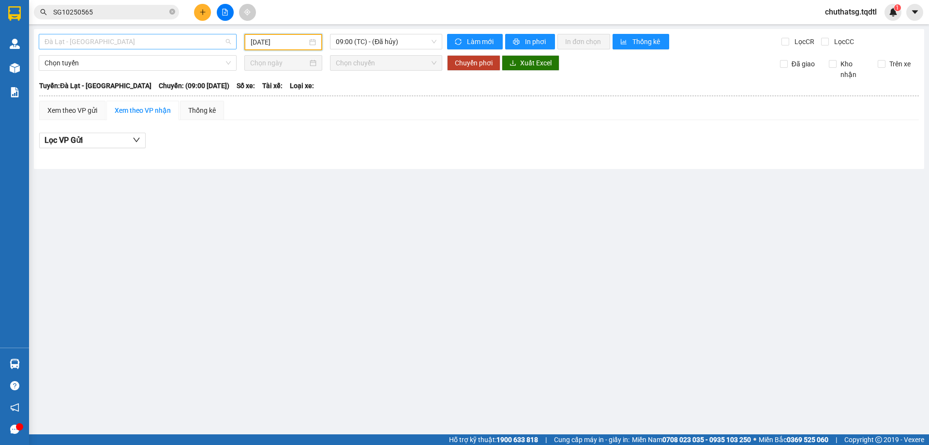
click at [102, 39] on span "Đà Lạt - [GEOGRAPHIC_DATA]" at bounding box center [138, 41] width 186 height 15
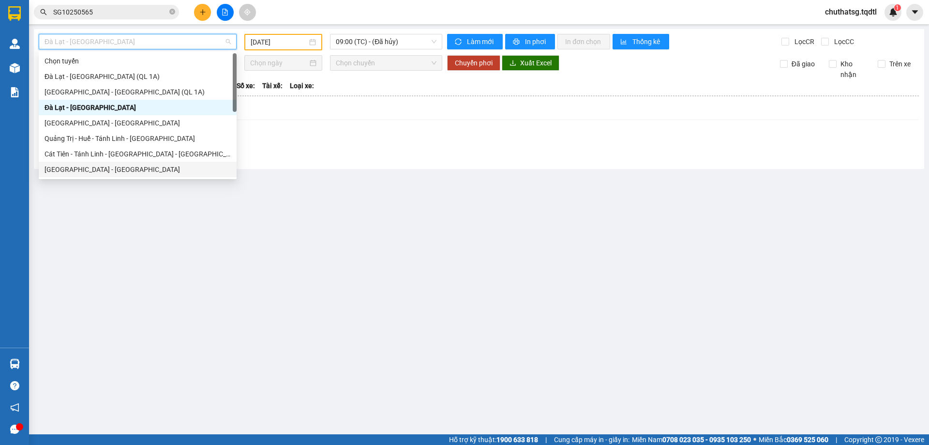
click at [50, 170] on div "[GEOGRAPHIC_DATA] - [GEOGRAPHIC_DATA]" at bounding box center [138, 169] width 186 height 11
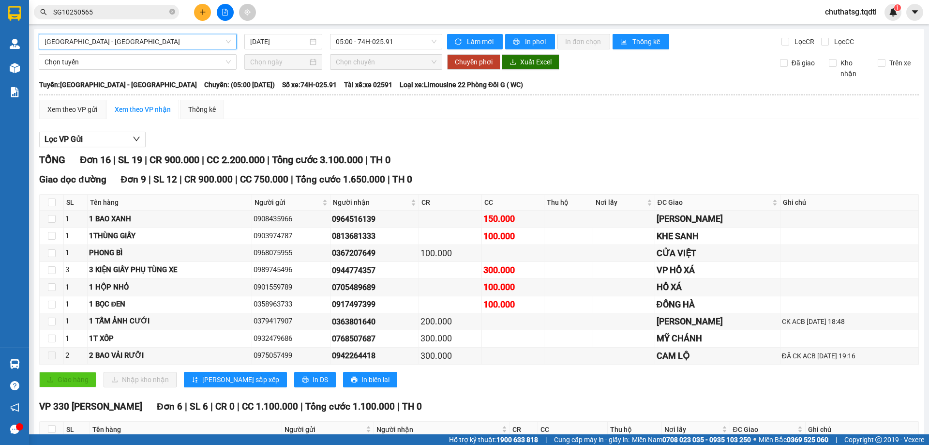
drag, startPoint x: 288, startPoint y: 41, endPoint x: 319, endPoint y: 75, distance: 45.6
click at [297, 49] on div "[GEOGRAPHIC_DATA] - [GEOGRAPHIC_DATA] [GEOGRAPHIC_DATA] - [GEOGRAPHIC_DATA] [DA…" at bounding box center [479, 351] width 890 height 644
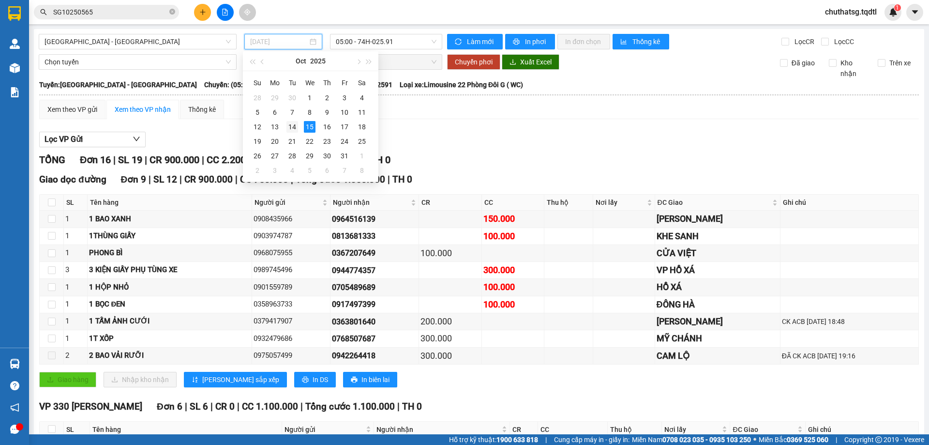
click at [293, 124] on div "14" at bounding box center [292, 127] width 12 height 12
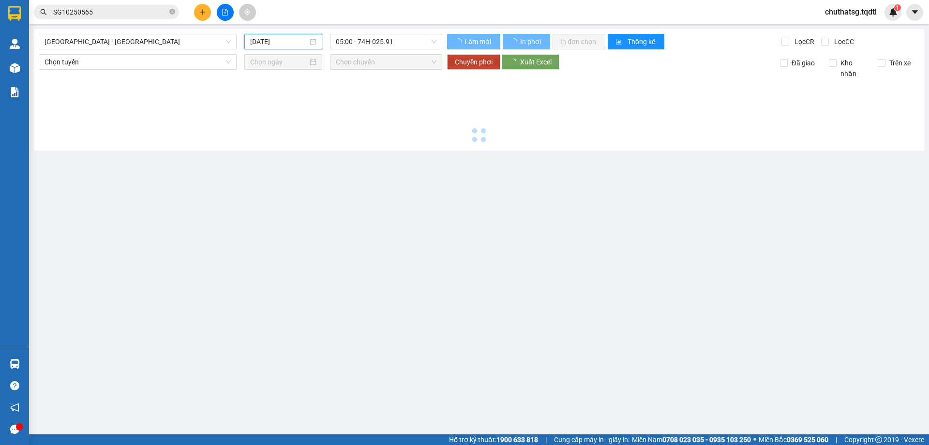
type input "[DATE]"
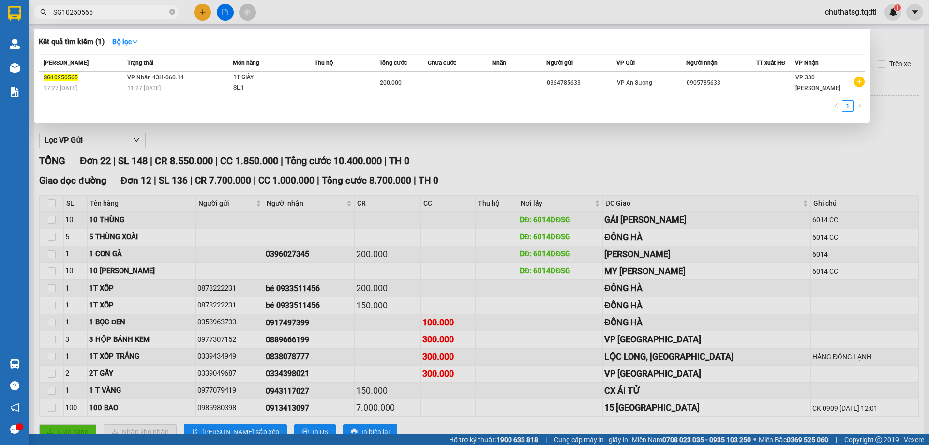
click at [115, 6] on span "SG10250565" at bounding box center [106, 12] width 145 height 15
click at [100, 10] on input "SG10250565" at bounding box center [110, 12] width 114 height 11
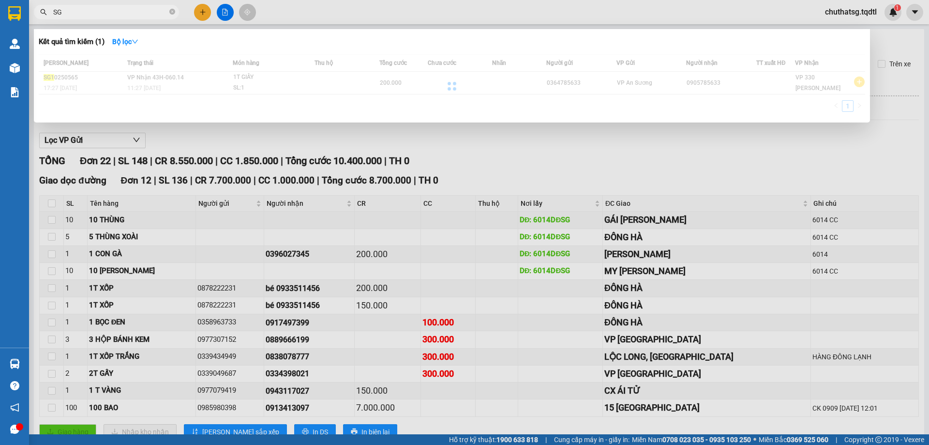
type input "S"
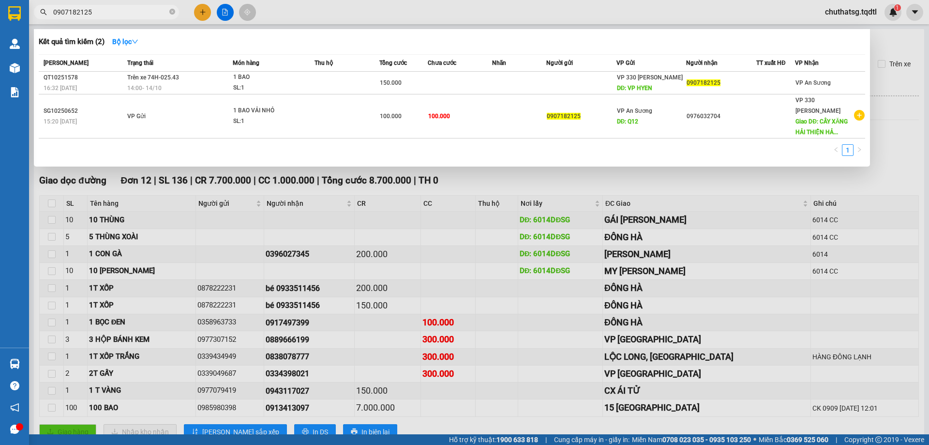
type input "0907182125"
click at [226, 144] on div "1" at bounding box center [452, 152] width 826 height 17
click at [488, 144] on div "1" at bounding box center [452, 152] width 826 height 17
click at [887, 150] on div at bounding box center [464, 222] width 929 height 445
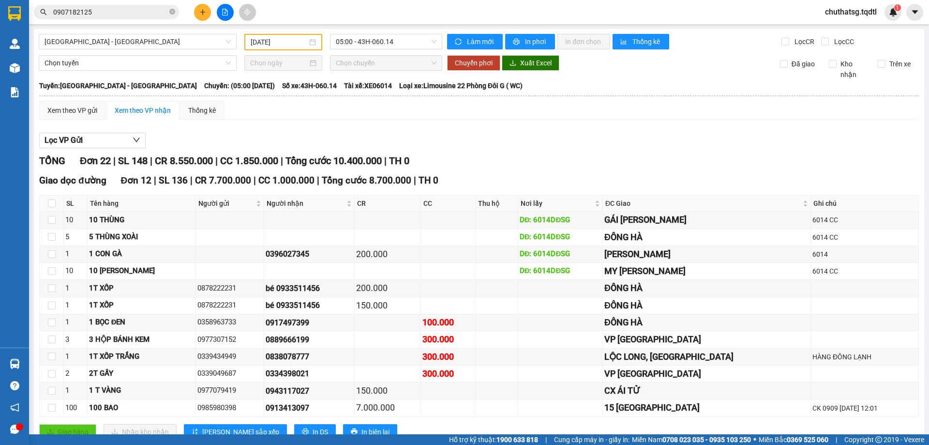
click at [599, 135] on div "Lọc VP Gửi" at bounding box center [479, 141] width 880 height 16
click at [345, 136] on div "Lọc VP Gửi" at bounding box center [479, 141] width 880 height 16
click at [344, 133] on div "Lọc VP Gửi" at bounding box center [479, 141] width 880 height 16
click at [398, 39] on span "05:00 - 43H-060.14" at bounding box center [386, 41] width 101 height 15
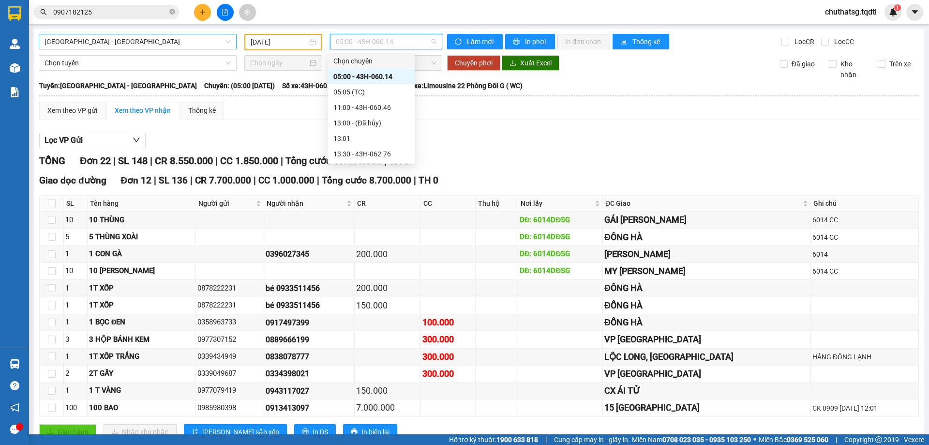
click at [141, 36] on span "[GEOGRAPHIC_DATA] - [GEOGRAPHIC_DATA]" at bounding box center [138, 41] width 186 height 15
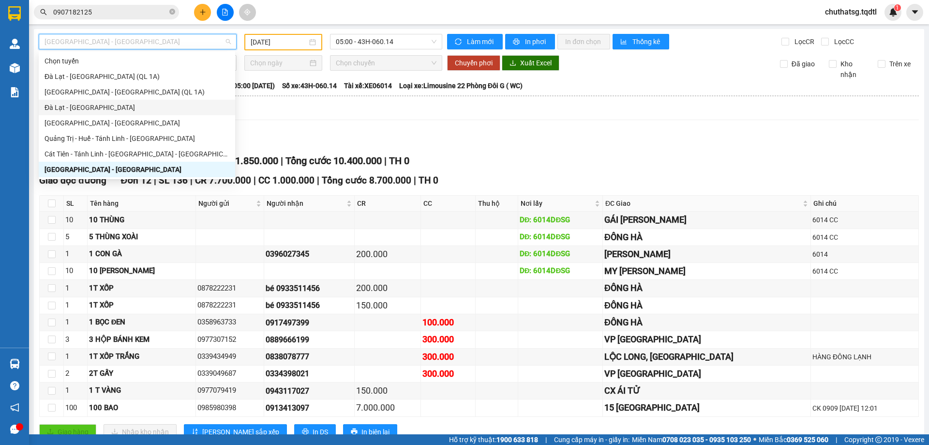
click at [66, 103] on div "Đà Lạt - [GEOGRAPHIC_DATA]" at bounding box center [137, 107] width 185 height 11
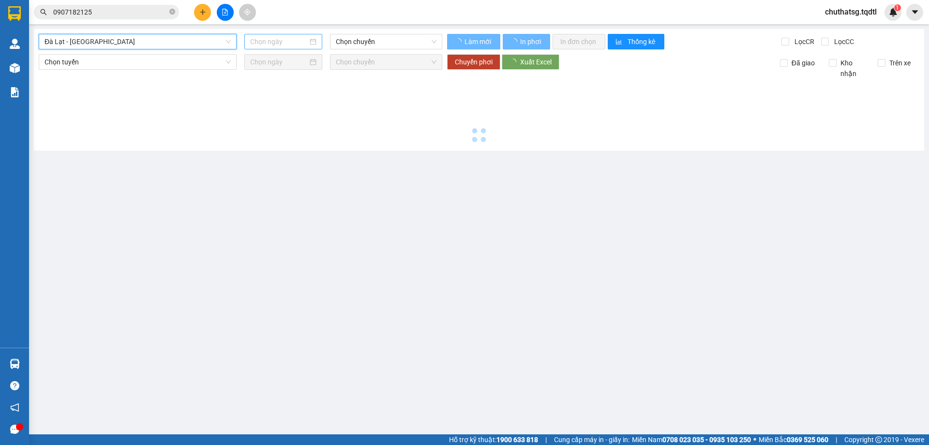
type input "[DATE]"
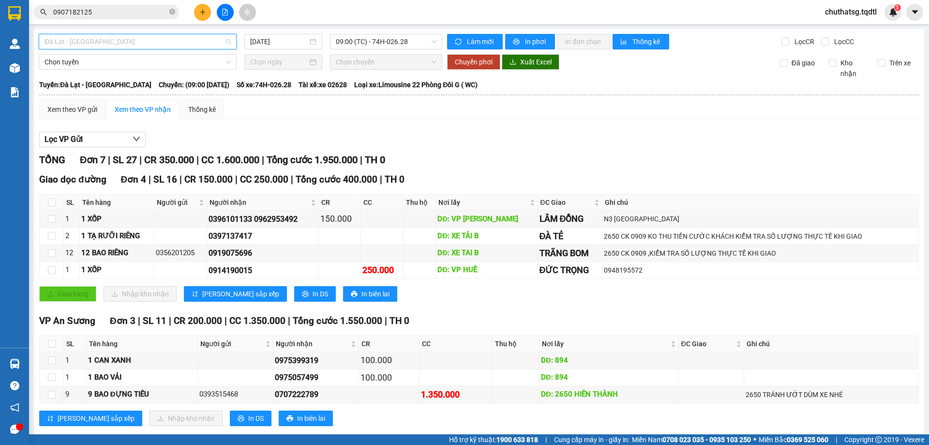
click at [191, 41] on span "Đà Lạt - [GEOGRAPHIC_DATA]" at bounding box center [138, 41] width 186 height 15
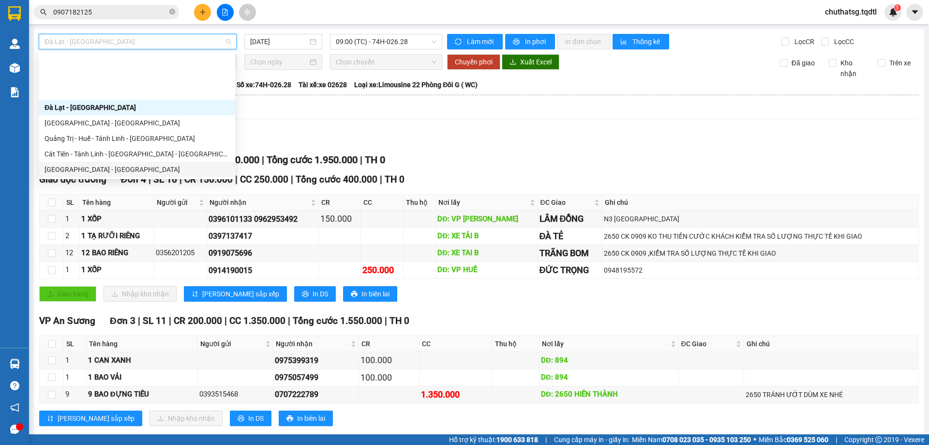
click at [81, 164] on div "[GEOGRAPHIC_DATA] - [GEOGRAPHIC_DATA]" at bounding box center [137, 169] width 185 height 11
type input "[DATE]"
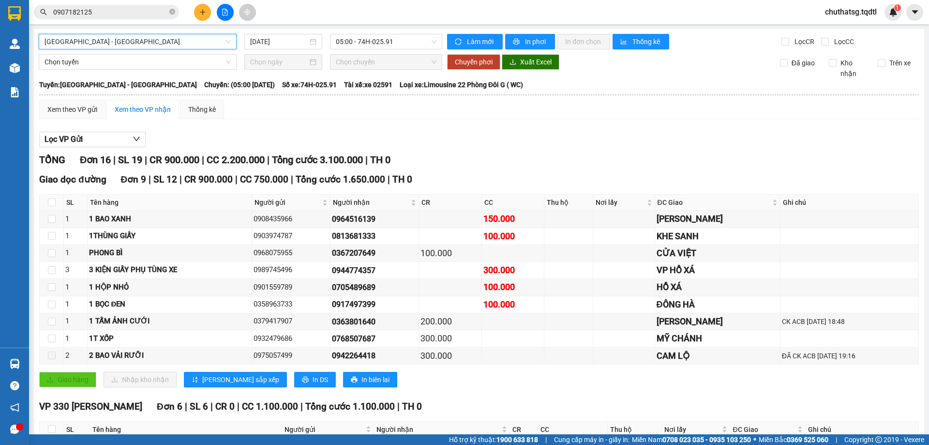
click at [143, 37] on span "[GEOGRAPHIC_DATA] - [GEOGRAPHIC_DATA]" at bounding box center [138, 41] width 186 height 15
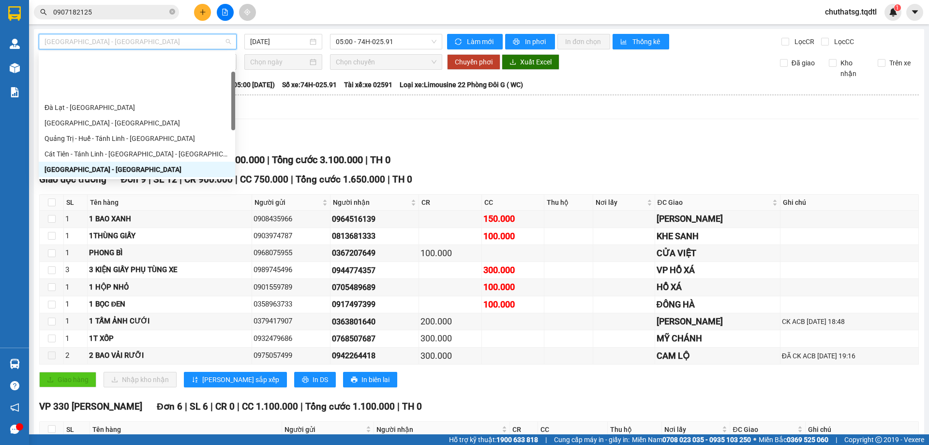
click at [62, 195] on div "Quảng Trị - [GEOGRAPHIC_DATA]" at bounding box center [137, 200] width 185 height 11
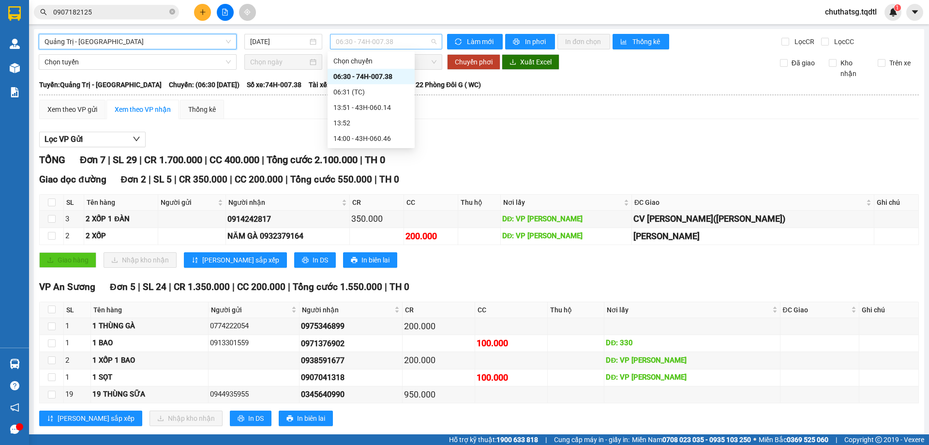
click at [408, 37] on span "06:30 - 74H-007.38" at bounding box center [386, 41] width 101 height 15
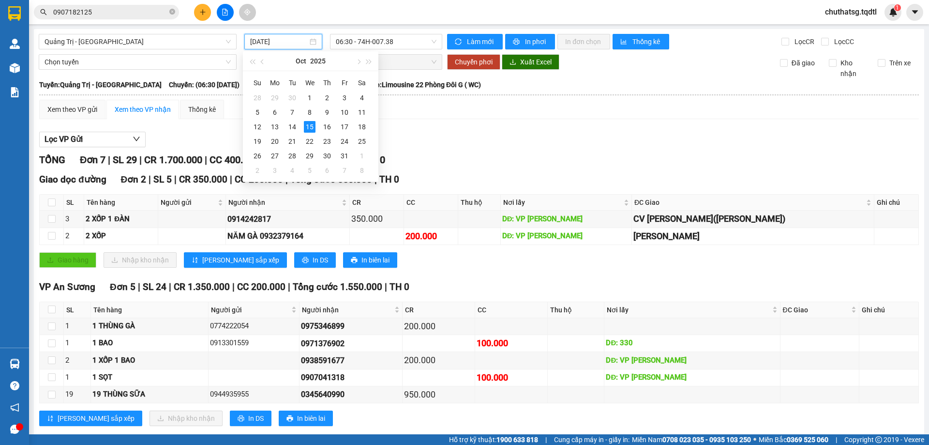
click at [302, 42] on input "[DATE]" at bounding box center [279, 41] width 58 height 11
click at [293, 122] on div "14" at bounding box center [292, 127] width 12 height 12
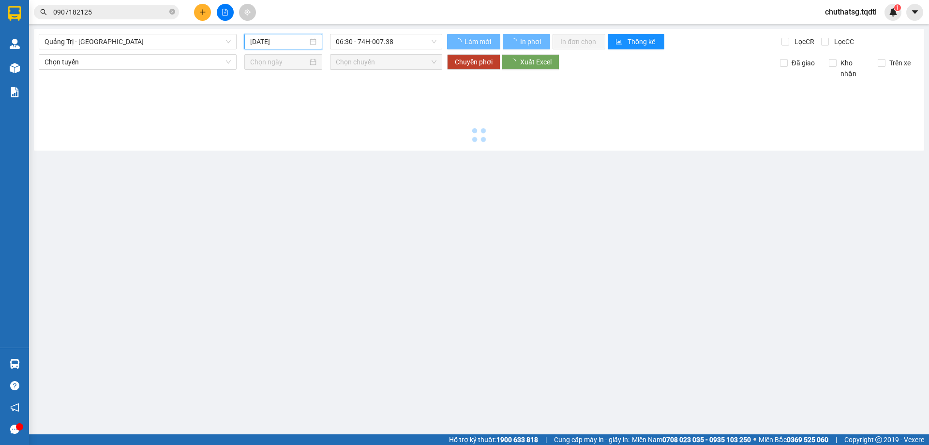
type input "[DATE]"
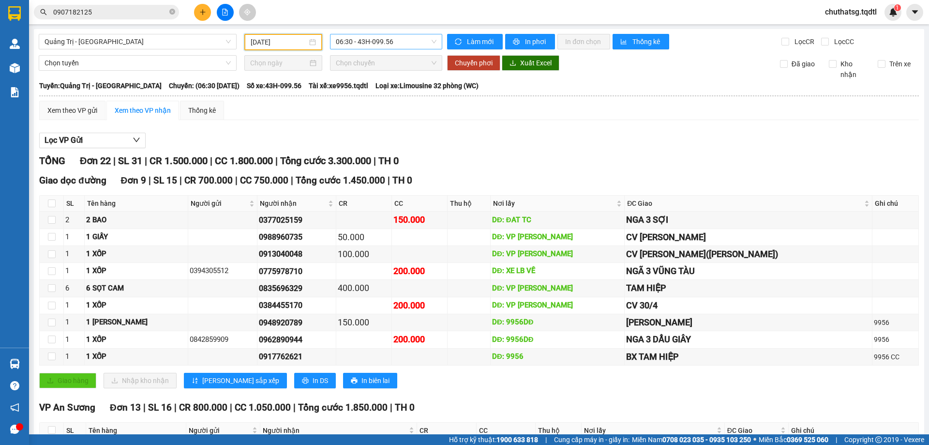
click at [404, 39] on span "06:30 - 43H-099.56" at bounding box center [386, 41] width 101 height 15
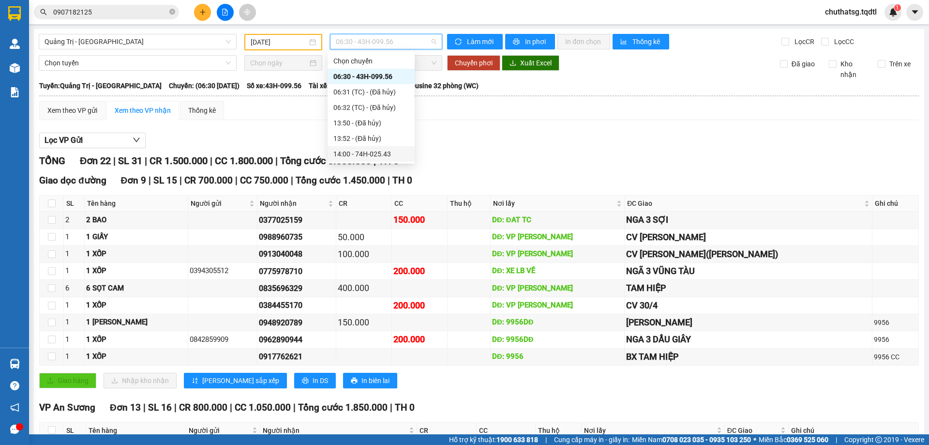
click at [365, 150] on div "14:00 - 74H-025.43" at bounding box center [370, 154] width 75 height 11
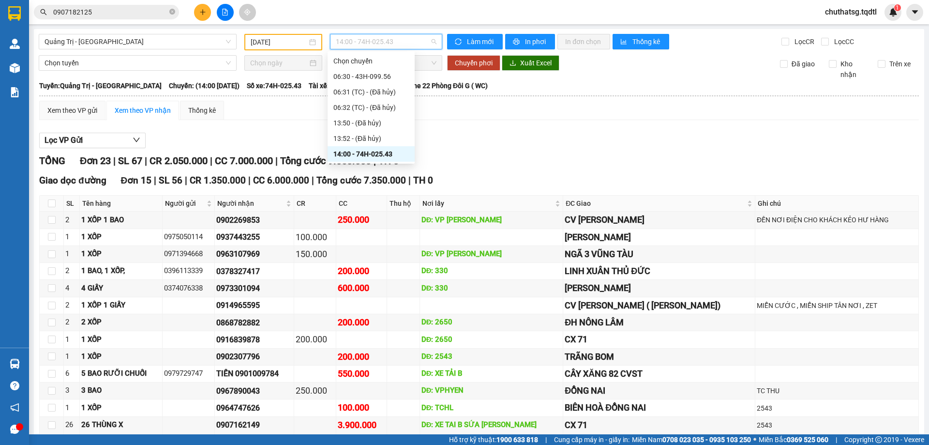
click at [406, 40] on span "14:00 - 74H-025.43" at bounding box center [386, 41] width 101 height 15
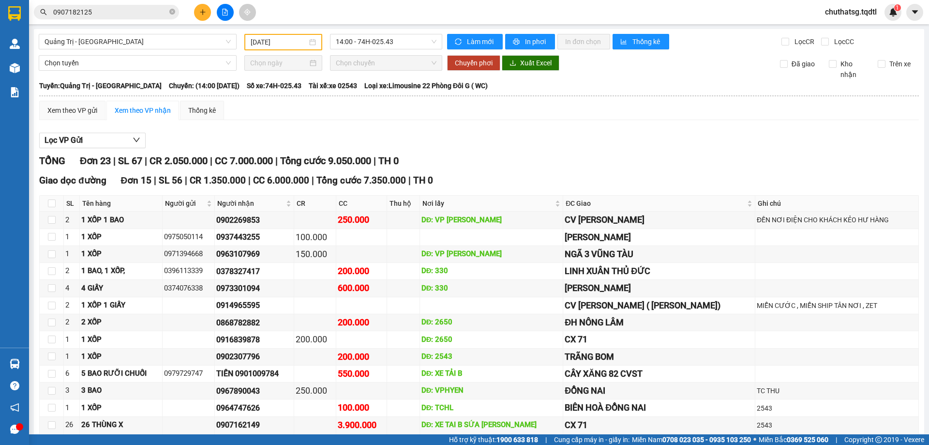
click at [482, 159] on div "TỔNG Đơn 23 | SL 67 | CR 2.050.000 | CC 7.000.000 | Tổng cước 9.050.000 | TH 0" at bounding box center [479, 160] width 880 height 15
click at [479, 38] on span "Làm mới" at bounding box center [481, 41] width 28 height 11
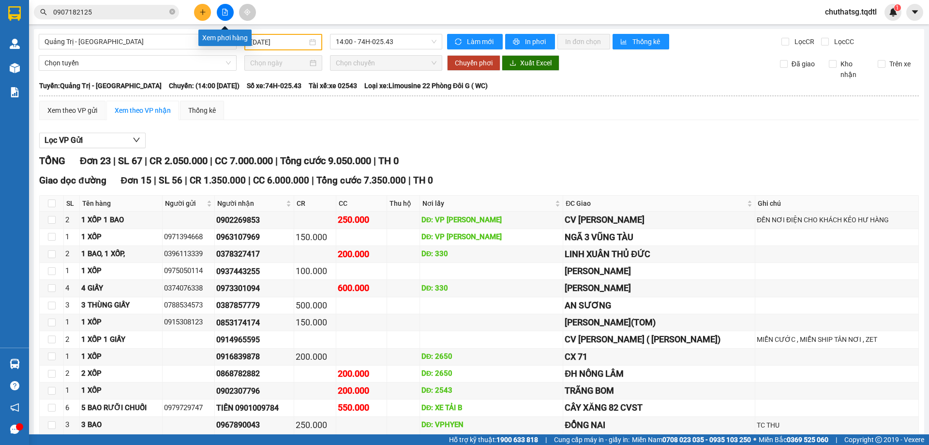
click at [223, 8] on button at bounding box center [225, 12] width 17 height 17
click at [401, 38] on span "14:00 - 74H-025.43" at bounding box center [386, 41] width 101 height 15
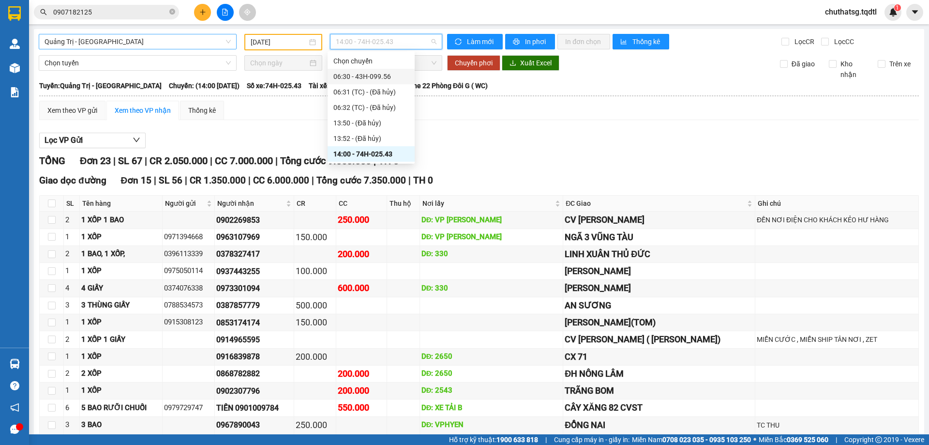
click at [169, 41] on span "Quảng Trị - [GEOGRAPHIC_DATA]" at bounding box center [138, 41] width 186 height 15
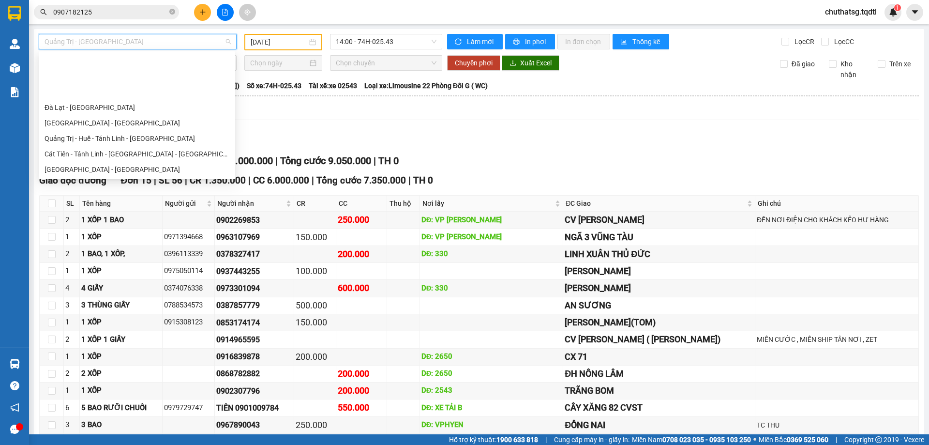
click at [63, 210] on div "Quảng Trị - [GEOGRAPHIC_DATA] - [GEOGRAPHIC_DATA]" at bounding box center [137, 215] width 185 height 11
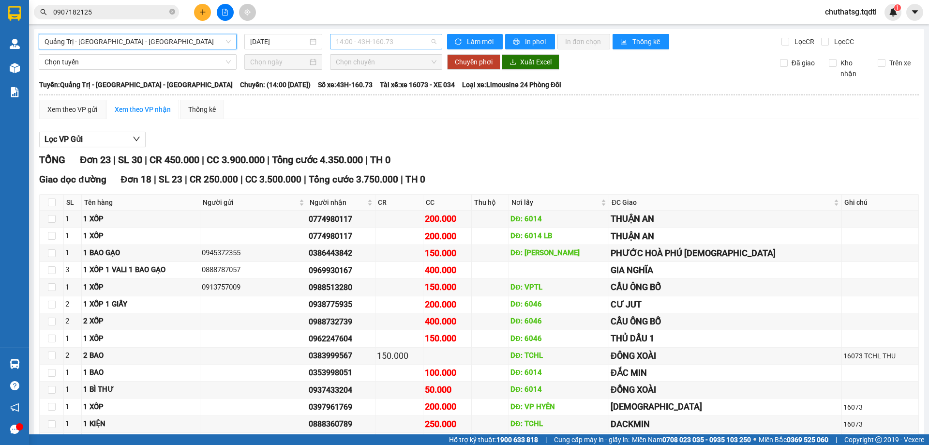
click at [407, 42] on span "14:00 - 43H-160.73" at bounding box center [386, 41] width 101 height 15
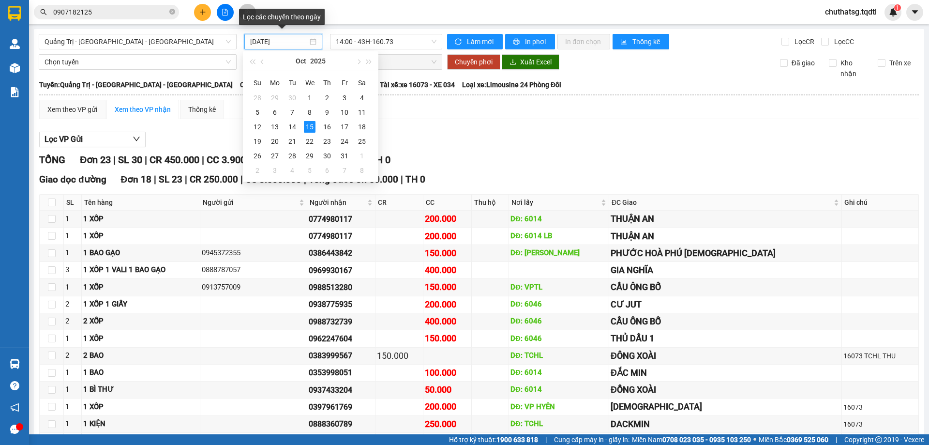
click at [281, 40] on input "[DATE]" at bounding box center [279, 41] width 58 height 11
click at [294, 127] on div "14" at bounding box center [292, 127] width 12 height 12
type input "[DATE]"
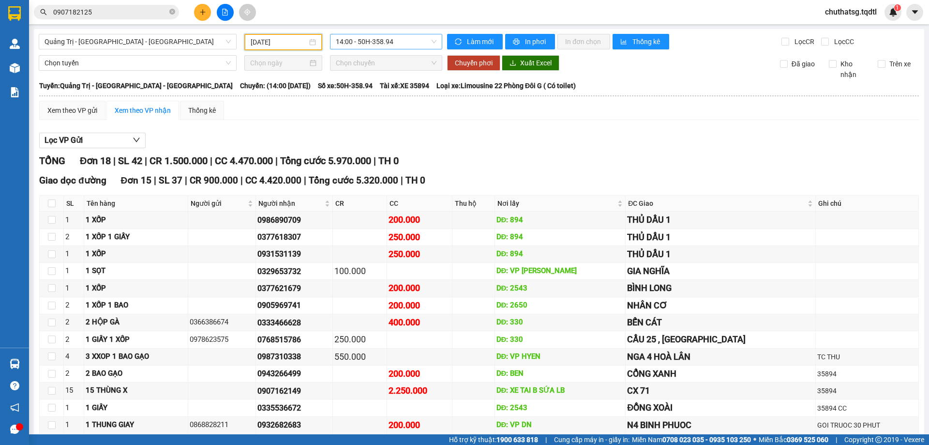
drag, startPoint x: 412, startPoint y: 41, endPoint x: 393, endPoint y: 53, distance: 22.0
click at [411, 41] on span "14:00 - 50H-358.94" at bounding box center [386, 41] width 101 height 15
click at [395, 36] on span "14:00 - 50H-358.94" at bounding box center [386, 41] width 101 height 15
click at [210, 45] on span "Quảng Trị - [GEOGRAPHIC_DATA] - [GEOGRAPHIC_DATA]" at bounding box center [138, 41] width 186 height 15
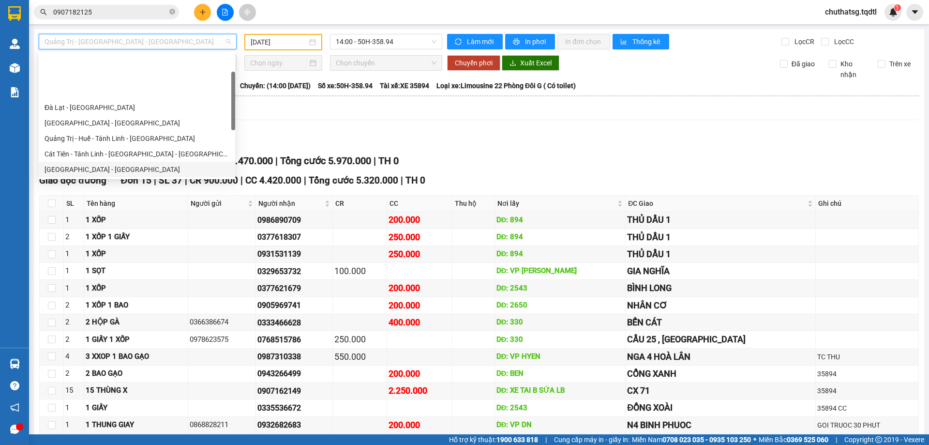
click at [75, 164] on div "[GEOGRAPHIC_DATA] - [GEOGRAPHIC_DATA]" at bounding box center [137, 169] width 185 height 11
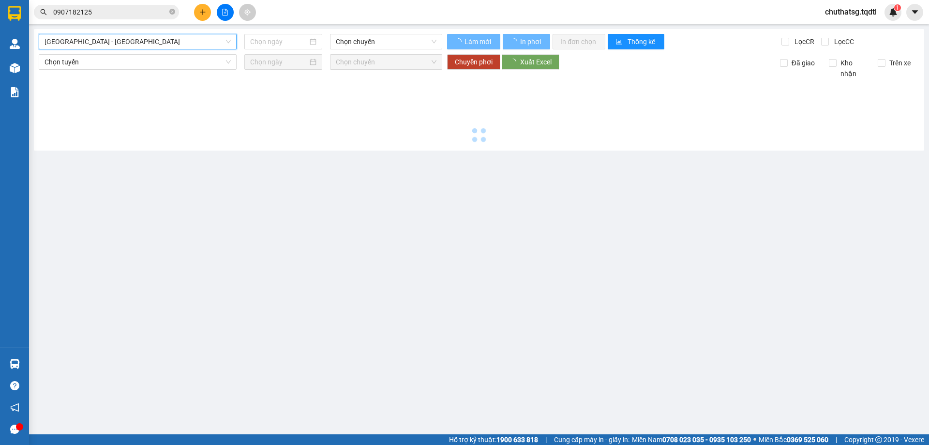
type input "[DATE]"
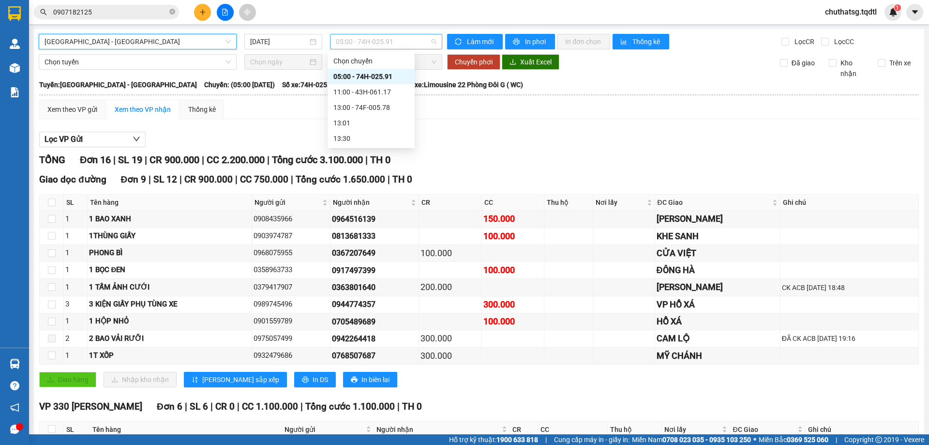
click at [412, 40] on span "05:00 - 74H-025.91" at bounding box center [386, 41] width 101 height 15
click at [408, 40] on span "05:00 - 74H-025.91" at bounding box center [386, 41] width 101 height 15
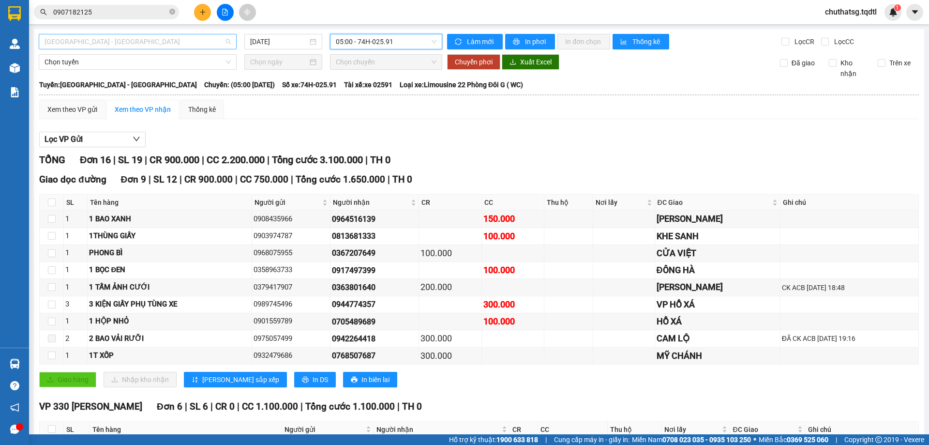
click at [162, 43] on span "[GEOGRAPHIC_DATA] - [GEOGRAPHIC_DATA]" at bounding box center [138, 41] width 186 height 15
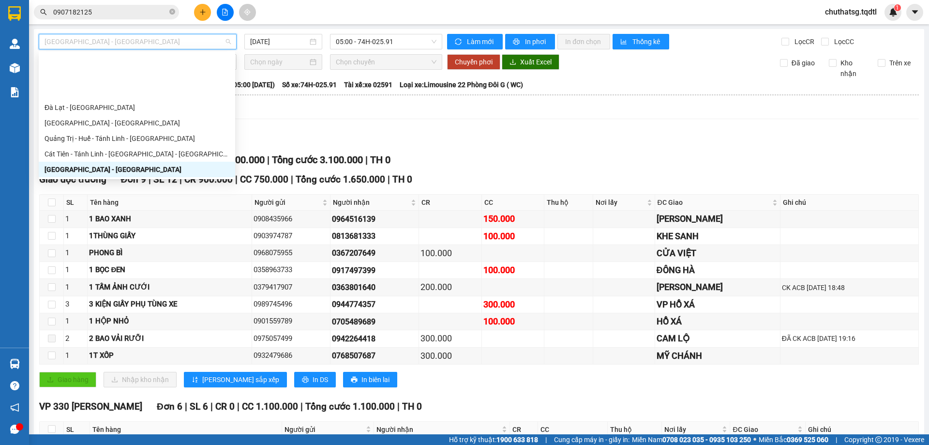
click at [60, 195] on div "Quảng Trị - [GEOGRAPHIC_DATA]" at bounding box center [137, 200] width 185 height 11
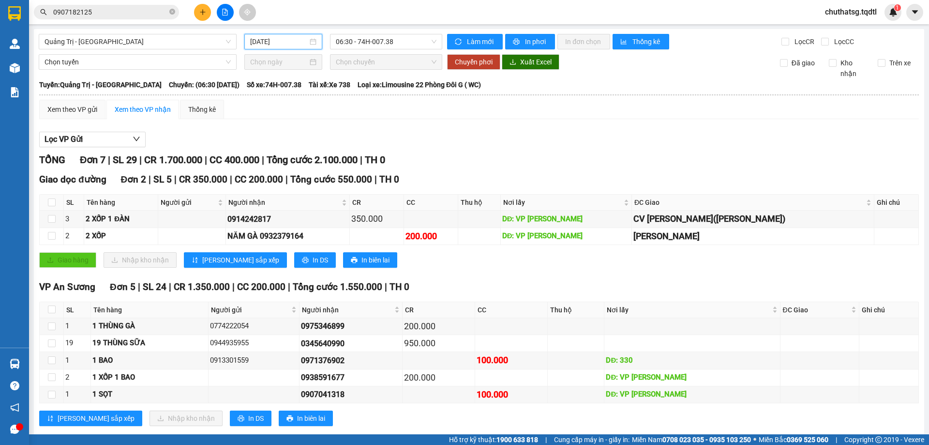
drag, startPoint x: 285, startPoint y: 40, endPoint x: 320, endPoint y: 96, distance: 66.6
click at [288, 47] on div "[DATE]" at bounding box center [283, 41] width 78 height 15
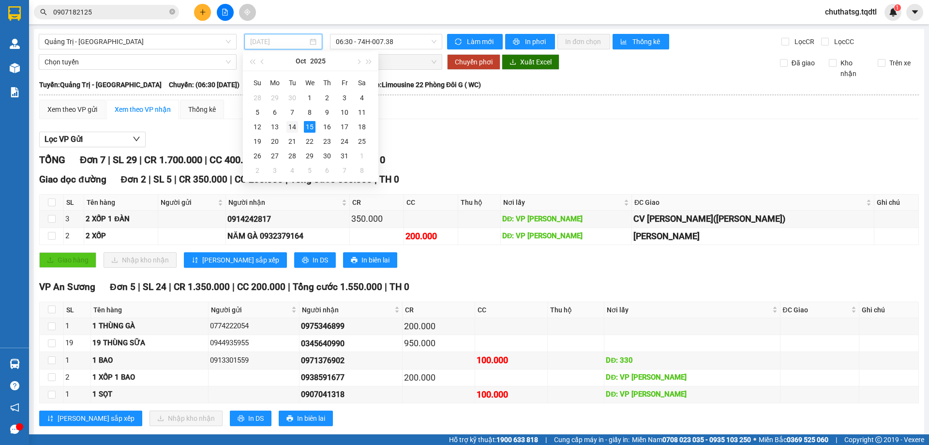
drag, startPoint x: 291, startPoint y: 127, endPoint x: 296, endPoint y: 122, distance: 7.2
click at [296, 122] on div "14" at bounding box center [292, 127] width 12 height 12
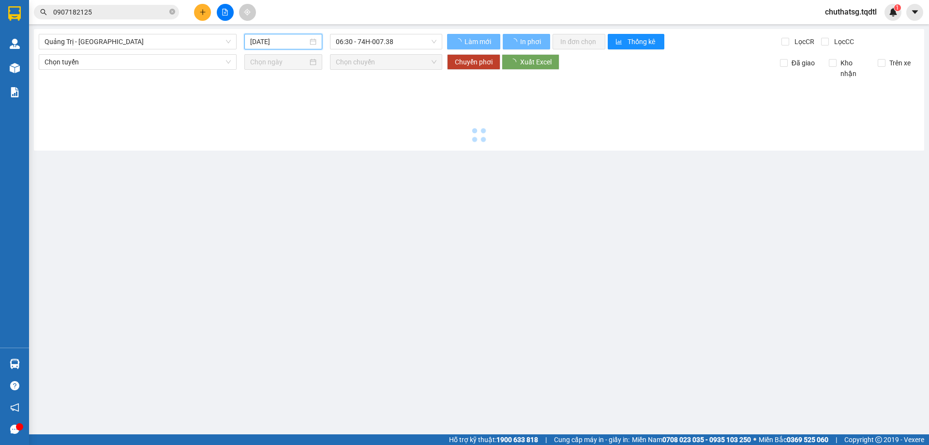
type input "[DATE]"
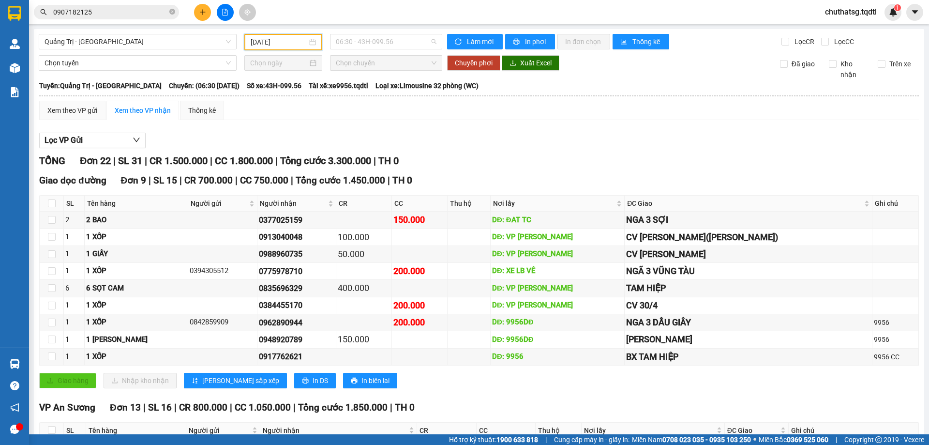
drag, startPoint x: 413, startPoint y: 41, endPoint x: 401, endPoint y: 91, distance: 52.2
click at [412, 41] on span "06:30 - 43H-099.56" at bounding box center [386, 41] width 101 height 15
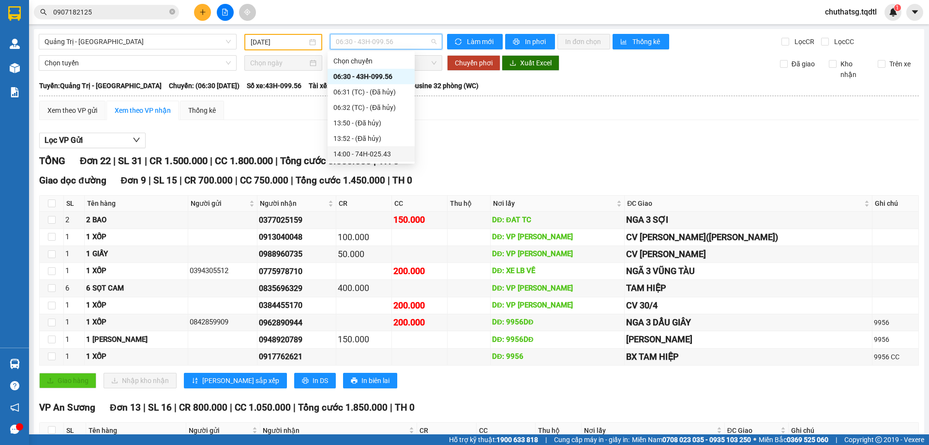
click at [371, 152] on div "14:00 - 74H-025.43" at bounding box center [370, 154] width 75 height 11
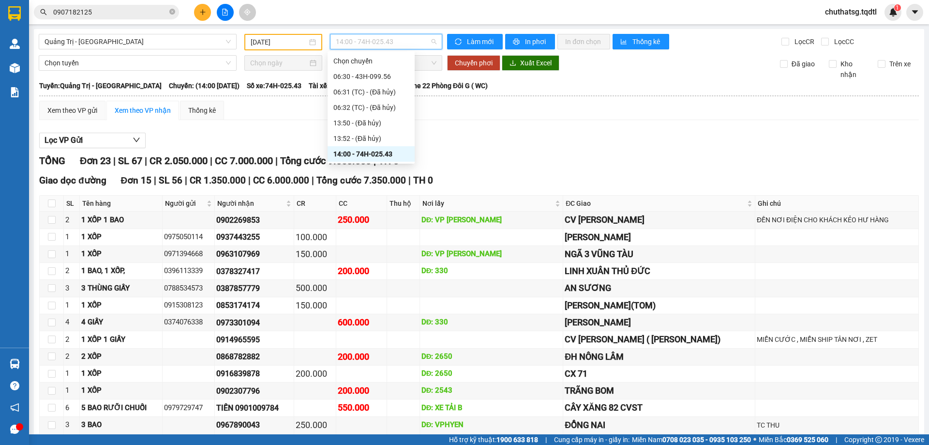
click at [407, 41] on span "14:00 - 74H-025.43" at bounding box center [386, 41] width 101 height 15
click at [365, 153] on div "14:00 - 74H-025.43" at bounding box center [370, 154] width 75 height 11
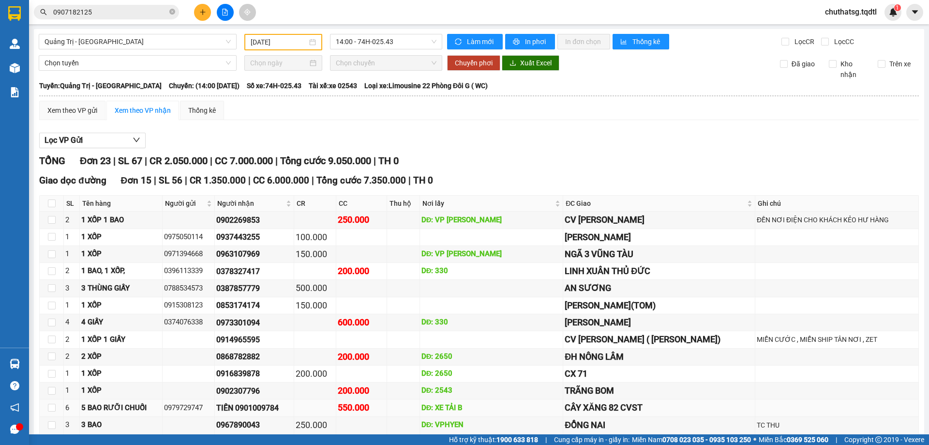
click at [872, 399] on td at bounding box center [837, 407] width 164 height 17
